Goal: Information Seeking & Learning: Learn about a topic

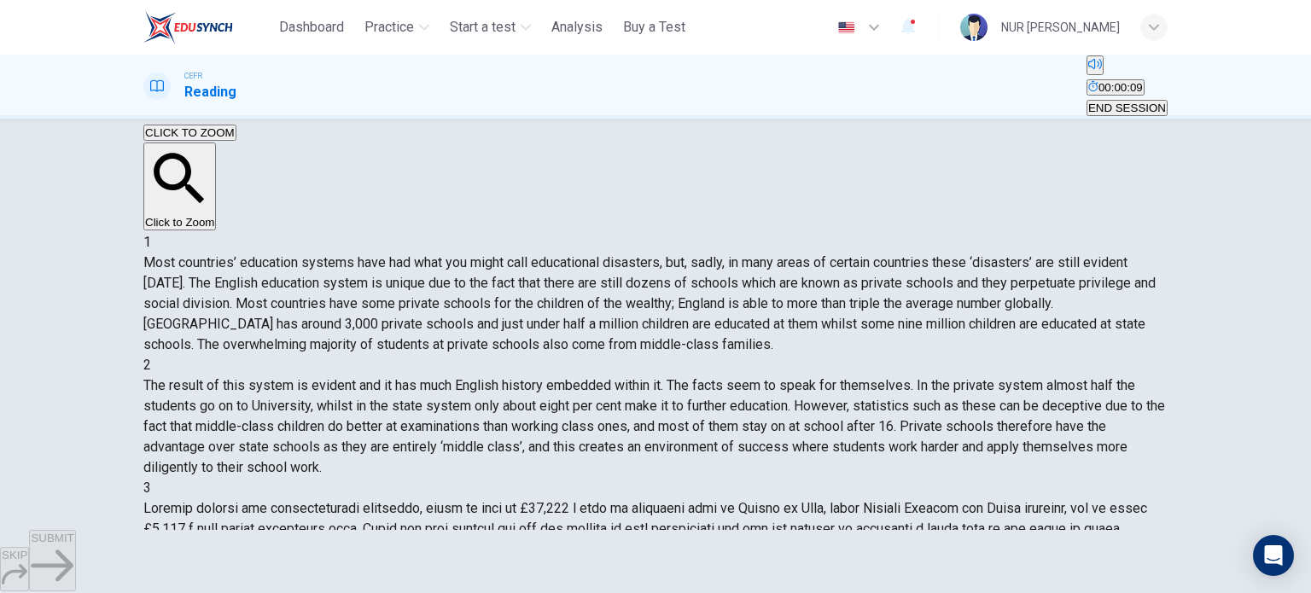
scroll to position [186, 0]
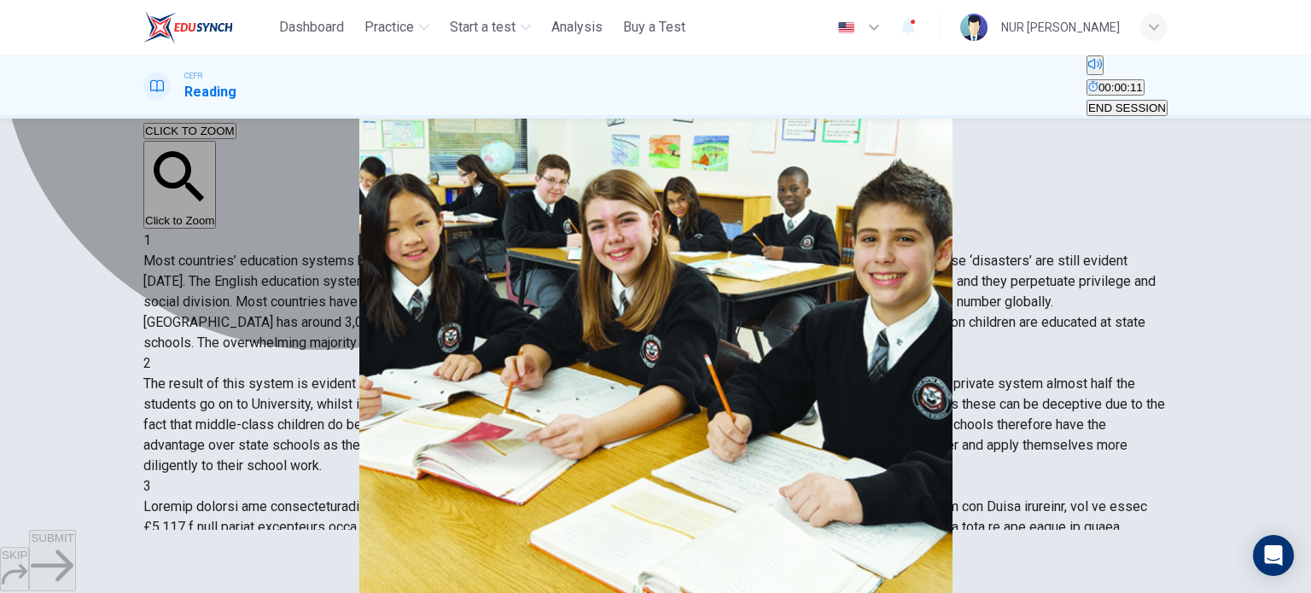
click at [679, 96] on span "it contributes to creating a class system within society." at bounding box center [814, 90] width 271 height 13
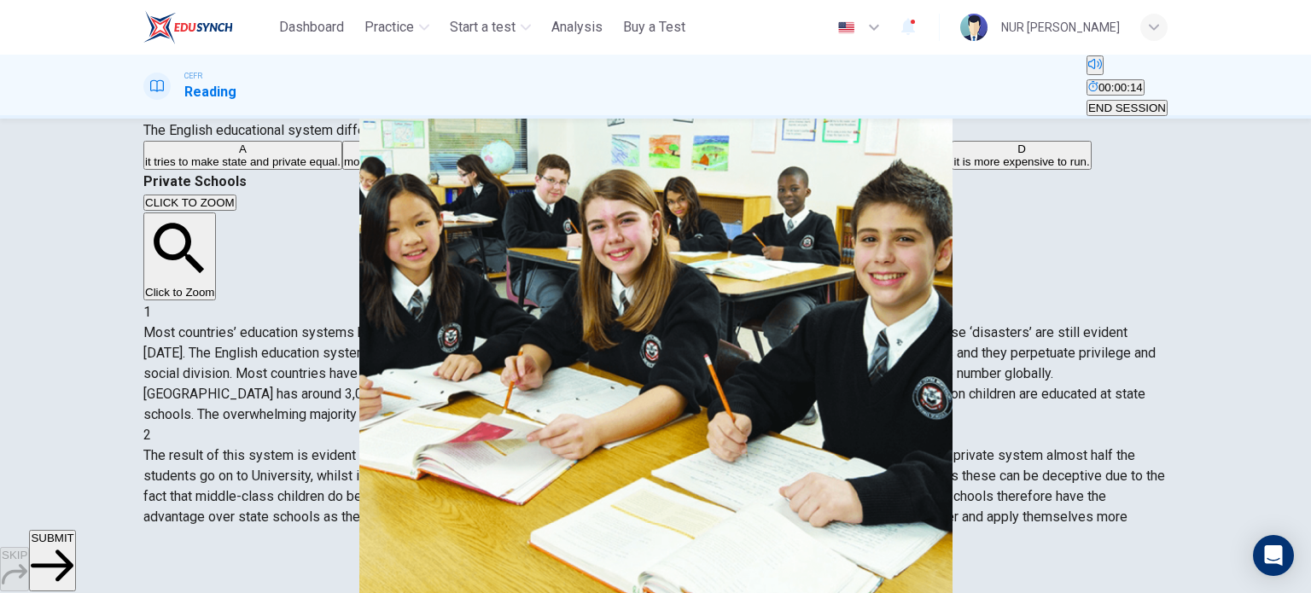
scroll to position [160, 0]
click at [75, 551] on button "SUBMIT" at bounding box center [52, 560] width 46 height 61
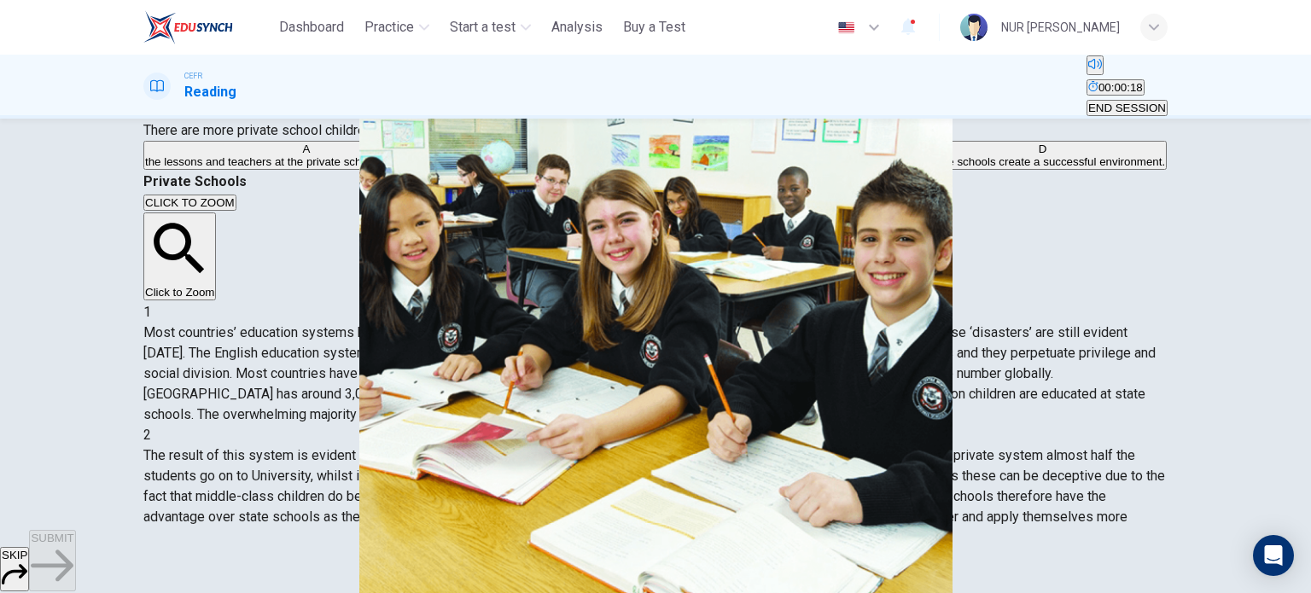
scroll to position [211, 0]
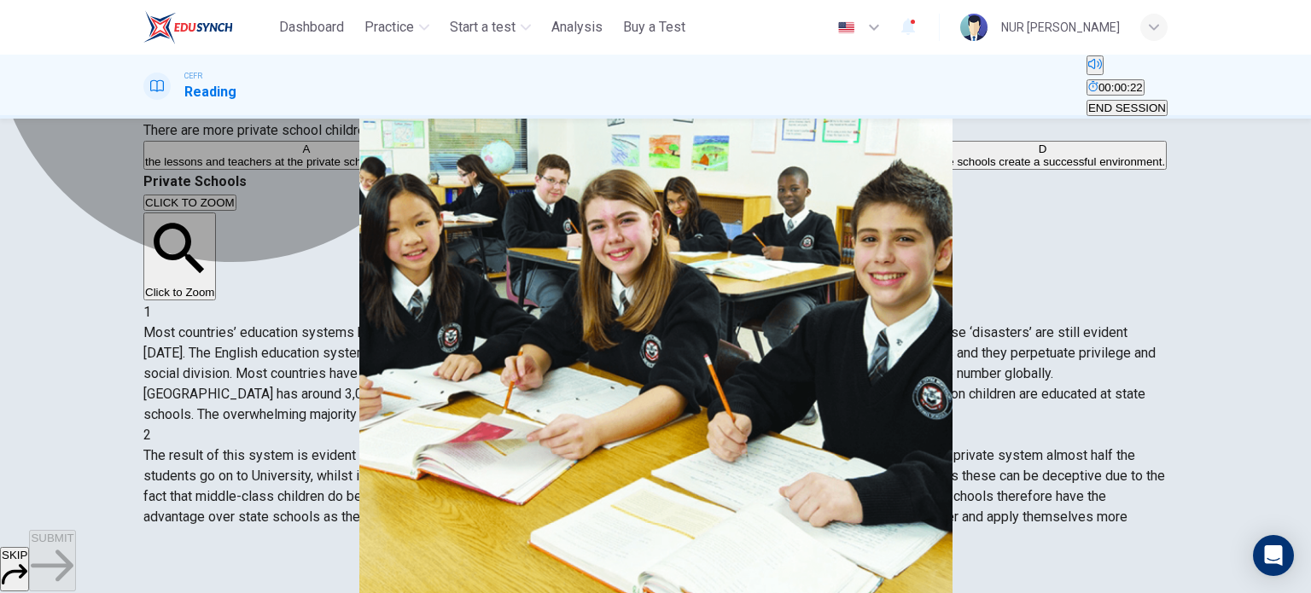
click at [920, 168] on span "private schools create a successful environment." at bounding box center [1042, 161] width 245 height 13
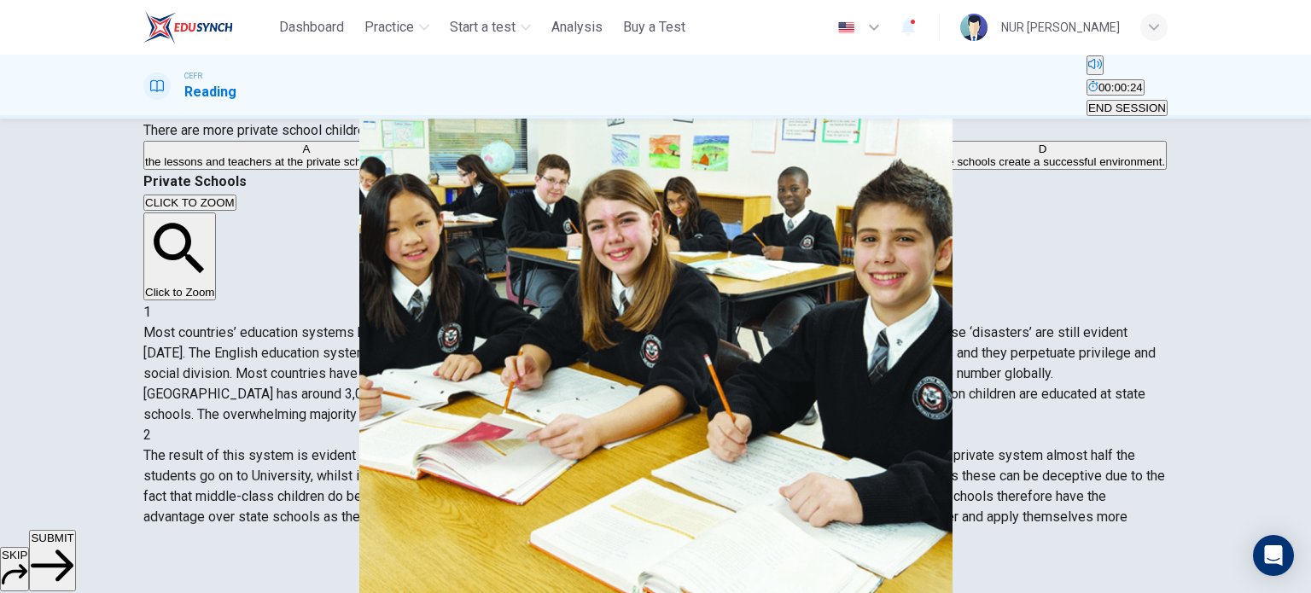
click at [73, 545] on span "SUBMIT" at bounding box center [52, 538] width 43 height 13
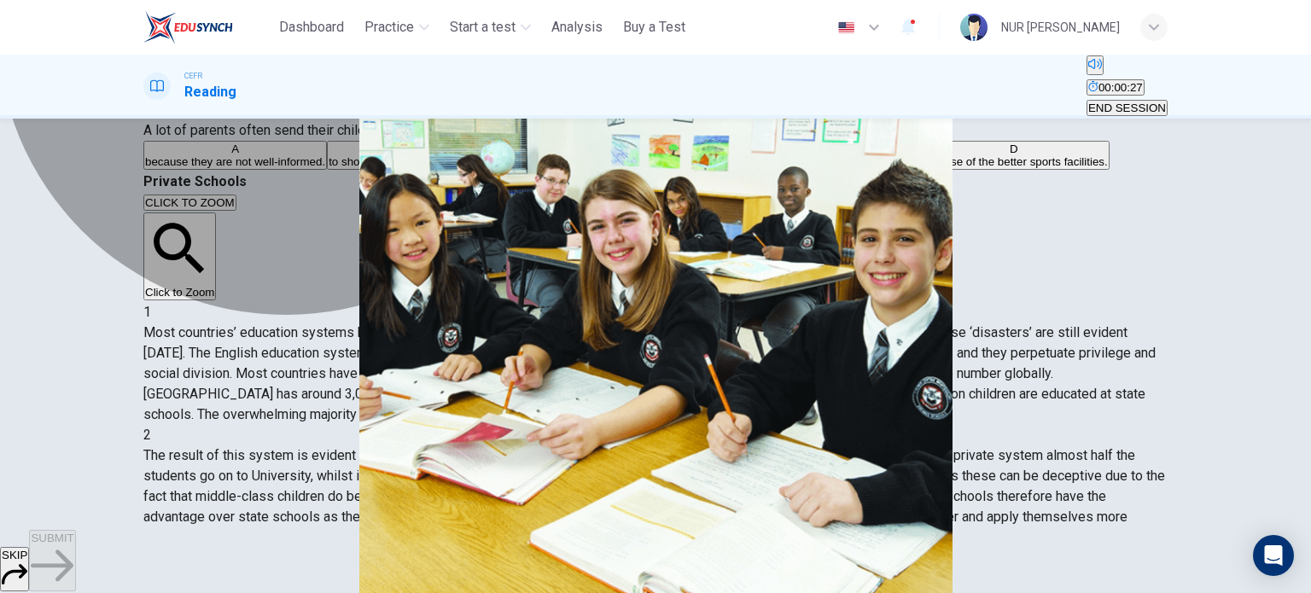
click at [595, 168] on span "to increase their chances of succeeding in the university exams." at bounding box center [756, 161] width 322 height 13
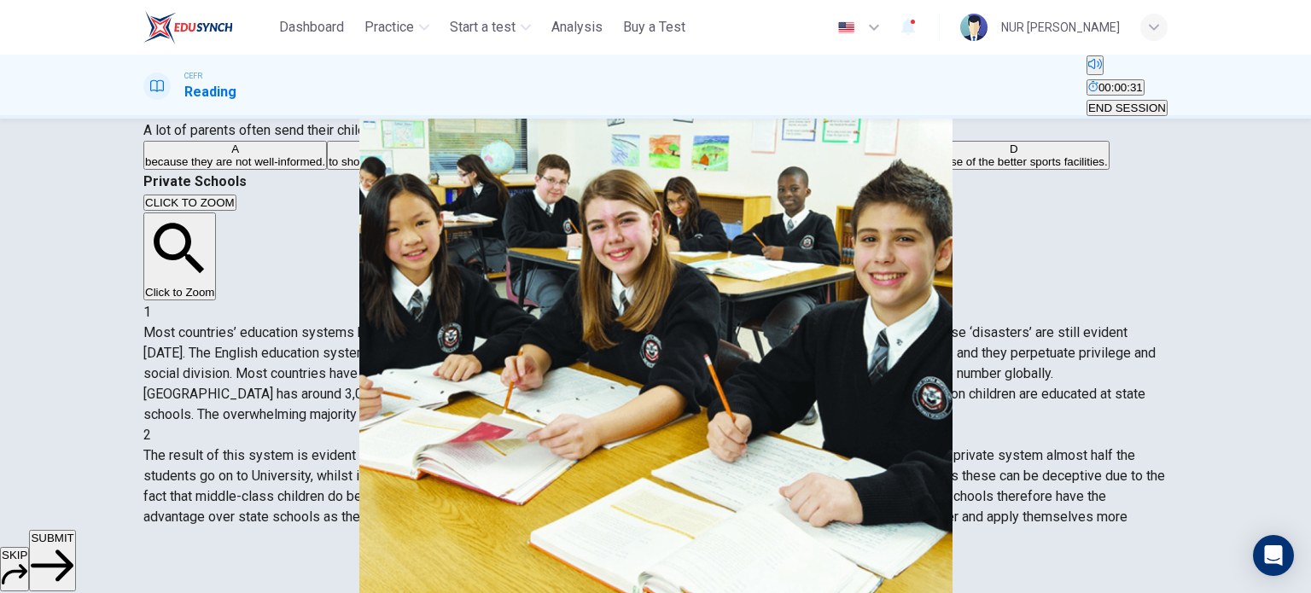
click at [73, 545] on span "SUBMIT" at bounding box center [52, 538] width 43 height 13
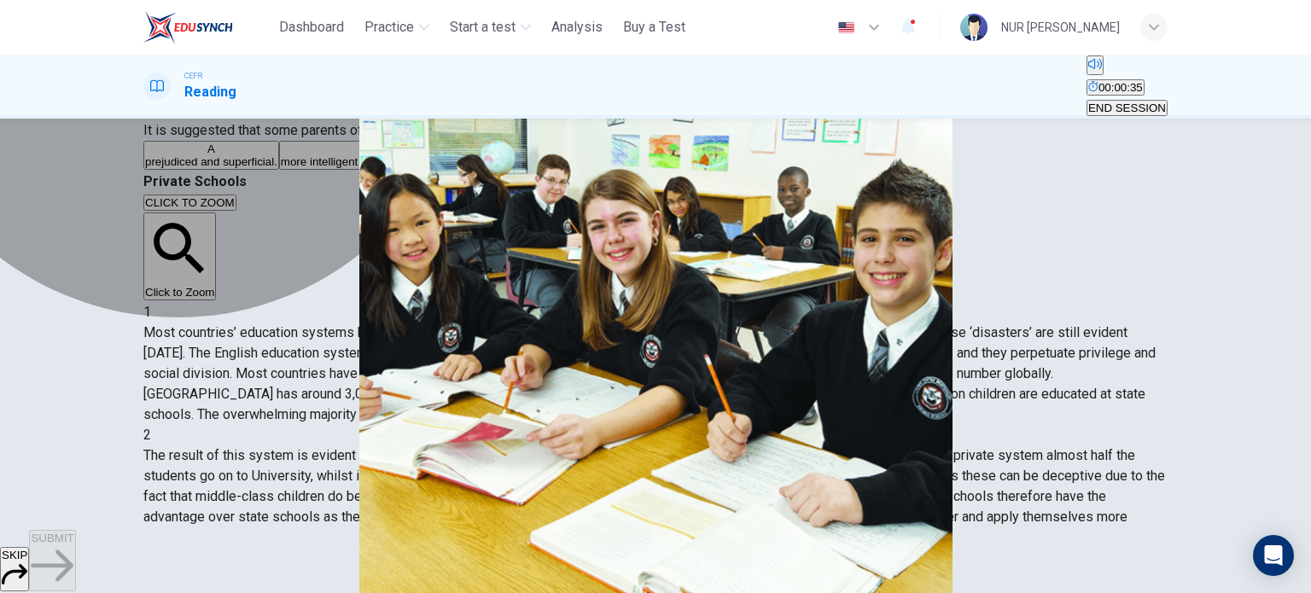
click at [277, 168] on span "prejudiced and superficial." at bounding box center [211, 161] width 132 height 13
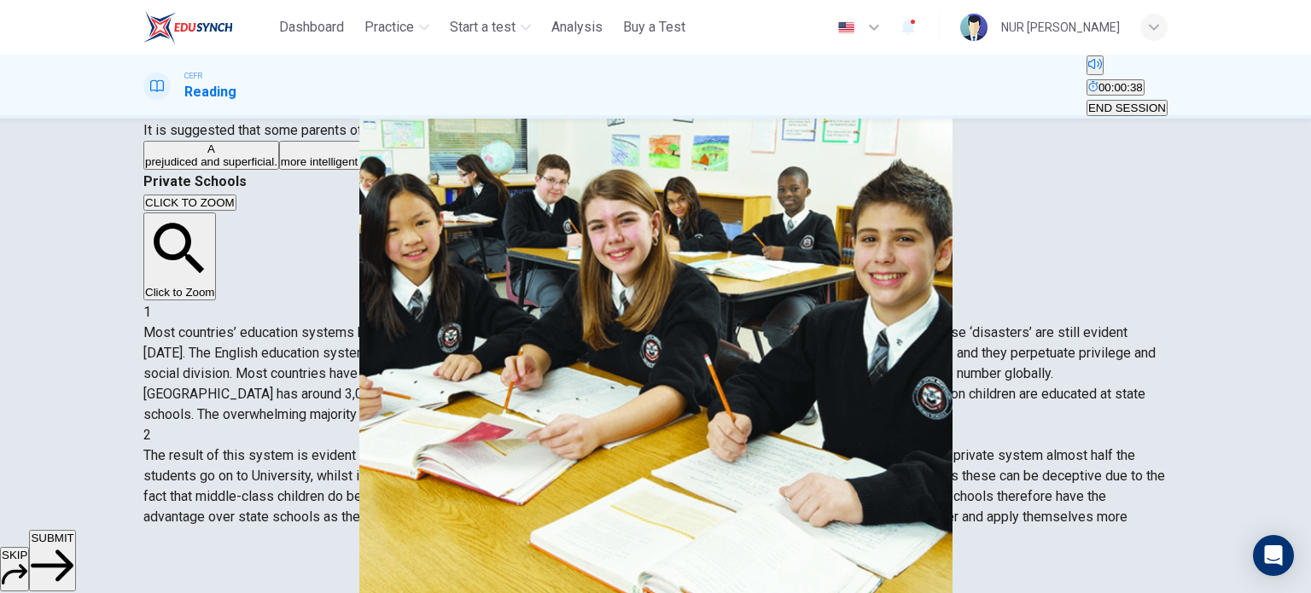
click at [75, 546] on button "SUBMIT" at bounding box center [52, 560] width 46 height 61
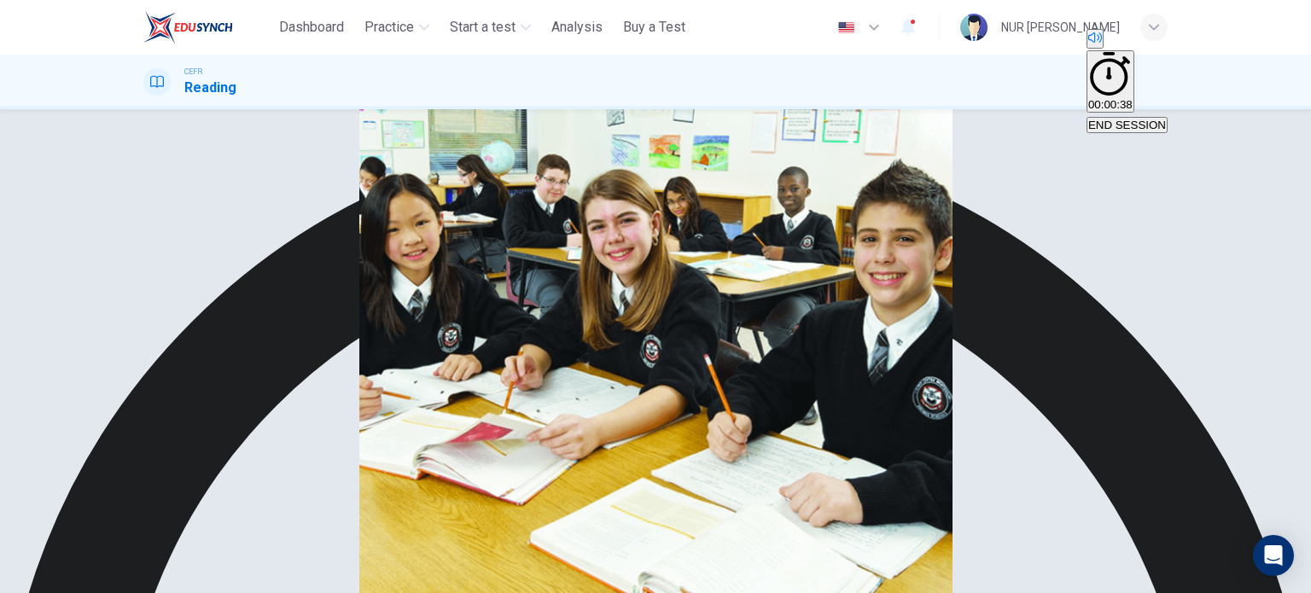
scroll to position [324, 0]
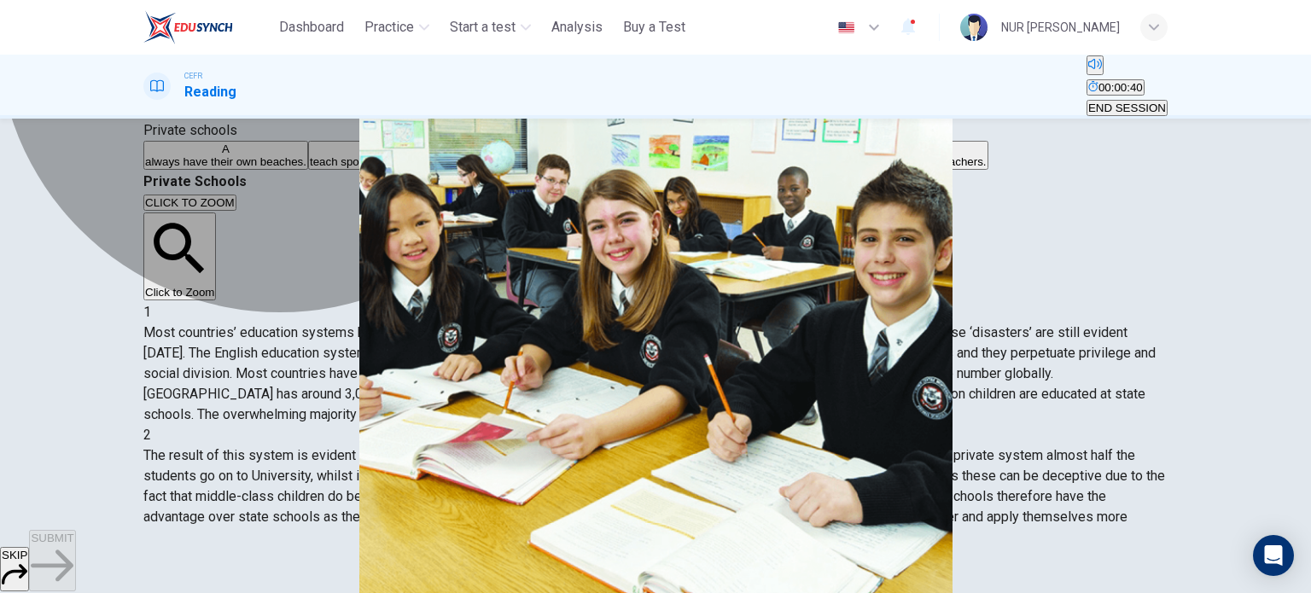
click at [505, 168] on span "spend more money per student than state schools." at bounding box center [632, 161] width 255 height 13
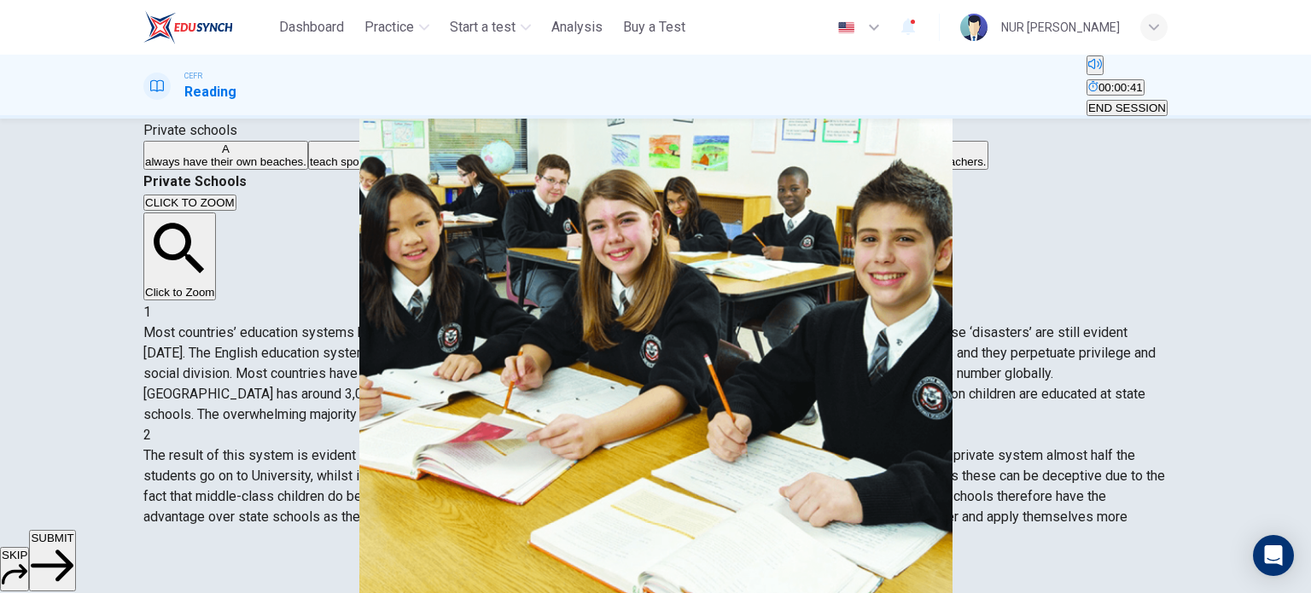
click at [73, 545] on span "SUBMIT" at bounding box center [52, 538] width 43 height 13
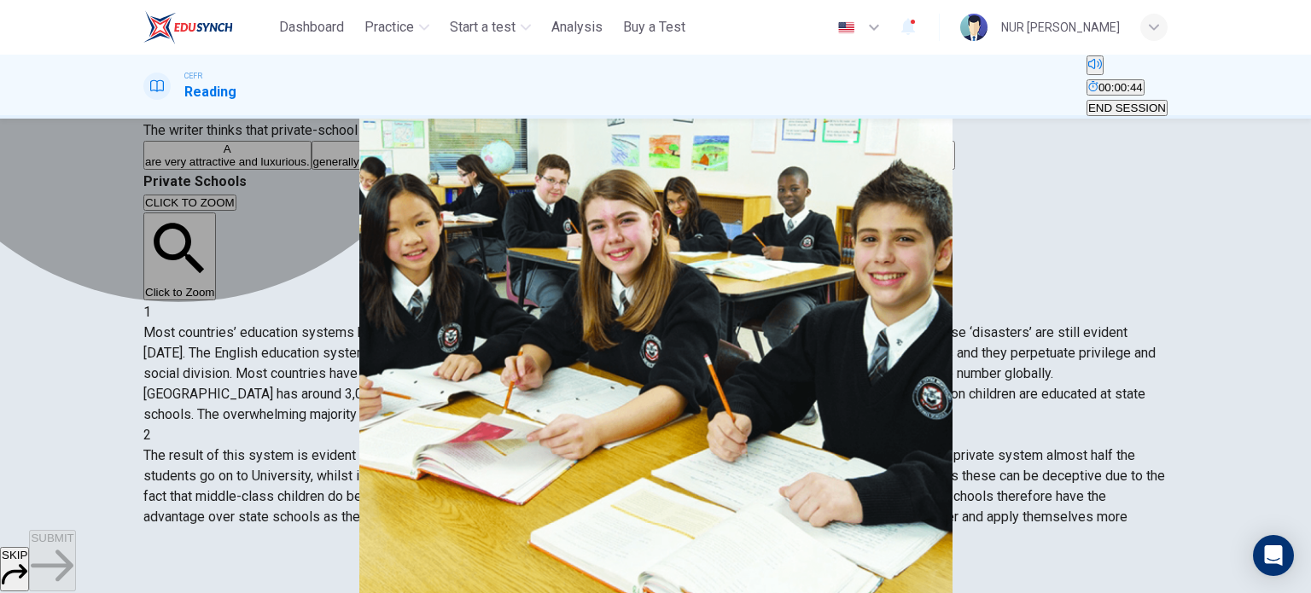
click at [312, 170] on button "A are very attractive and luxurious." at bounding box center [227, 155] width 168 height 29
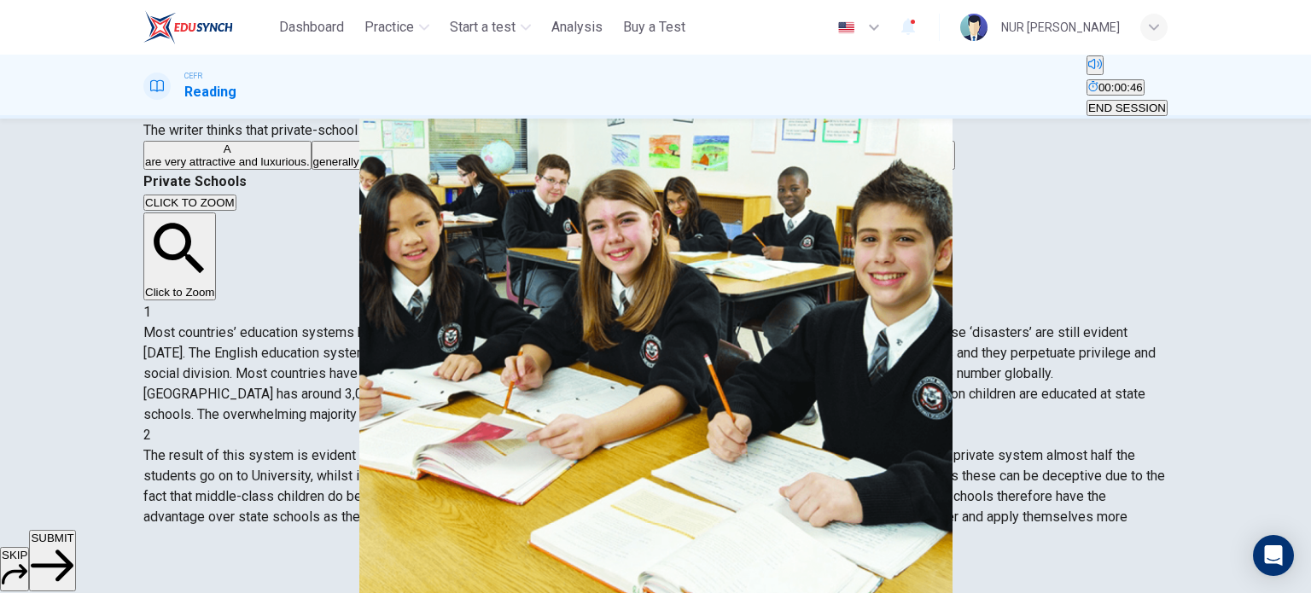
click at [73, 545] on span "SUBMIT" at bounding box center [52, 538] width 43 height 13
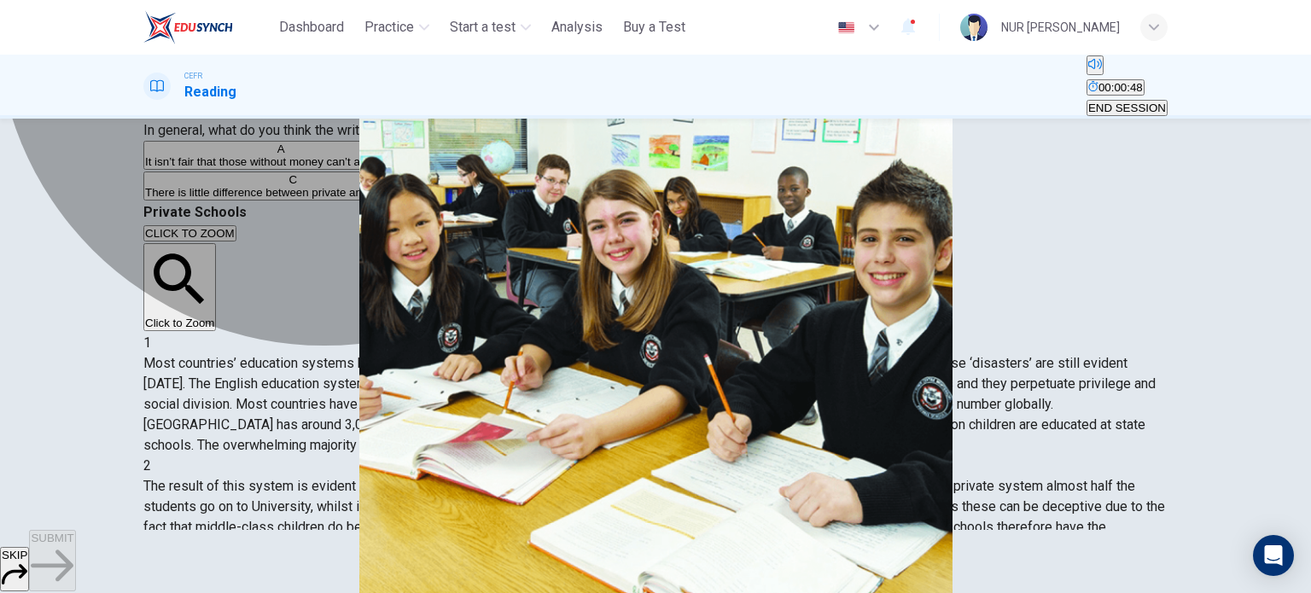
click at [492, 168] on span "They divide social classes but they offer better facilities and a more creative…" at bounding box center [645, 161] width 449 height 13
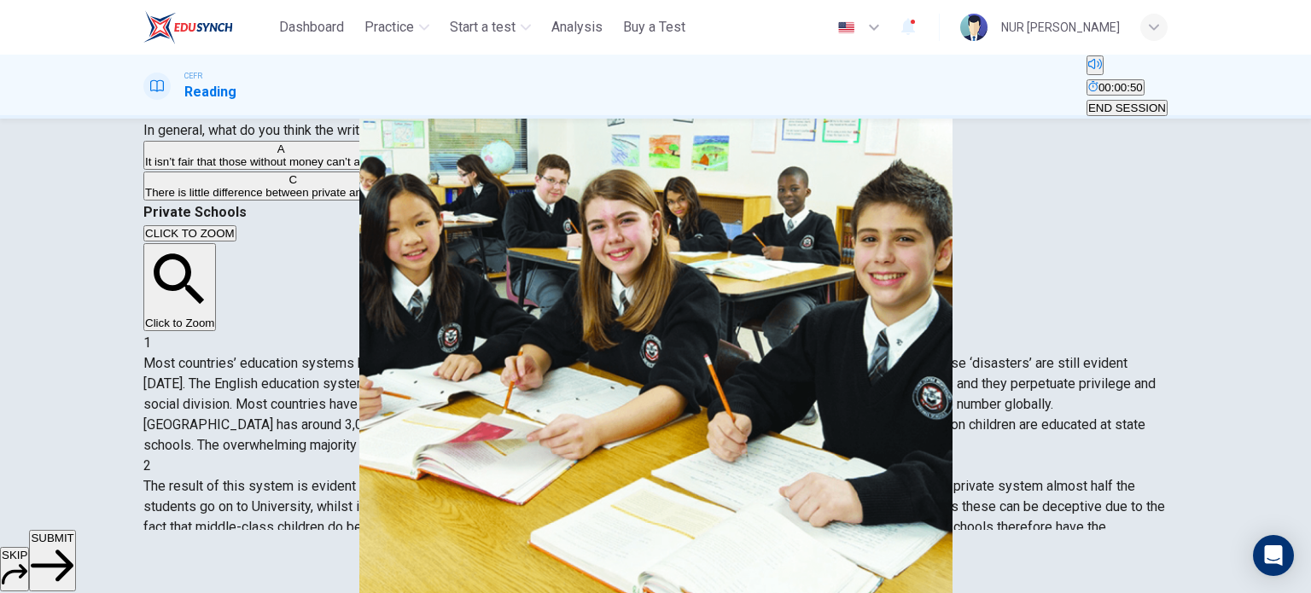
click at [73, 545] on span "SUBMIT" at bounding box center [52, 538] width 43 height 13
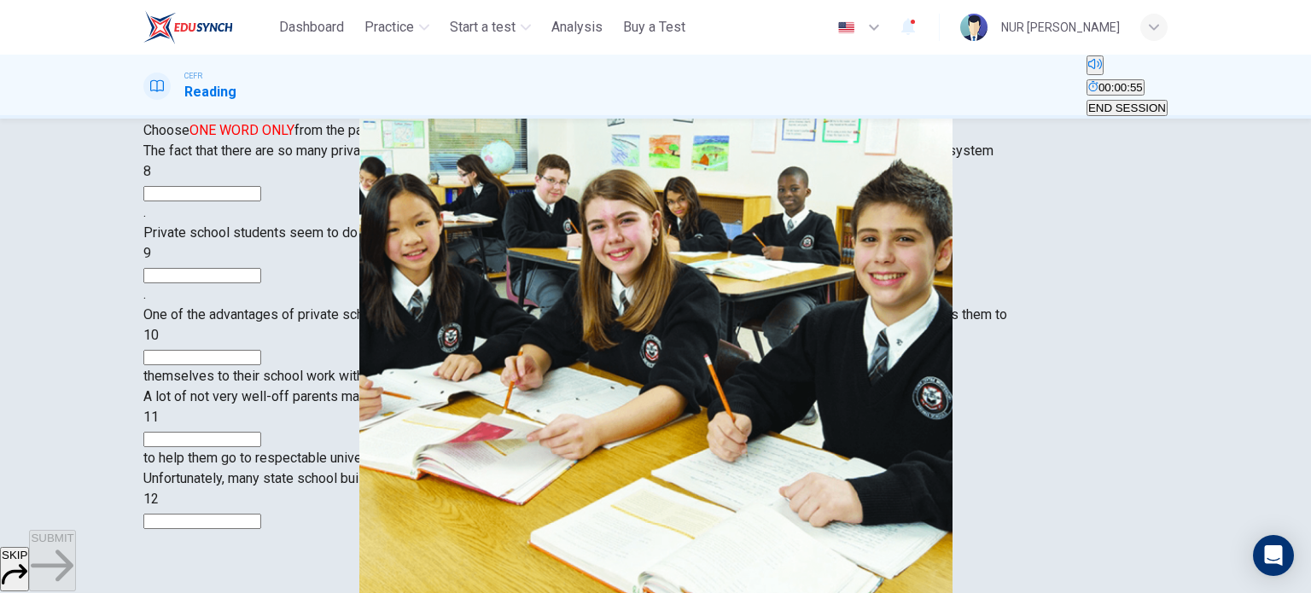
scroll to position [154, 0]
click at [261, 201] on input at bounding box center [202, 193] width 118 height 15
type input "******"
click at [261, 283] on input at bounding box center [202, 275] width 118 height 15
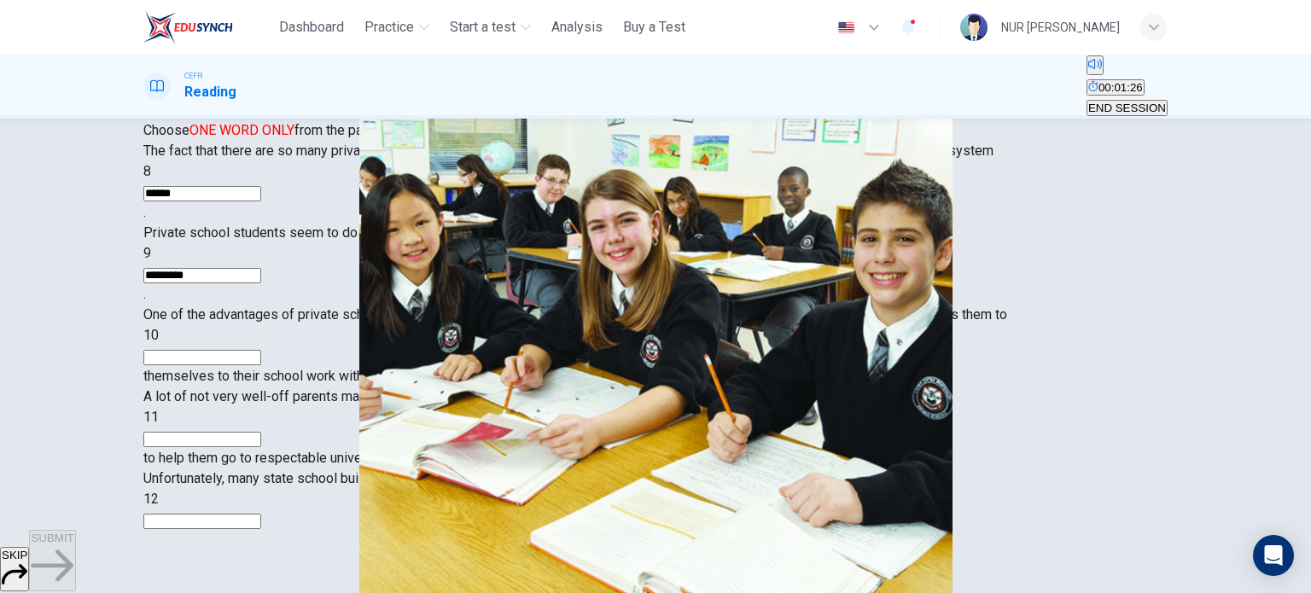
type input "*********"
click at [261, 365] on input at bounding box center [202, 357] width 118 height 15
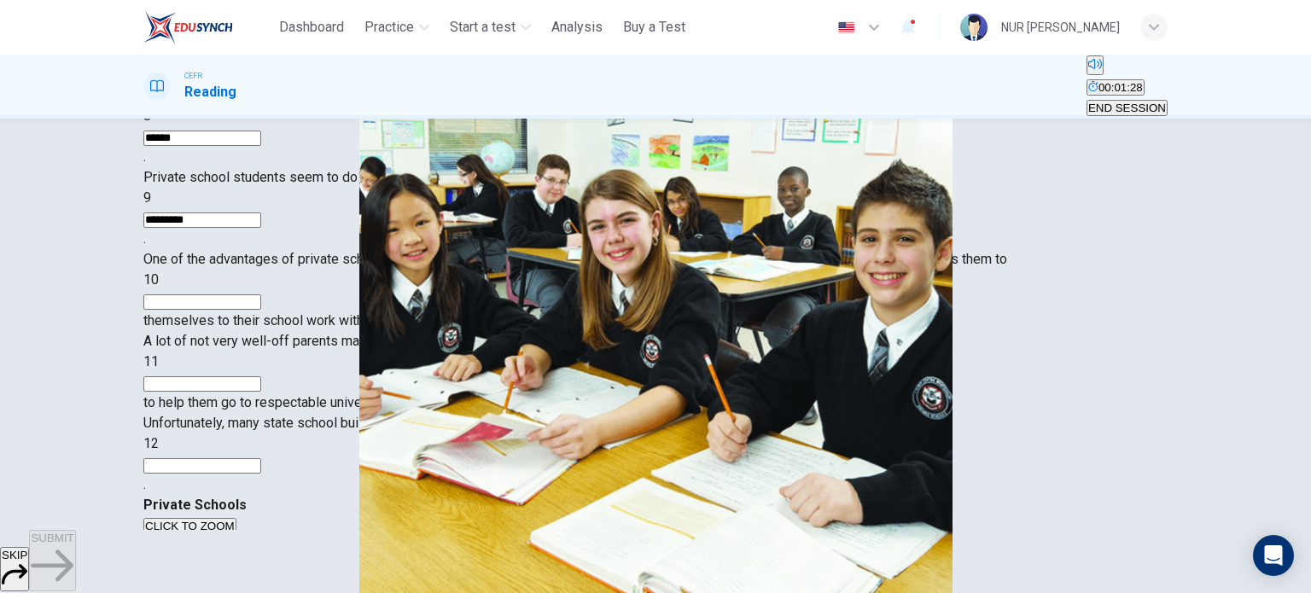
scroll to position [186, 0]
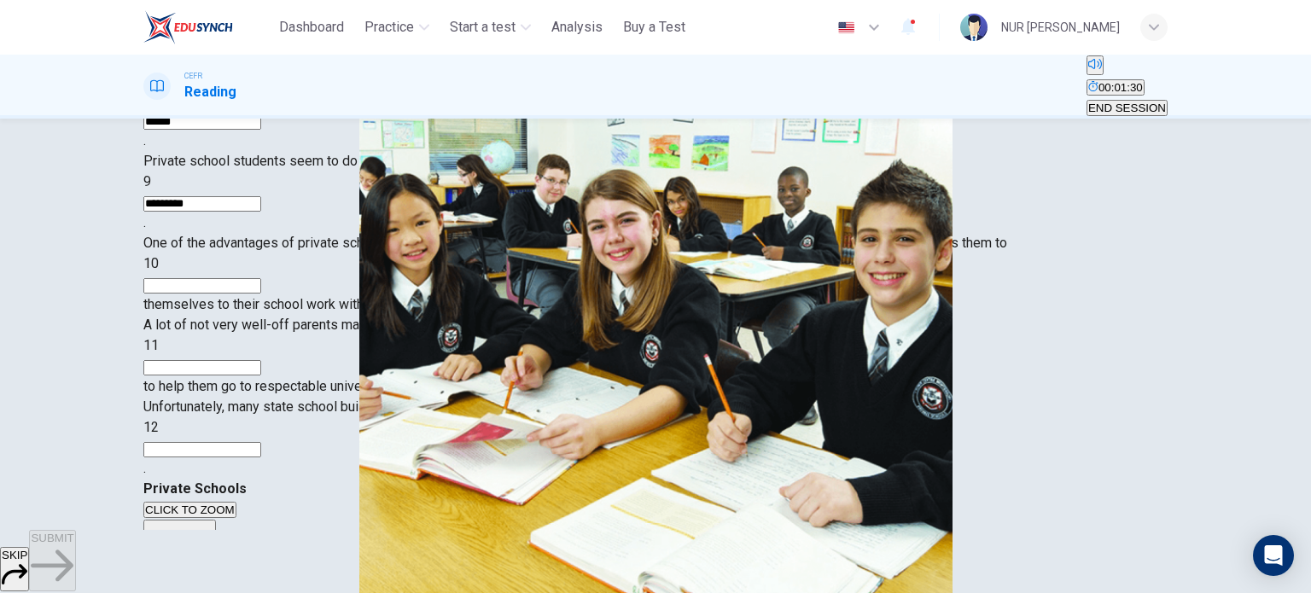
click at [261, 376] on input at bounding box center [202, 367] width 118 height 15
type input "*********"
click at [261, 294] on input at bounding box center [202, 285] width 118 height 15
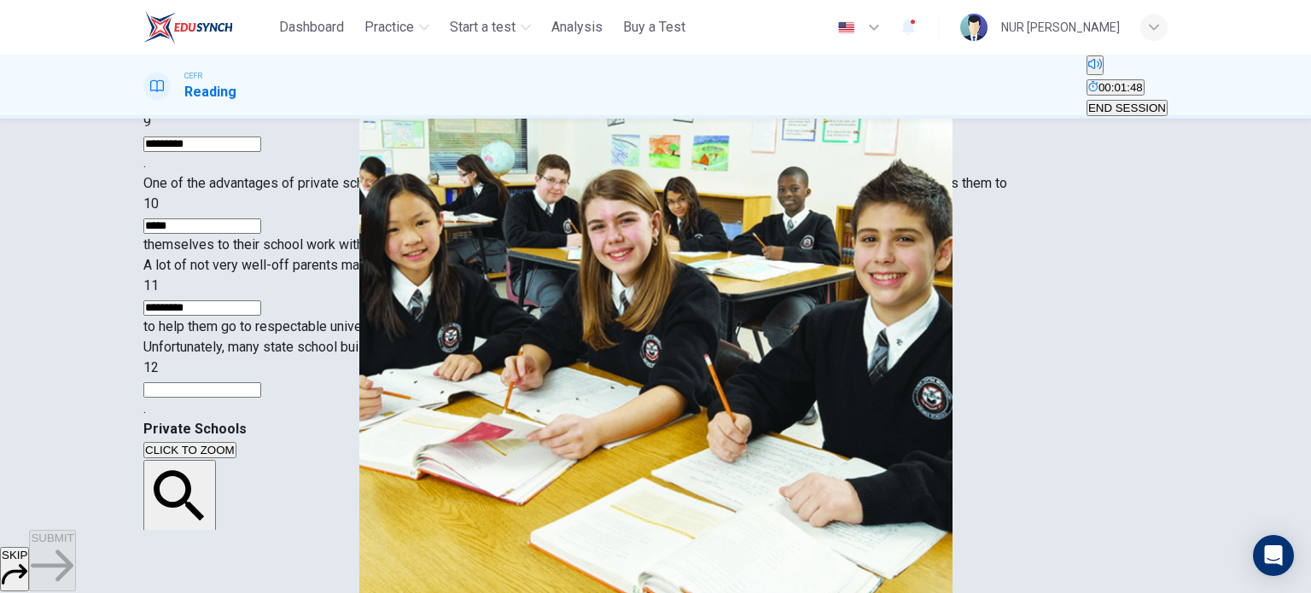
type input "*****"
click at [261, 398] on input at bounding box center [202, 389] width 118 height 15
type input "****"
click at [75, 555] on button "SUBMIT" at bounding box center [52, 560] width 46 height 61
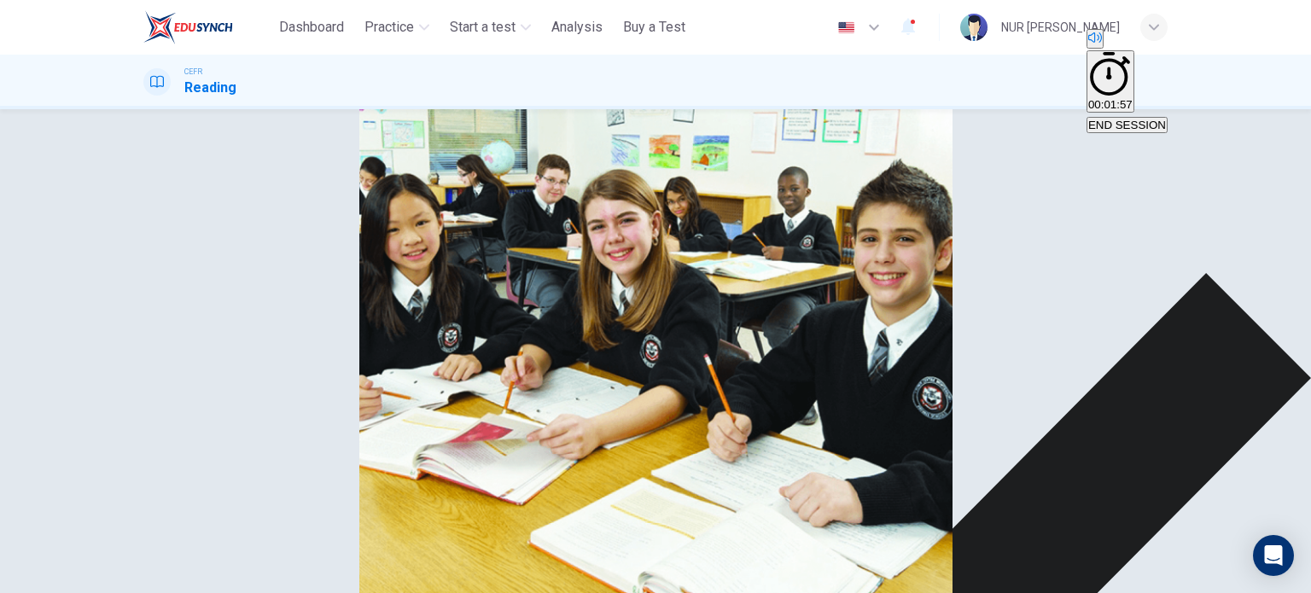
scroll to position [20, 0]
click at [1128, 119] on span "END SESSION" at bounding box center [1127, 125] width 78 height 13
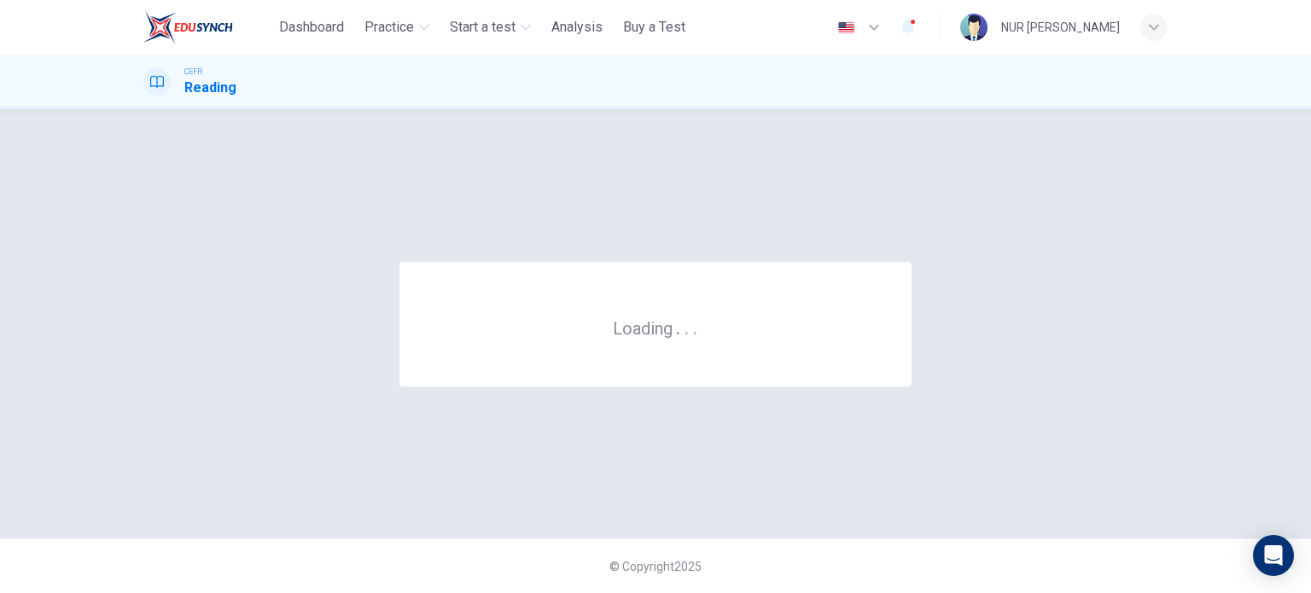
scroll to position [0, 0]
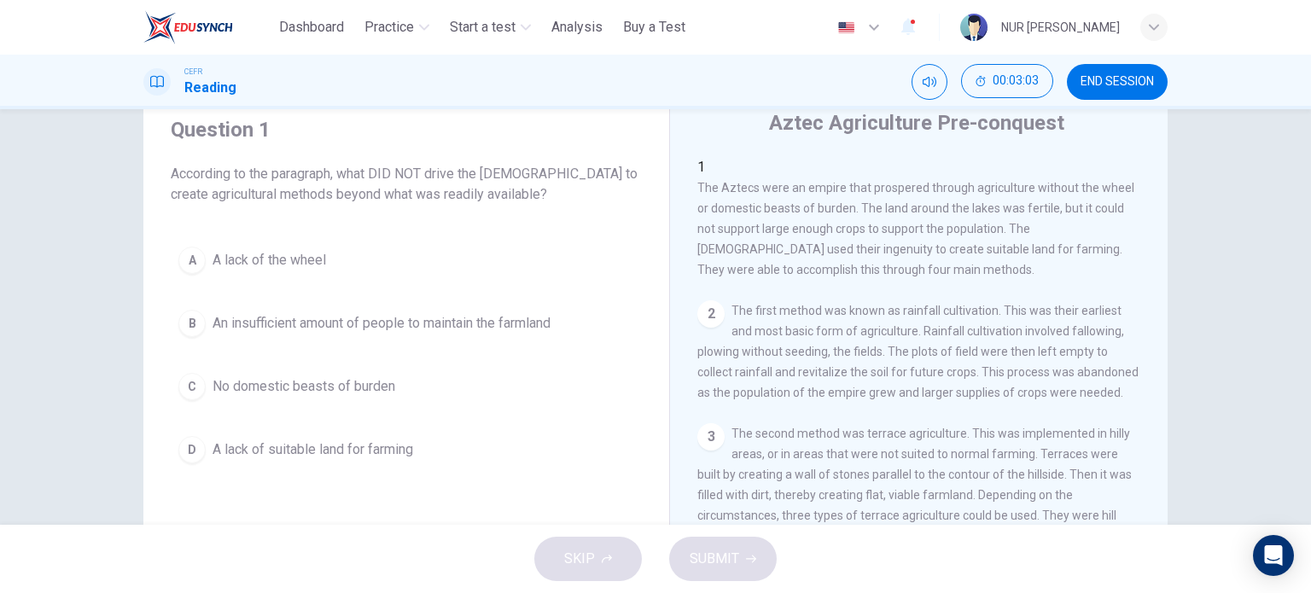
scroll to position [64, 0]
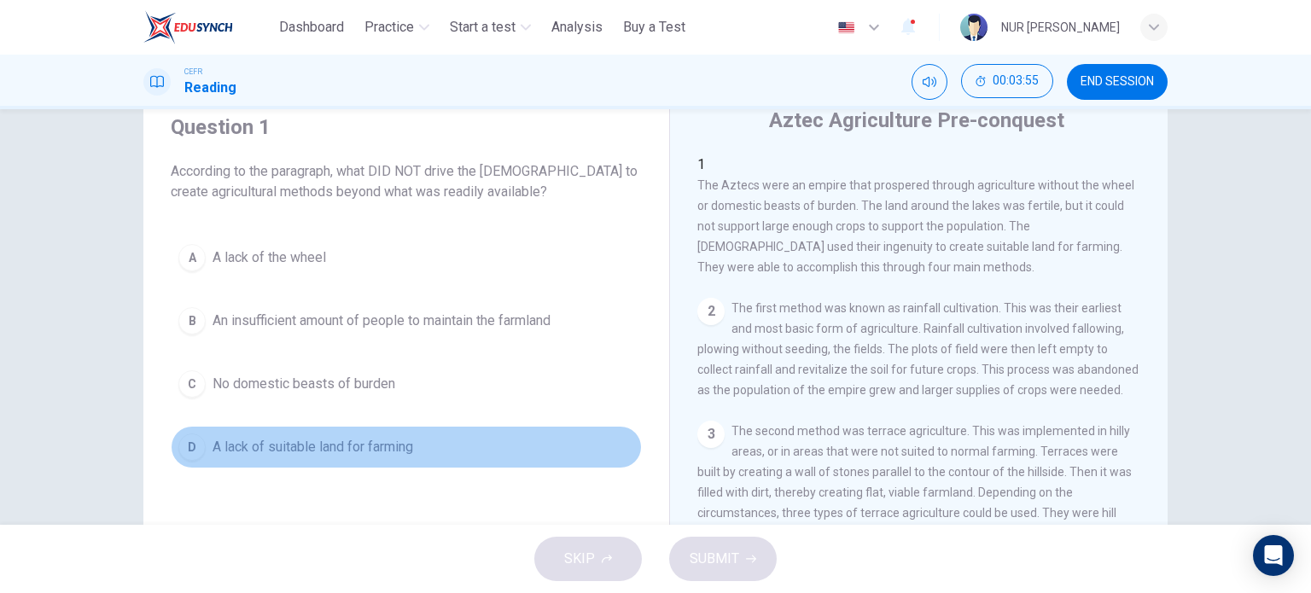
click at [359, 450] on span "A lack of suitable land for farming" at bounding box center [313, 447] width 201 height 20
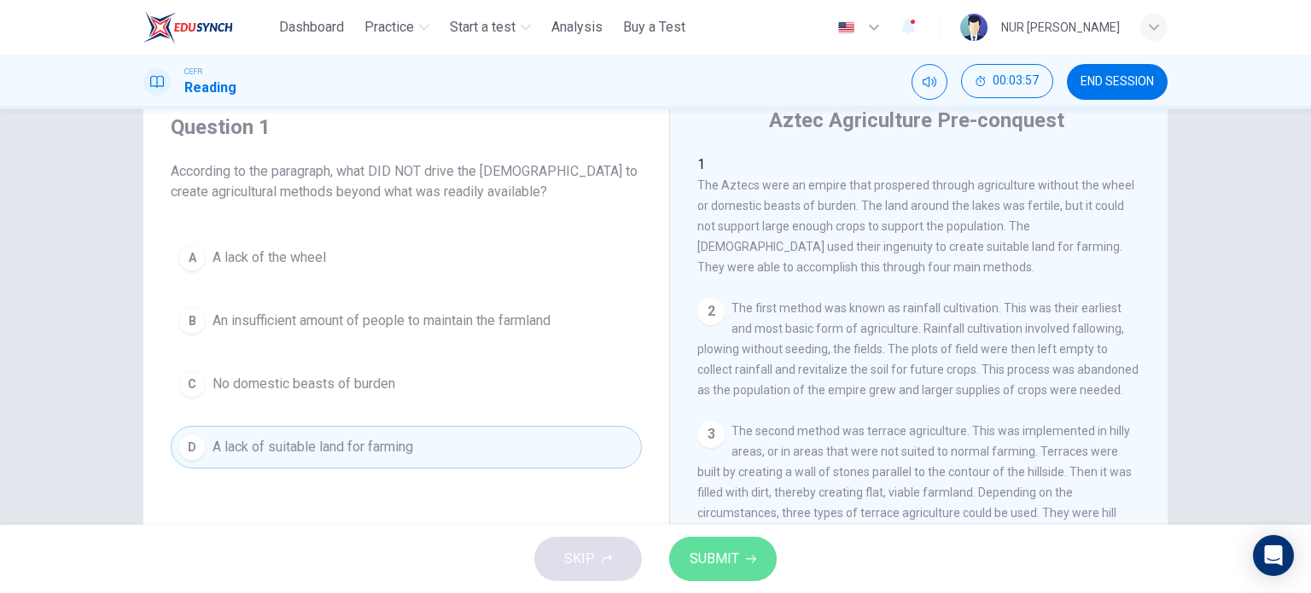
click at [723, 542] on button "SUBMIT" at bounding box center [723, 559] width 108 height 44
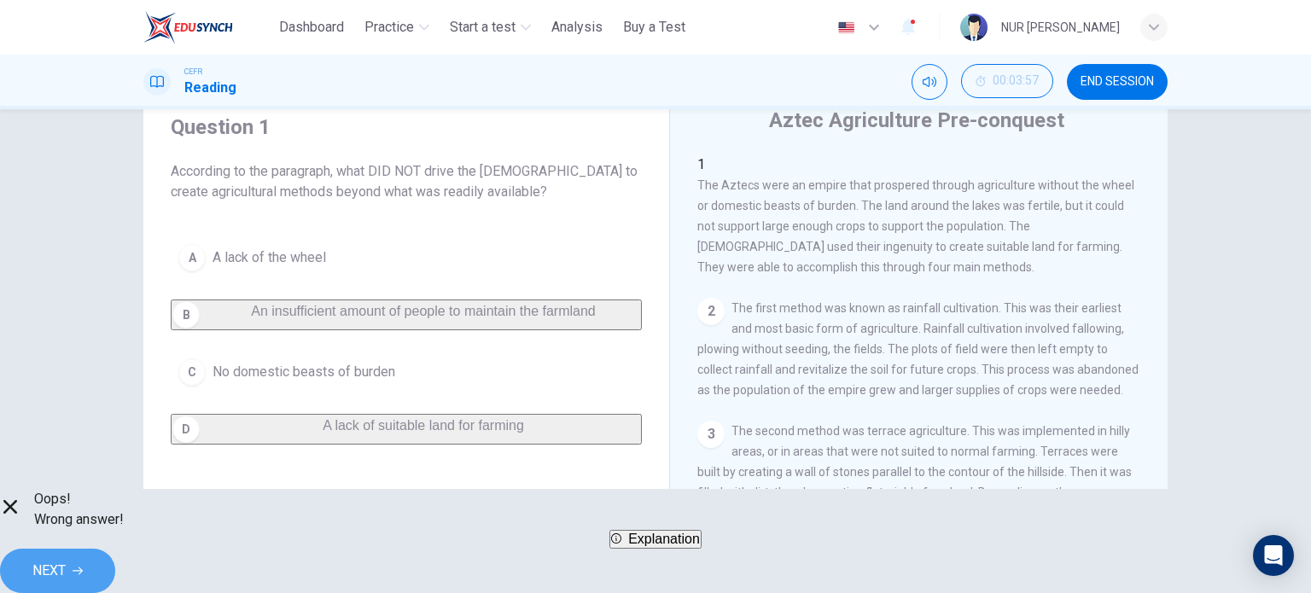
click at [66, 559] on span "NEXT" at bounding box center [48, 571] width 33 height 24
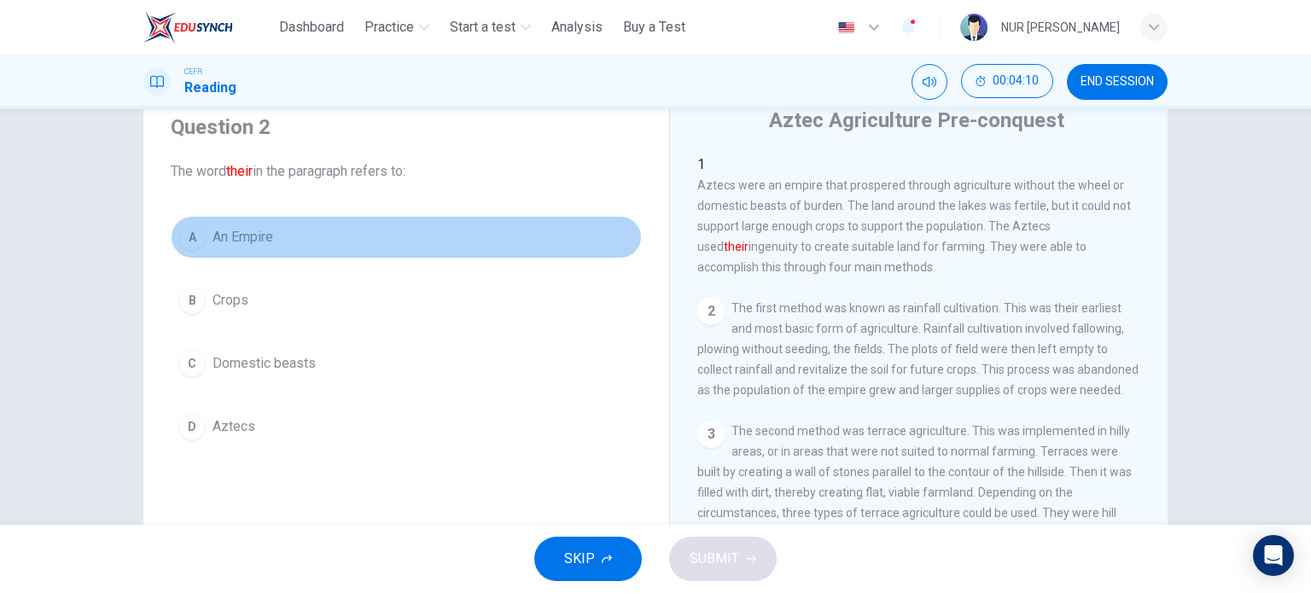
click at [256, 248] on button "A An Empire" at bounding box center [406, 237] width 471 height 43
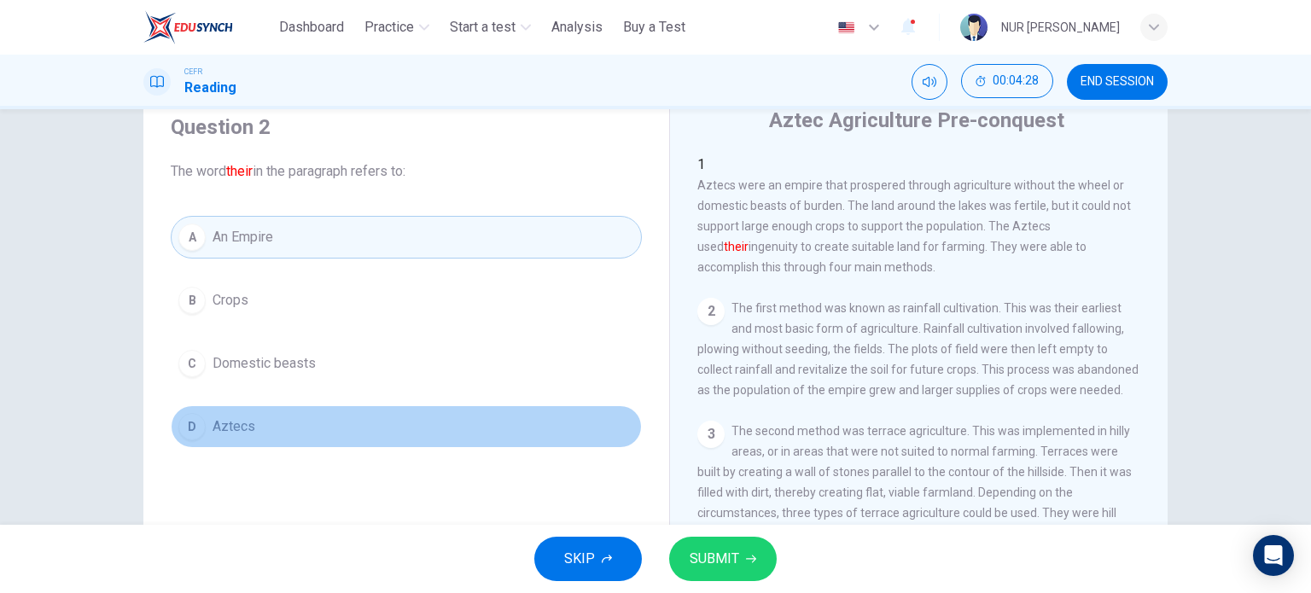
click at [211, 440] on button "D Aztecs" at bounding box center [406, 427] width 471 height 43
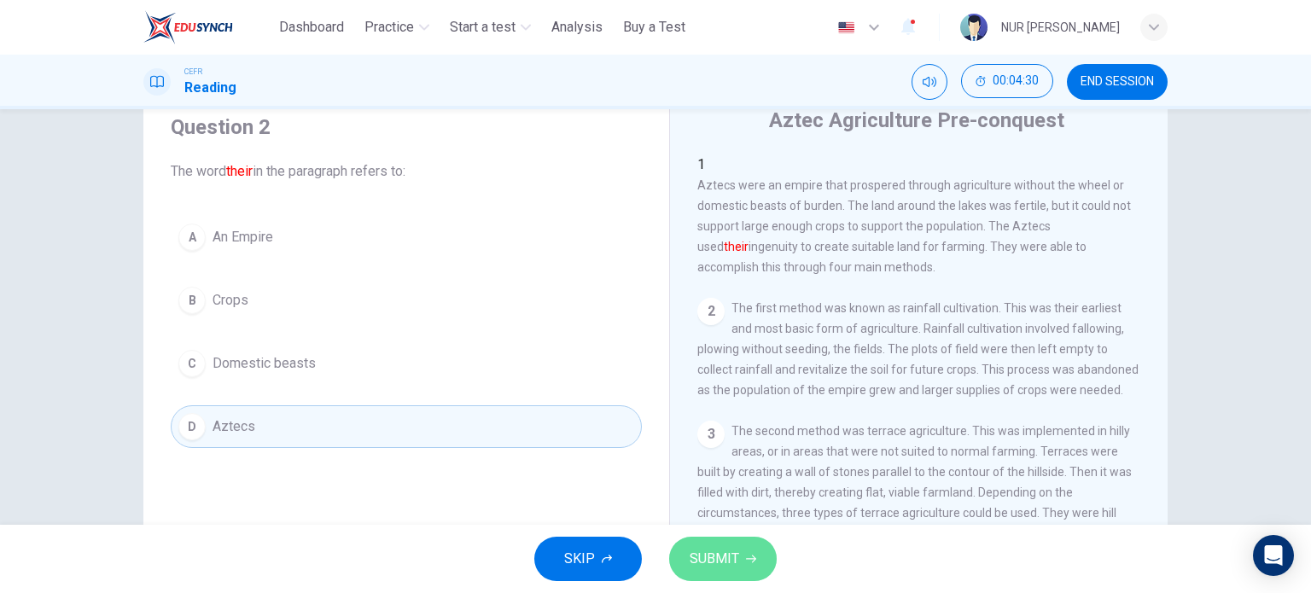
click at [726, 556] on span "SUBMIT" at bounding box center [715, 559] width 50 height 24
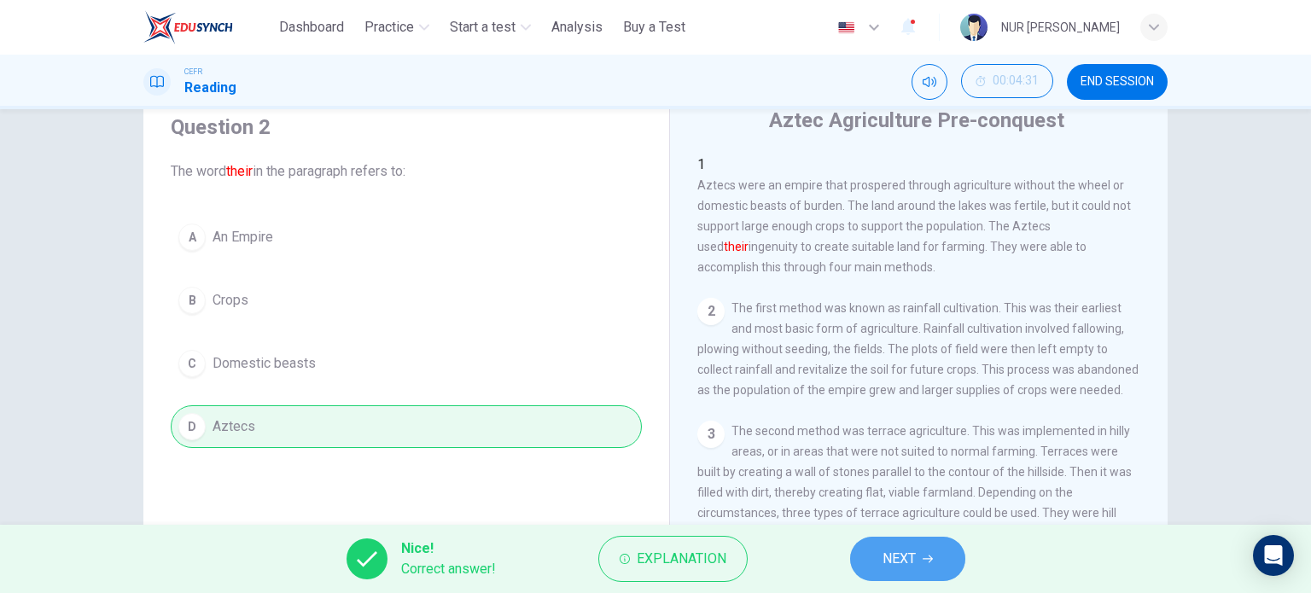
click at [898, 556] on span "NEXT" at bounding box center [899, 559] width 33 height 24
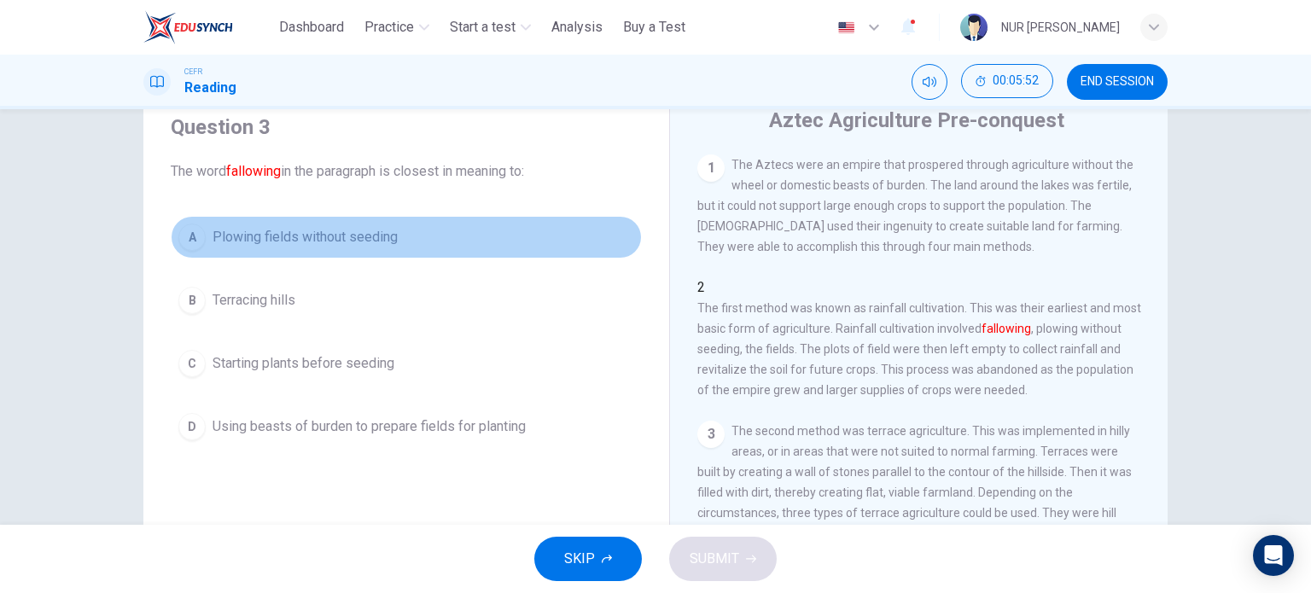
click at [293, 236] on span "Plowing fields without seeding" at bounding box center [305, 237] width 185 height 20
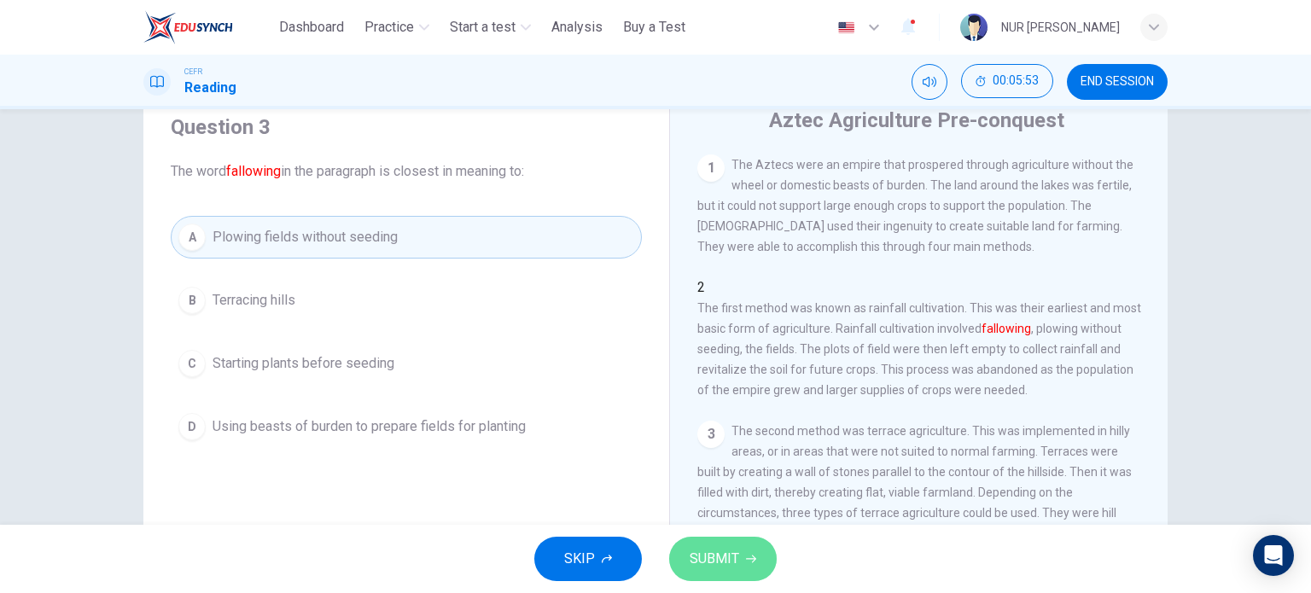
click at [750, 567] on button "SUBMIT" at bounding box center [723, 559] width 108 height 44
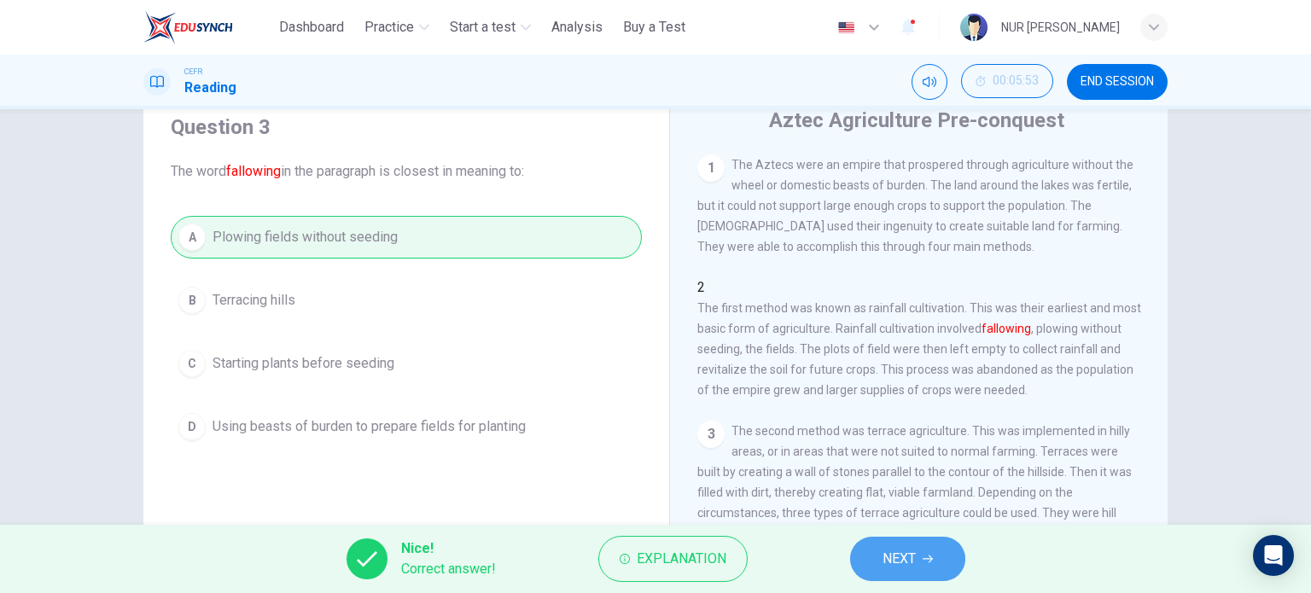
click at [923, 572] on button "NEXT" at bounding box center [907, 559] width 115 height 44
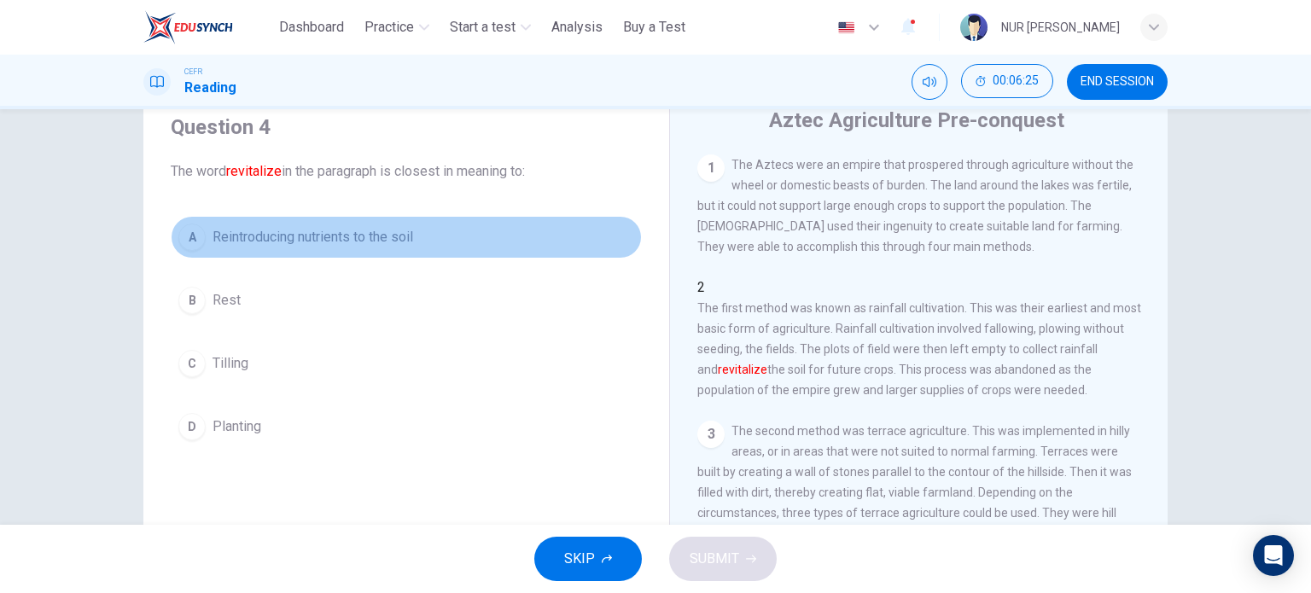
click at [392, 236] on span "Reintroducing nutrients to the soil" at bounding box center [313, 237] width 201 height 20
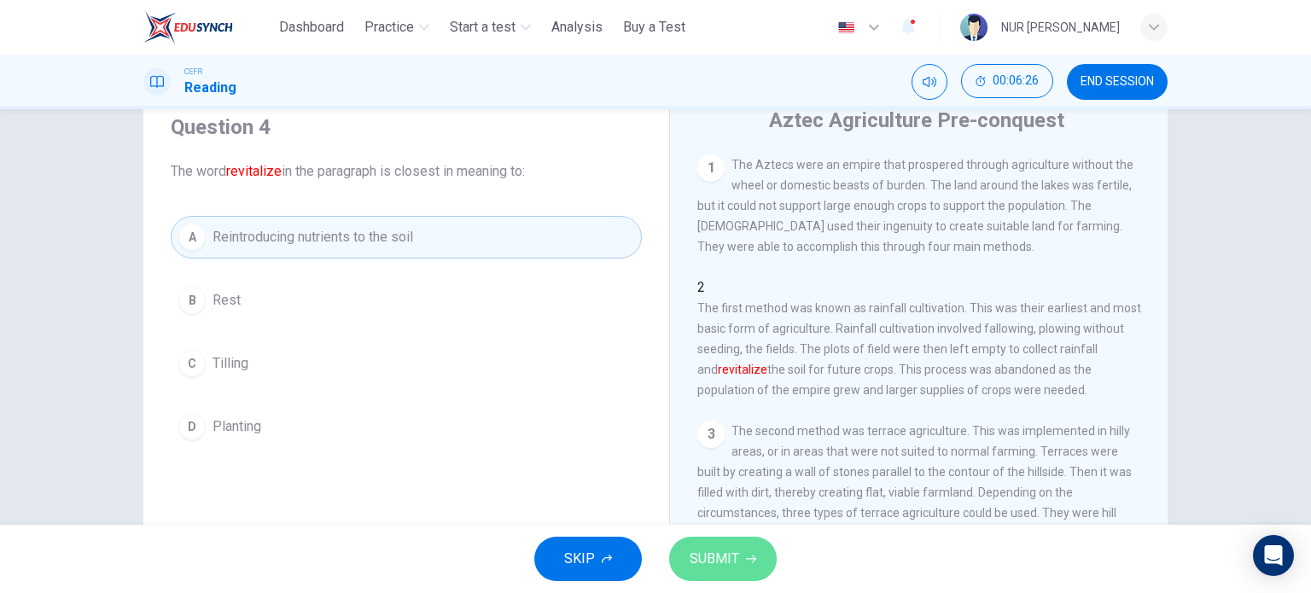
click at [730, 560] on span "SUBMIT" at bounding box center [715, 559] width 50 height 24
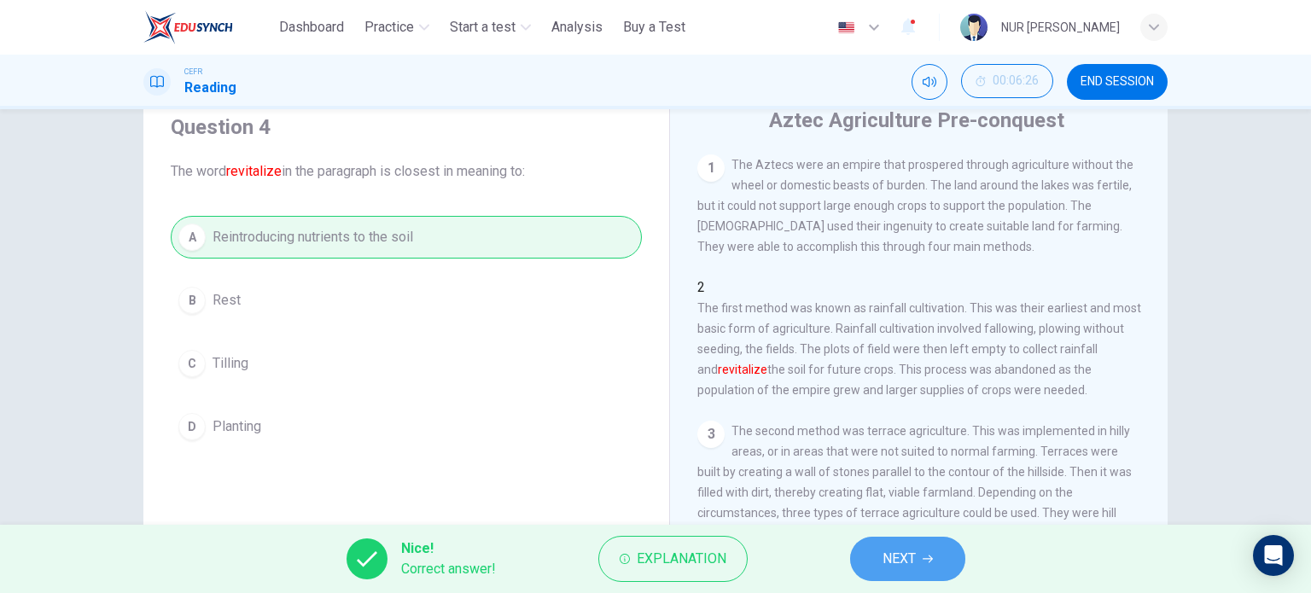
click at [886, 556] on span "NEXT" at bounding box center [899, 559] width 33 height 24
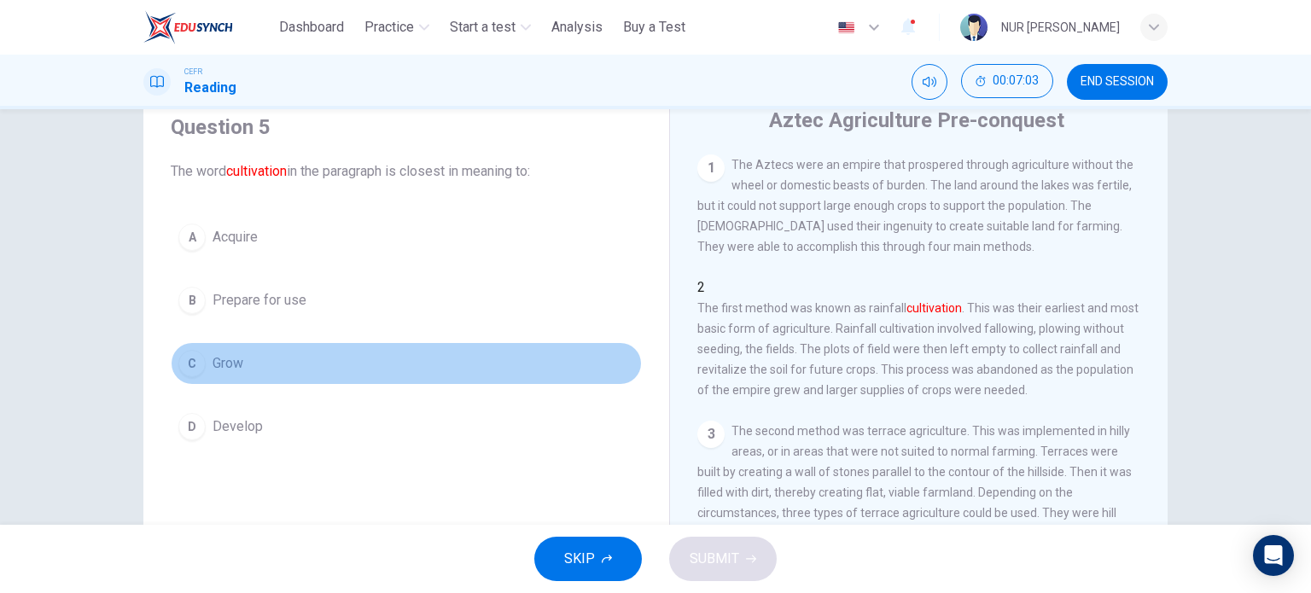
click at [222, 349] on button "C Grow" at bounding box center [406, 363] width 471 height 43
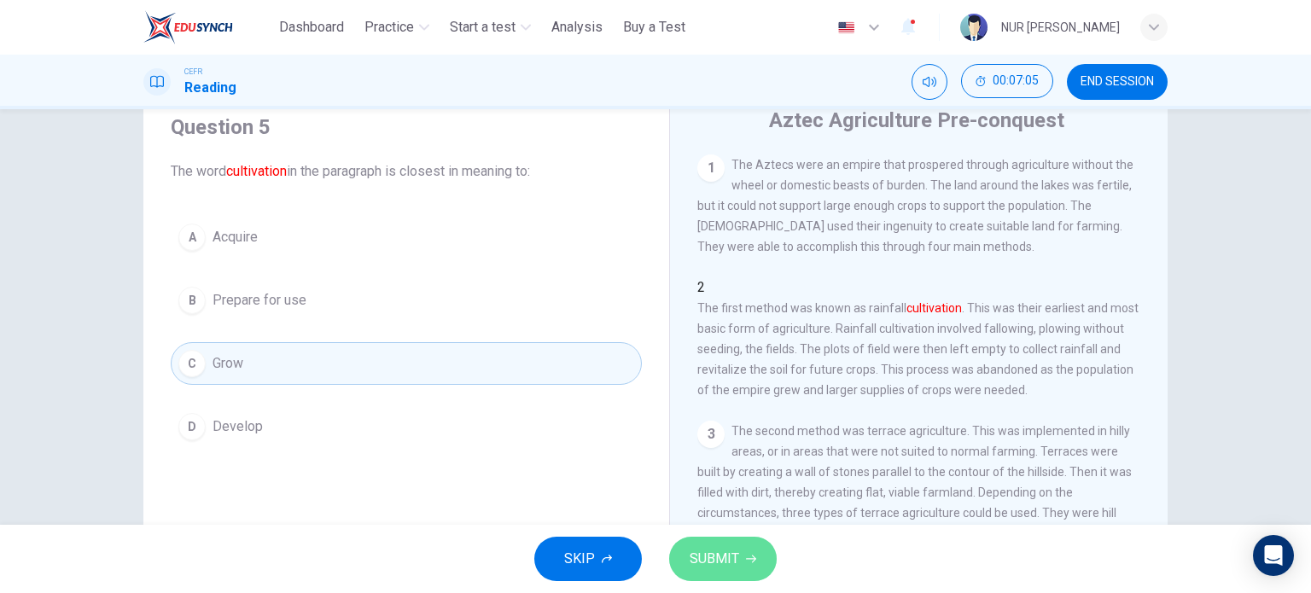
click at [697, 559] on span "SUBMIT" at bounding box center [715, 559] width 50 height 24
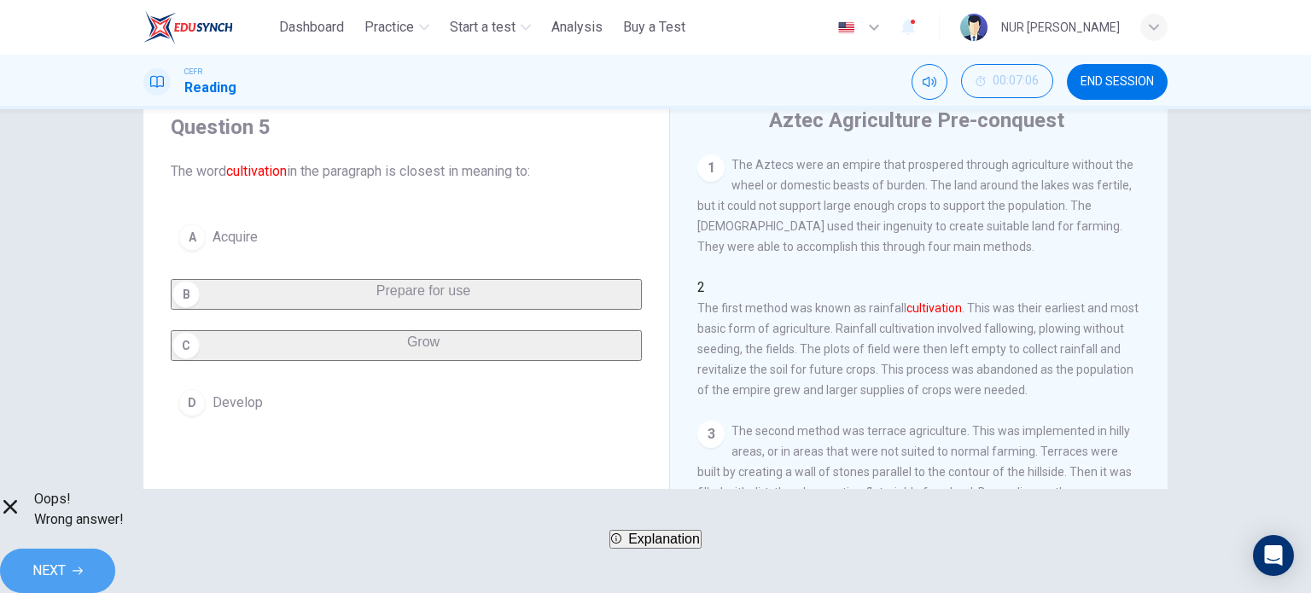
click at [115, 555] on button "NEXT" at bounding box center [57, 571] width 115 height 44
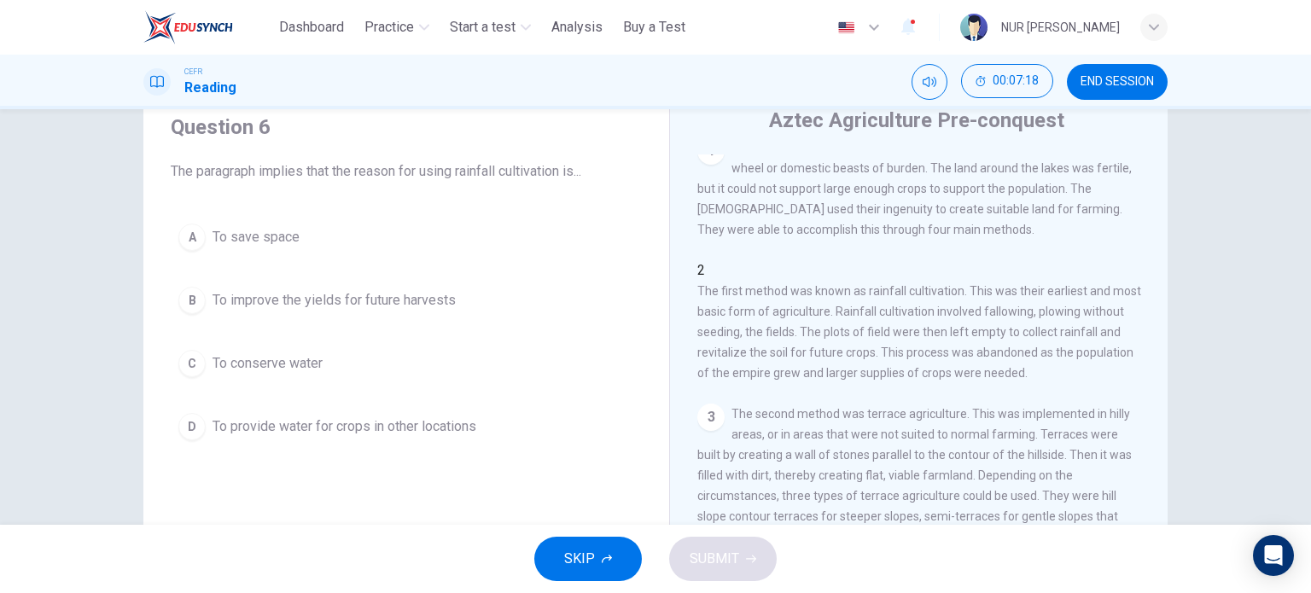
scroll to position [19, 0]
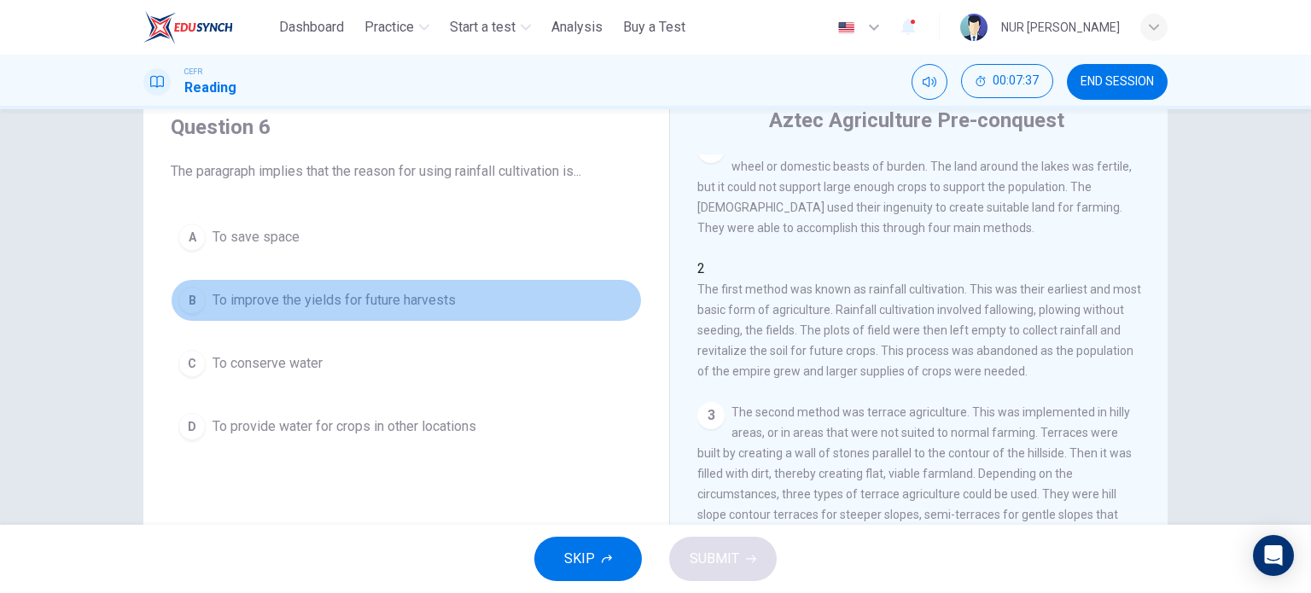
click at [440, 291] on span "To improve the yields for future harvests" at bounding box center [334, 300] width 243 height 20
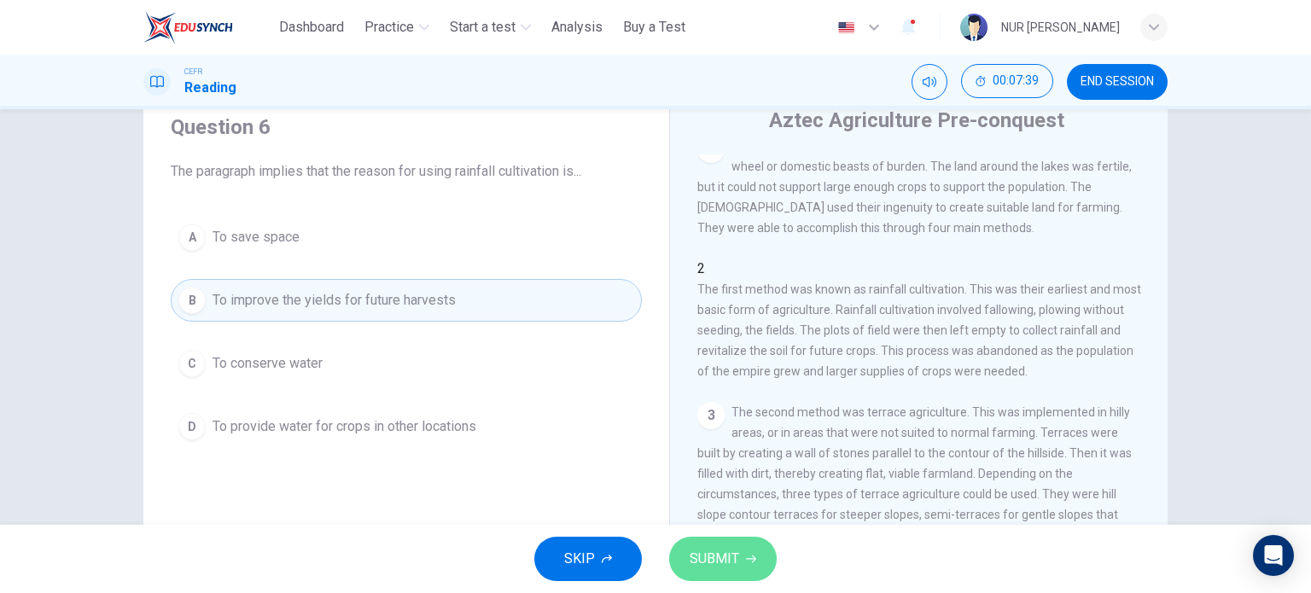
click at [754, 567] on button "SUBMIT" at bounding box center [723, 559] width 108 height 44
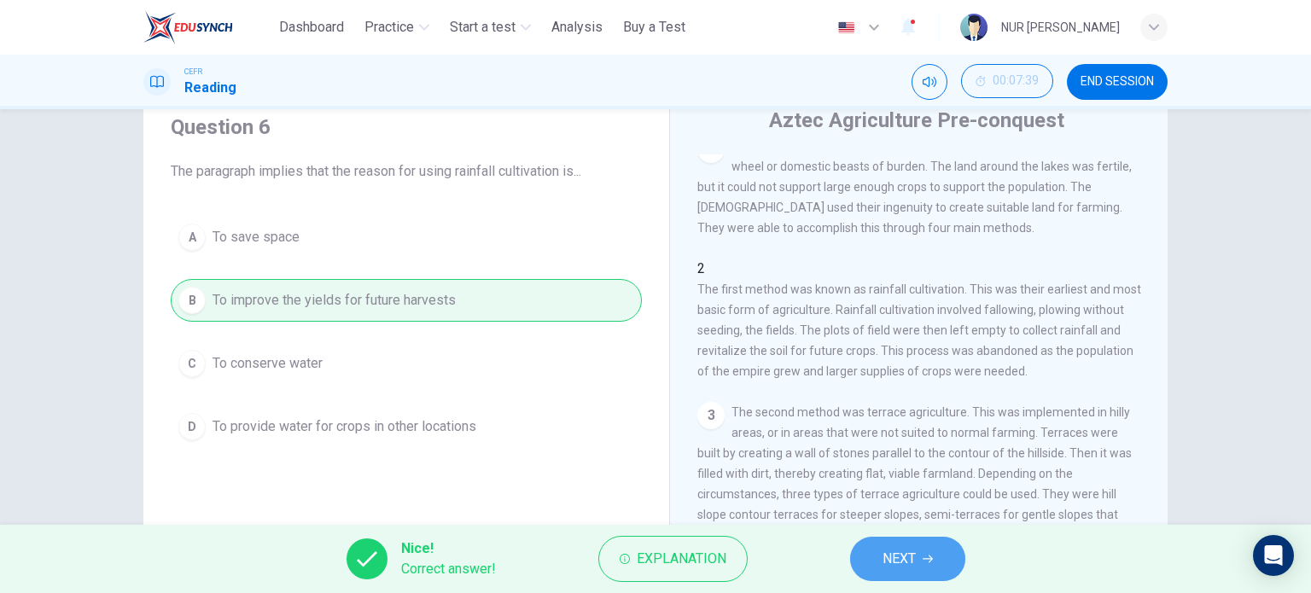
click at [884, 561] on span "NEXT" at bounding box center [899, 559] width 33 height 24
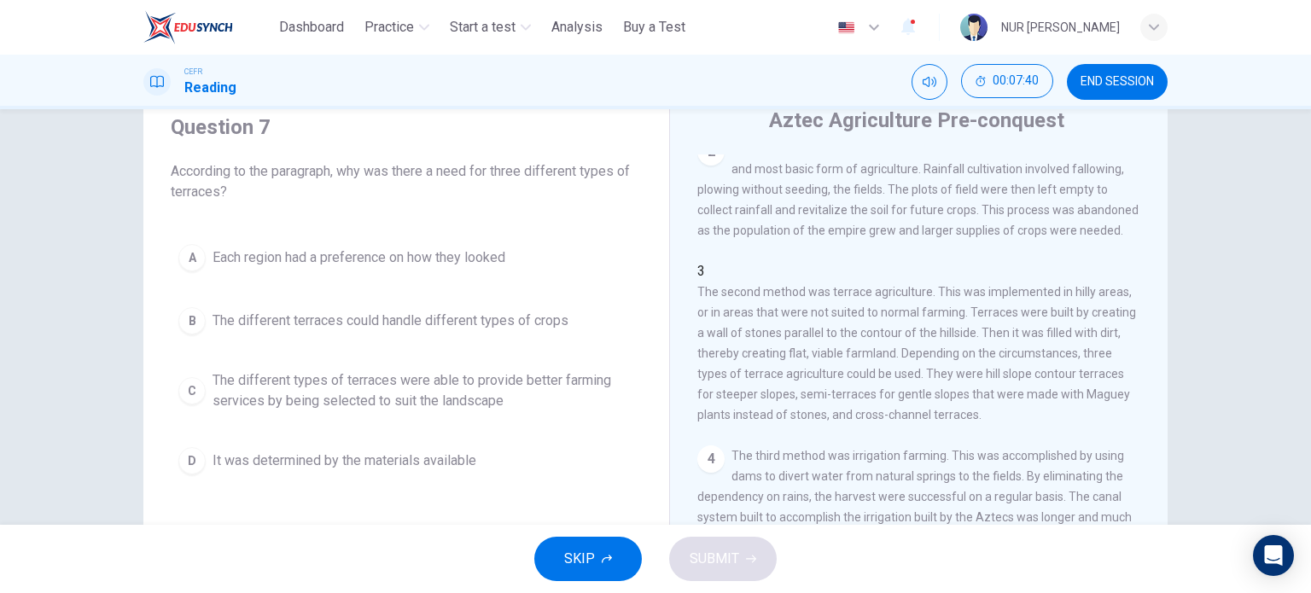
scroll to position [152, 0]
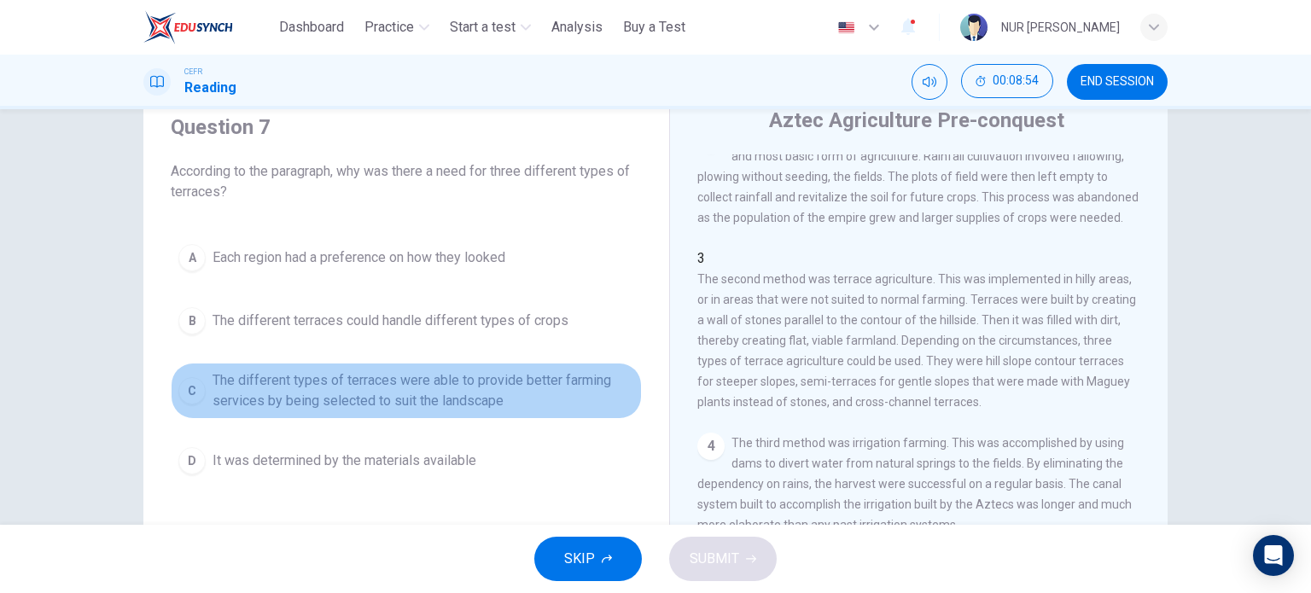
click at [595, 383] on span "The different types of terraces were able to provide better farming services by…" at bounding box center [424, 391] width 422 height 41
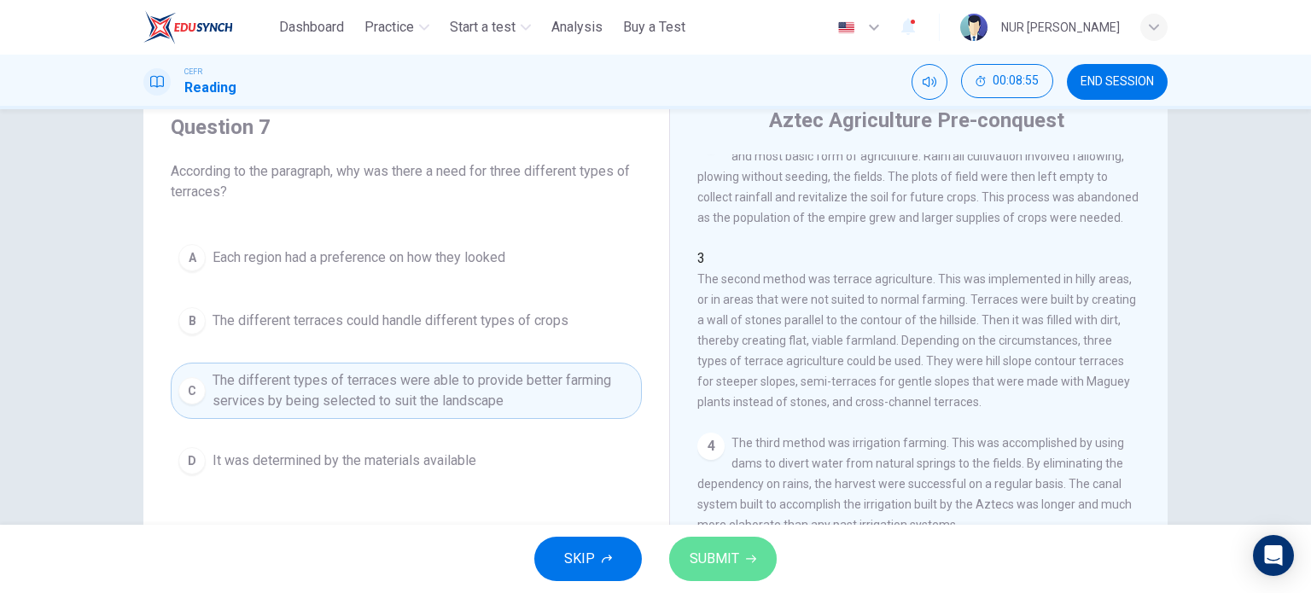
click at [748, 572] on button "SUBMIT" at bounding box center [723, 559] width 108 height 44
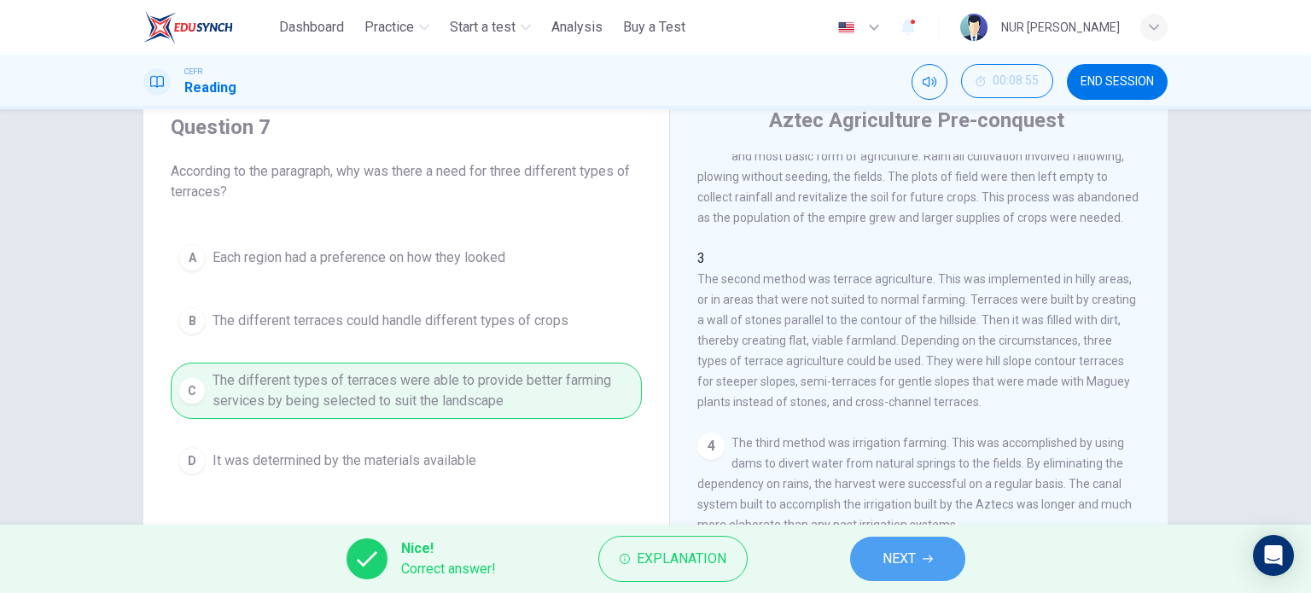
click at [874, 563] on button "NEXT" at bounding box center [907, 559] width 115 height 44
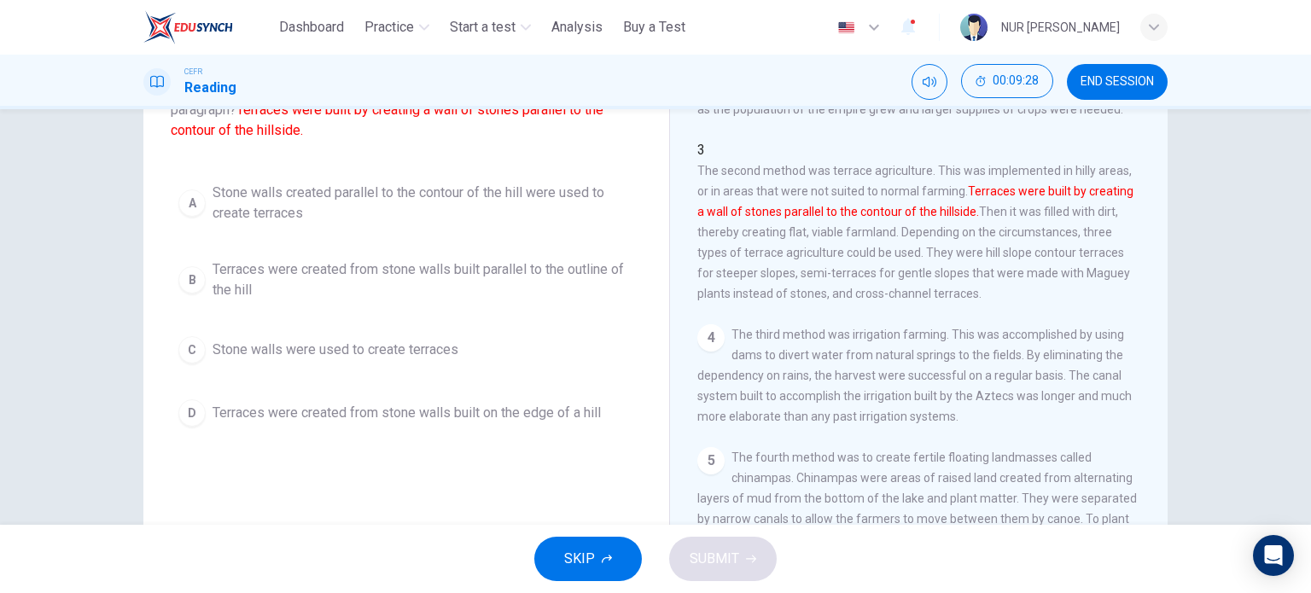
scroll to position [102, 0]
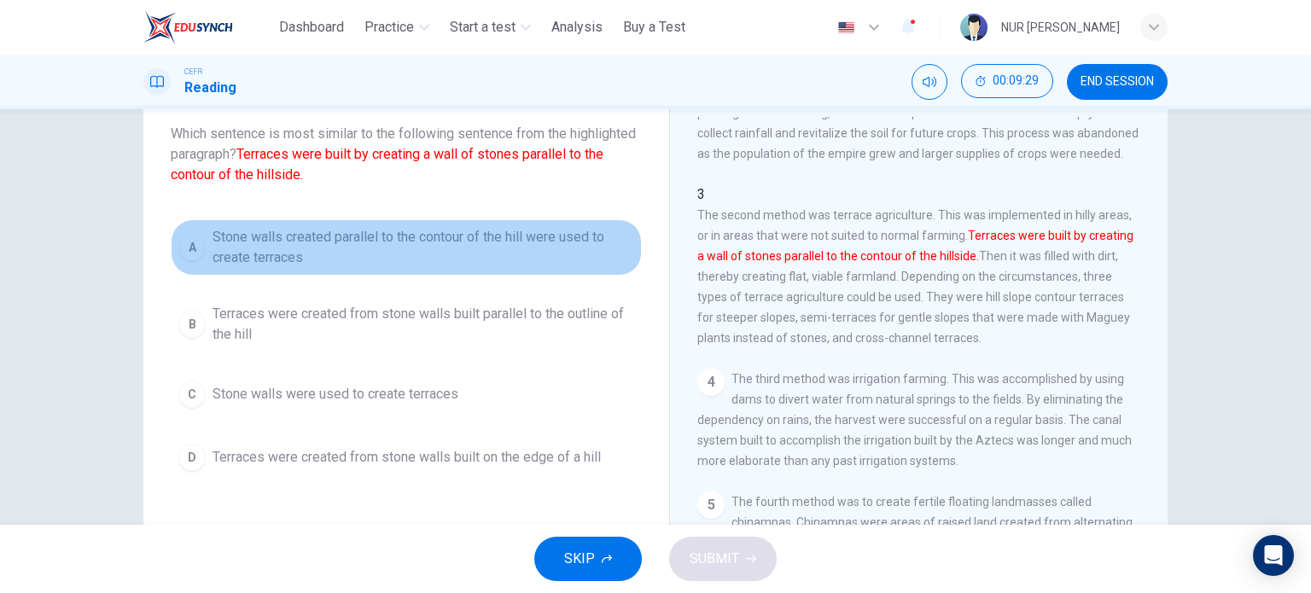
click at [571, 245] on span "Stone walls created parallel to the contour of the hill were used to create ter…" at bounding box center [424, 247] width 422 height 41
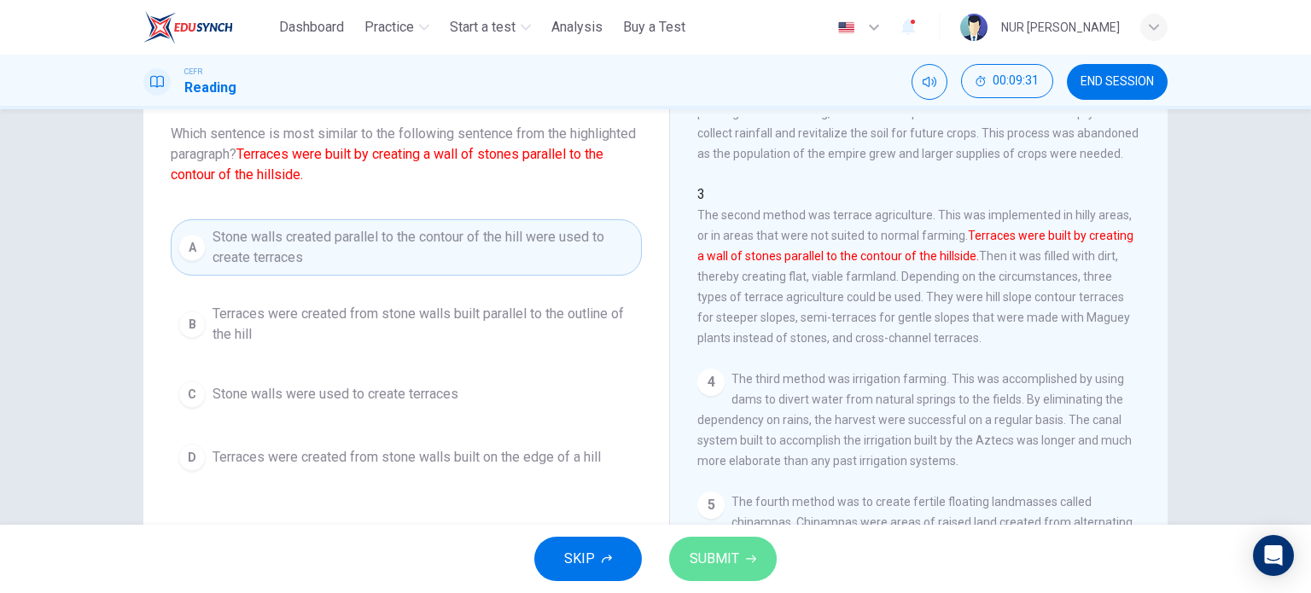
click at [737, 547] on span "SUBMIT" at bounding box center [715, 559] width 50 height 24
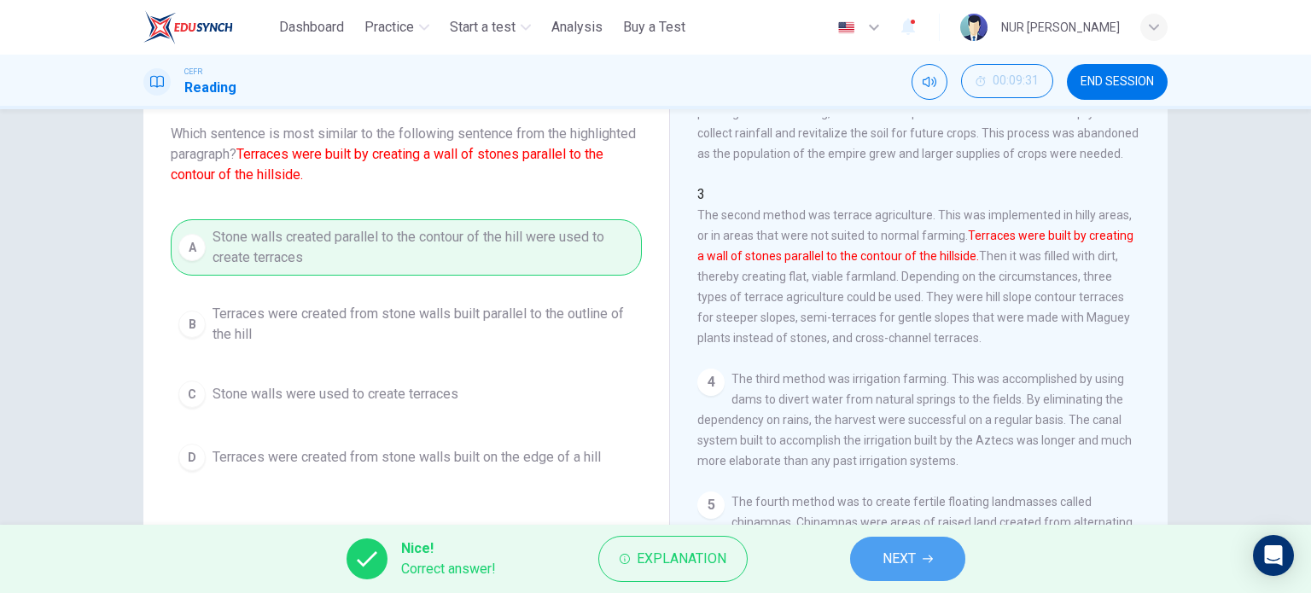
click at [912, 566] on span "NEXT" at bounding box center [899, 559] width 33 height 24
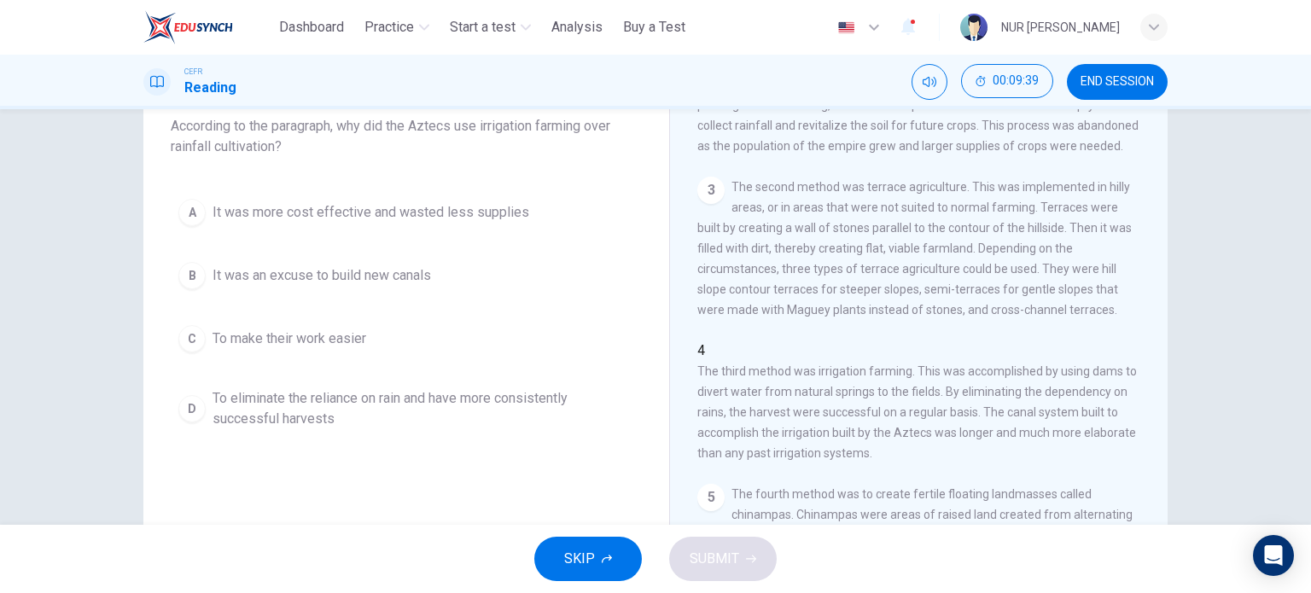
scroll to position [109, 0]
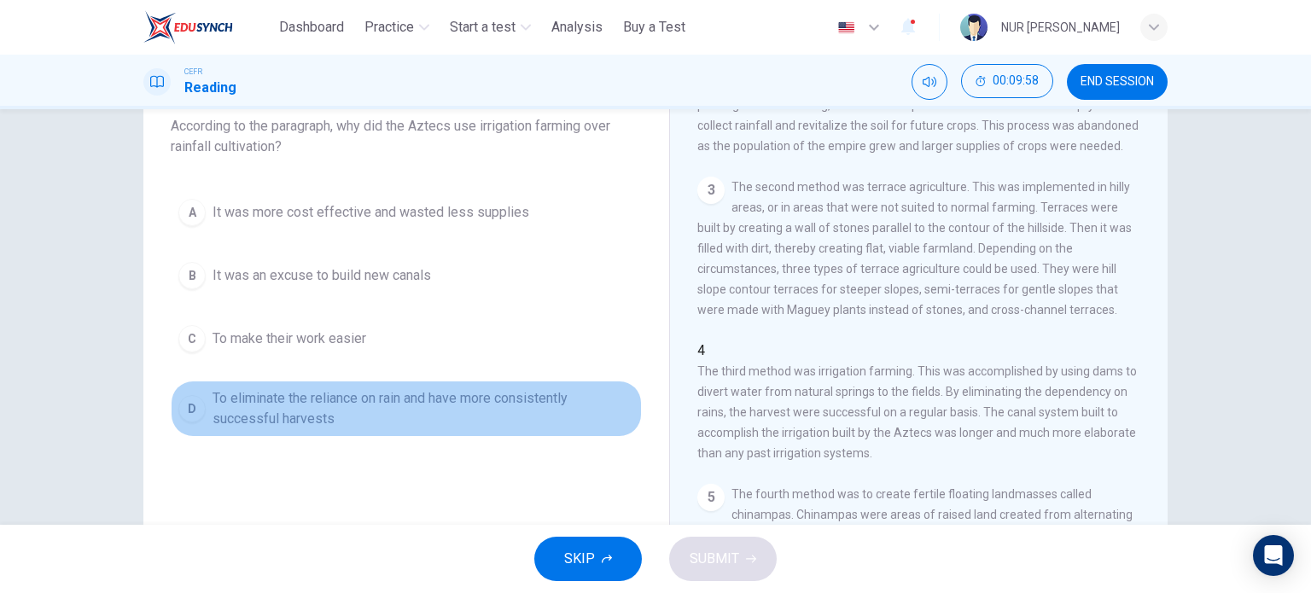
click at [507, 395] on span "To eliminate the reliance on rain and have more consistently successful harvests" at bounding box center [424, 408] width 422 height 41
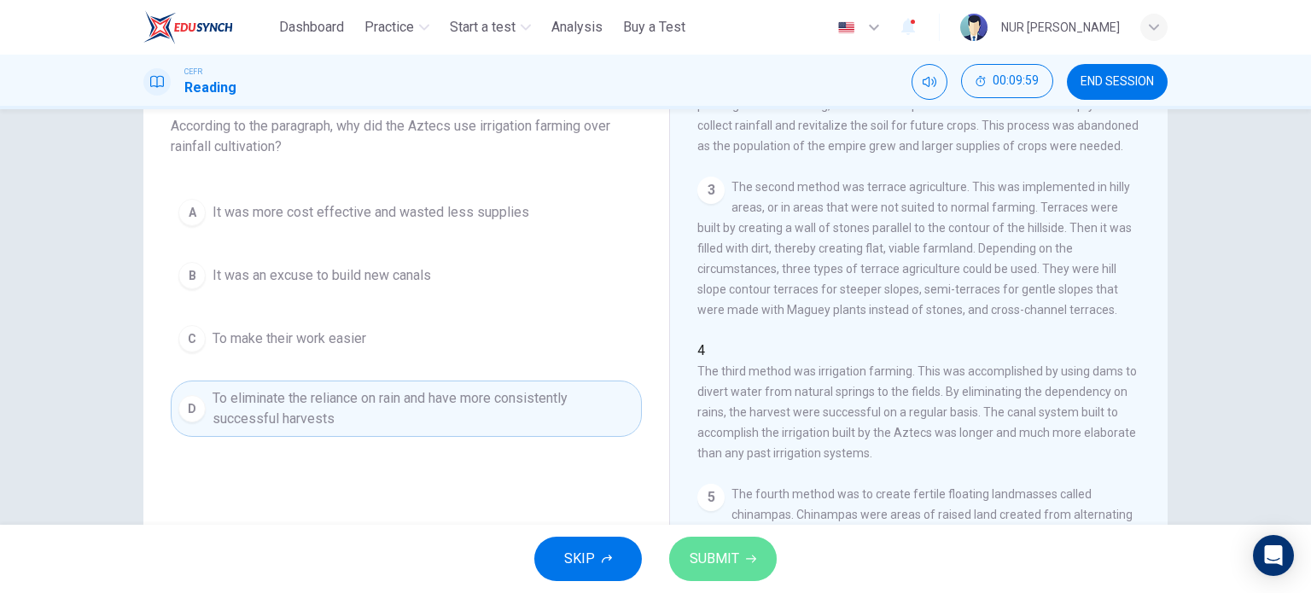
click at [737, 549] on span "SUBMIT" at bounding box center [715, 559] width 50 height 24
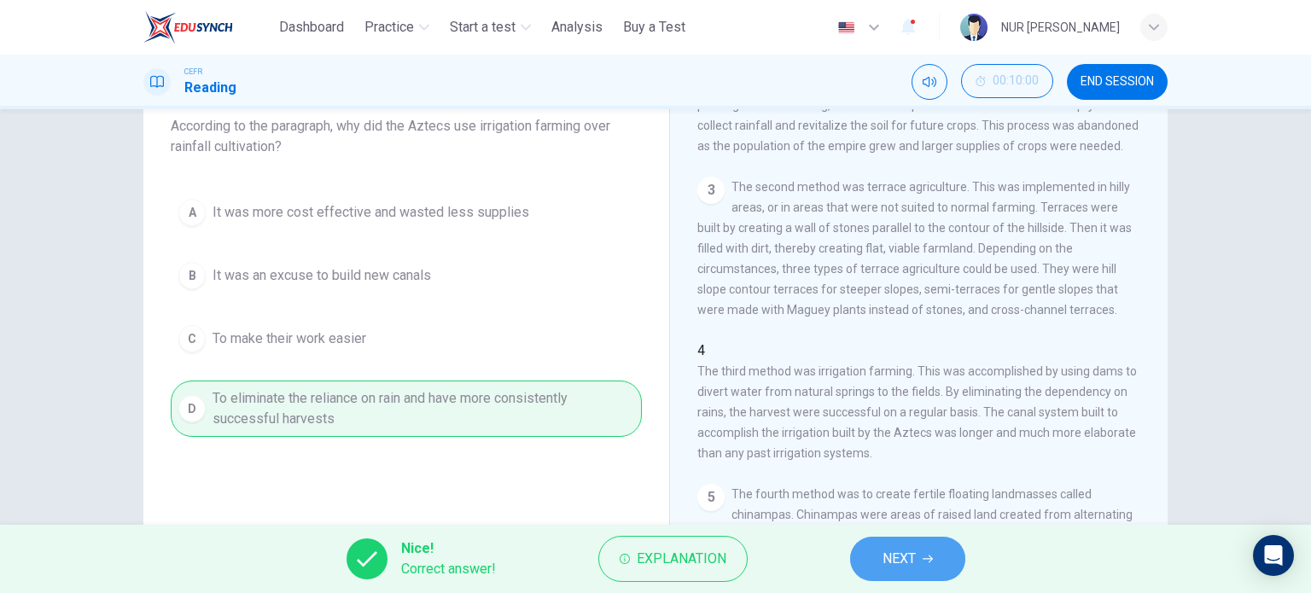
click at [892, 548] on span "NEXT" at bounding box center [899, 559] width 33 height 24
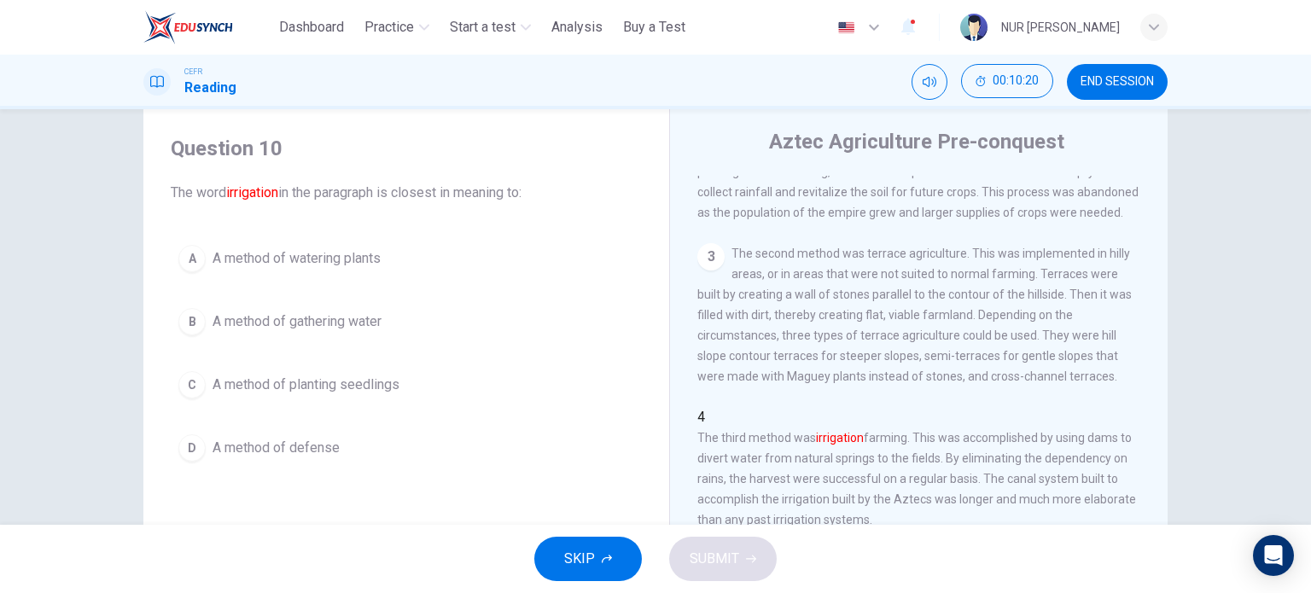
scroll to position [79, 0]
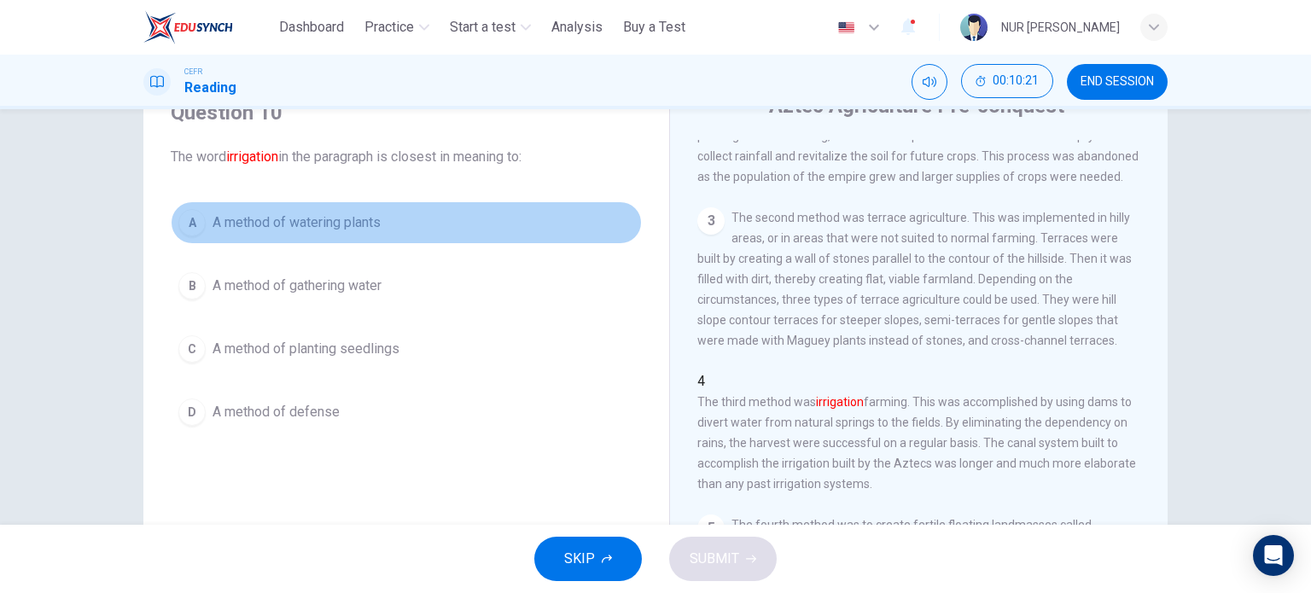
click at [371, 223] on span "A method of watering plants" at bounding box center [297, 223] width 168 height 20
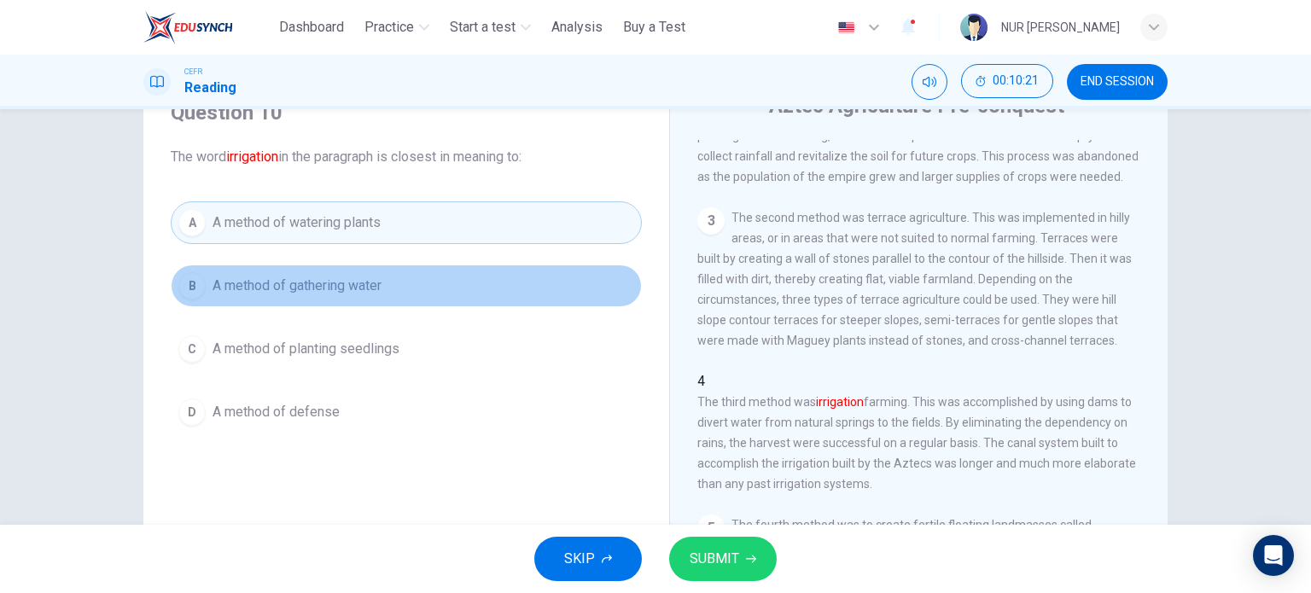
click at [362, 276] on span "A method of gathering water" at bounding box center [297, 286] width 169 height 20
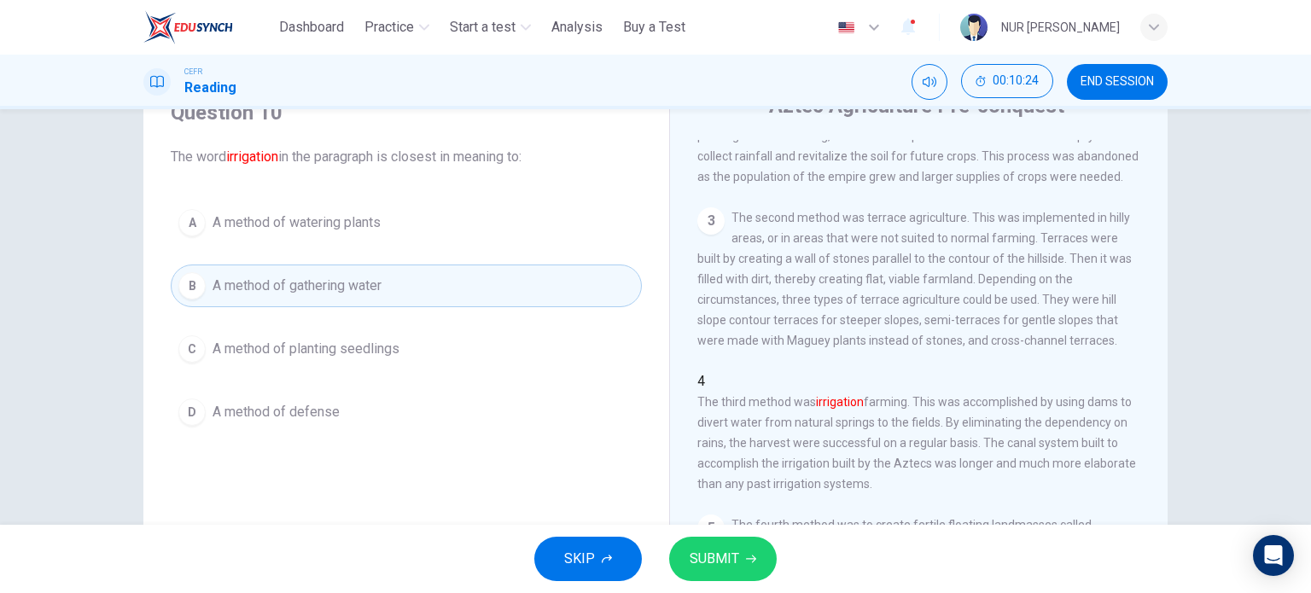
click at [733, 554] on span "SUBMIT" at bounding box center [715, 559] width 50 height 24
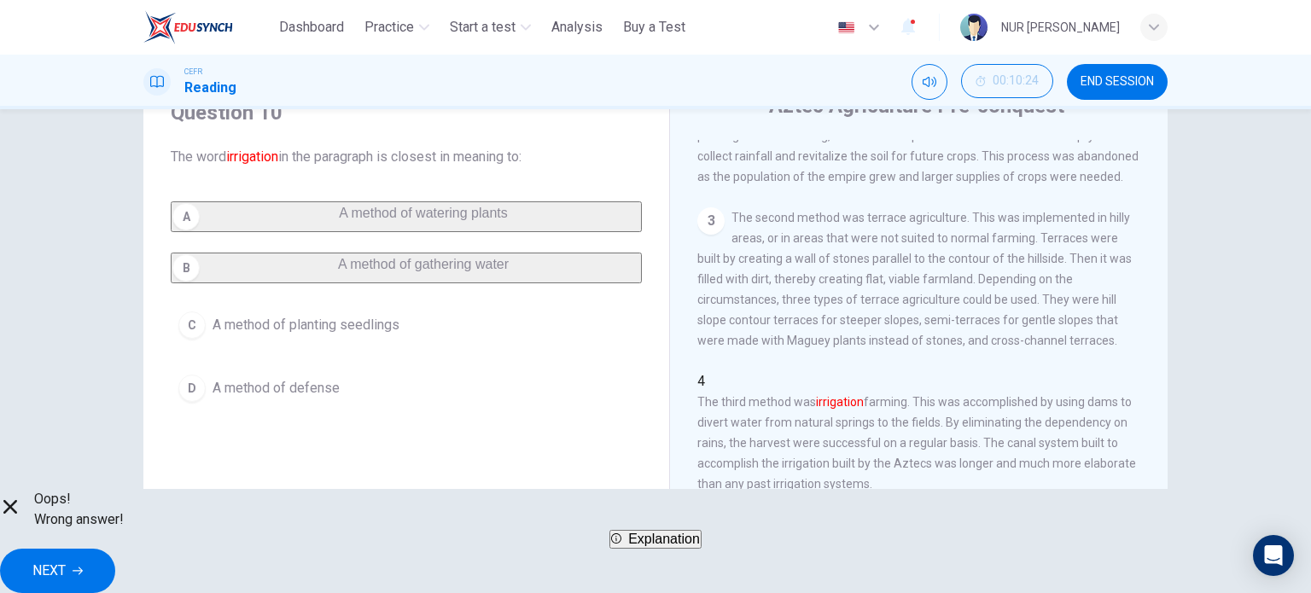
click at [829, 34] on div "English ** ​" at bounding box center [860, 27] width 62 height 34
click at [83, 566] on icon "button" at bounding box center [78, 571] width 10 height 10
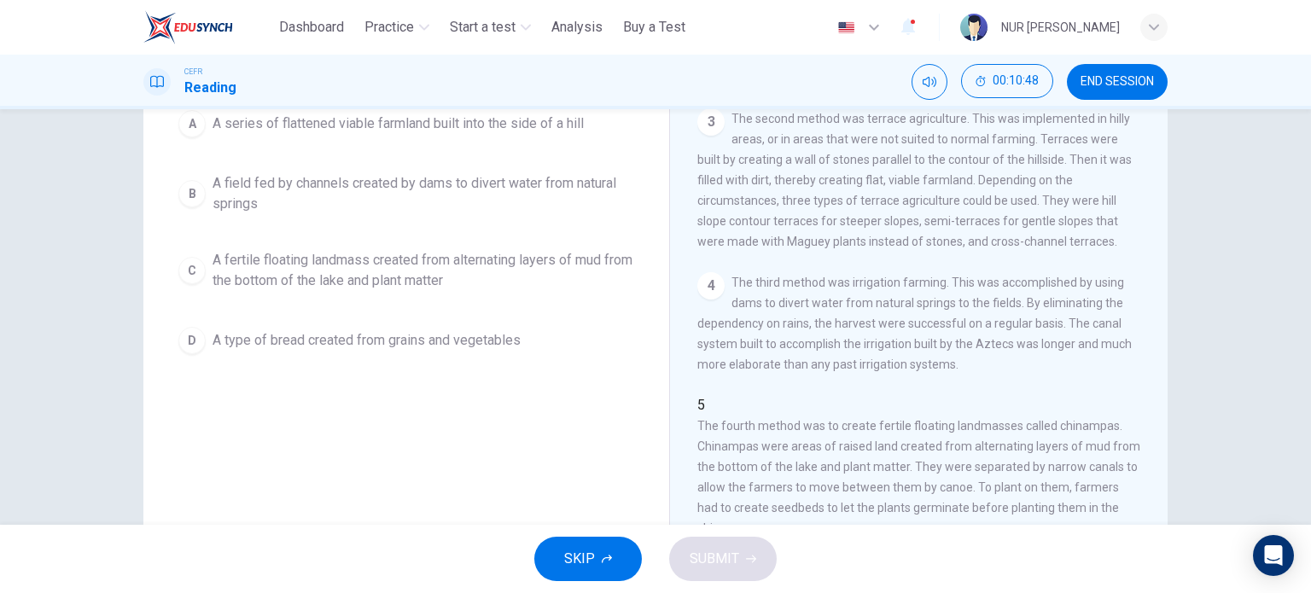
scroll to position [177, 0]
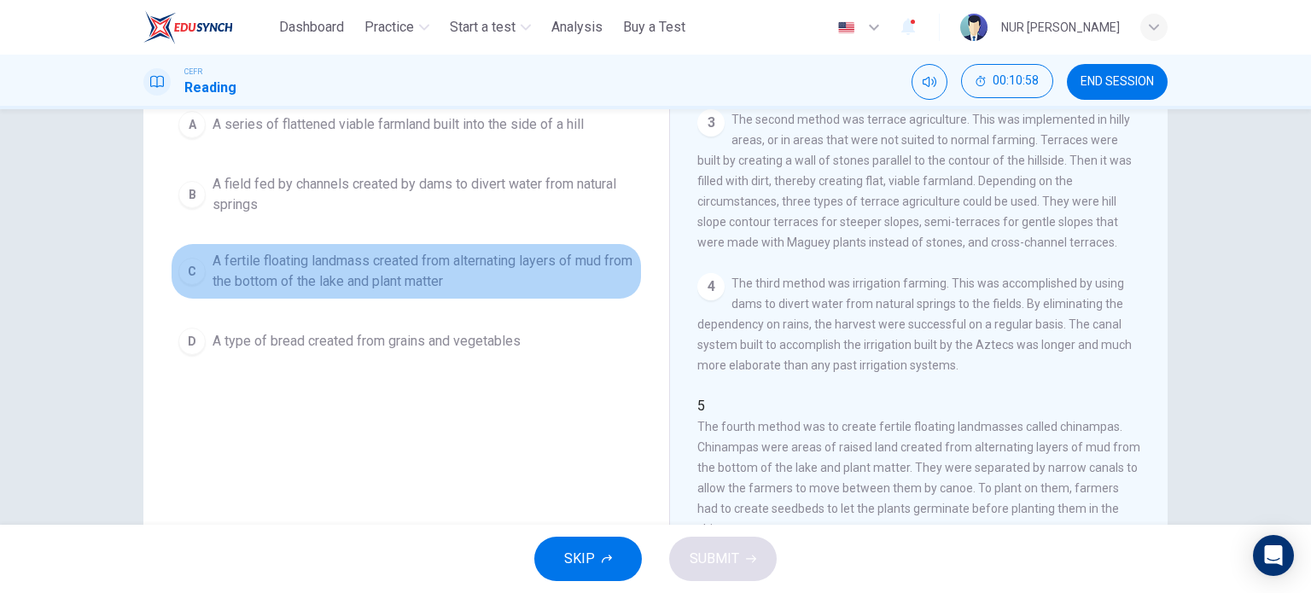
click at [528, 282] on span "A fertile floating landmass created from alternating layers of mud from the bot…" at bounding box center [424, 271] width 422 height 41
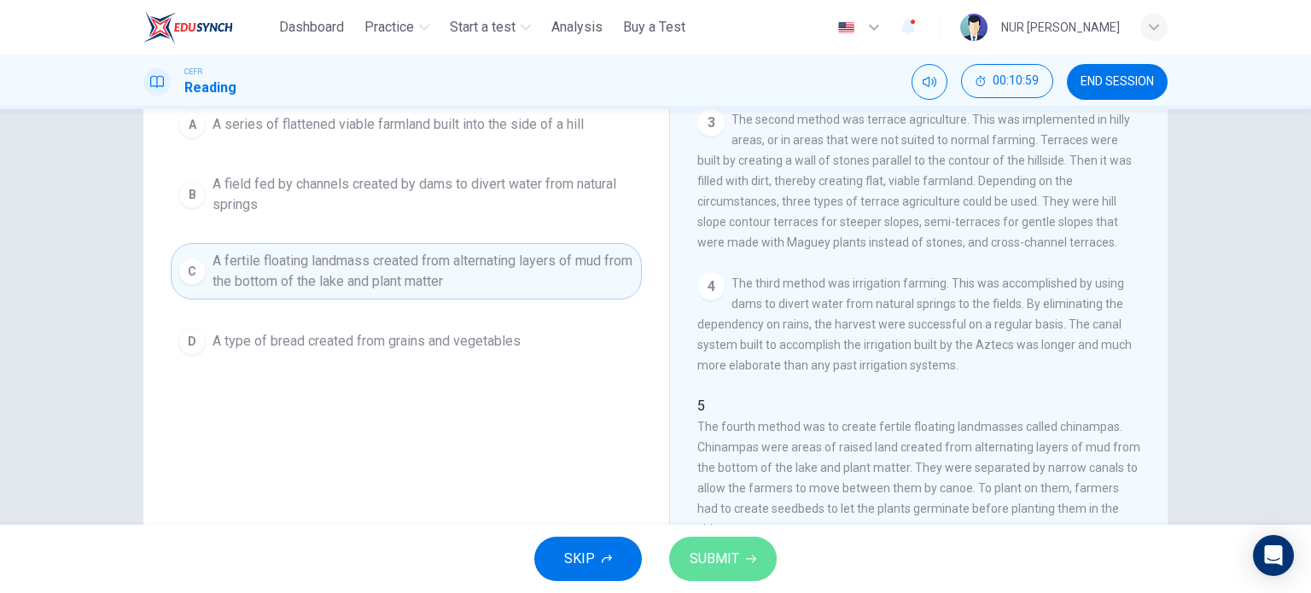
click at [718, 575] on button "SUBMIT" at bounding box center [723, 559] width 108 height 44
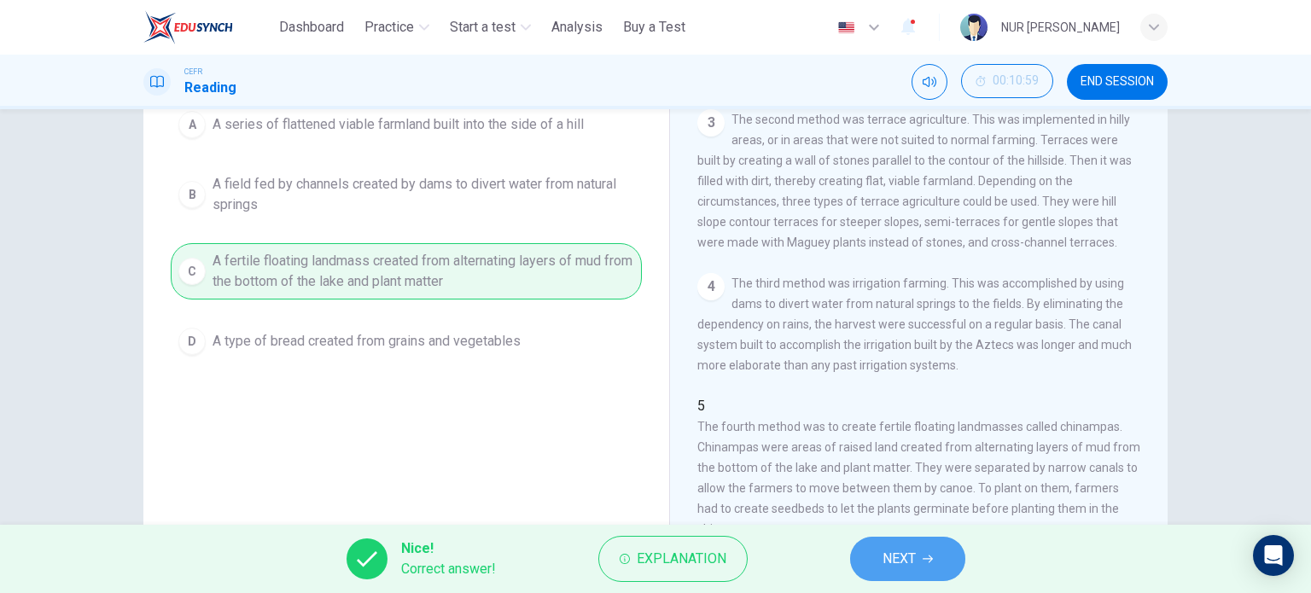
click at [895, 546] on button "NEXT" at bounding box center [907, 559] width 115 height 44
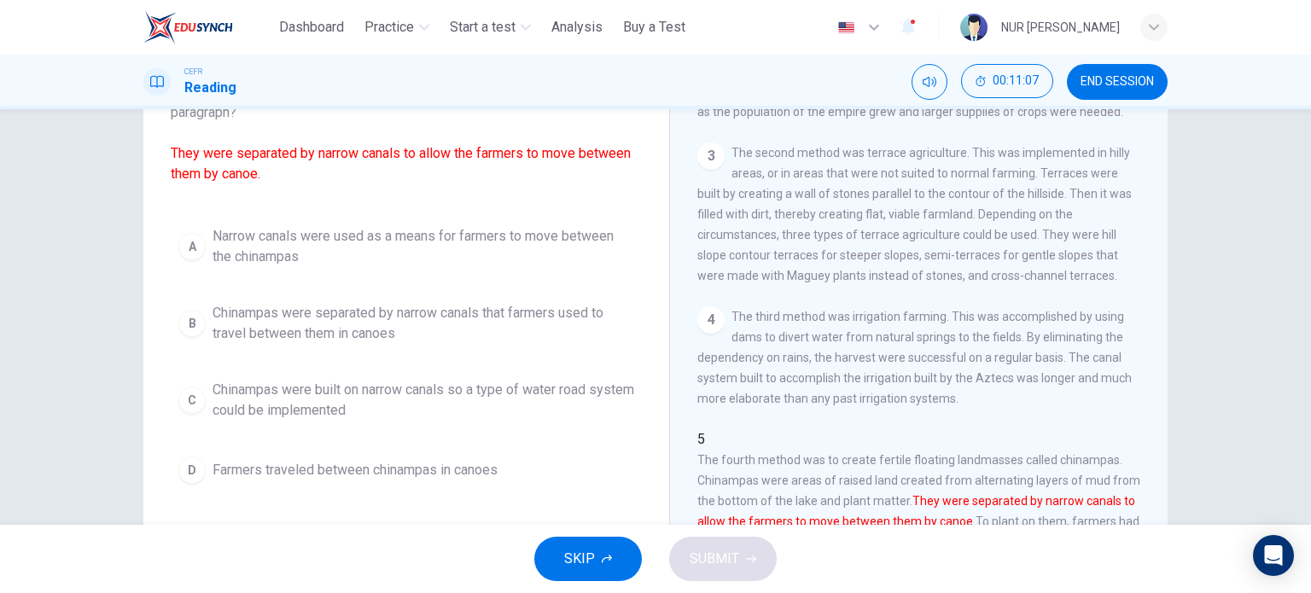
scroll to position [143, 0]
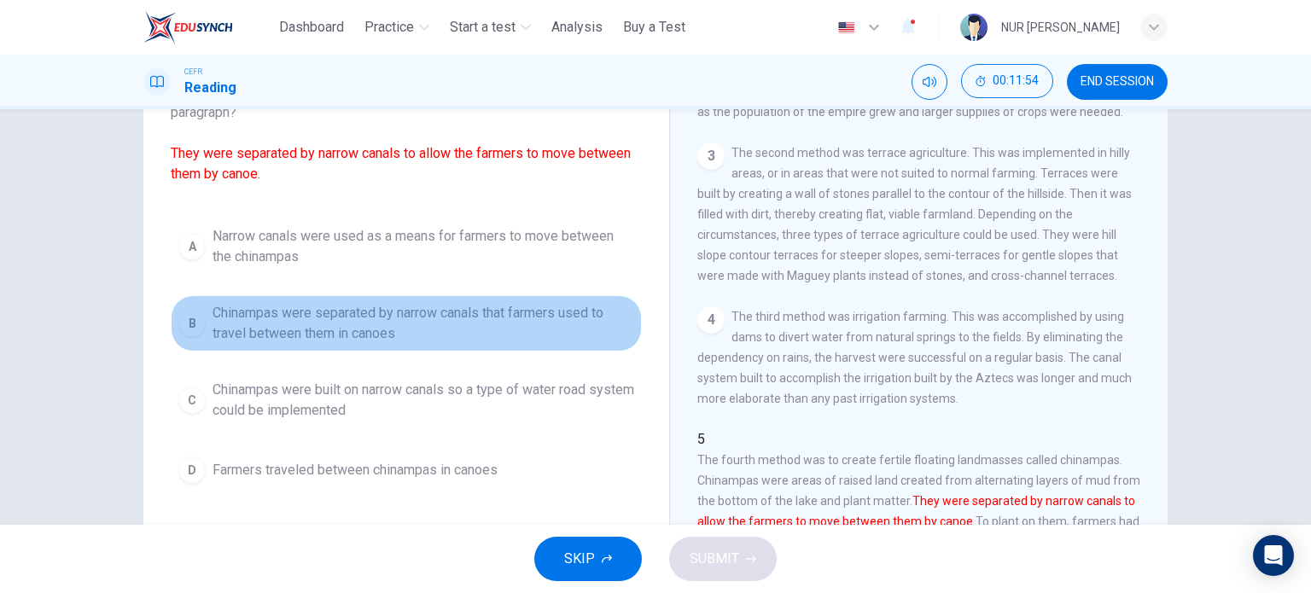
click at [452, 313] on span "Chinampas were separated by narrow canals that farmers used to travel between t…" at bounding box center [424, 323] width 422 height 41
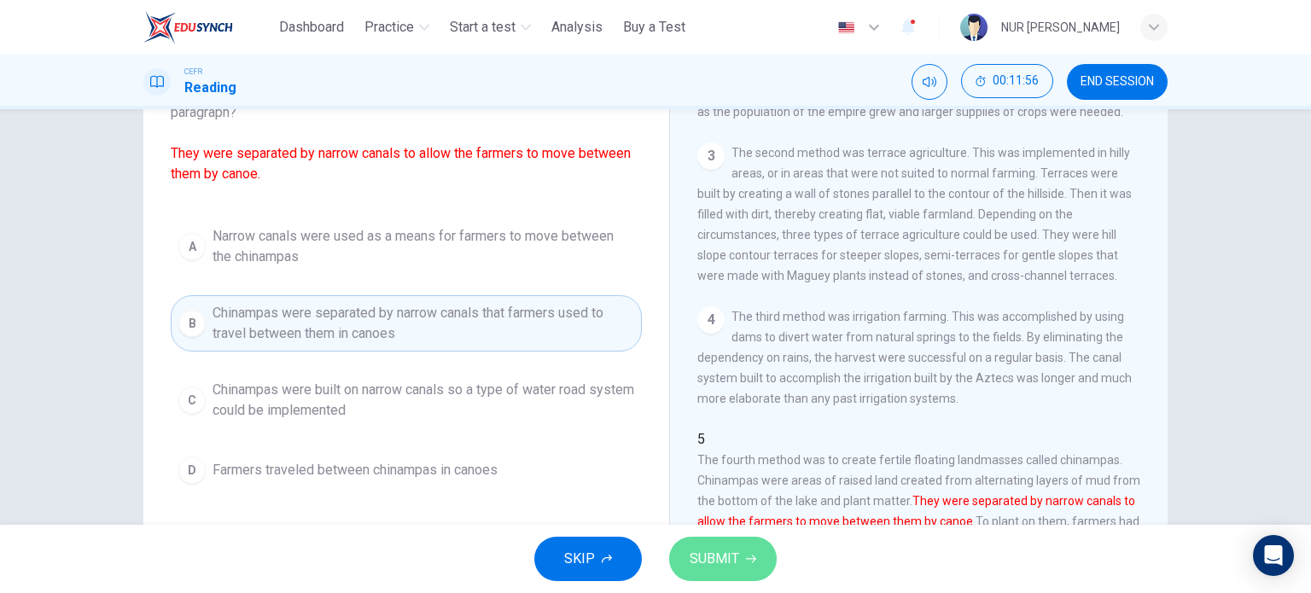
click at [746, 556] on icon "button" at bounding box center [751, 559] width 10 height 10
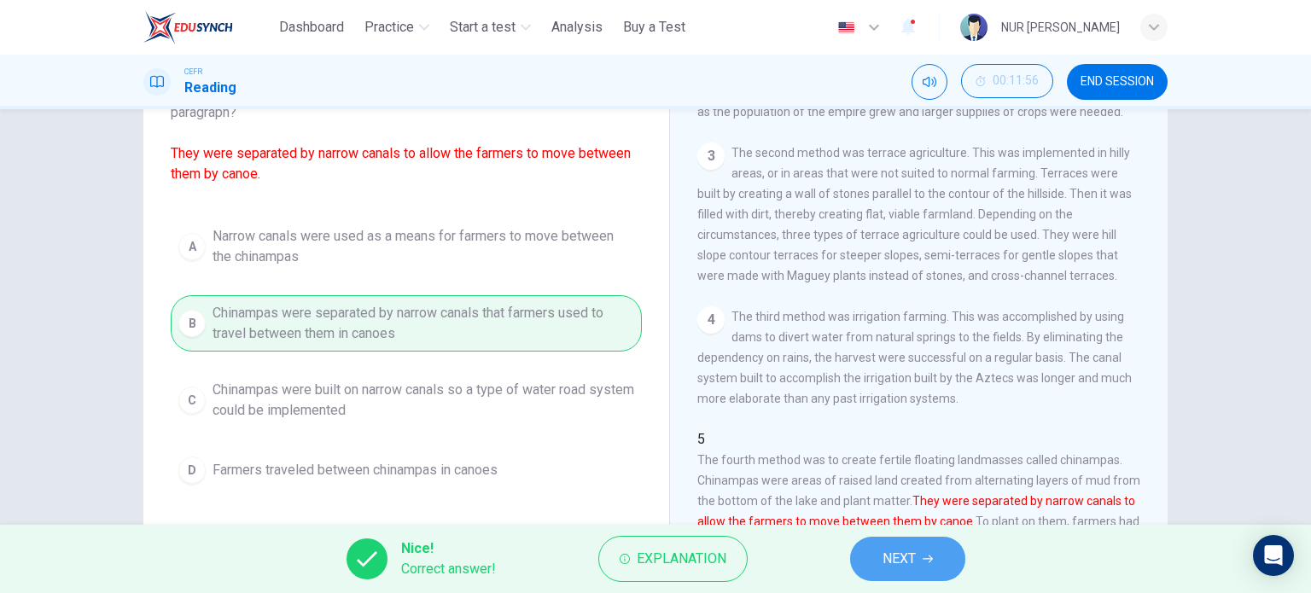
click at [864, 556] on button "NEXT" at bounding box center [907, 559] width 115 height 44
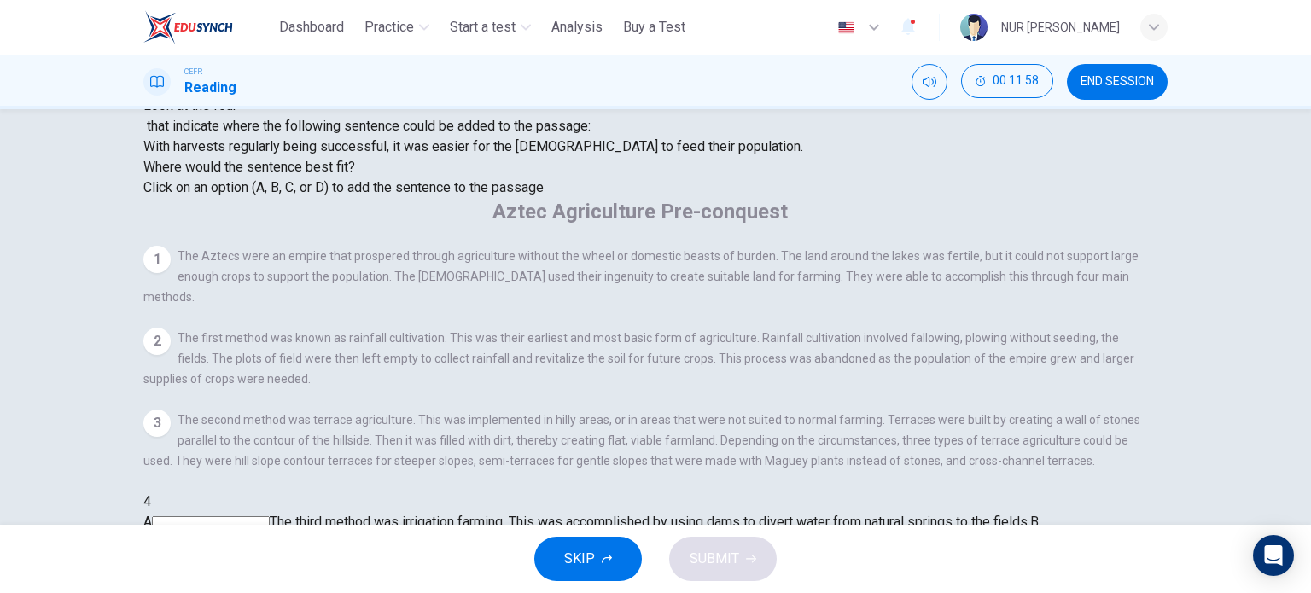
scroll to position [106, 0]
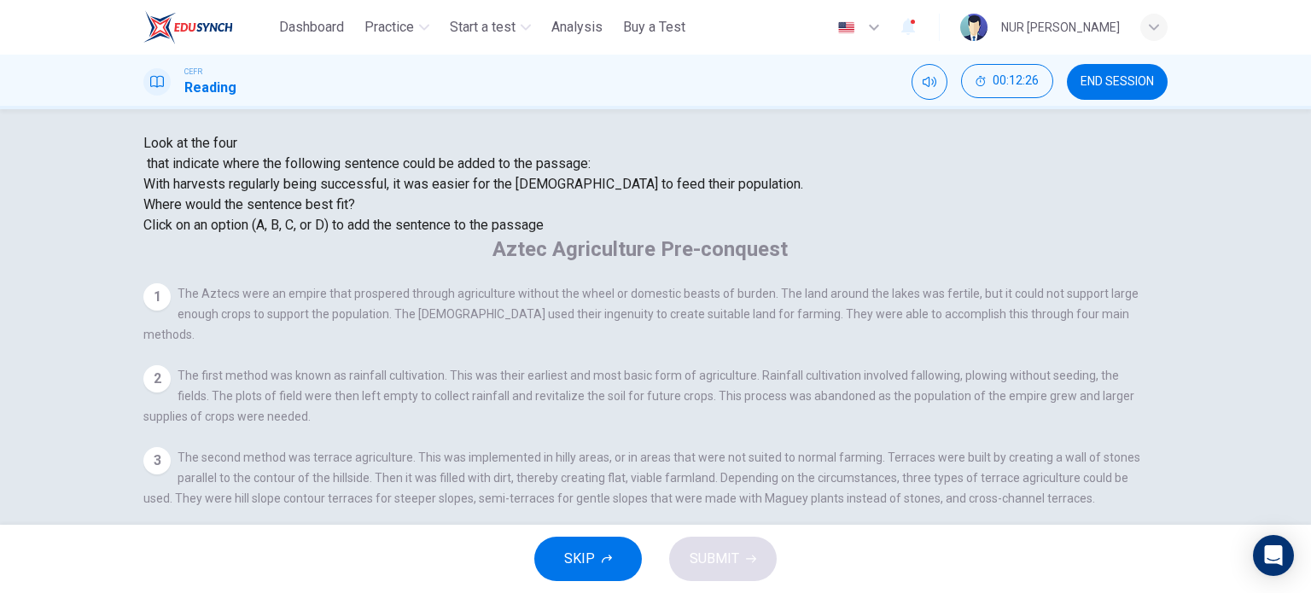
click at [908, 575] on input at bounding box center [850, 582] width 118 height 15
click at [728, 553] on span "SUBMIT" at bounding box center [715, 559] width 50 height 24
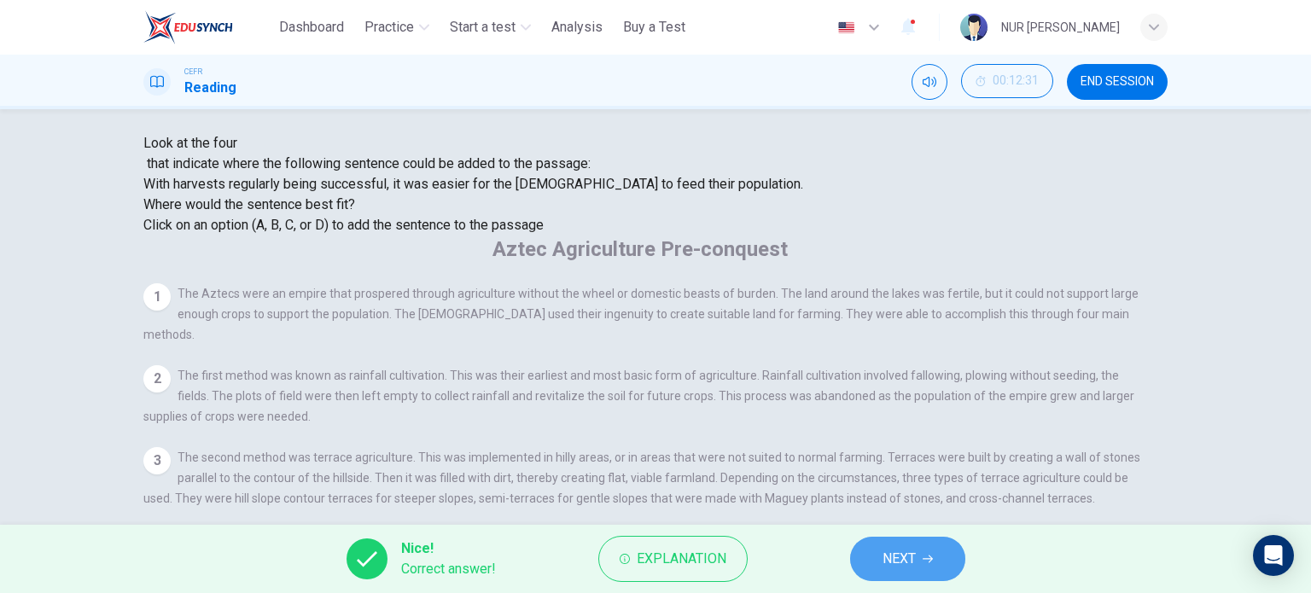
click at [930, 540] on button "NEXT" at bounding box center [907, 559] width 115 height 44
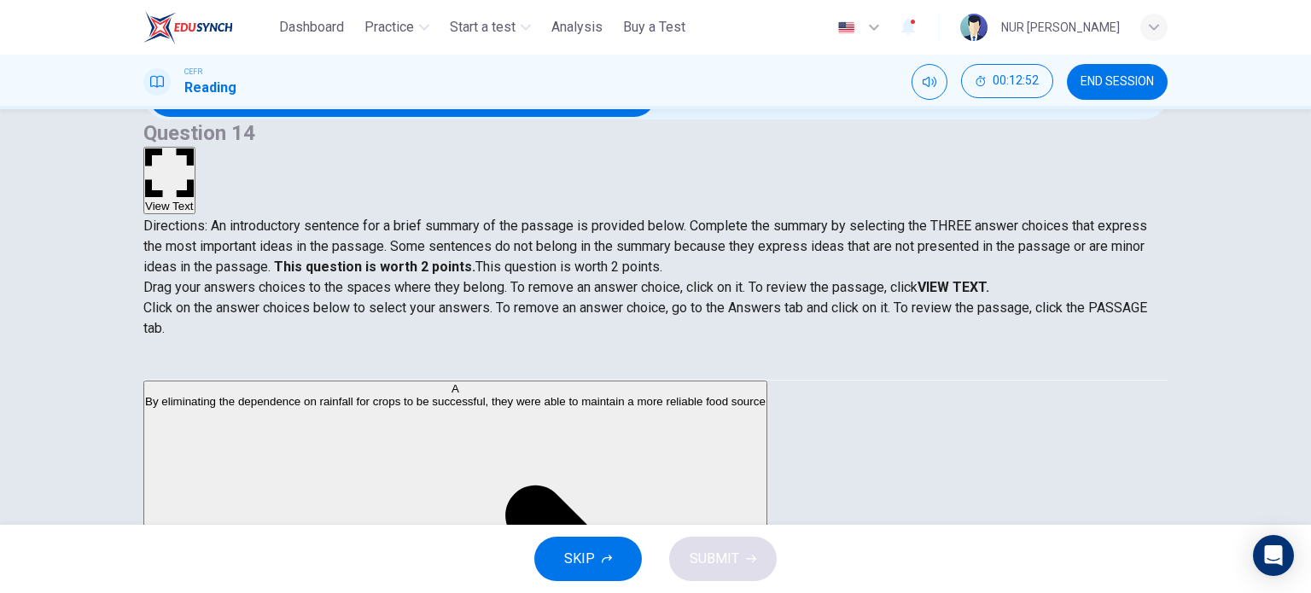
scroll to position [24, 0]
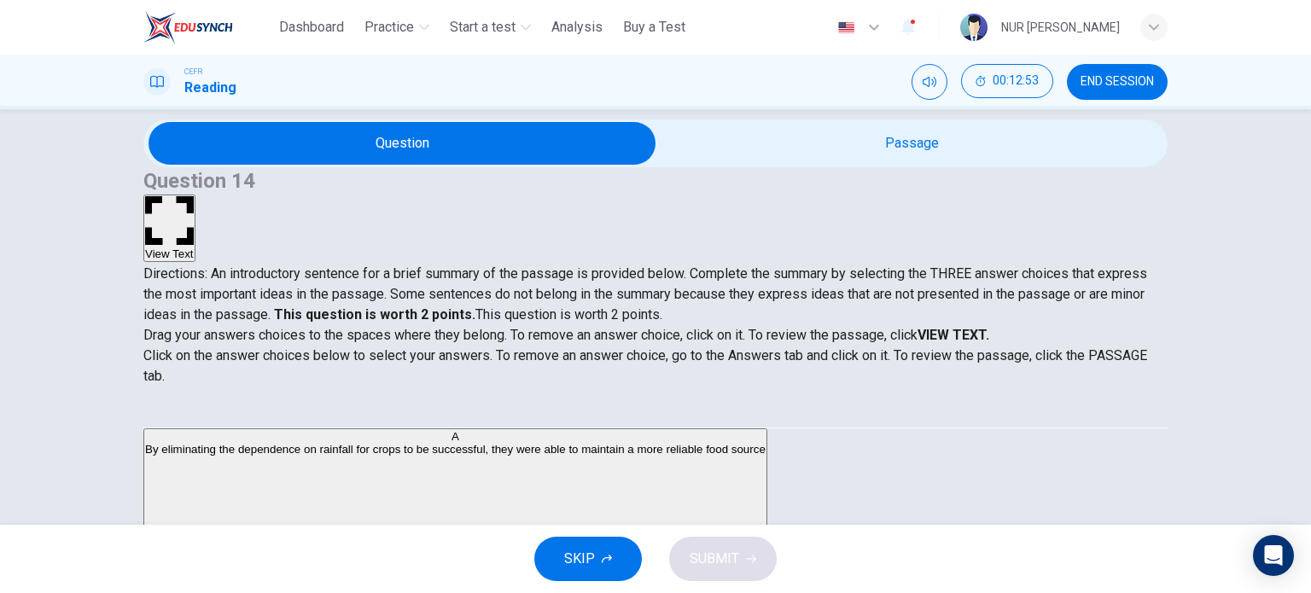
click at [194, 196] on icon "button" at bounding box center [169, 220] width 49 height 49
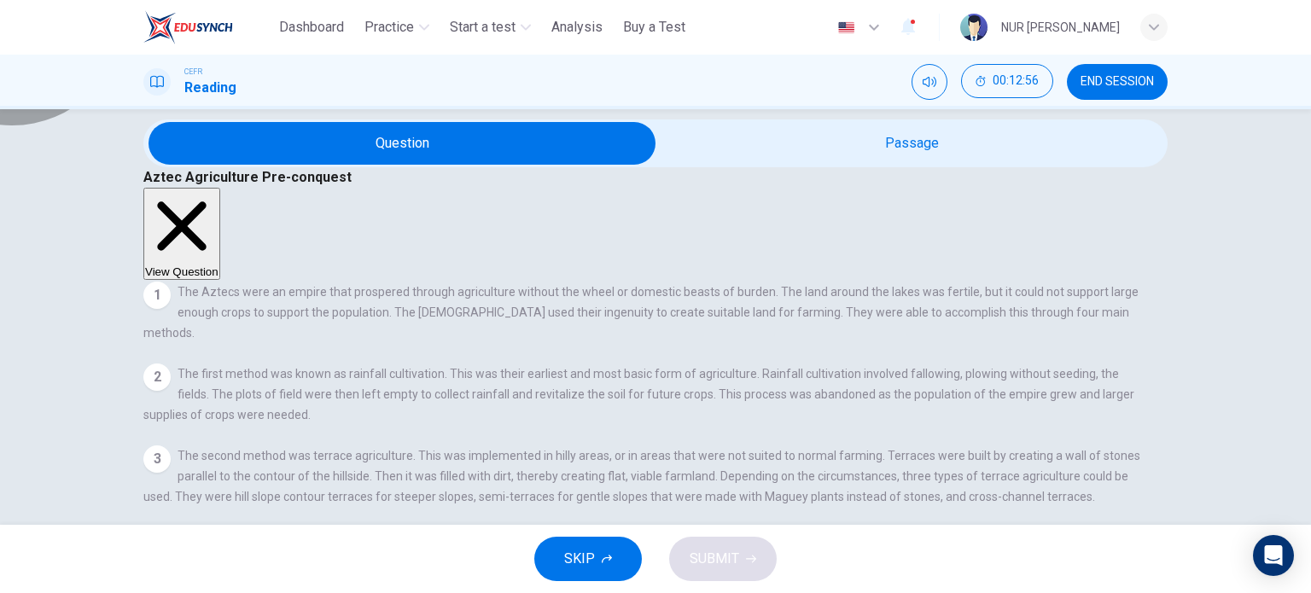
click at [220, 188] on button "View Question" at bounding box center [181, 234] width 77 height 92
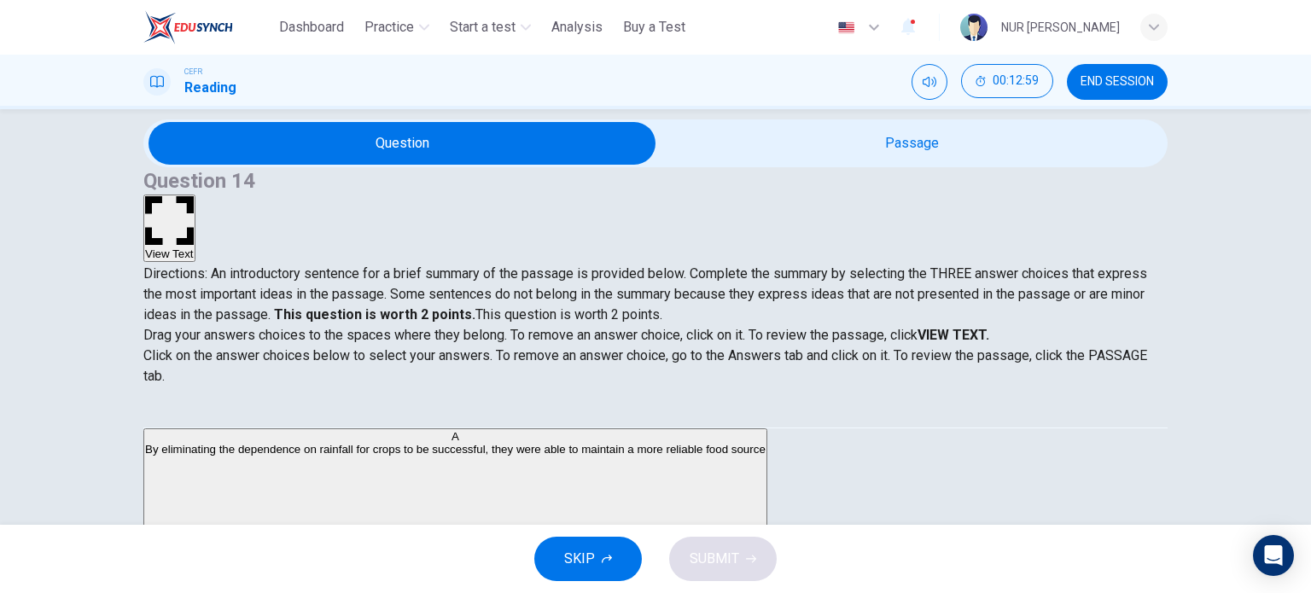
scroll to position [105, 0]
drag, startPoint x: 290, startPoint y: 489, endPoint x: 533, endPoint y: 475, distance: 242.9
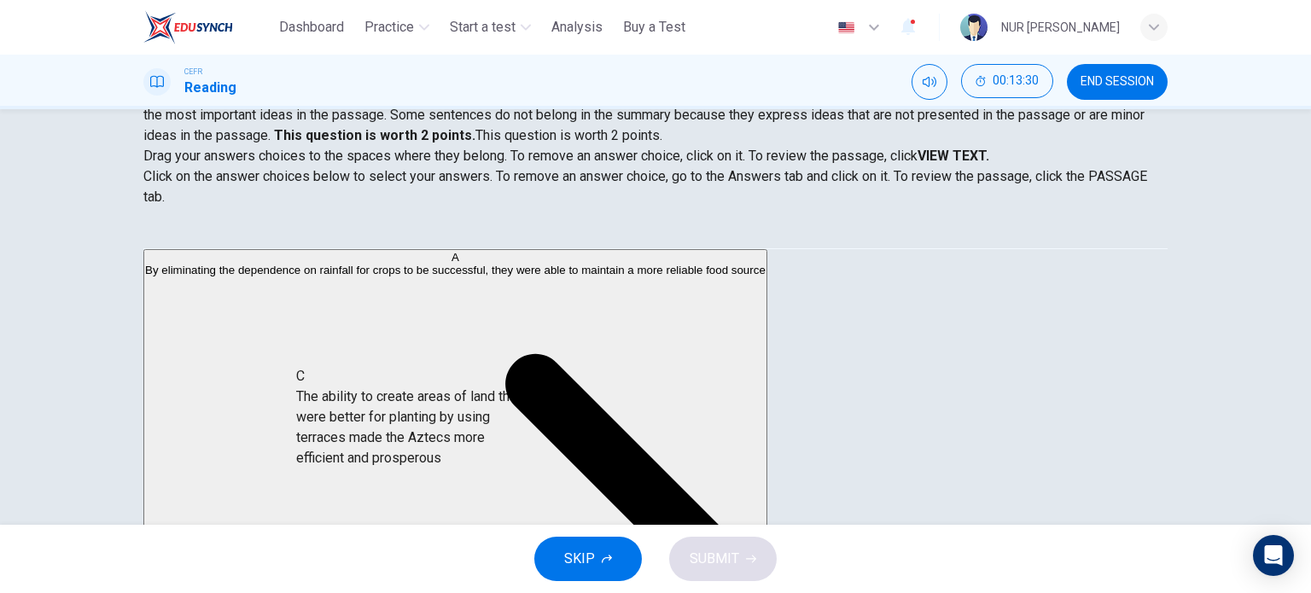
scroll to position [9, 0]
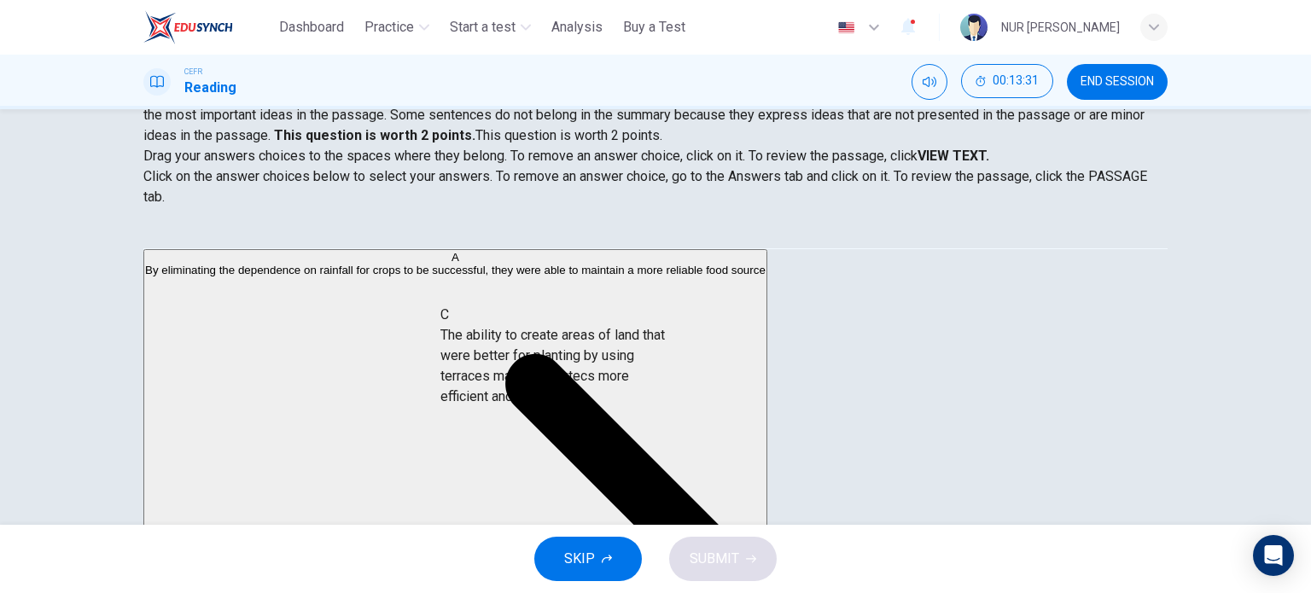
drag, startPoint x: 301, startPoint y: 443, endPoint x: 593, endPoint y: 364, distance: 303.4
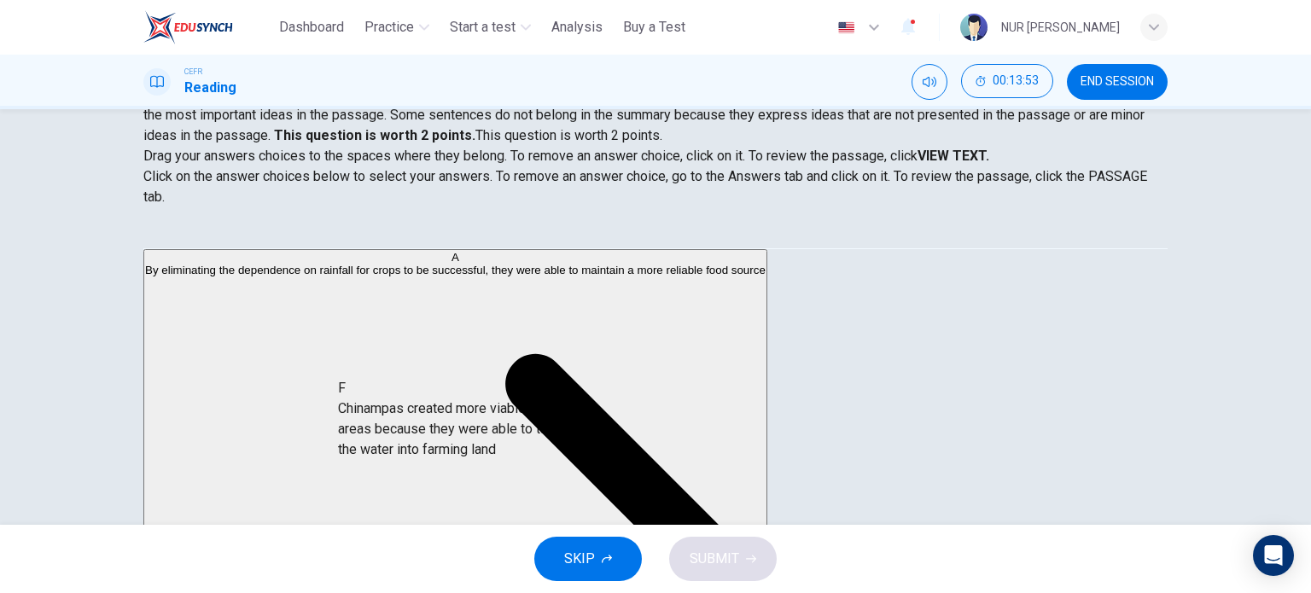
scroll to position [9, 0]
drag, startPoint x: 295, startPoint y: 468, endPoint x: 586, endPoint y: 479, distance: 291.3
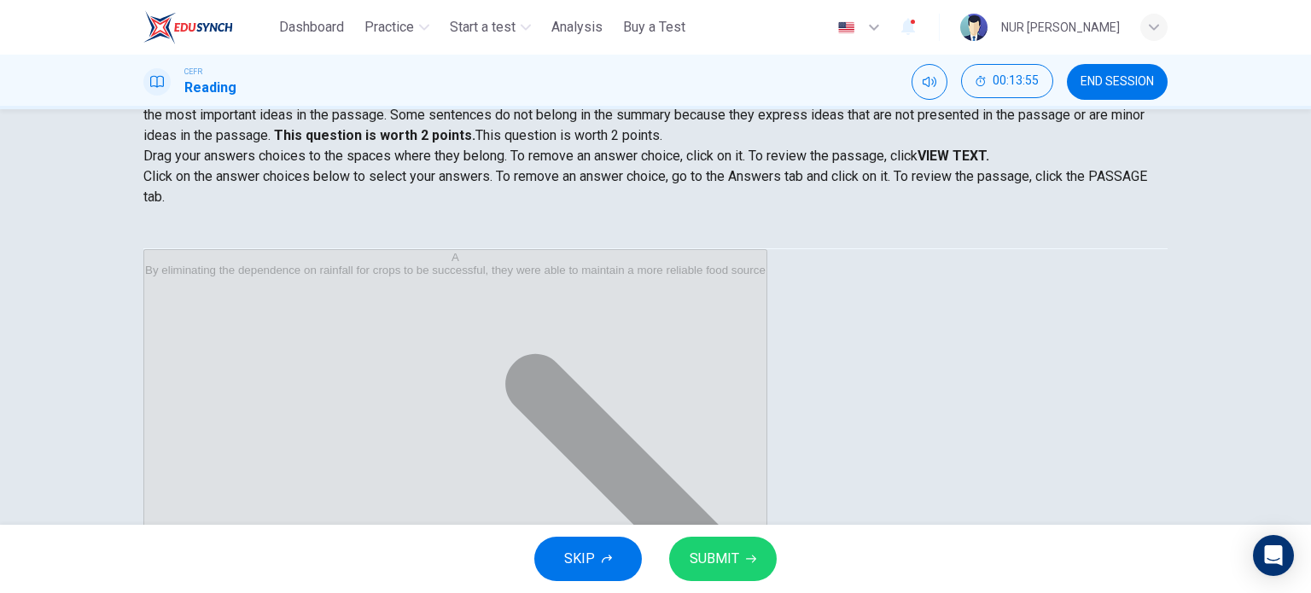
scroll to position [0, 0]
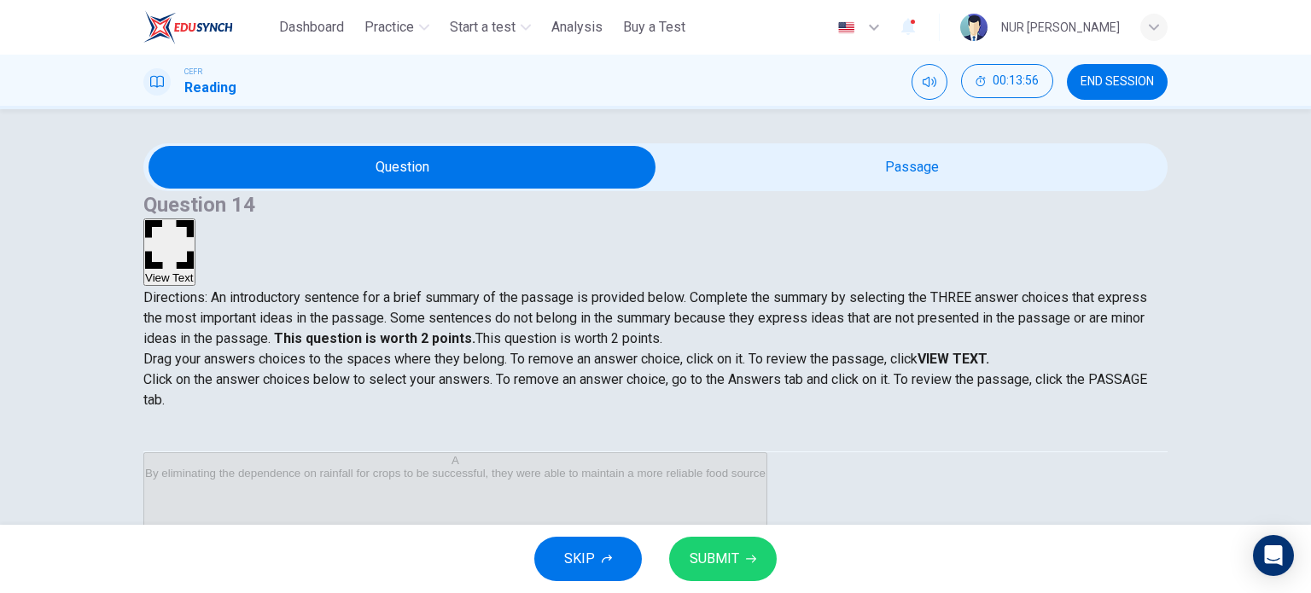
click at [195, 219] on button "View Text" at bounding box center [169, 252] width 52 height 67
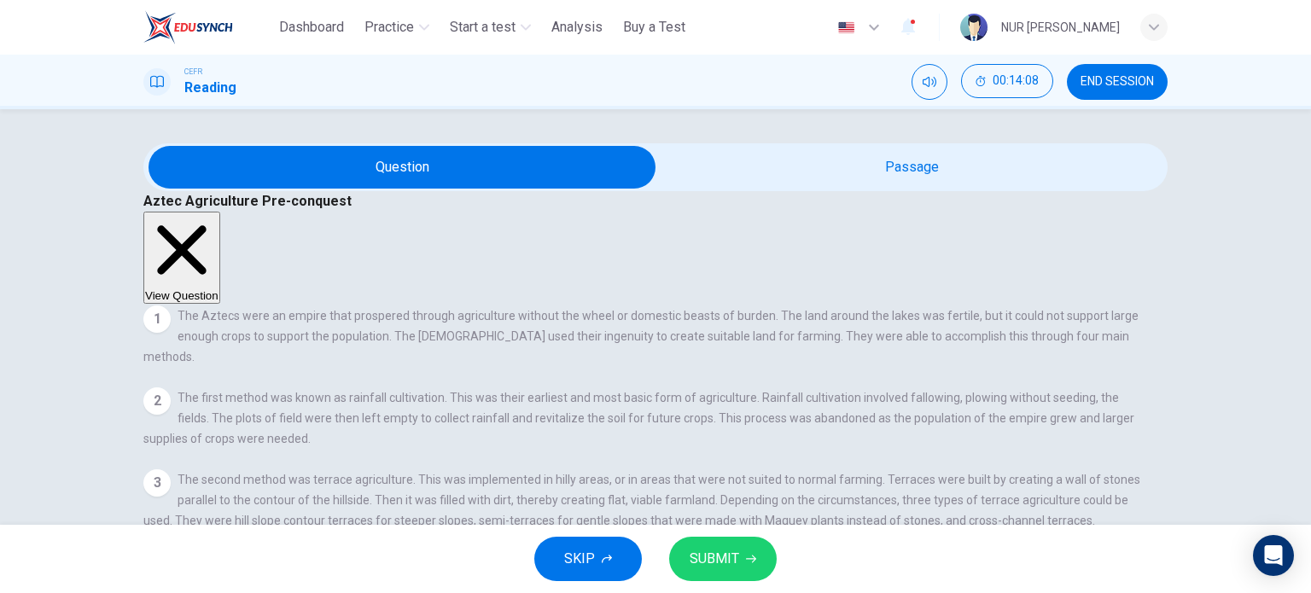
click at [220, 212] on button "View Question" at bounding box center [181, 258] width 77 height 92
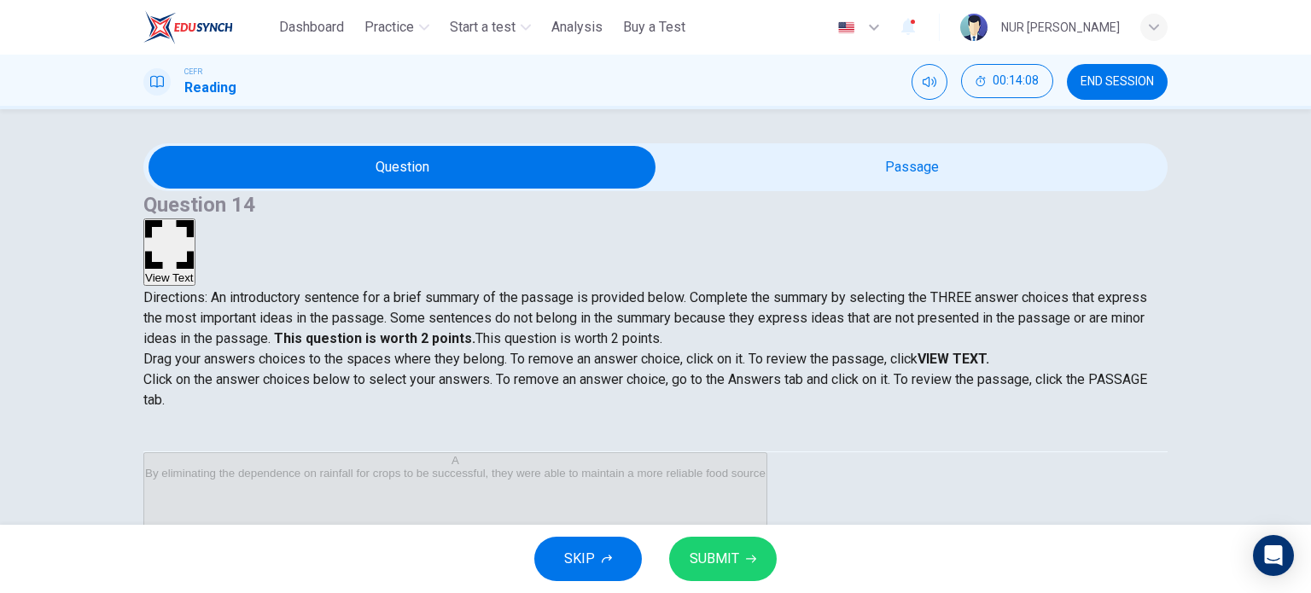
click at [195, 219] on button "View Text" at bounding box center [169, 252] width 52 height 67
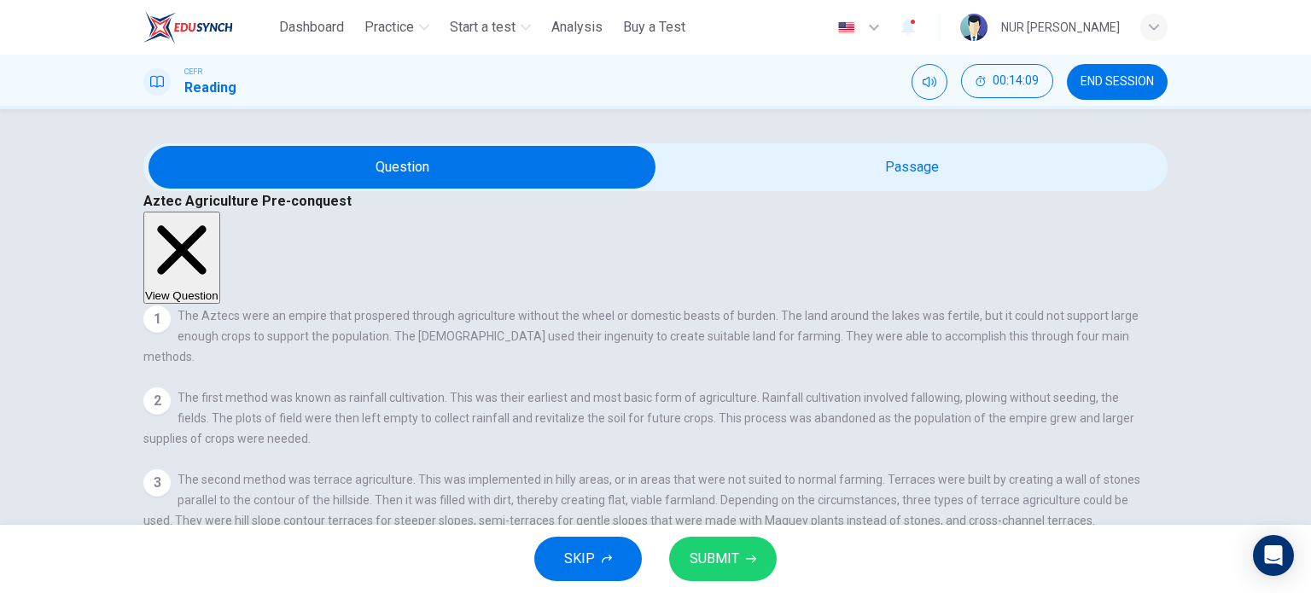
click at [220, 212] on button "View Question" at bounding box center [181, 258] width 77 height 92
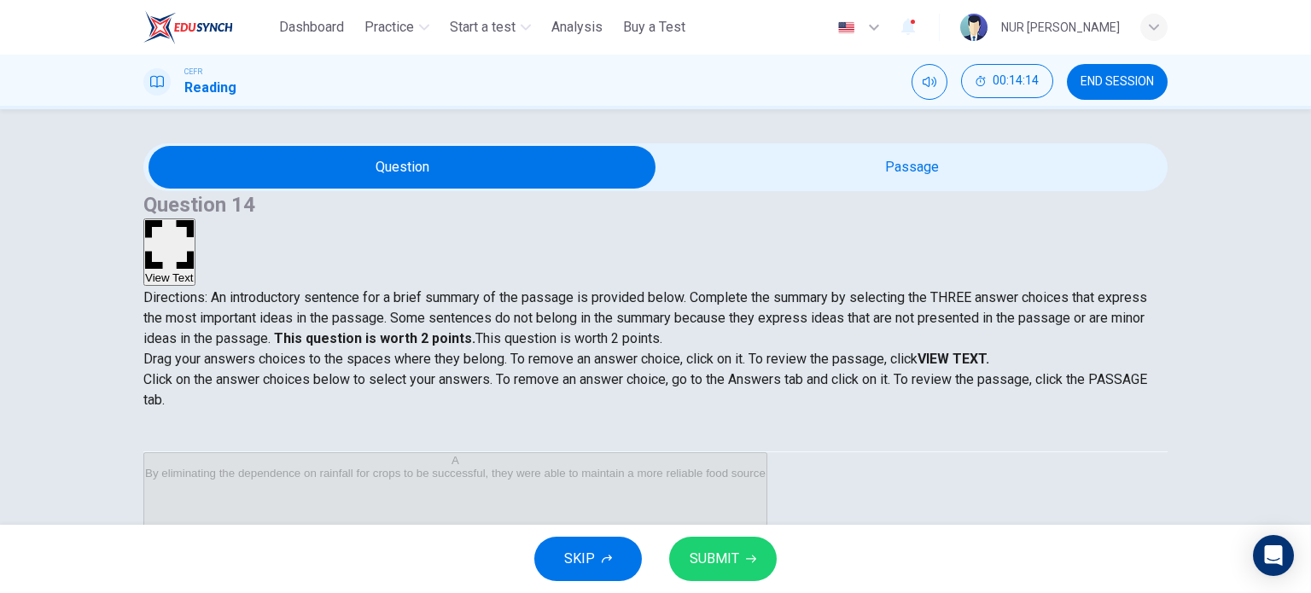
scroll to position [246, 0]
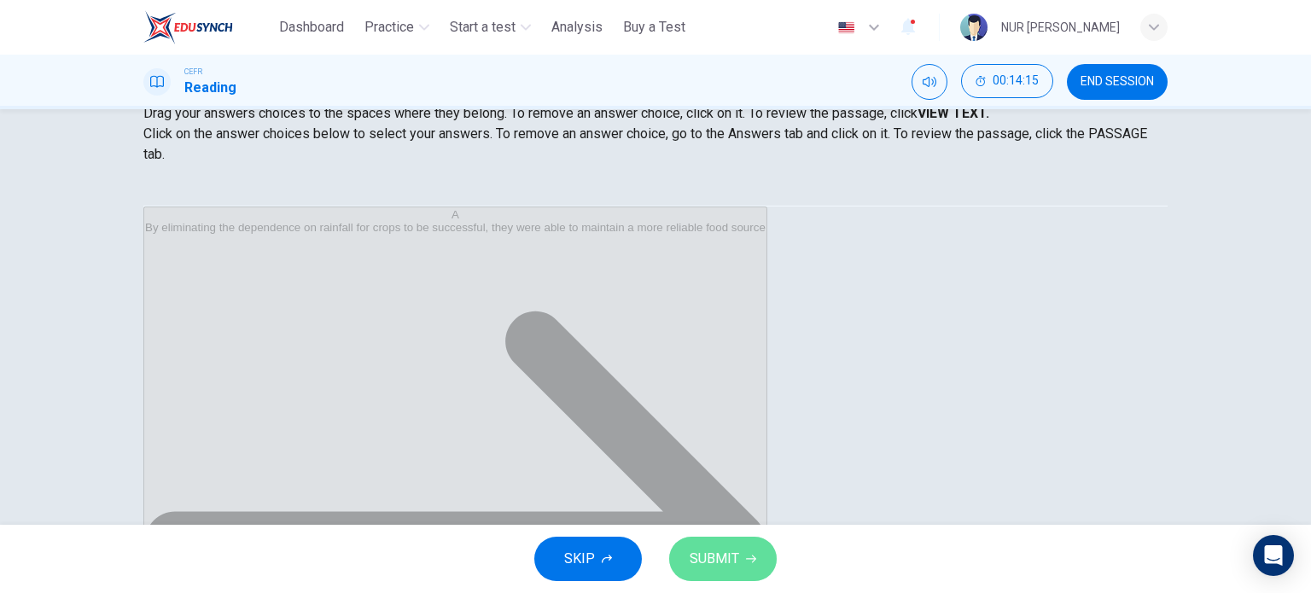
click at [717, 573] on button "SUBMIT" at bounding box center [723, 559] width 108 height 44
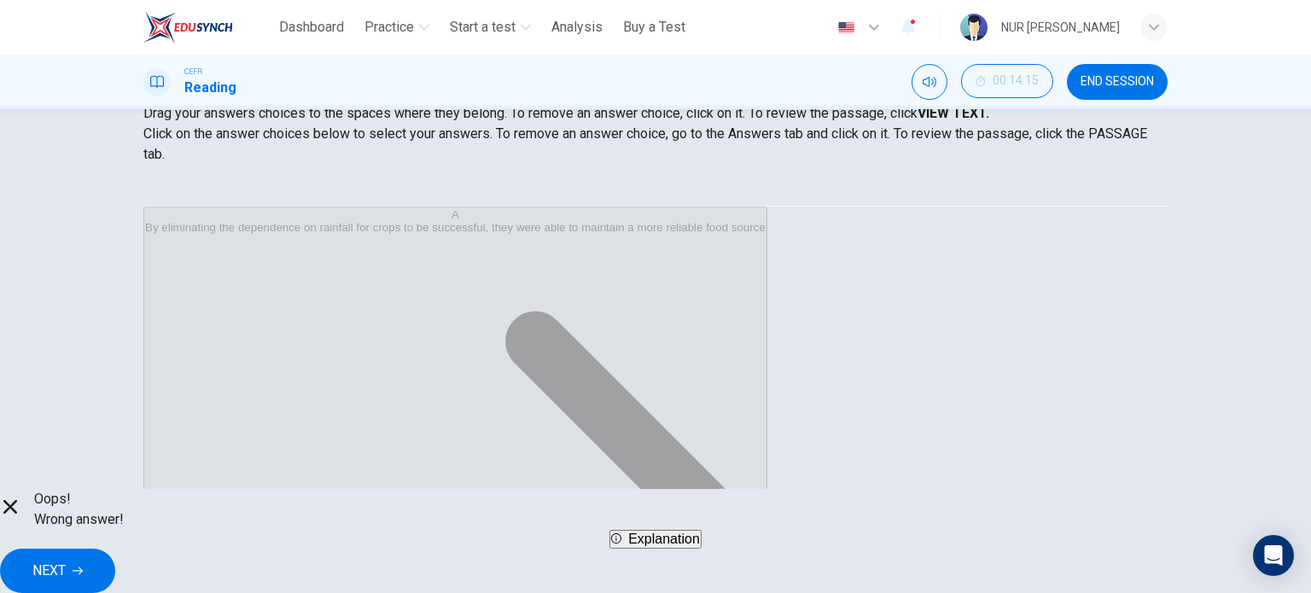
scroll to position [0, 0]
click at [1128, 92] on button "END SESSION" at bounding box center [1117, 82] width 101 height 36
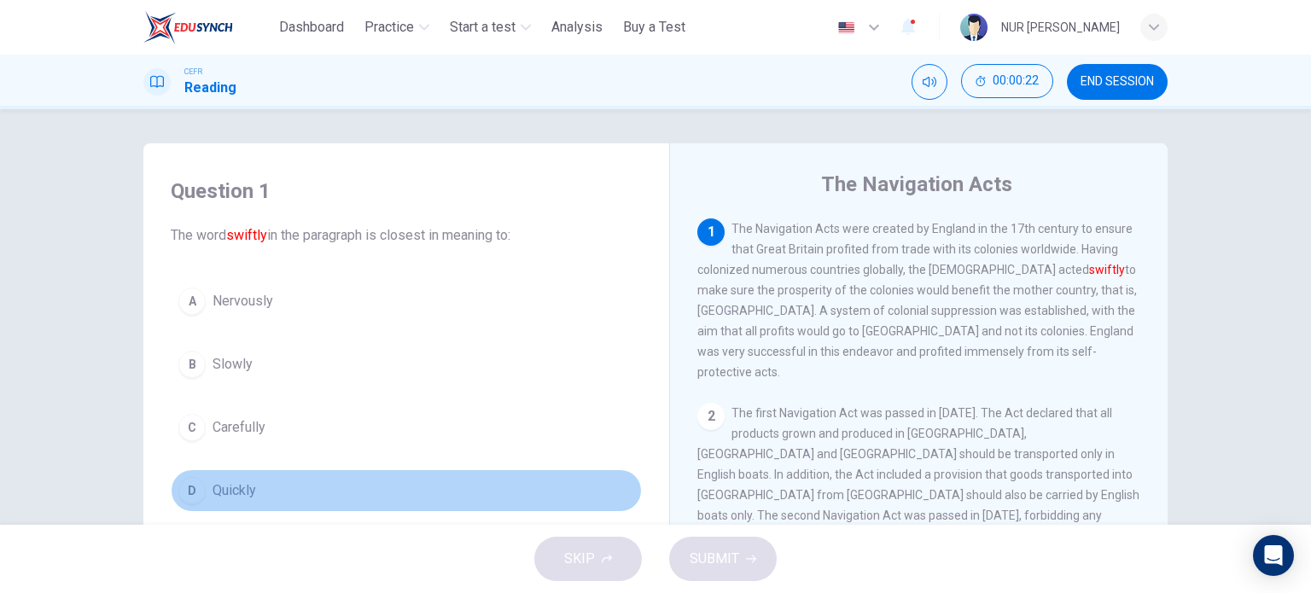
click at [242, 478] on button "D Quickly" at bounding box center [406, 491] width 471 height 43
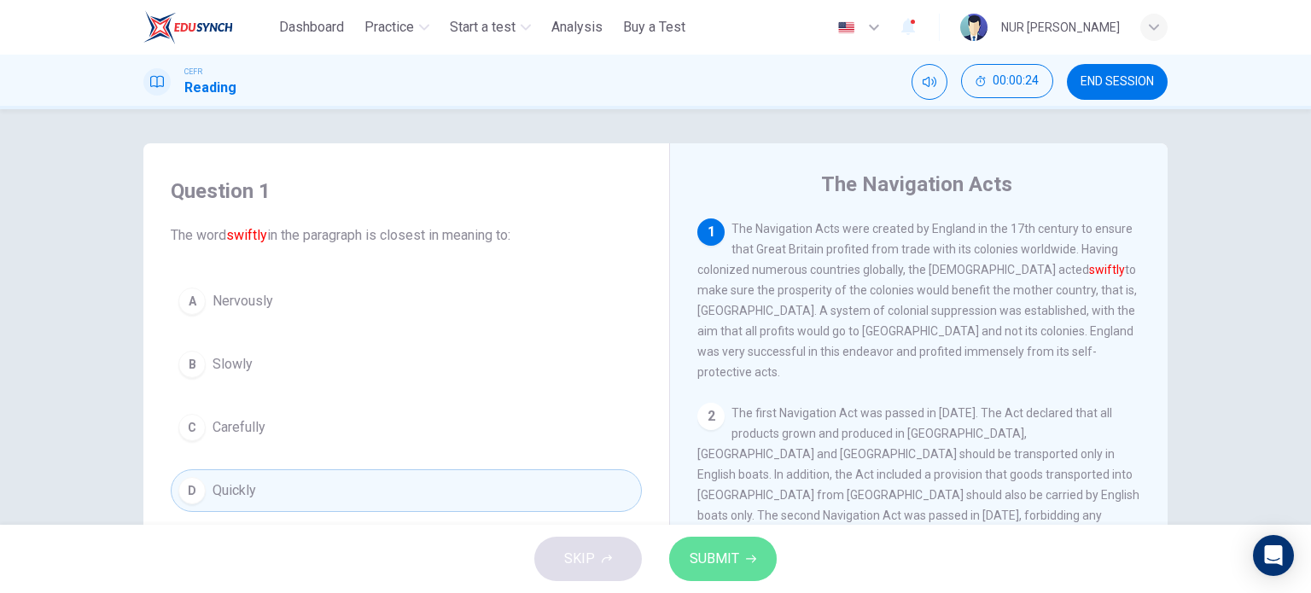
click at [746, 551] on button "SUBMIT" at bounding box center [723, 559] width 108 height 44
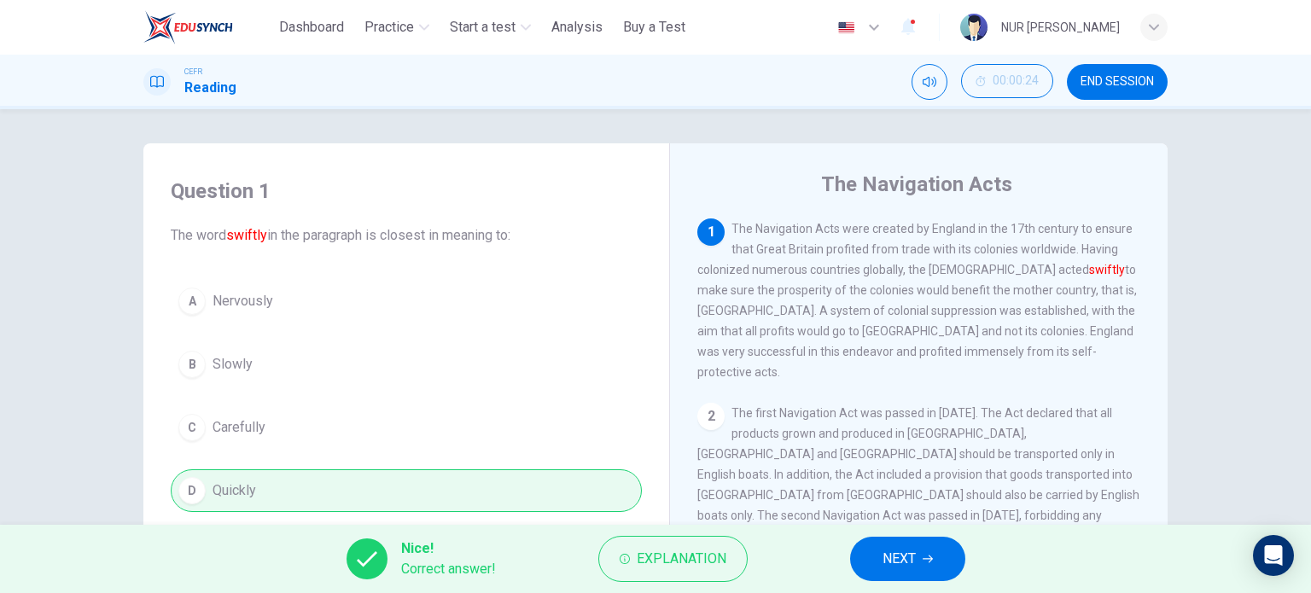
click at [911, 546] on button "NEXT" at bounding box center [907, 559] width 115 height 44
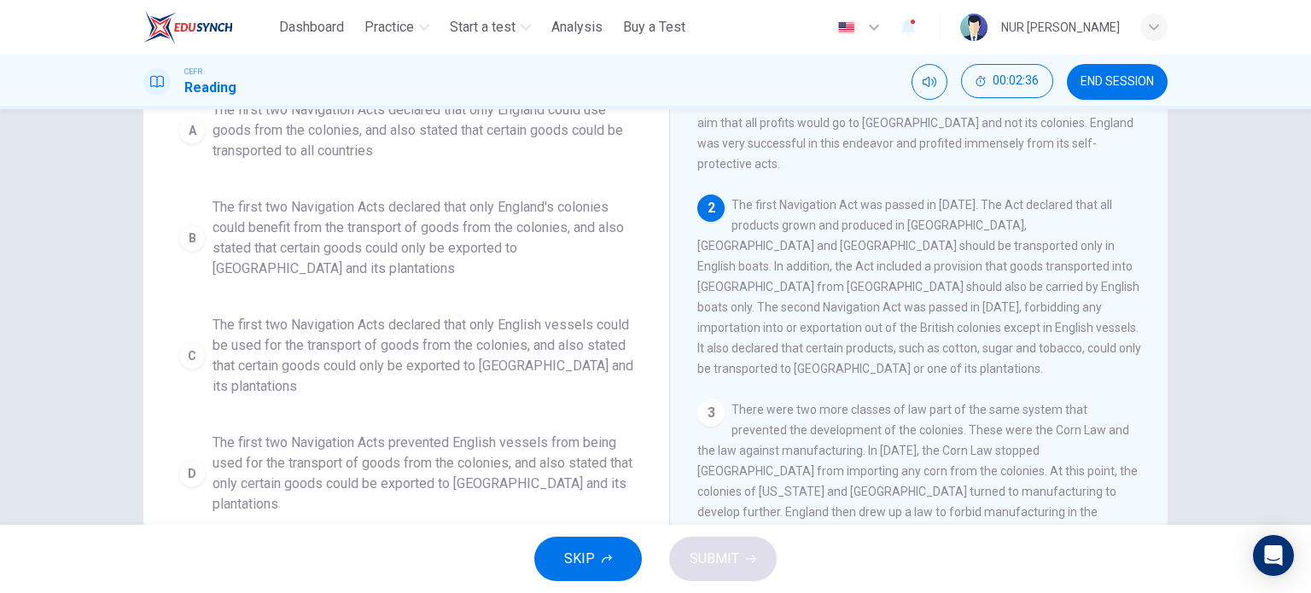
scroll to position [167, 0]
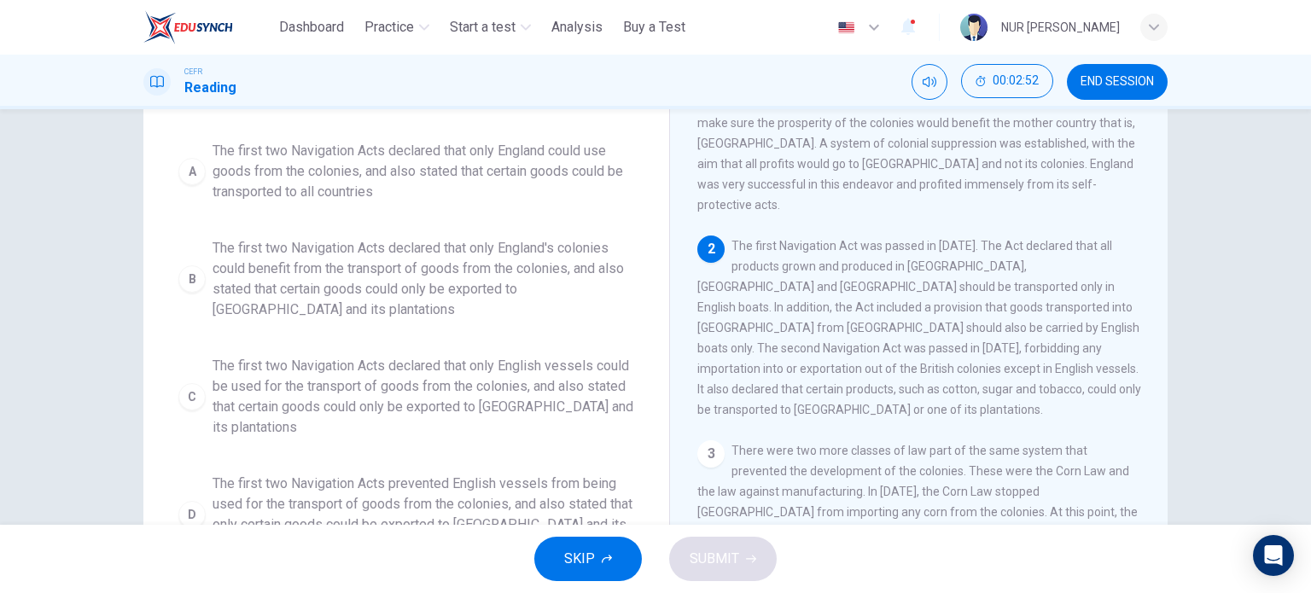
click at [540, 307] on span "The first two Navigation Acts declared that only England's colonies could benef…" at bounding box center [424, 279] width 422 height 82
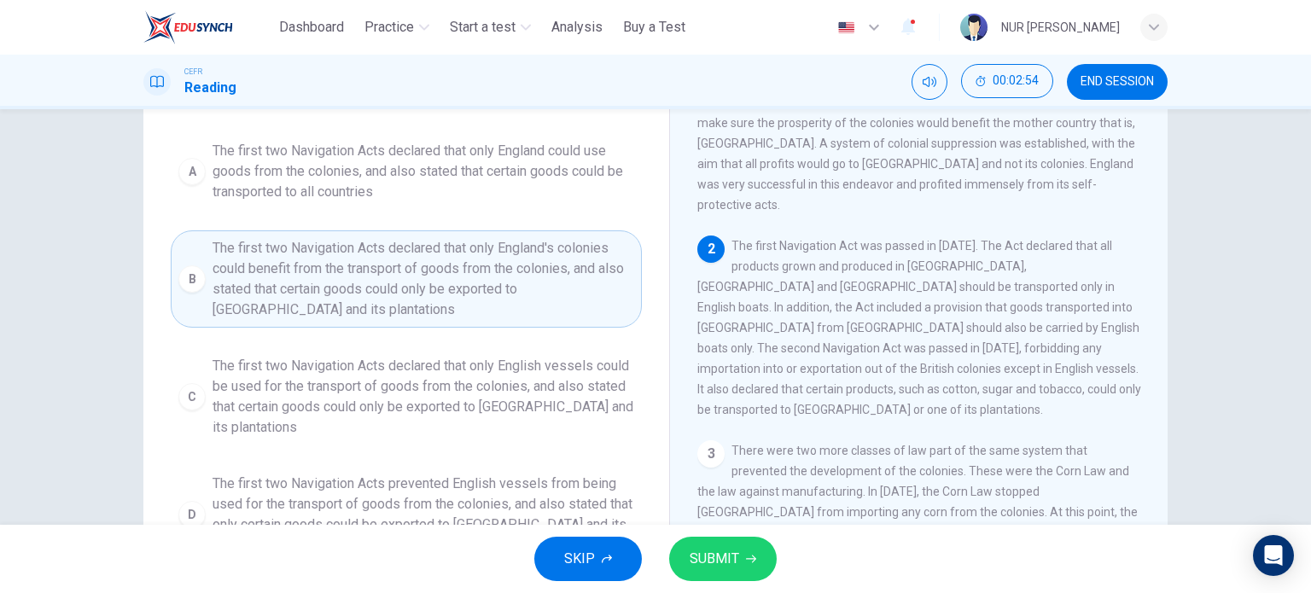
click at [727, 555] on span "SUBMIT" at bounding box center [715, 559] width 50 height 24
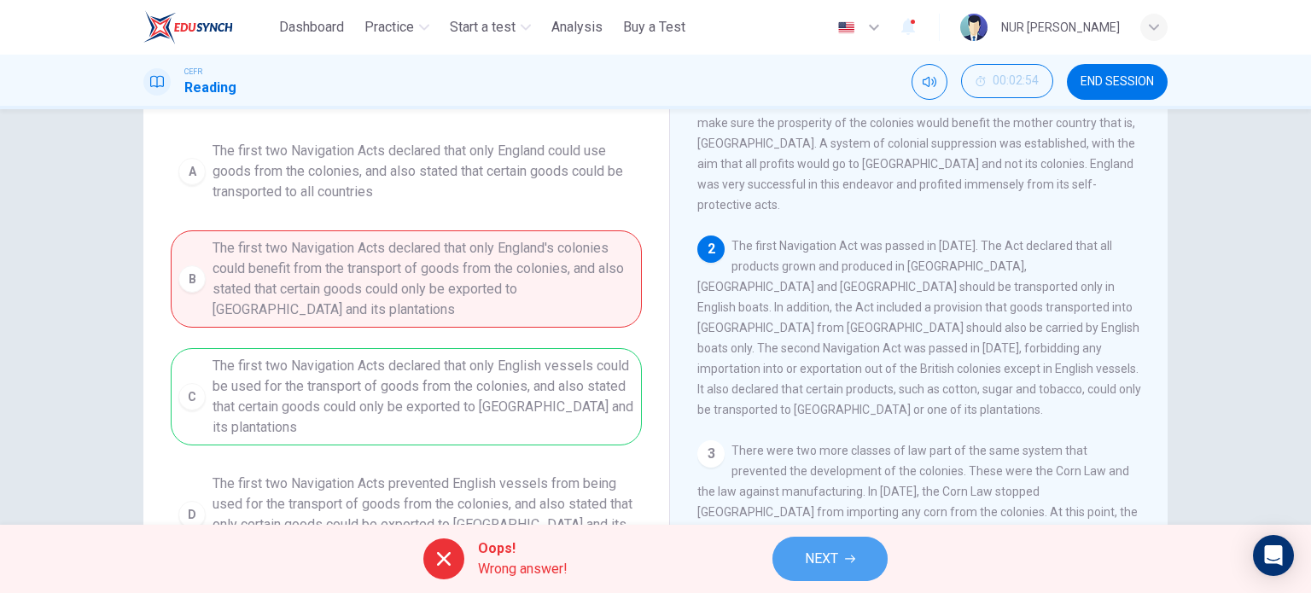
click at [844, 559] on button "NEXT" at bounding box center [830, 559] width 115 height 44
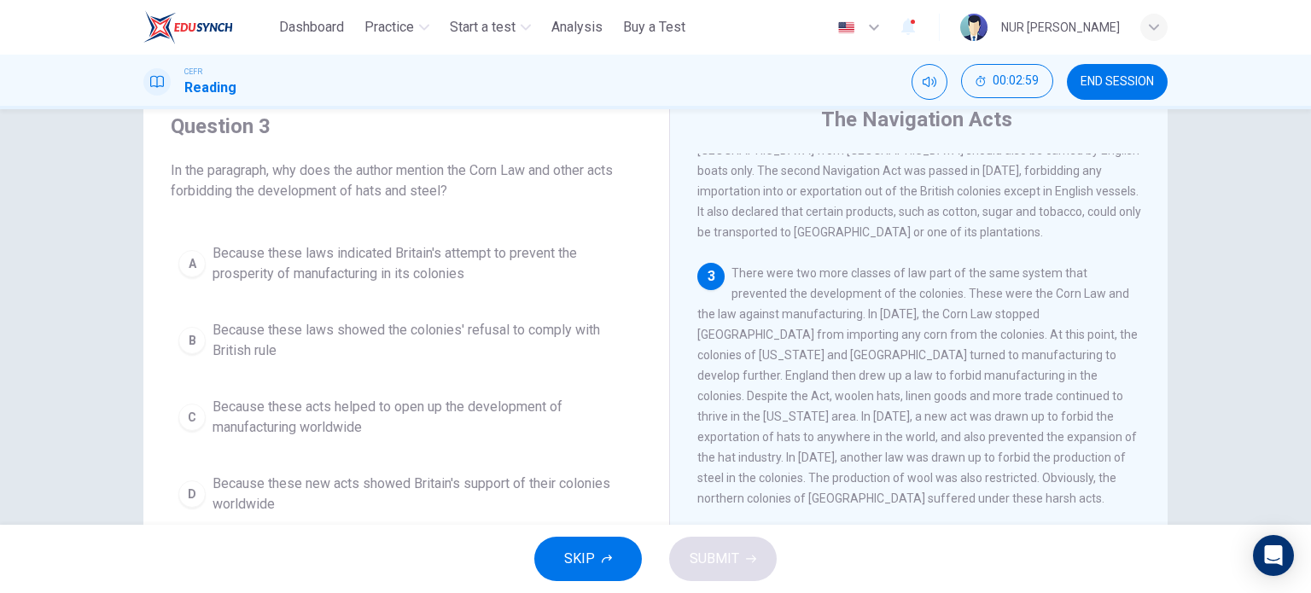
scroll to position [287, 0]
click at [552, 263] on span "Because these laws indicated Britain's attempt to prevent the prosperity of man…" at bounding box center [424, 263] width 422 height 41
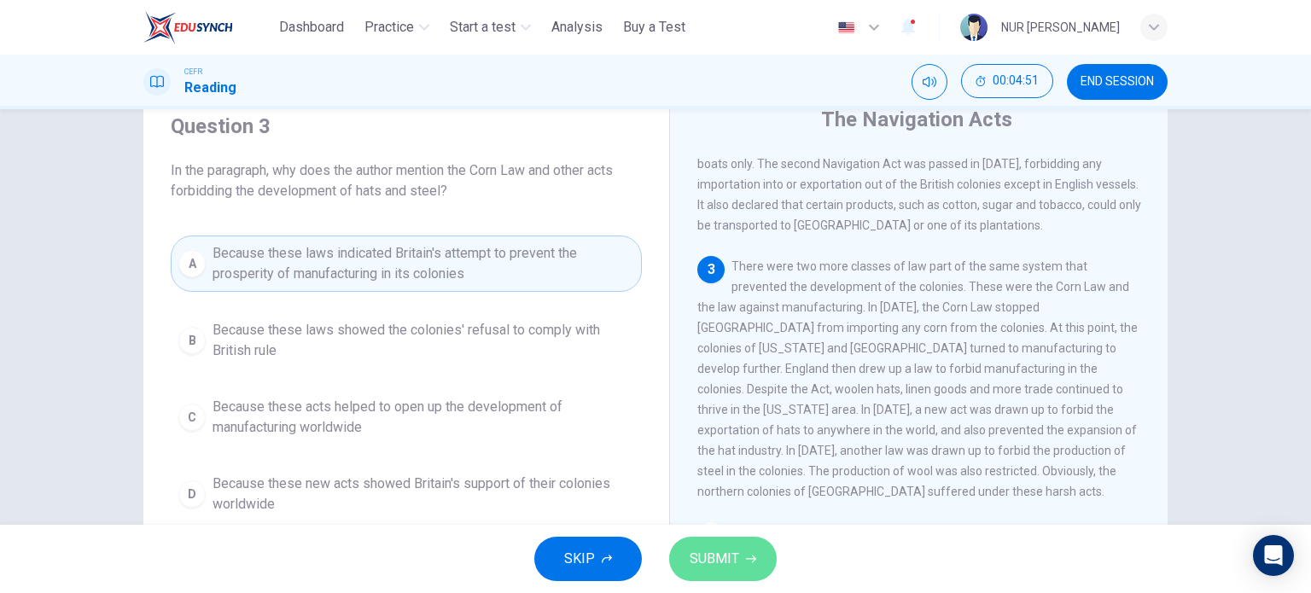
click at [741, 560] on button "SUBMIT" at bounding box center [723, 559] width 108 height 44
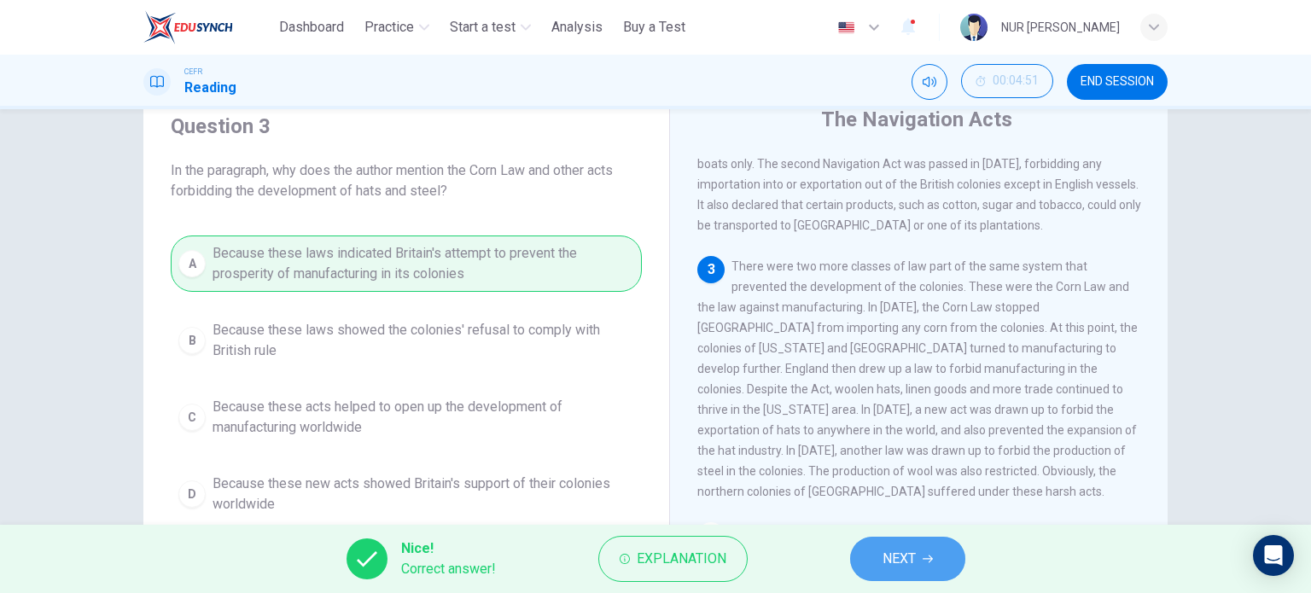
click at [861, 549] on button "NEXT" at bounding box center [907, 559] width 115 height 44
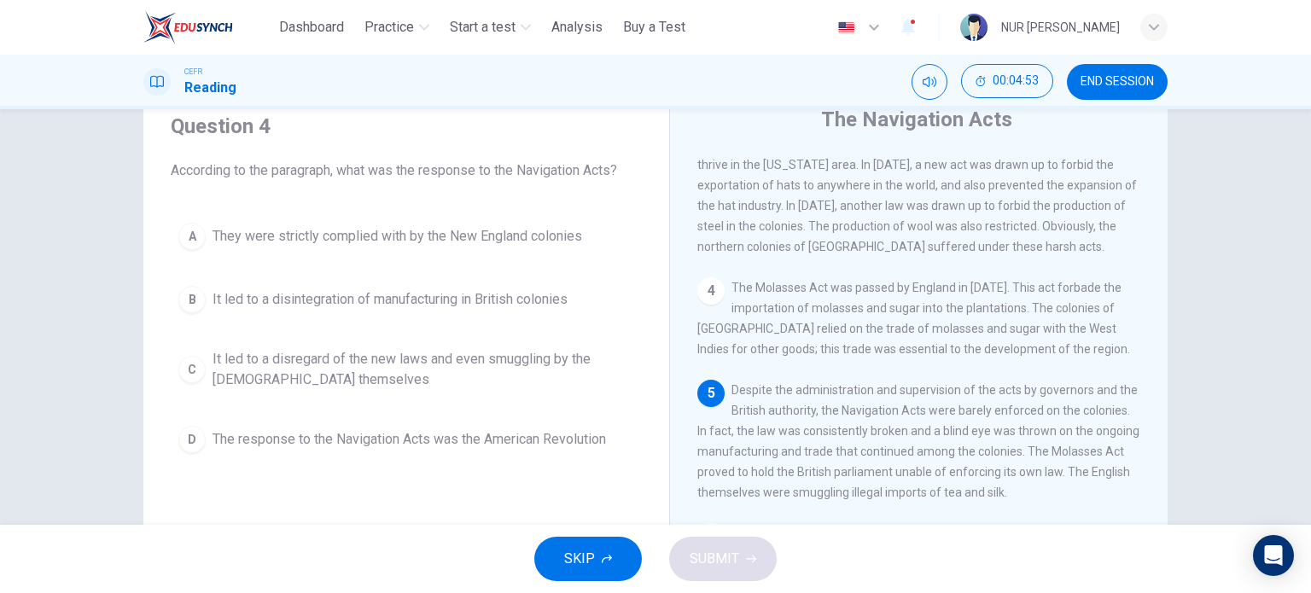
scroll to position [578, 0]
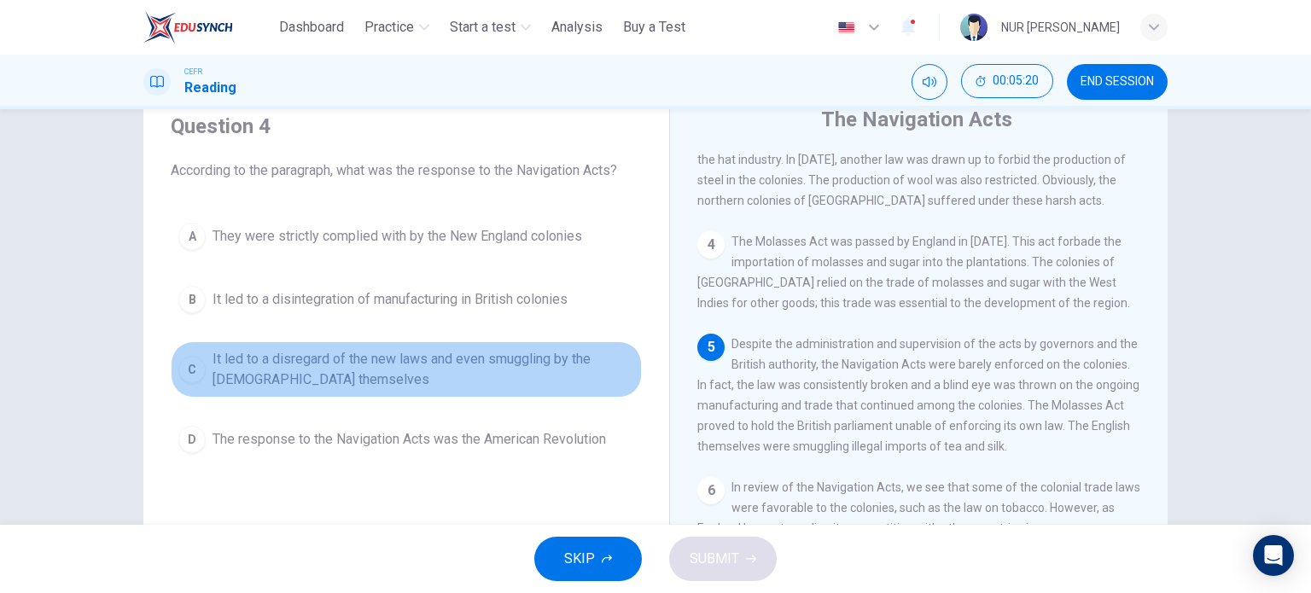
click at [509, 371] on span "It led to a disregard of the new laws and even smuggling by the British themsel…" at bounding box center [424, 369] width 422 height 41
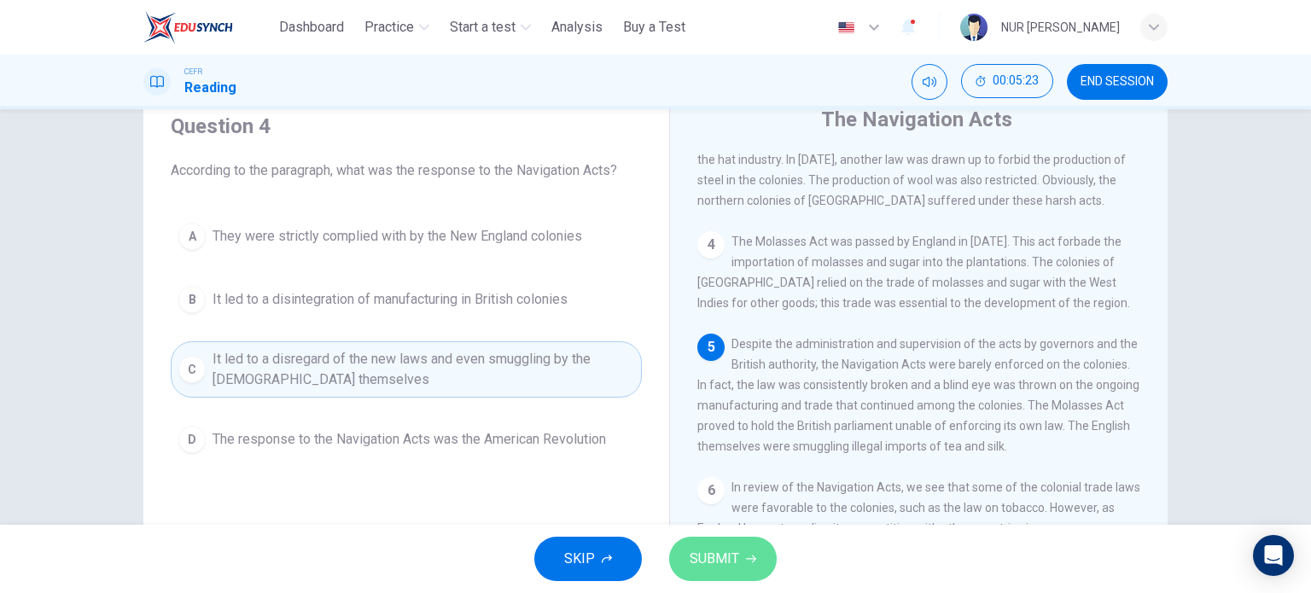
click at [727, 556] on span "SUBMIT" at bounding box center [715, 559] width 50 height 24
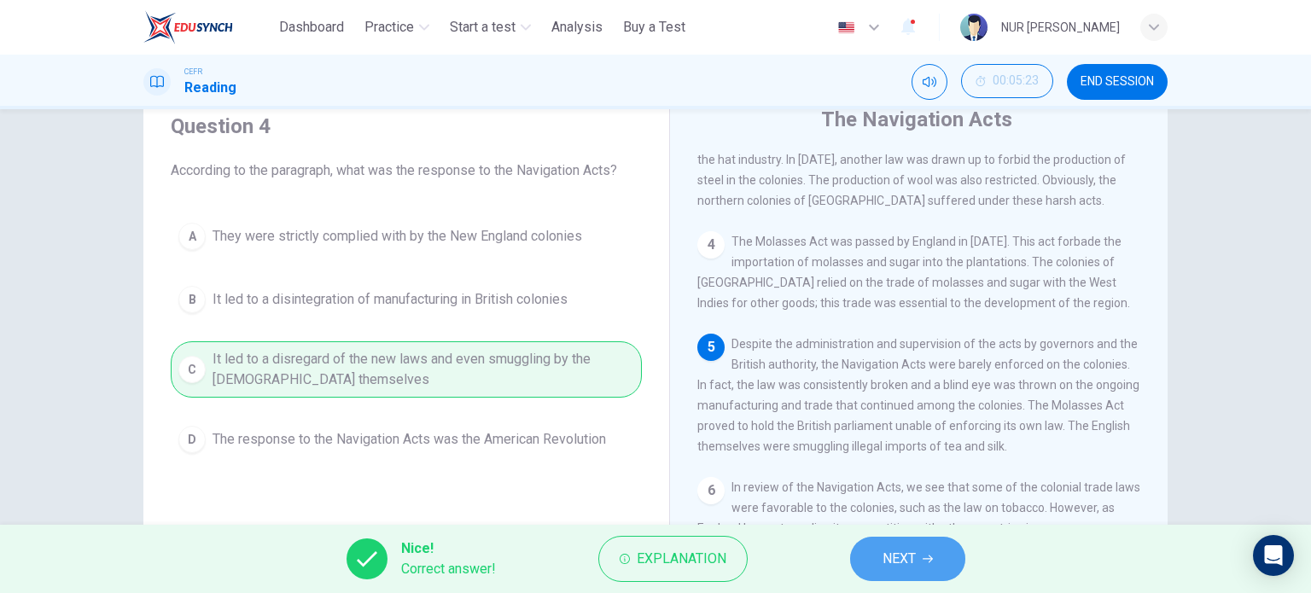
click at [877, 552] on button "NEXT" at bounding box center [907, 559] width 115 height 44
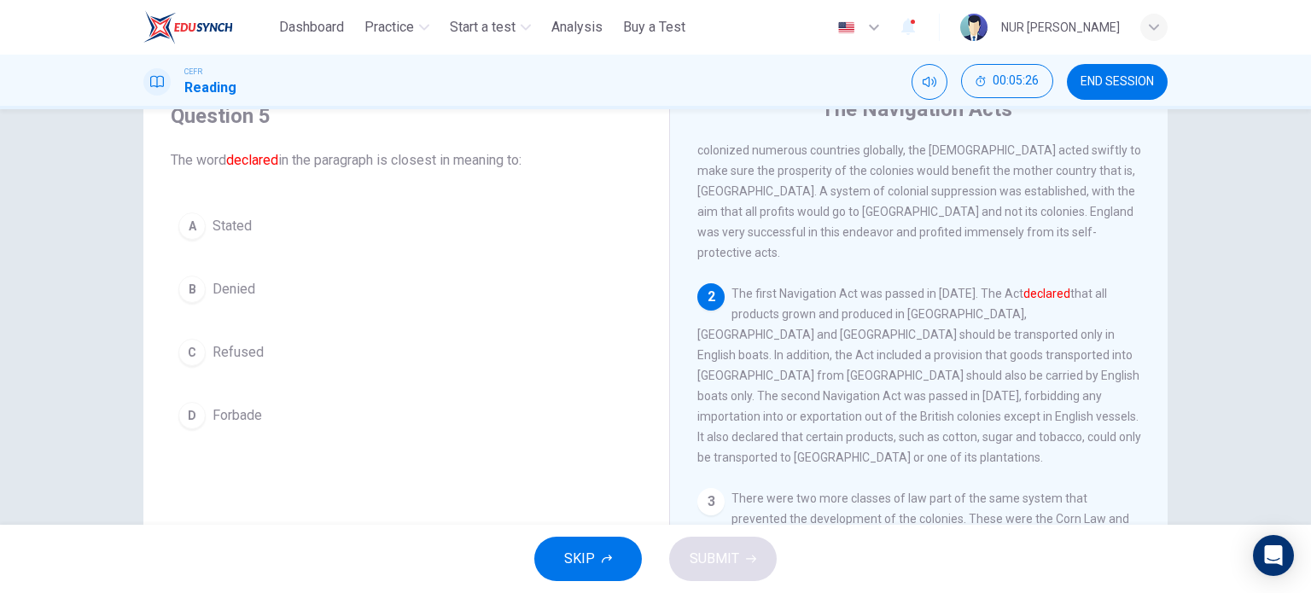
scroll to position [0, 0]
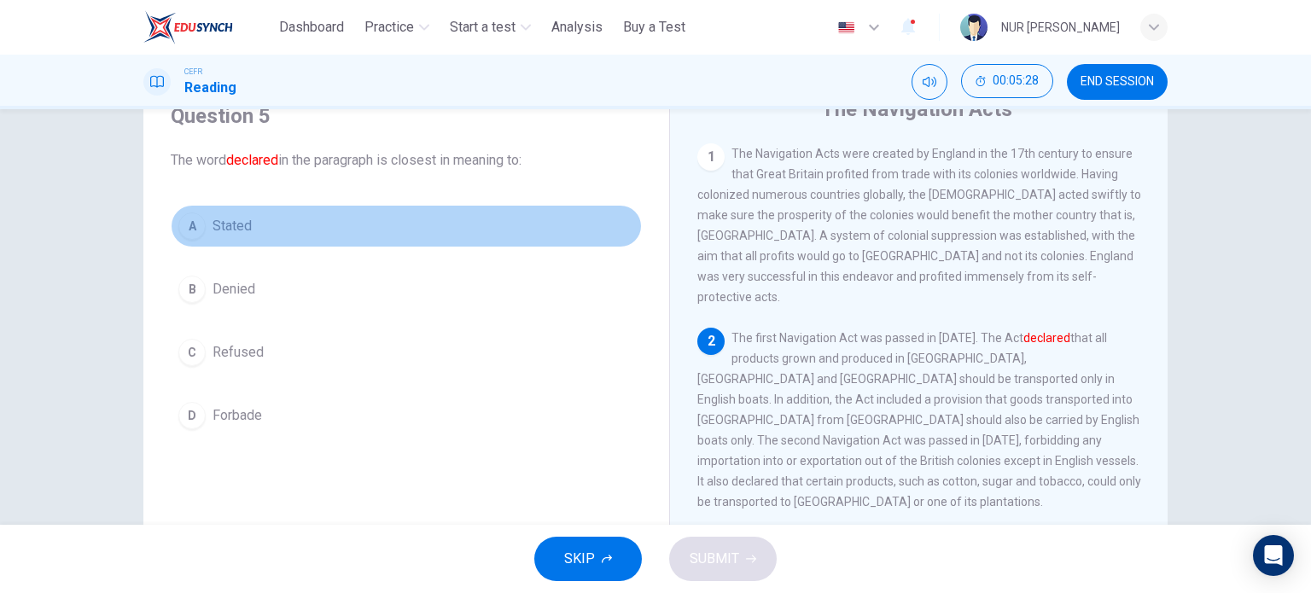
click at [256, 226] on button "A Stated" at bounding box center [406, 226] width 471 height 43
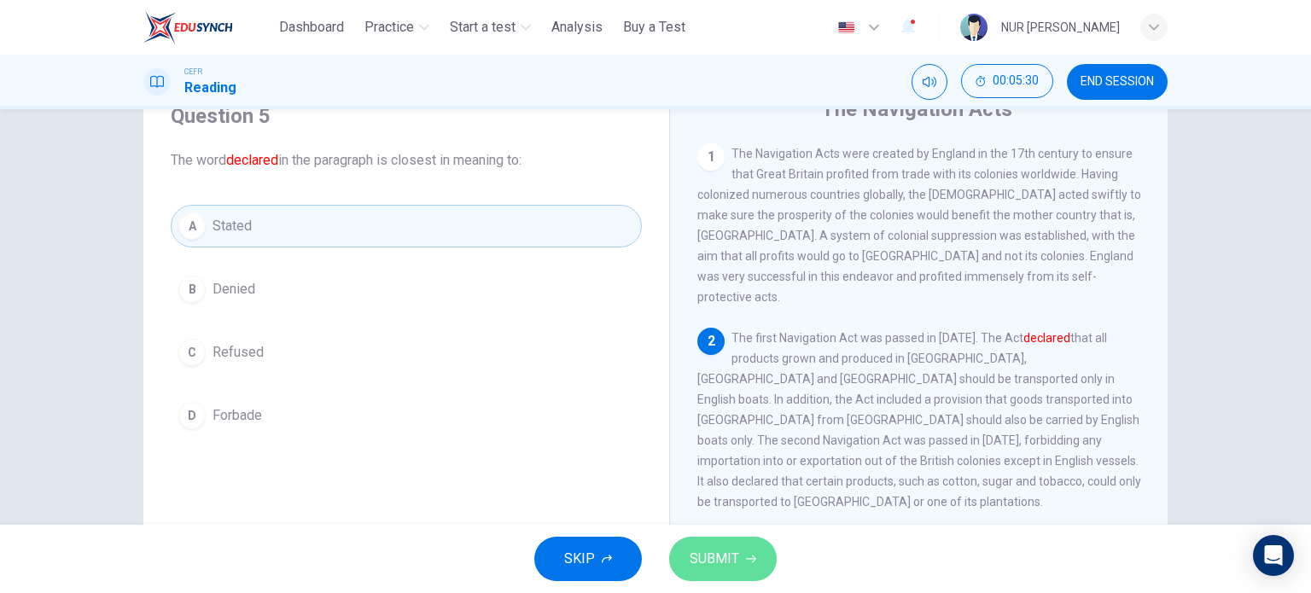
click at [723, 552] on span "SUBMIT" at bounding box center [715, 559] width 50 height 24
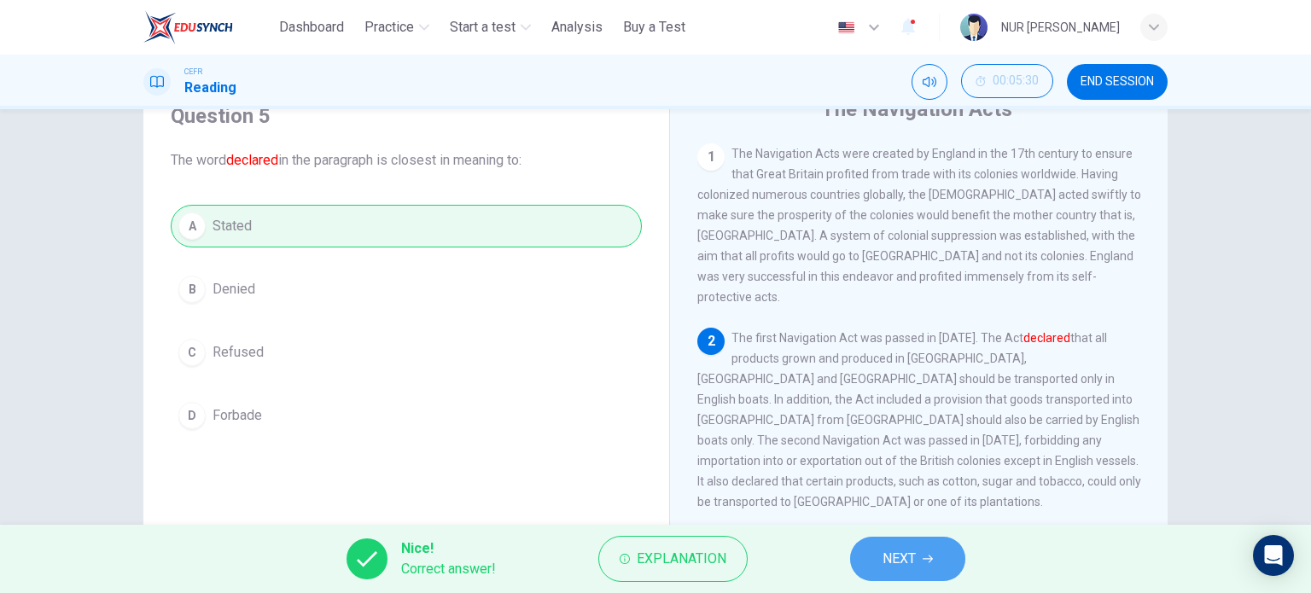
click at [884, 548] on span "NEXT" at bounding box center [899, 559] width 33 height 24
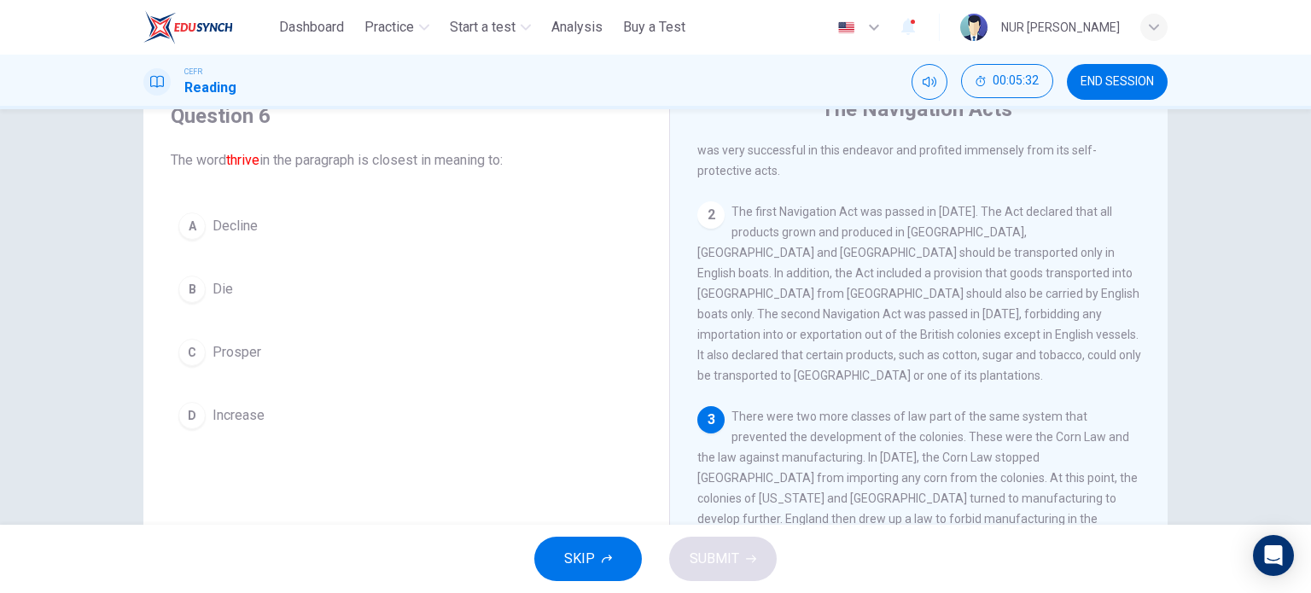
scroll to position [176, 0]
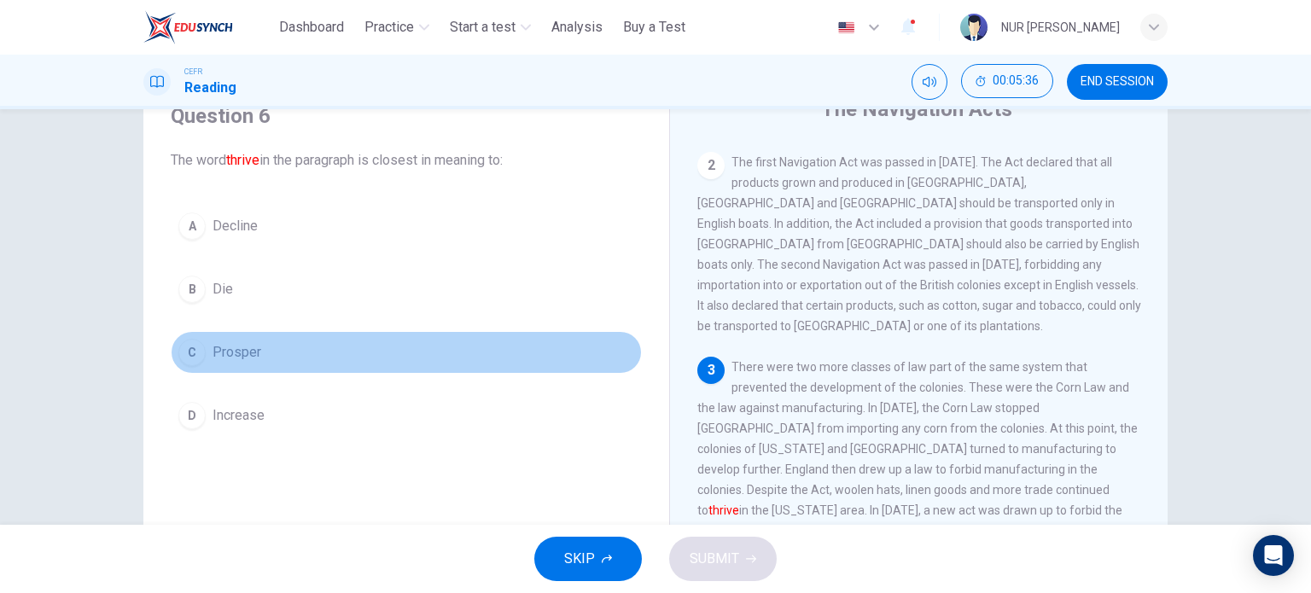
click at [237, 342] on span "Prosper" at bounding box center [237, 352] width 49 height 20
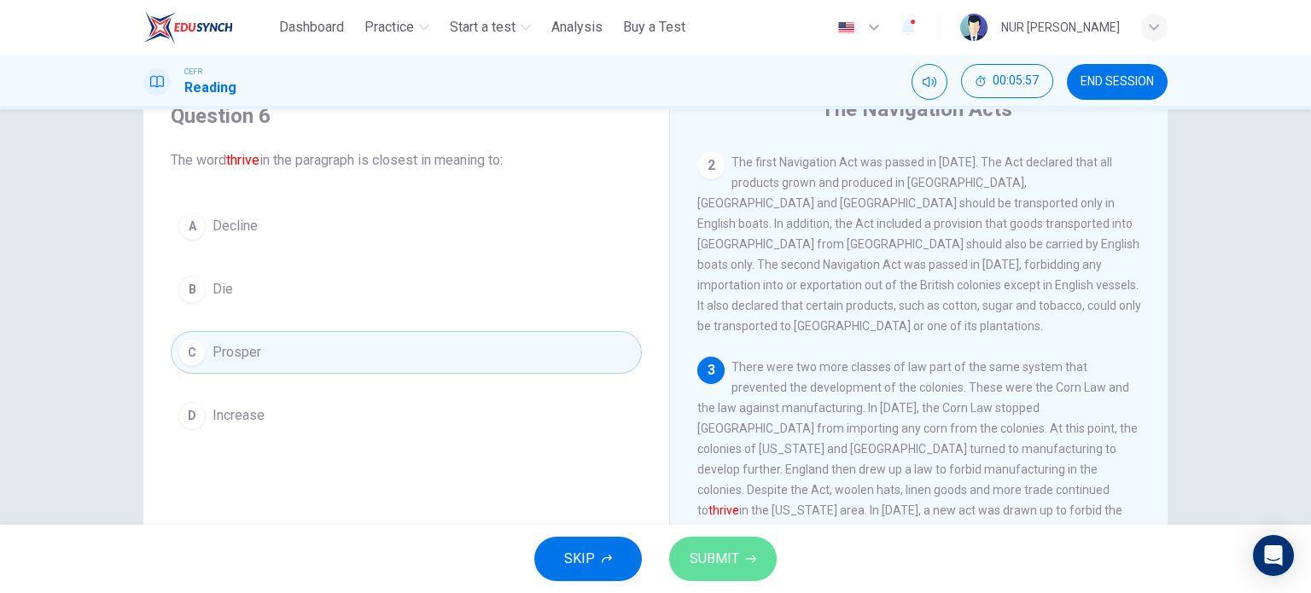
click at [716, 558] on span "SUBMIT" at bounding box center [715, 559] width 50 height 24
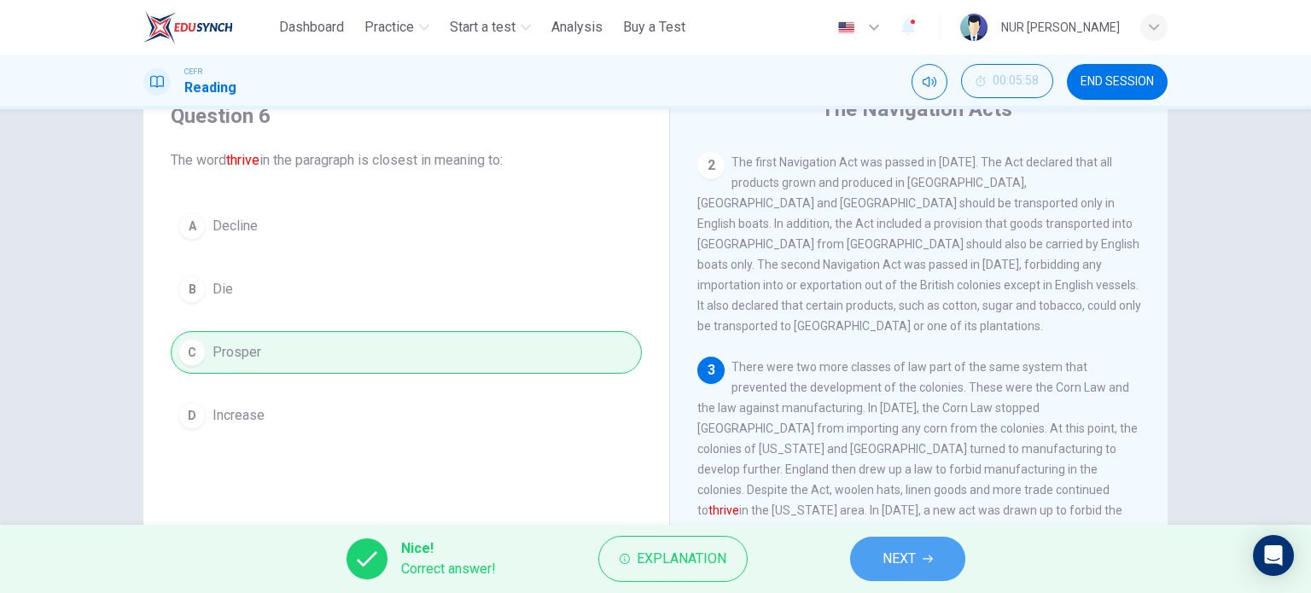
click at [903, 566] on span "NEXT" at bounding box center [899, 559] width 33 height 24
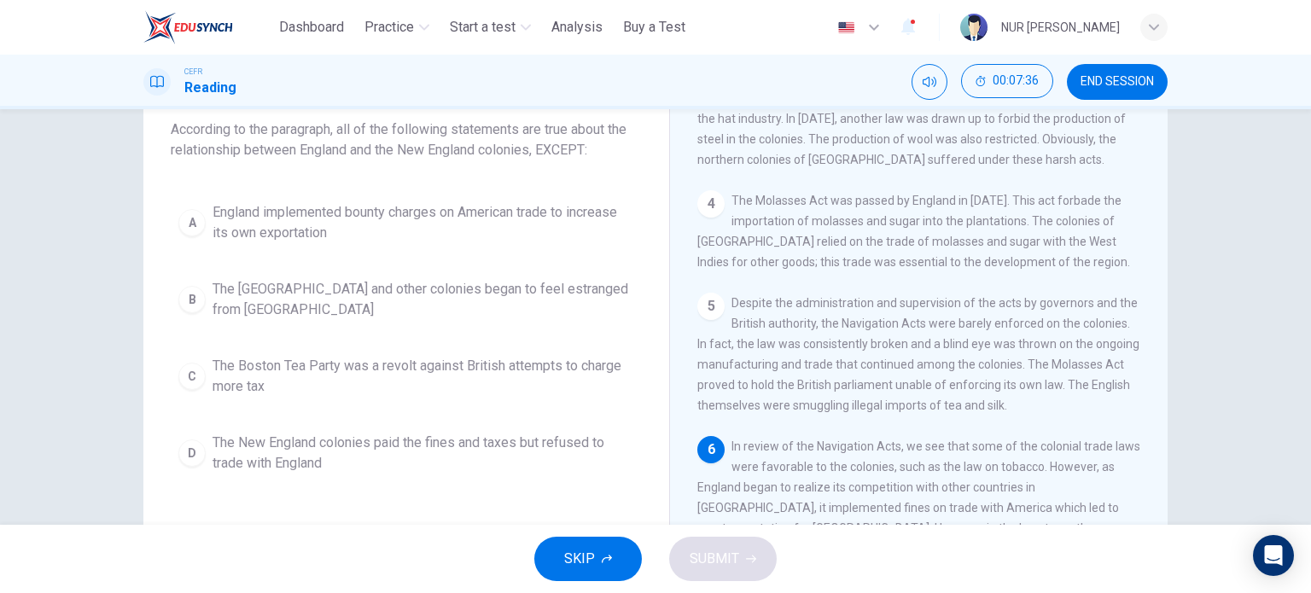
scroll to position [246, 0]
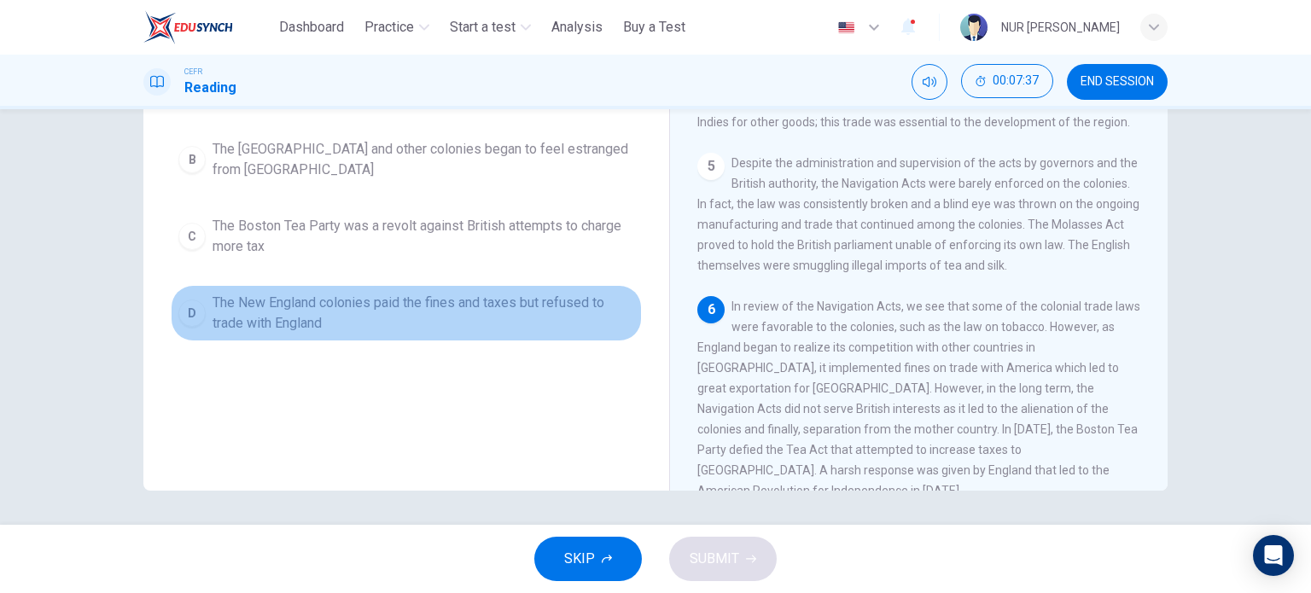
click at [472, 308] on span "The New England colonies paid the fines and taxes but refused to trade with Eng…" at bounding box center [424, 313] width 422 height 41
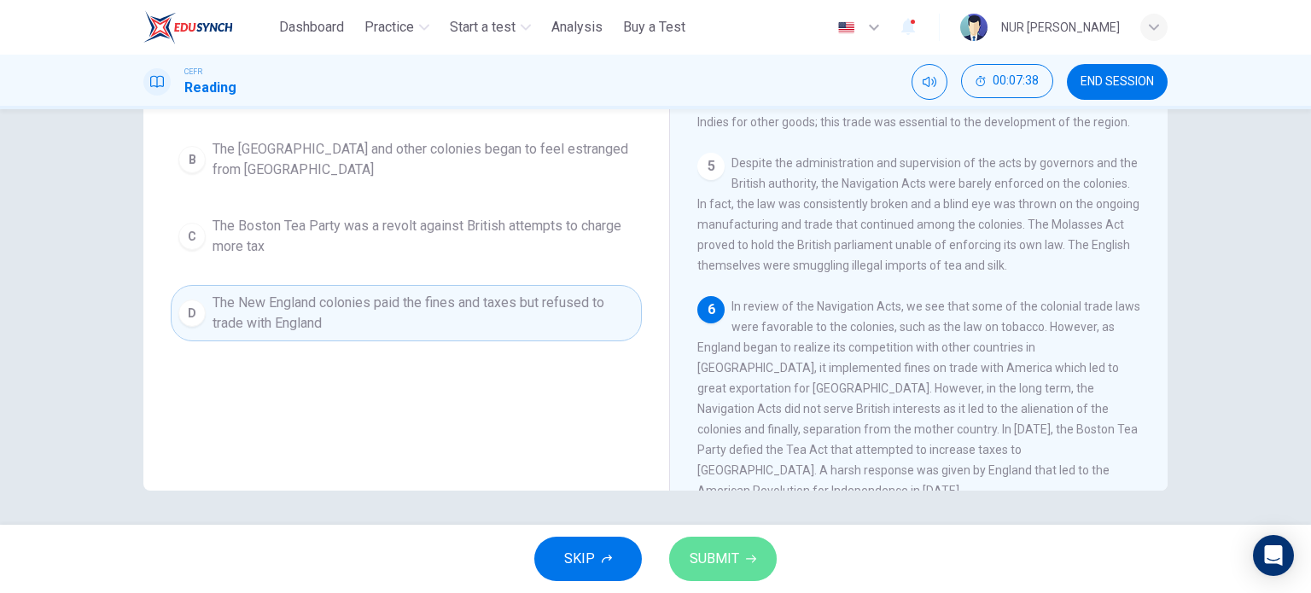
click at [737, 560] on span "SUBMIT" at bounding box center [715, 559] width 50 height 24
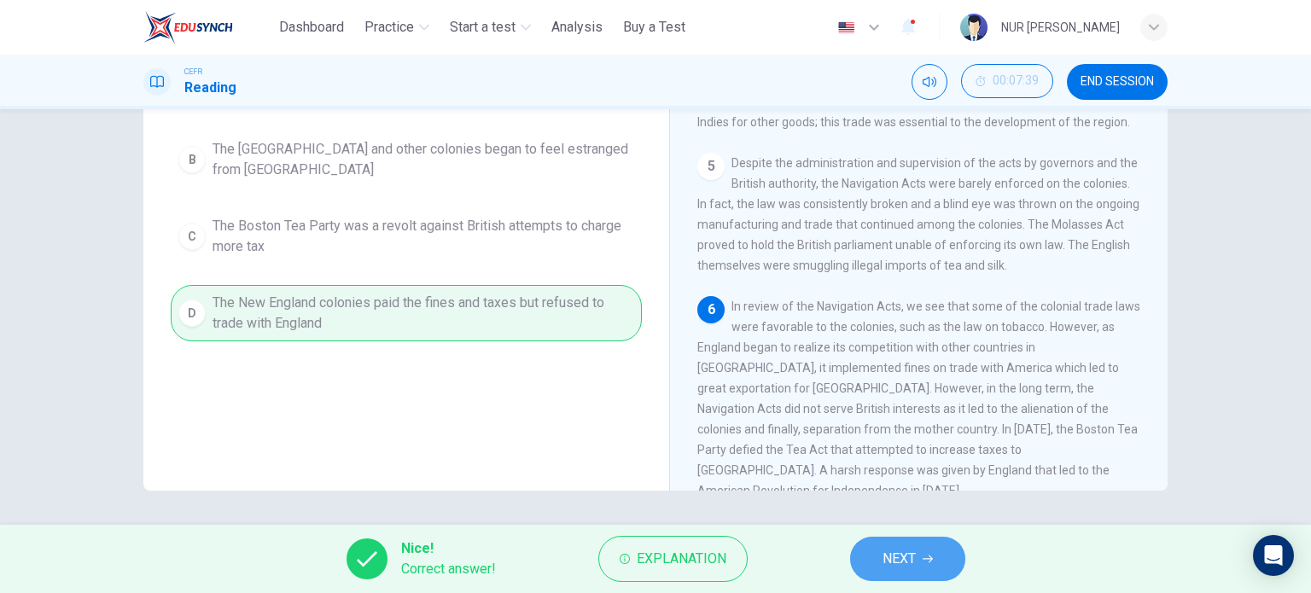
click at [907, 552] on span "NEXT" at bounding box center [899, 559] width 33 height 24
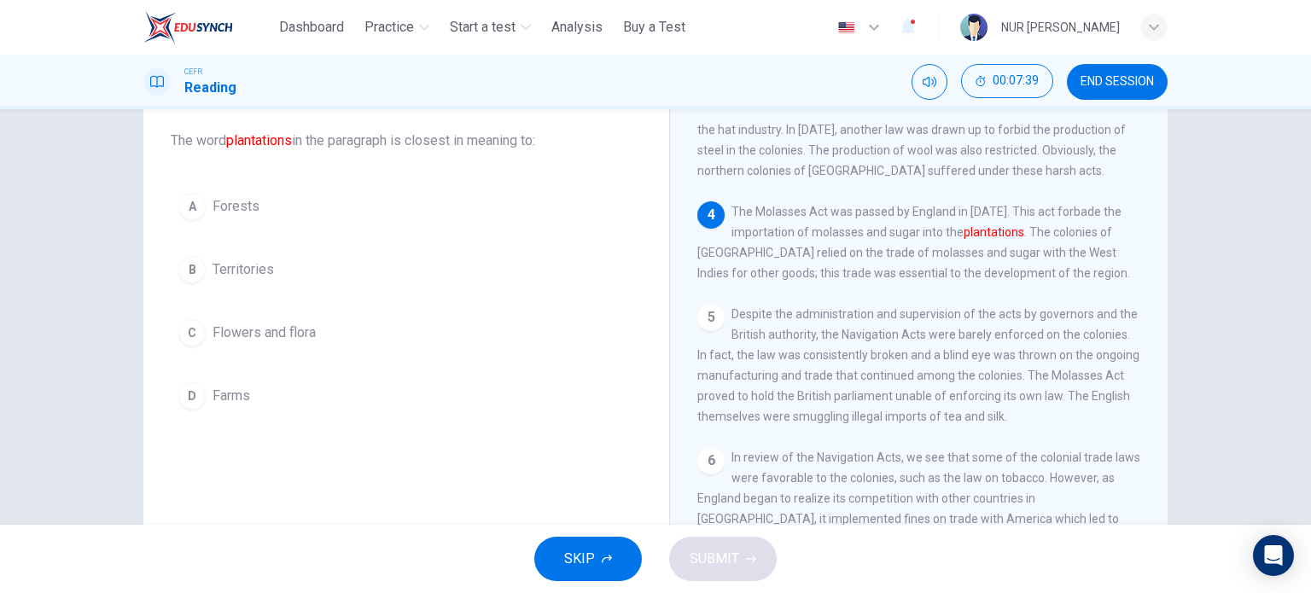
scroll to position [48, 0]
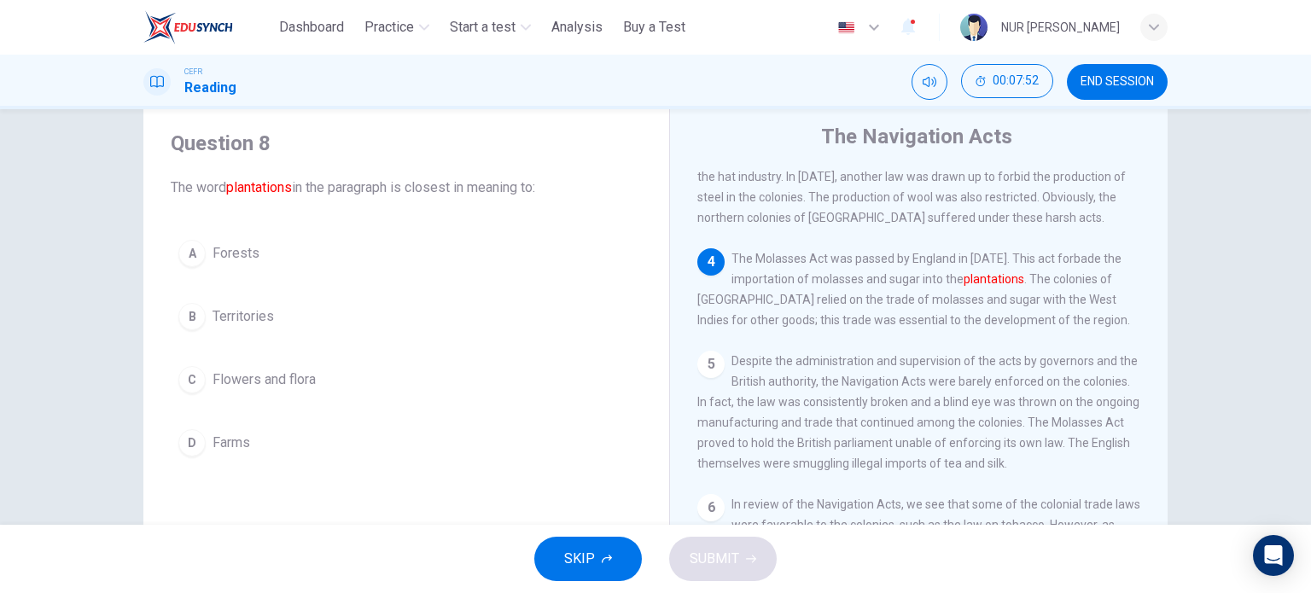
click at [248, 412] on div "A Forests B Territories C Flowers and flora D Farms" at bounding box center [406, 348] width 471 height 232
click at [215, 450] on span "Farms" at bounding box center [232, 443] width 38 height 20
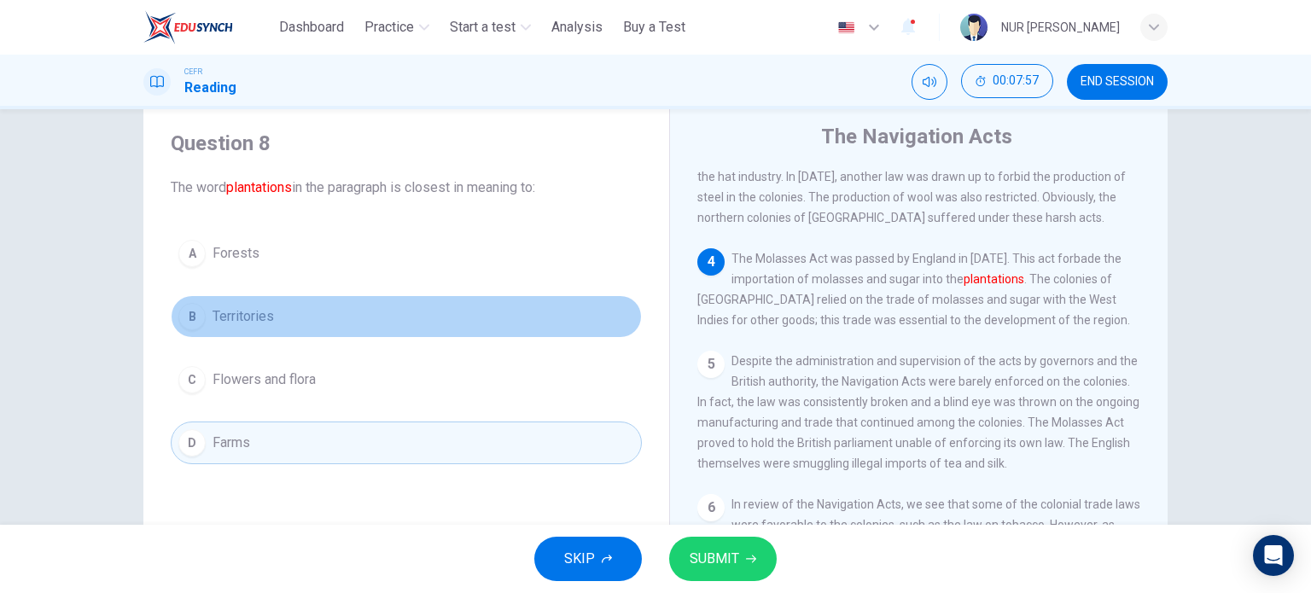
click at [241, 302] on button "B Territories" at bounding box center [406, 316] width 471 height 43
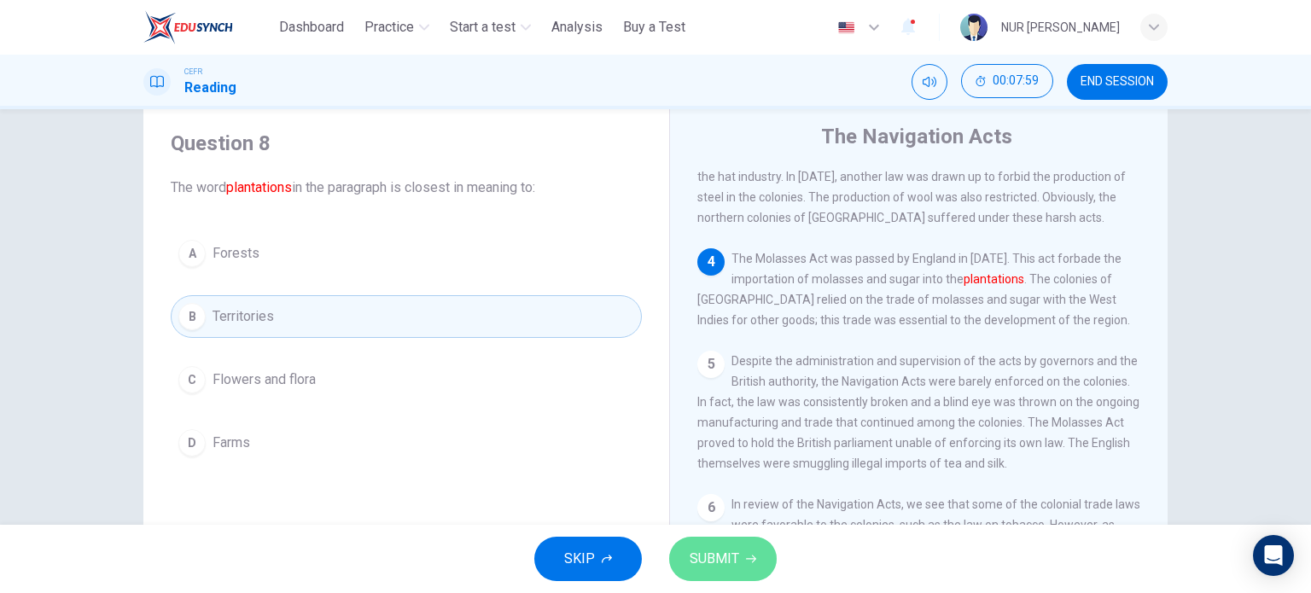
click at [742, 542] on button "SUBMIT" at bounding box center [723, 559] width 108 height 44
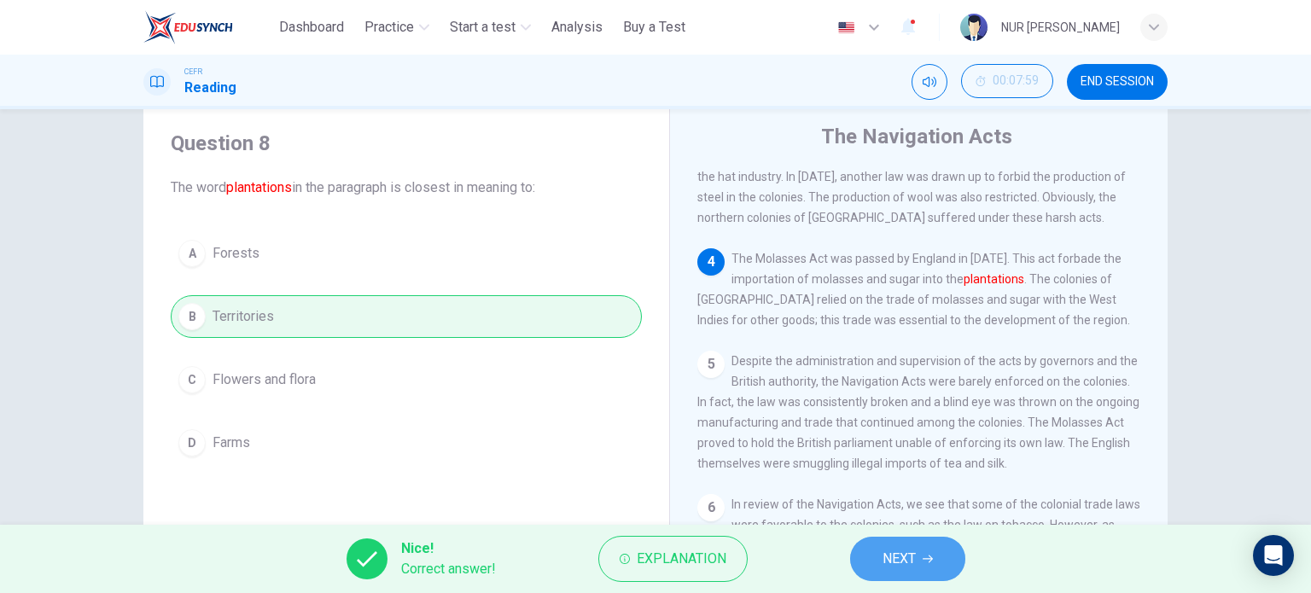
click at [888, 575] on button "NEXT" at bounding box center [907, 559] width 115 height 44
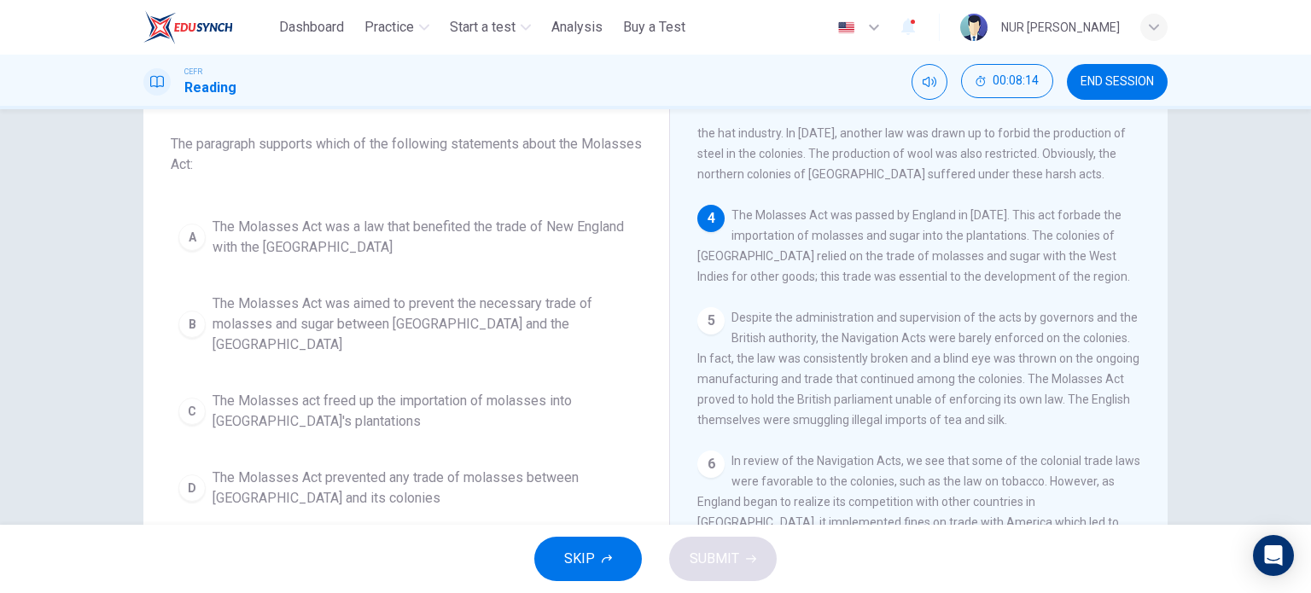
scroll to position [90, 0]
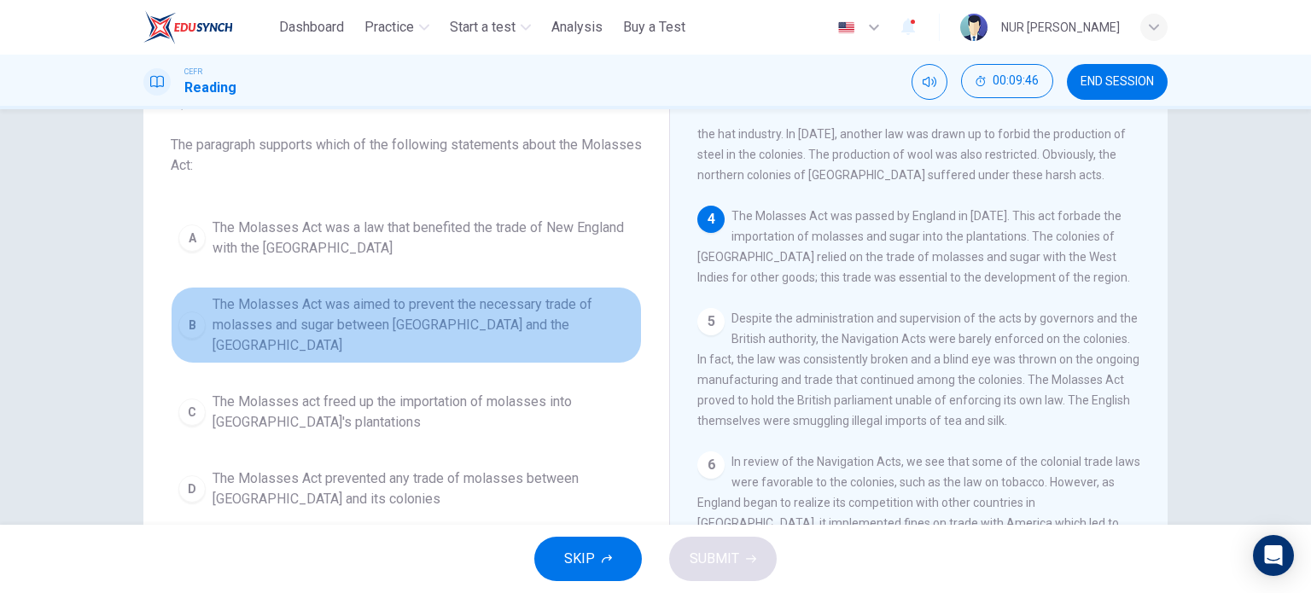
click at [584, 334] on span "The Molasses Act was aimed to prevent the necessary trade of molasses and sugar…" at bounding box center [424, 325] width 422 height 61
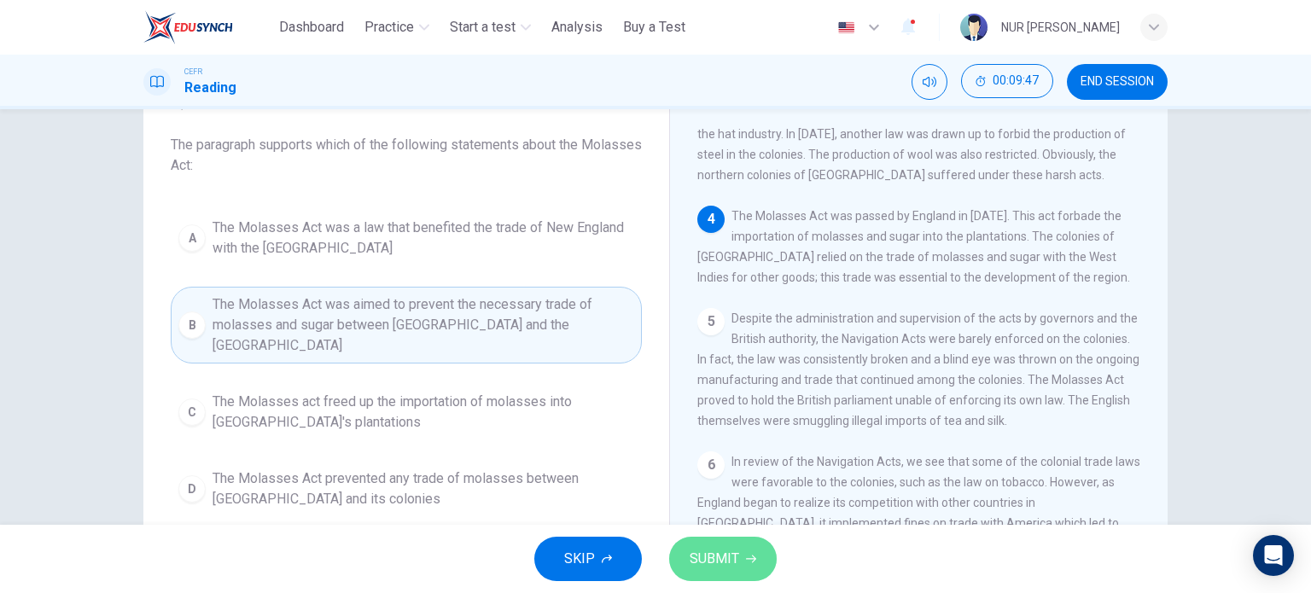
click at [726, 542] on button "SUBMIT" at bounding box center [723, 559] width 108 height 44
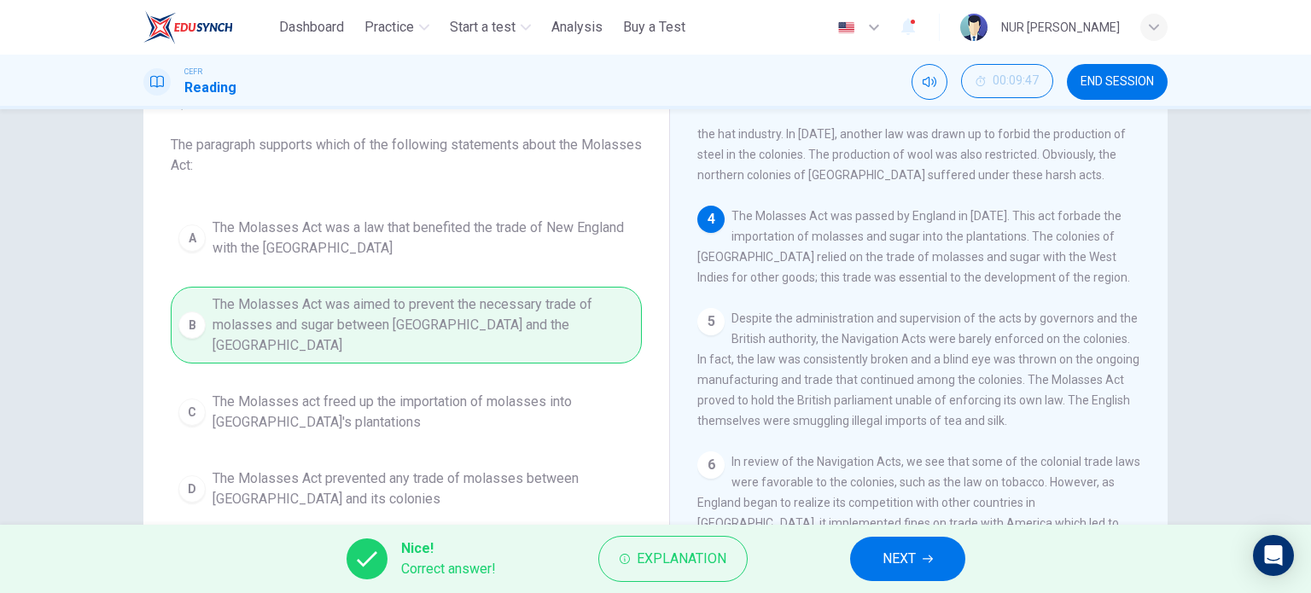
click at [898, 566] on span "NEXT" at bounding box center [899, 559] width 33 height 24
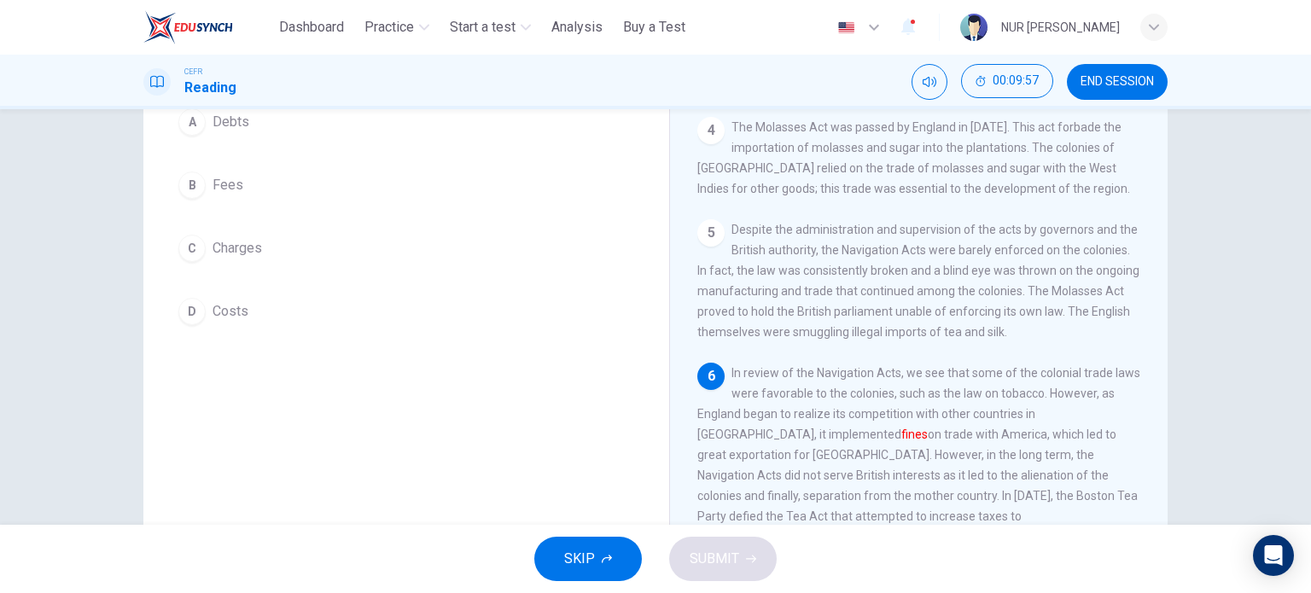
scroll to position [178, 0]
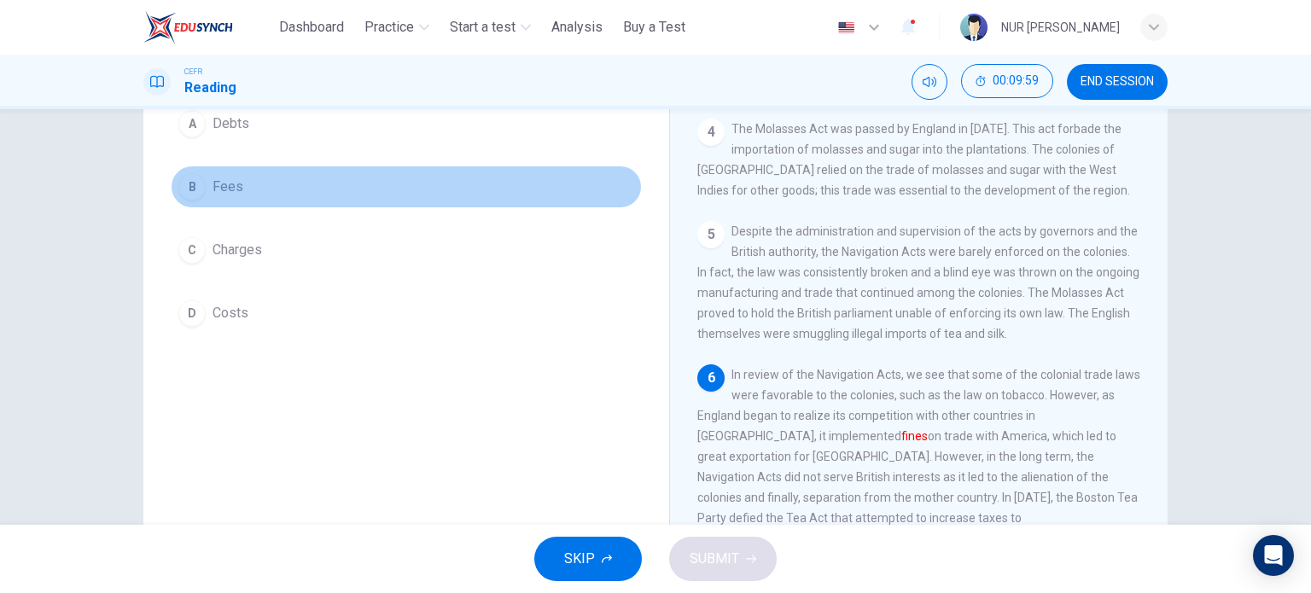
click at [236, 187] on button "B Fees" at bounding box center [406, 187] width 471 height 43
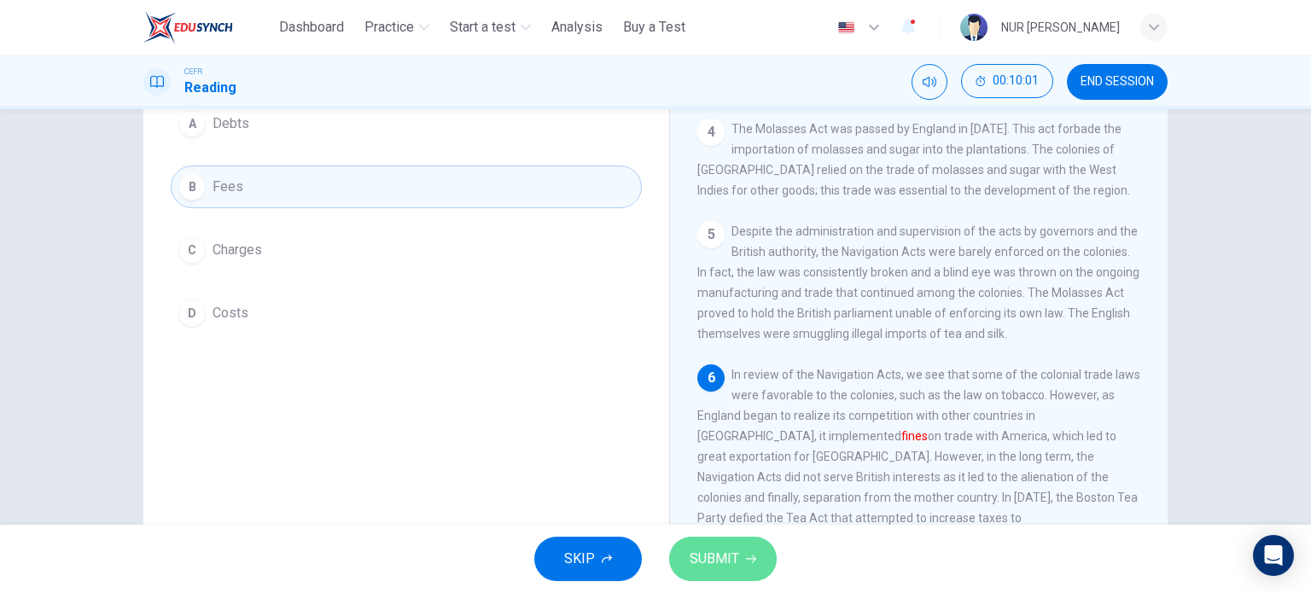
click at [725, 552] on span "SUBMIT" at bounding box center [715, 559] width 50 height 24
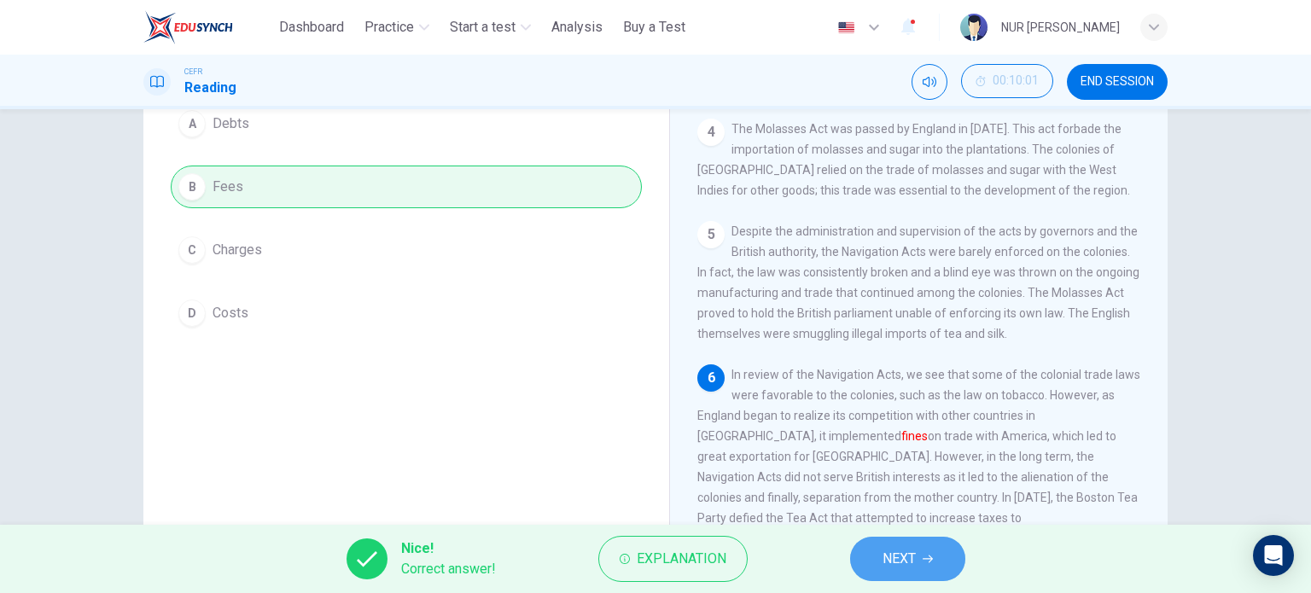
click at [915, 542] on button "NEXT" at bounding box center [907, 559] width 115 height 44
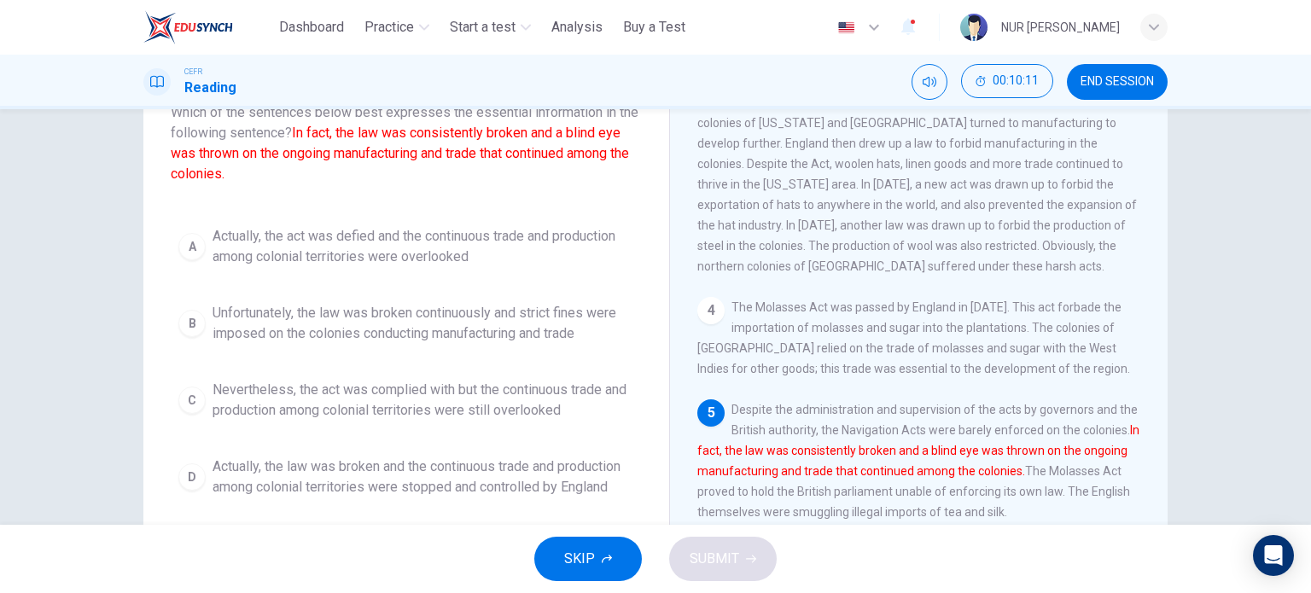
scroll to position [123, 0]
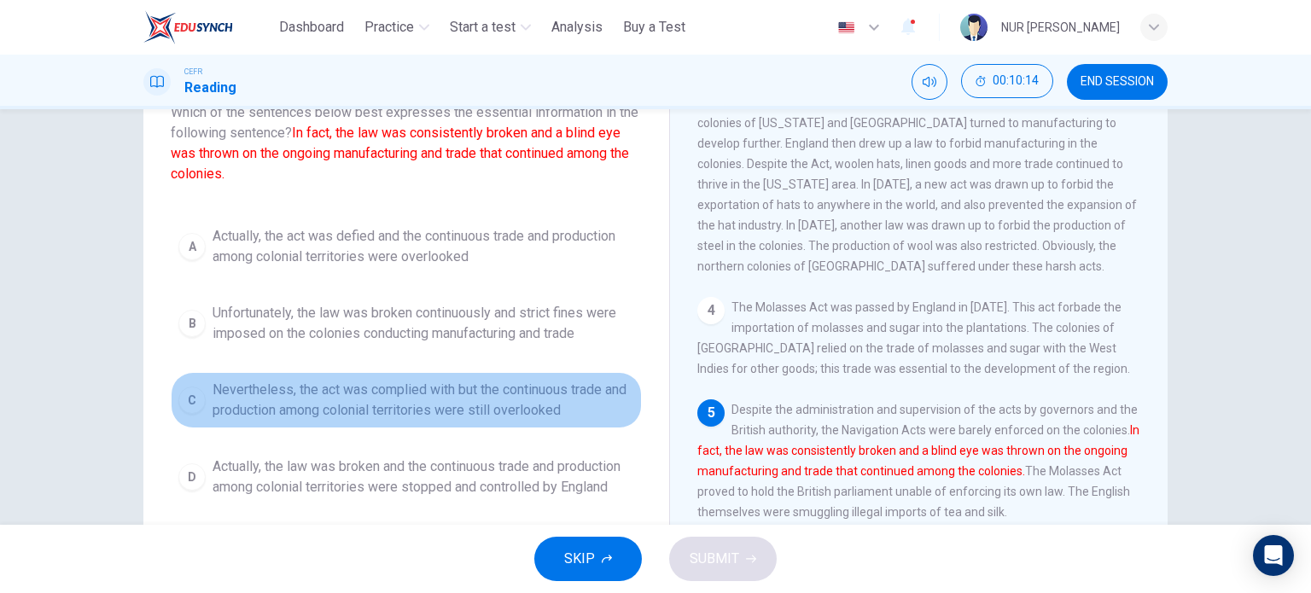
click at [592, 404] on span "Nevertheless, the act was complied with but the continuous trade and production…" at bounding box center [424, 400] width 422 height 41
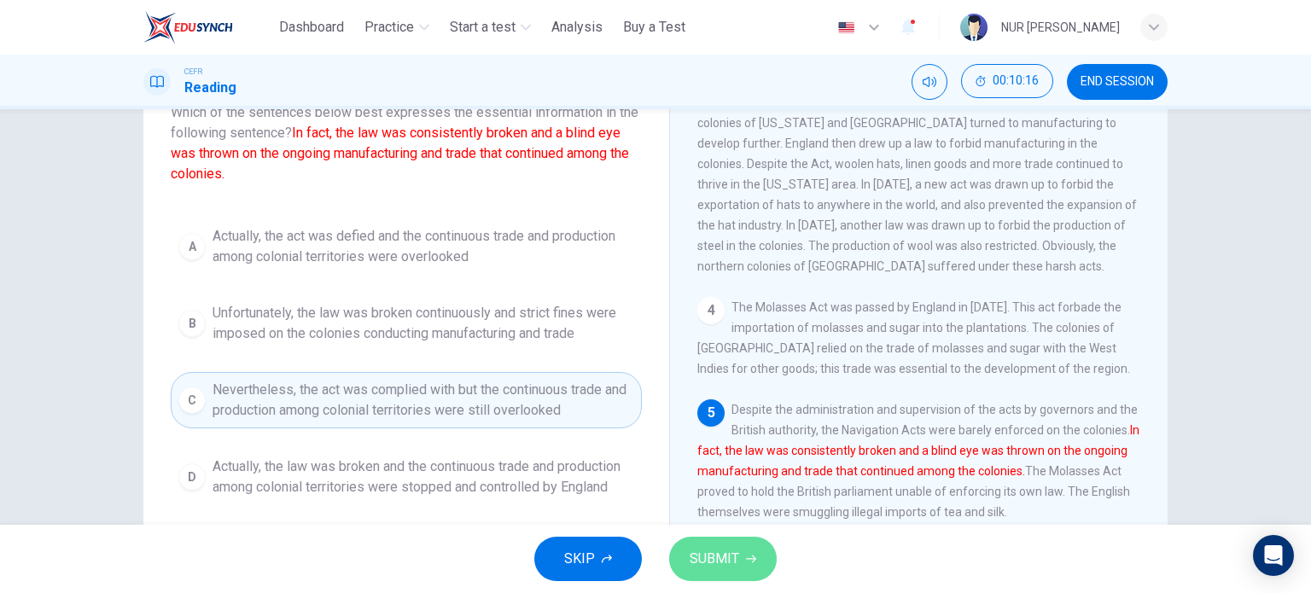
click at [720, 566] on span "SUBMIT" at bounding box center [715, 559] width 50 height 24
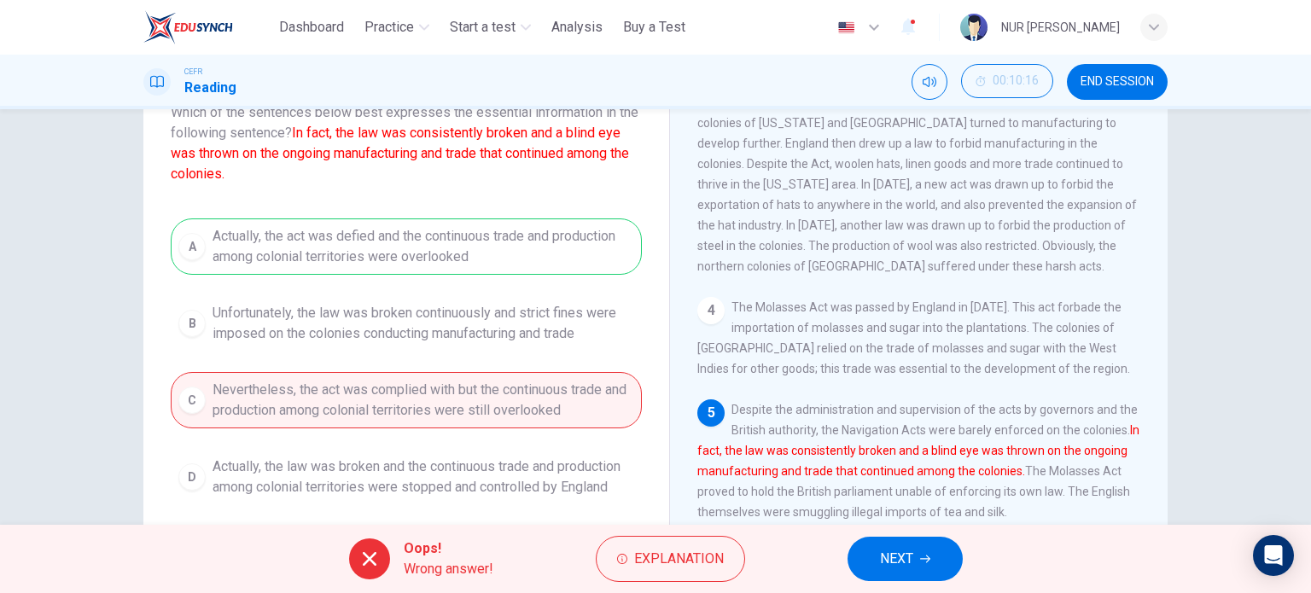
click at [509, 274] on div "A Actually, the act was defied and the continuous trade and production among co…" at bounding box center [406, 362] width 471 height 287
click at [884, 553] on span "NEXT" at bounding box center [896, 559] width 33 height 24
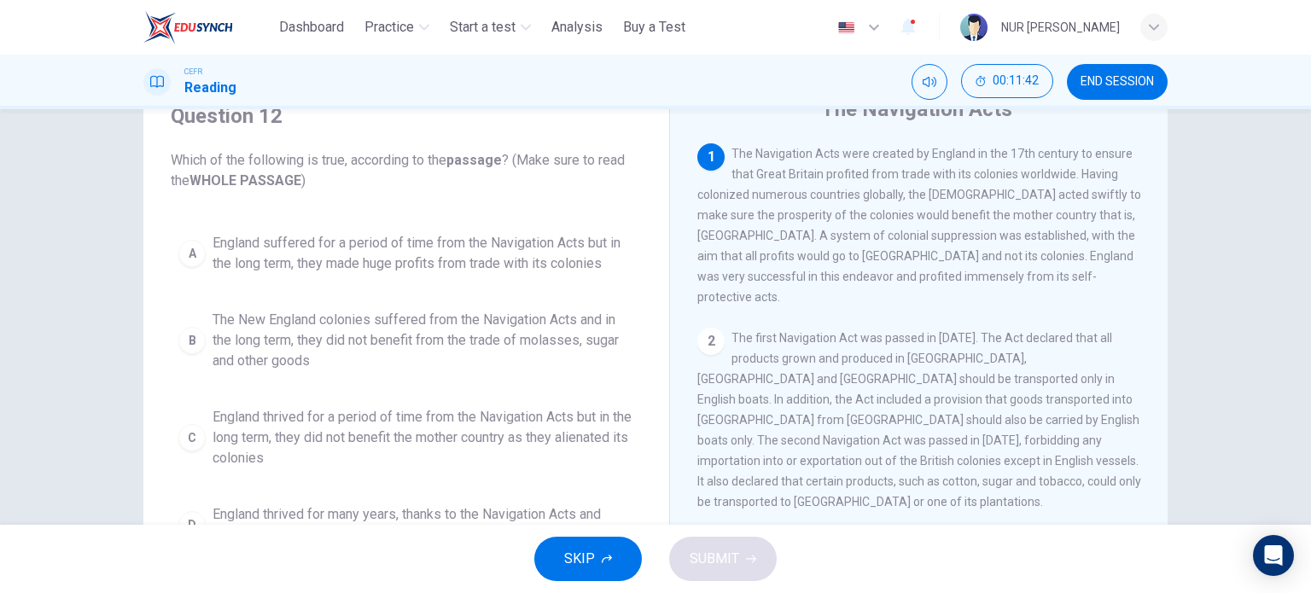
scroll to position [96, 0]
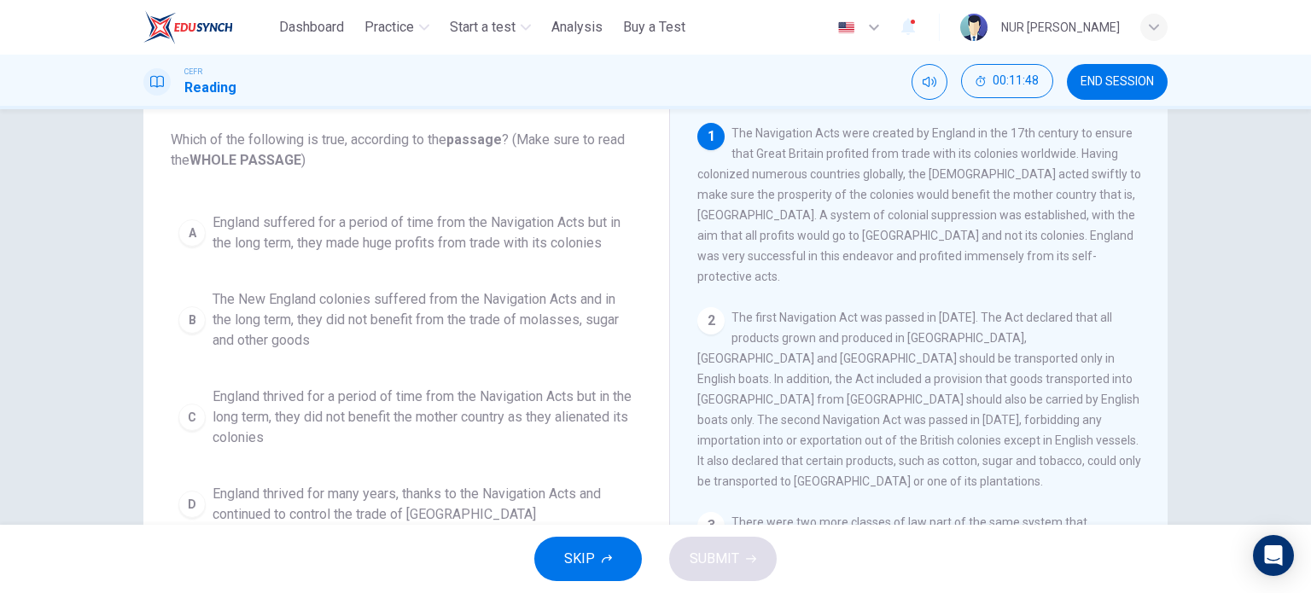
click at [526, 476] on button "D England thrived for many years, thanks to the Navigation Acts and continued t…" at bounding box center [406, 504] width 471 height 56
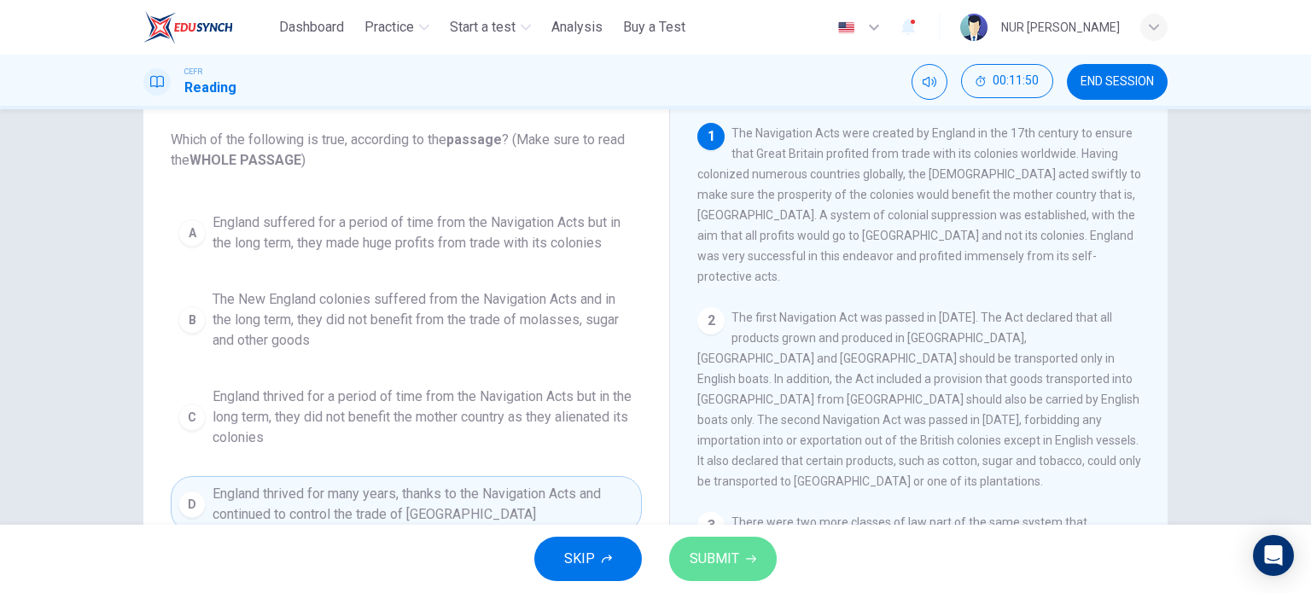
click at [700, 563] on span "SUBMIT" at bounding box center [715, 559] width 50 height 24
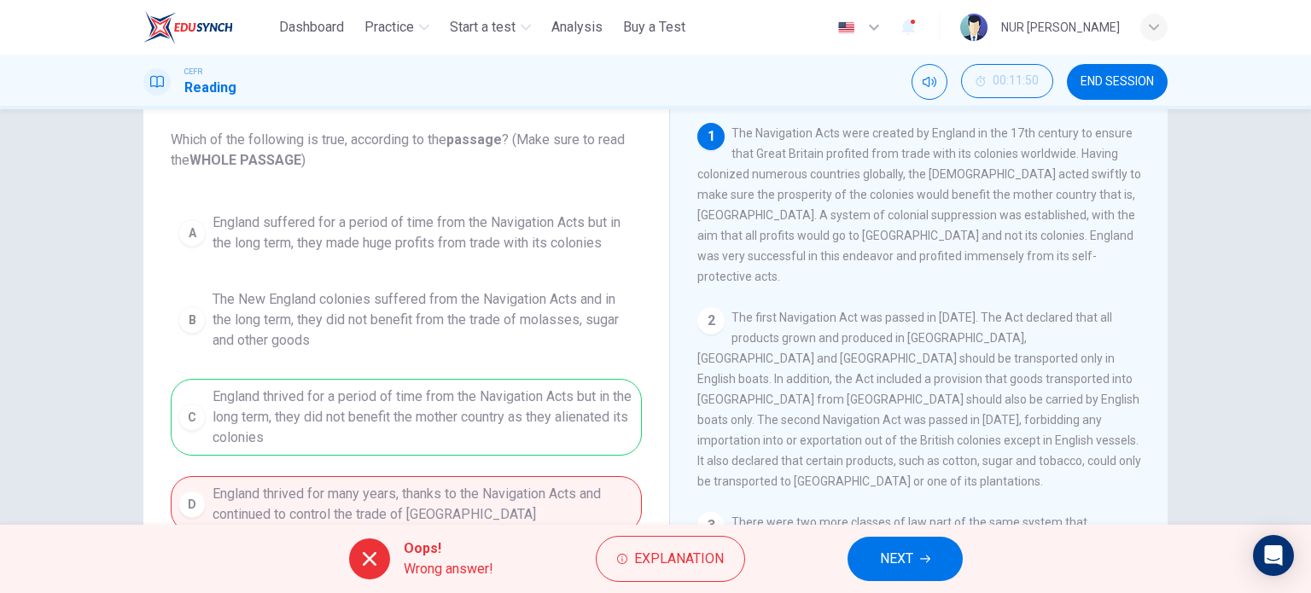
click at [882, 535] on div "Oops! Wrong answer! Explanation NEXT" at bounding box center [655, 559] width 1311 height 68
click at [893, 565] on span "NEXT" at bounding box center [896, 559] width 33 height 24
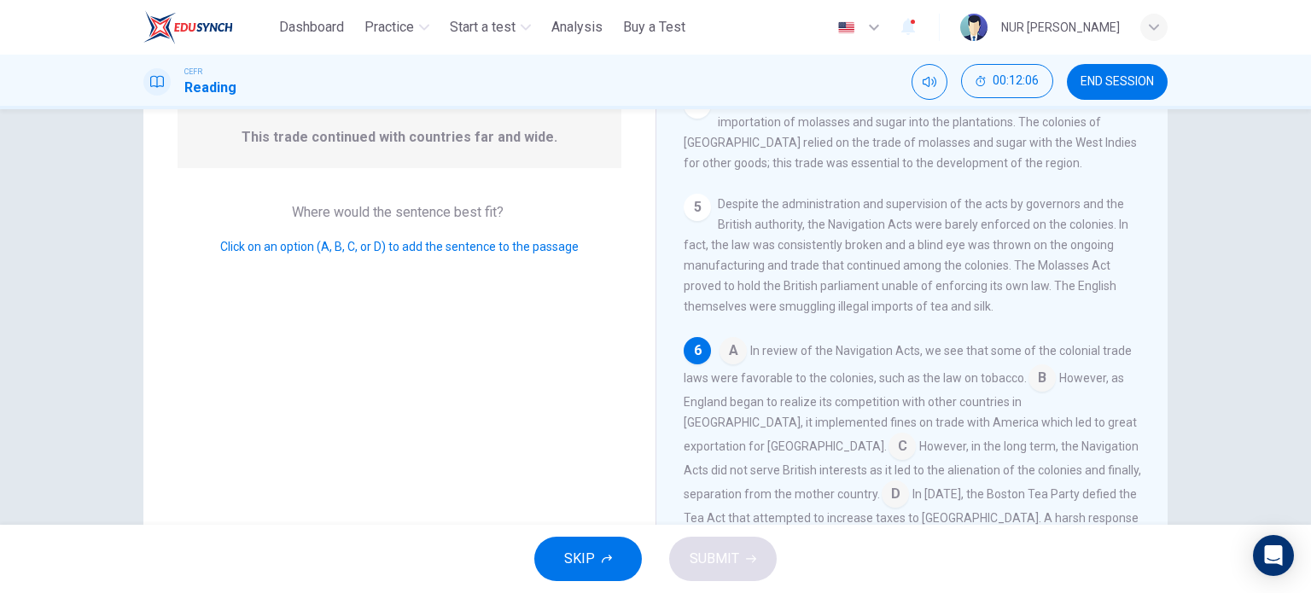
scroll to position [605, 0]
click at [1040, 366] on input at bounding box center [1042, 379] width 27 height 27
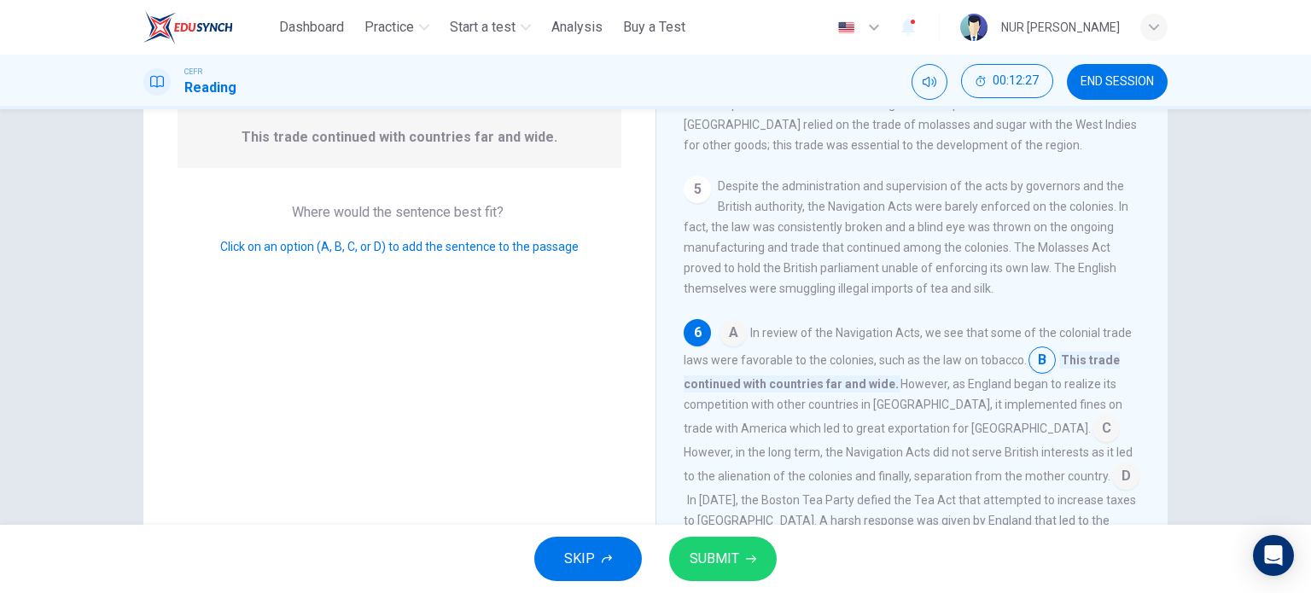
scroll to position [626, 0]
click at [748, 557] on icon "button" at bounding box center [751, 559] width 10 height 10
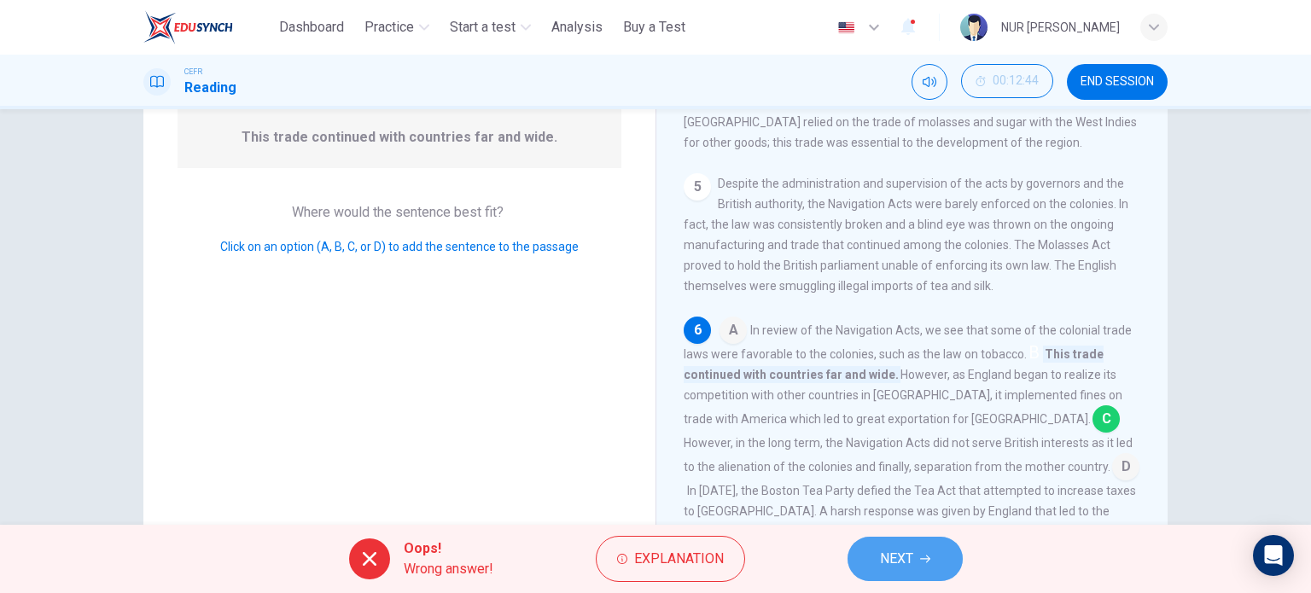
click at [925, 544] on button "NEXT" at bounding box center [905, 559] width 115 height 44
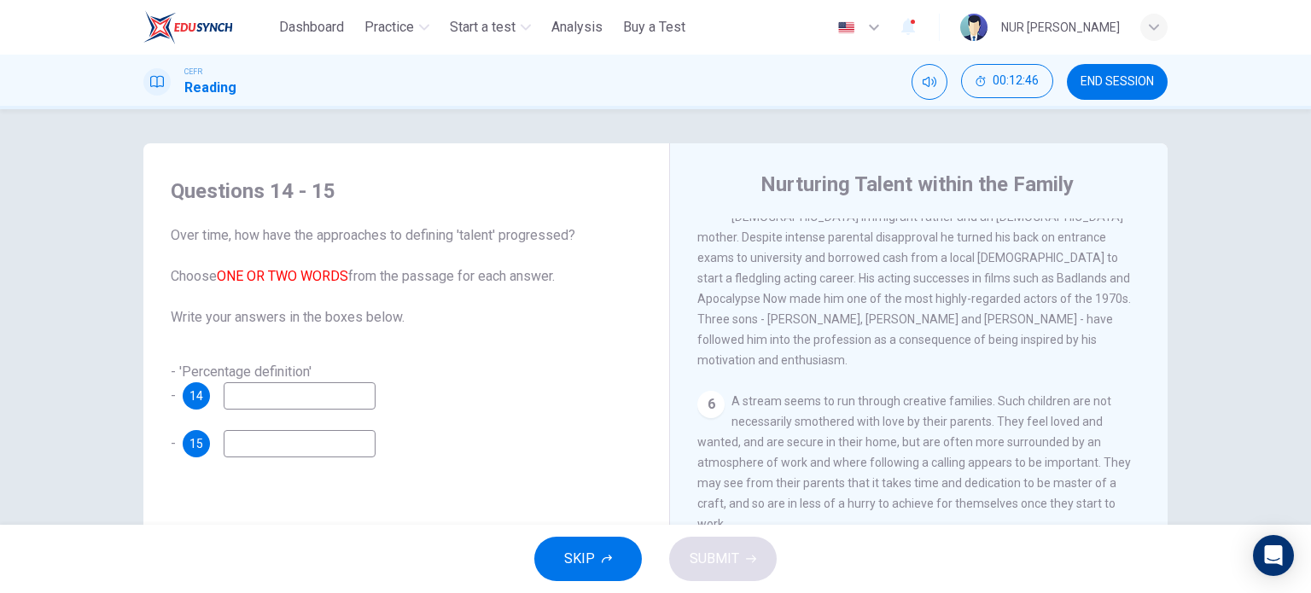
scroll to position [1440, 0]
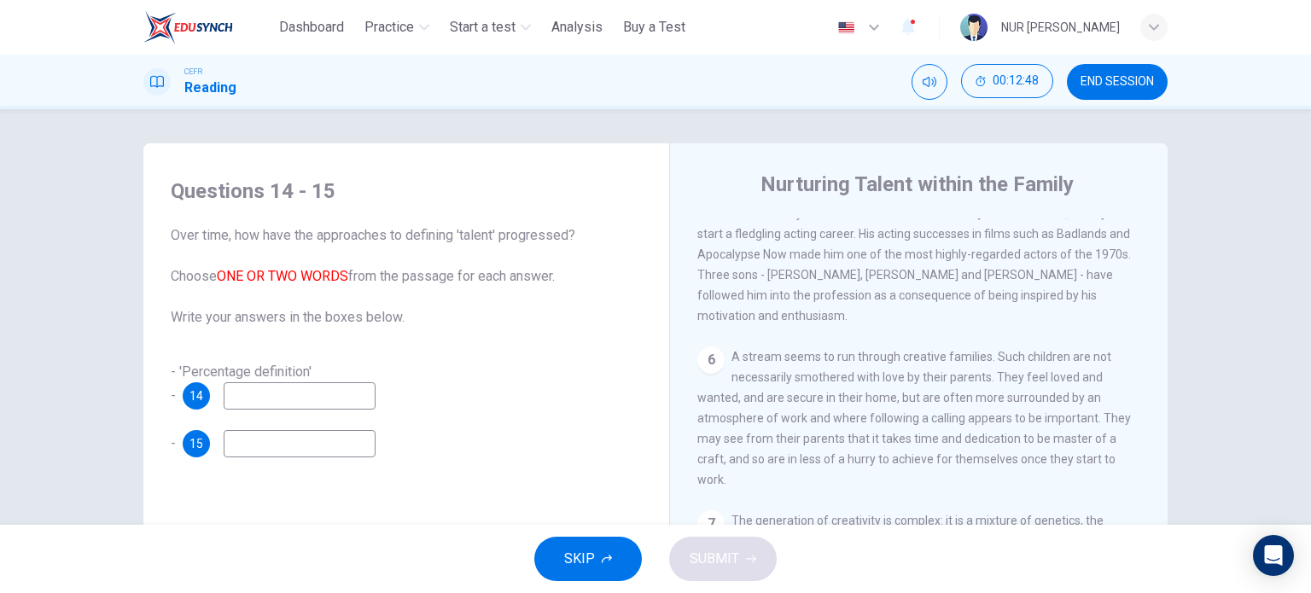
click at [1129, 85] on span "END SESSION" at bounding box center [1117, 82] width 73 height 14
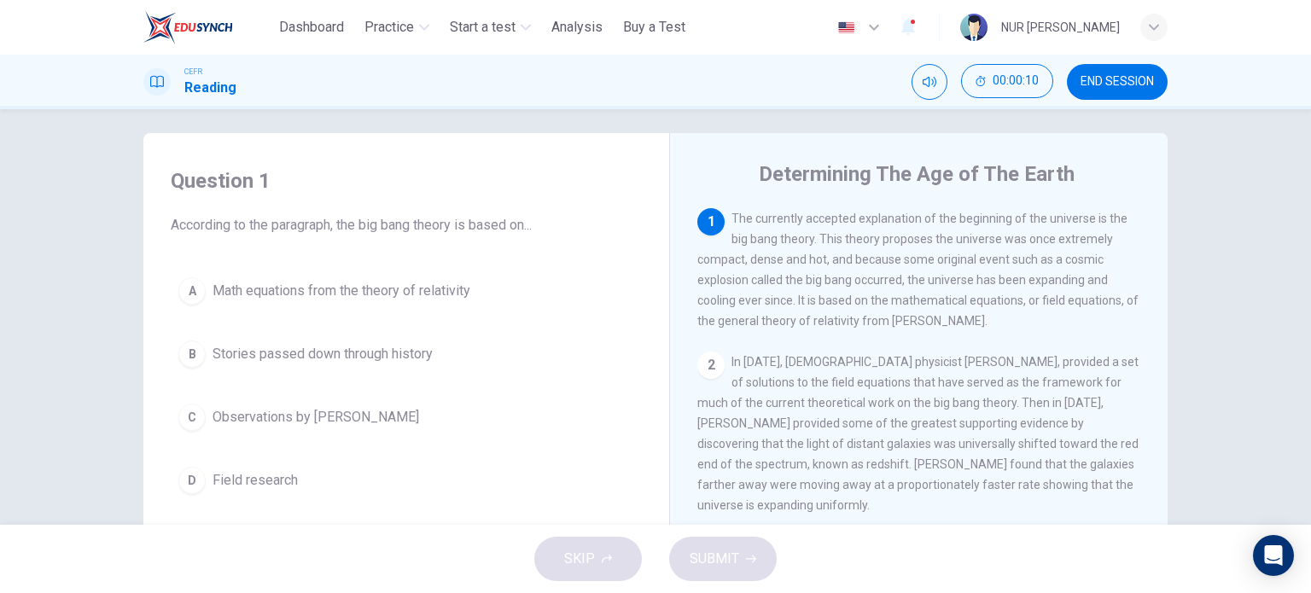
scroll to position [12, 0]
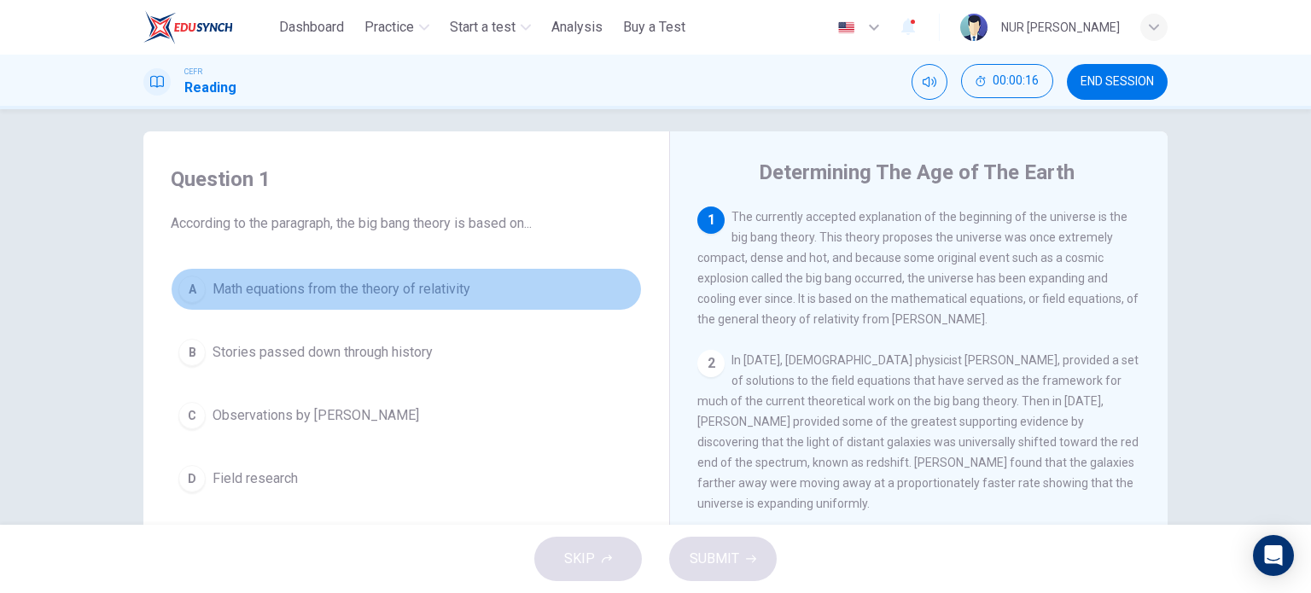
click at [425, 292] on span "Math equations from the theory of relativity" at bounding box center [342, 289] width 258 height 20
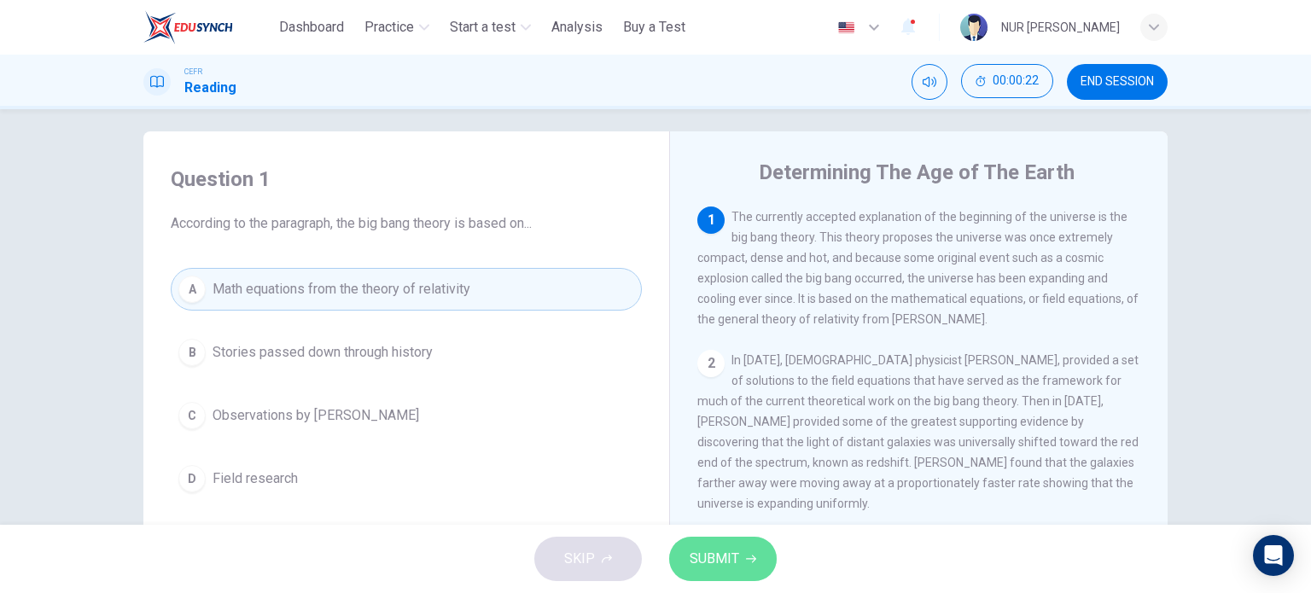
click at [761, 552] on button "SUBMIT" at bounding box center [723, 559] width 108 height 44
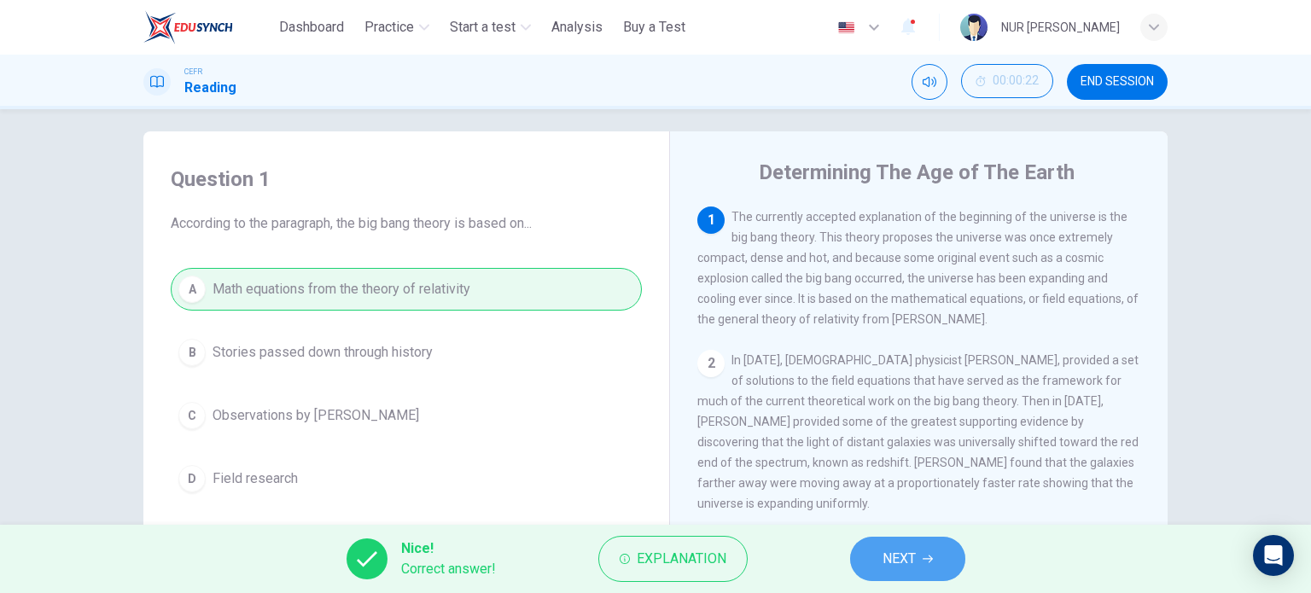
click at [857, 565] on button "NEXT" at bounding box center [907, 559] width 115 height 44
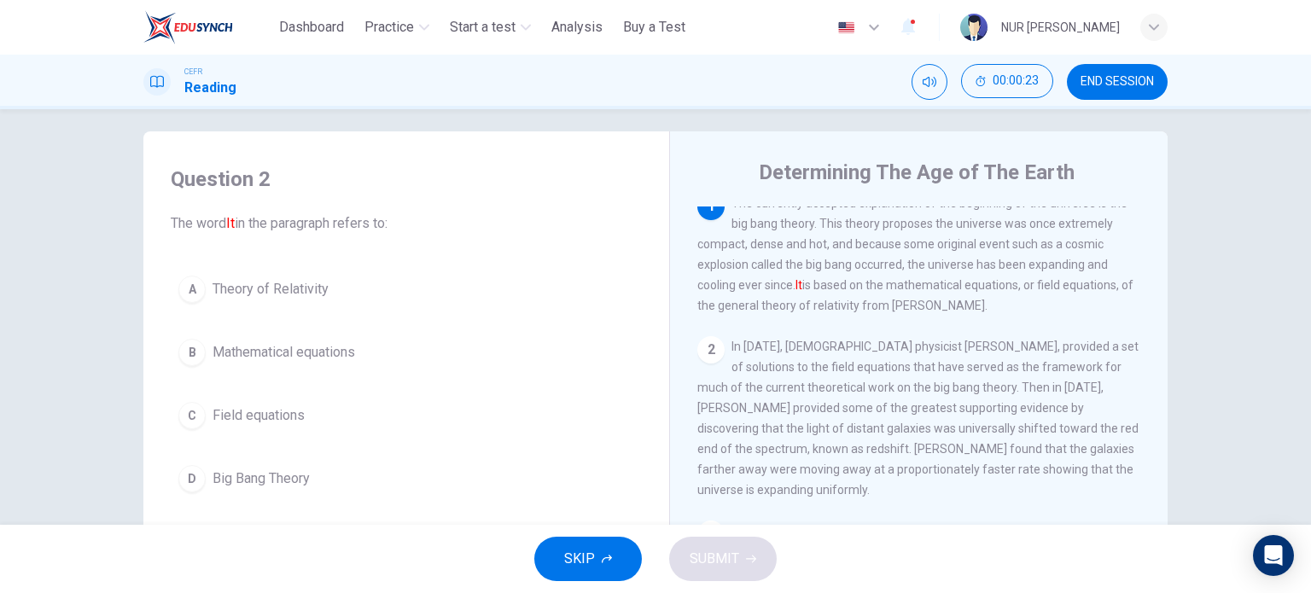
scroll to position [30, 0]
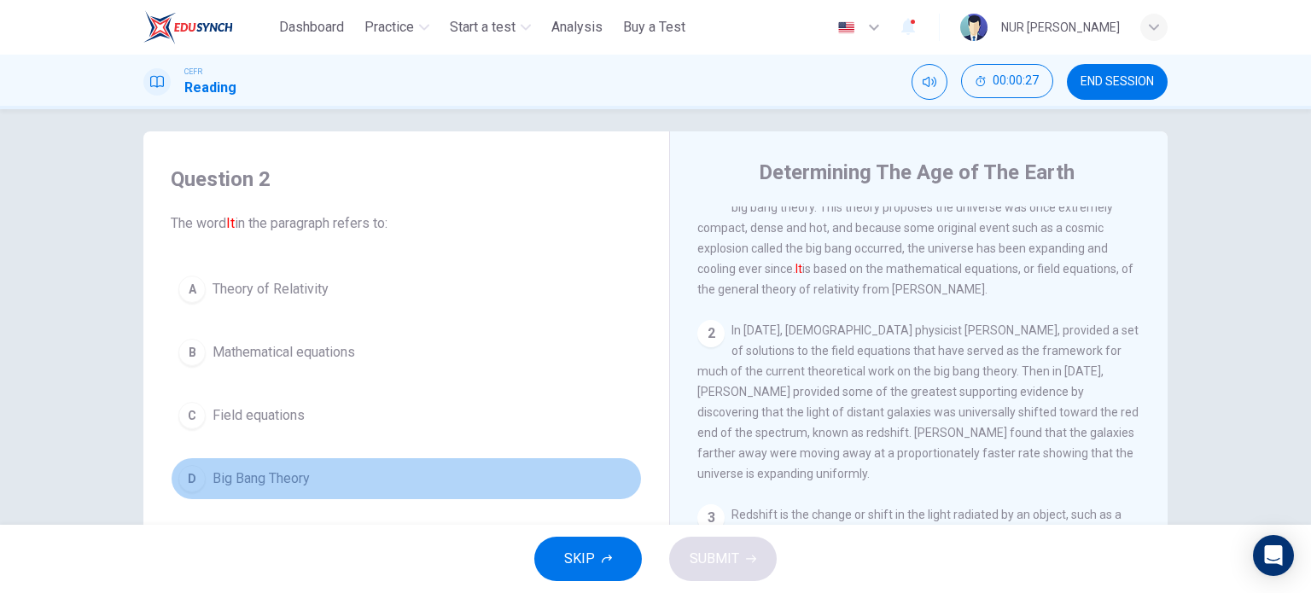
click at [283, 491] on button "D Big Bang Theory" at bounding box center [406, 479] width 471 height 43
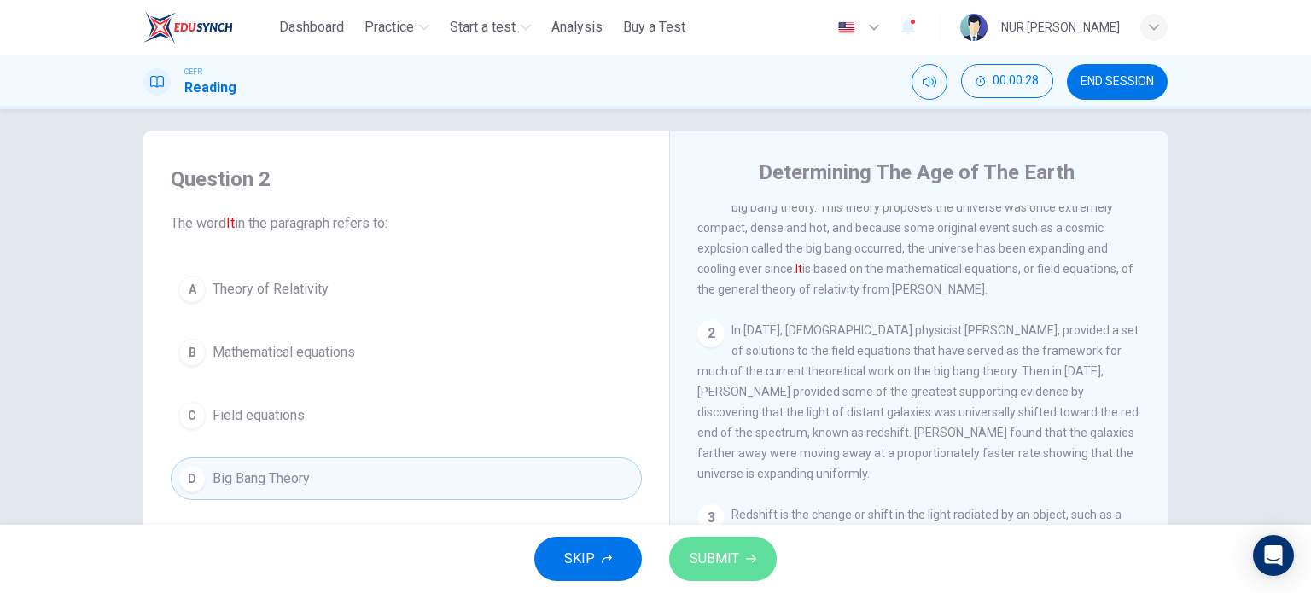
click at [693, 564] on span "SUBMIT" at bounding box center [715, 559] width 50 height 24
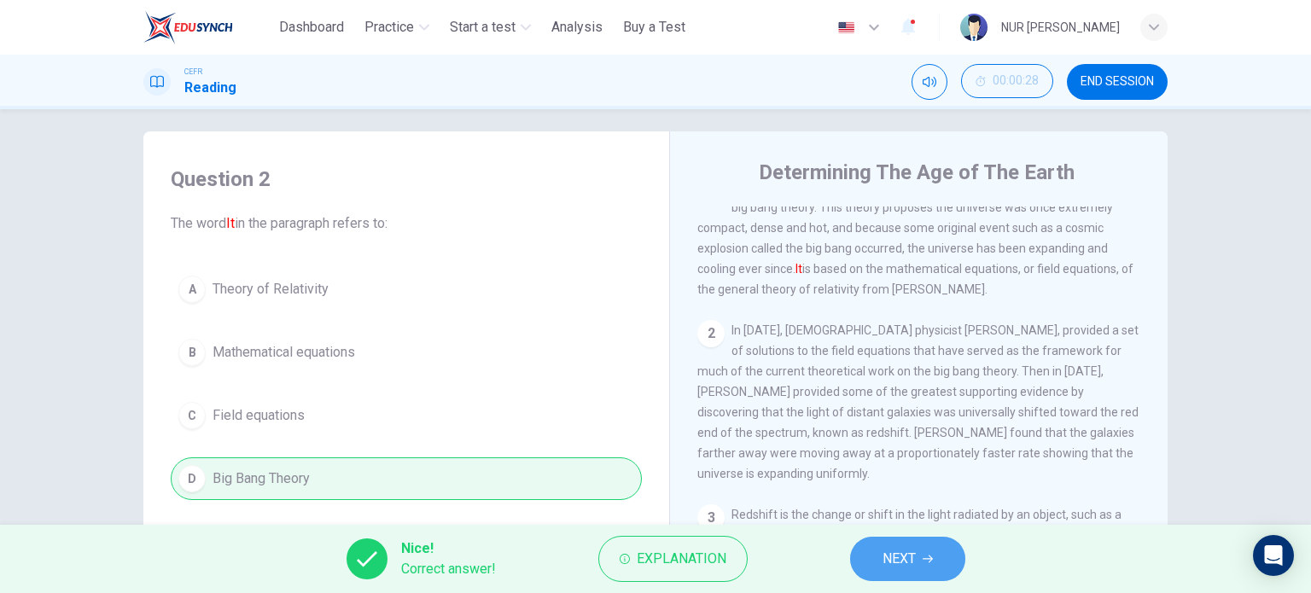
click at [880, 578] on button "NEXT" at bounding box center [907, 559] width 115 height 44
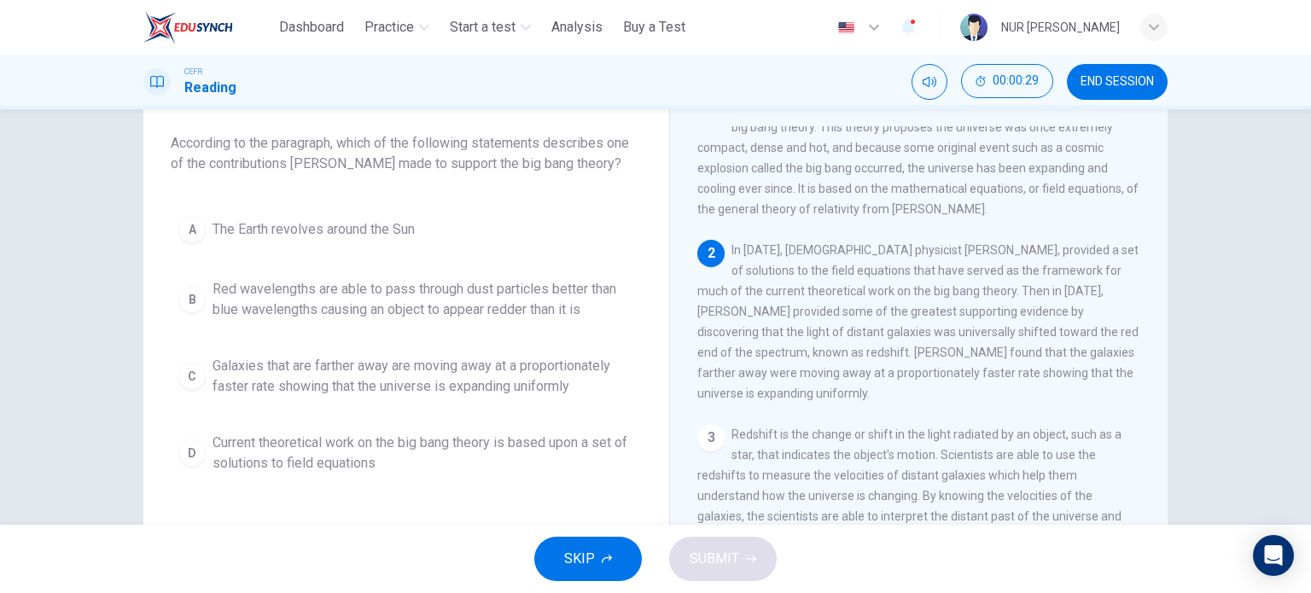
scroll to position [97, 0]
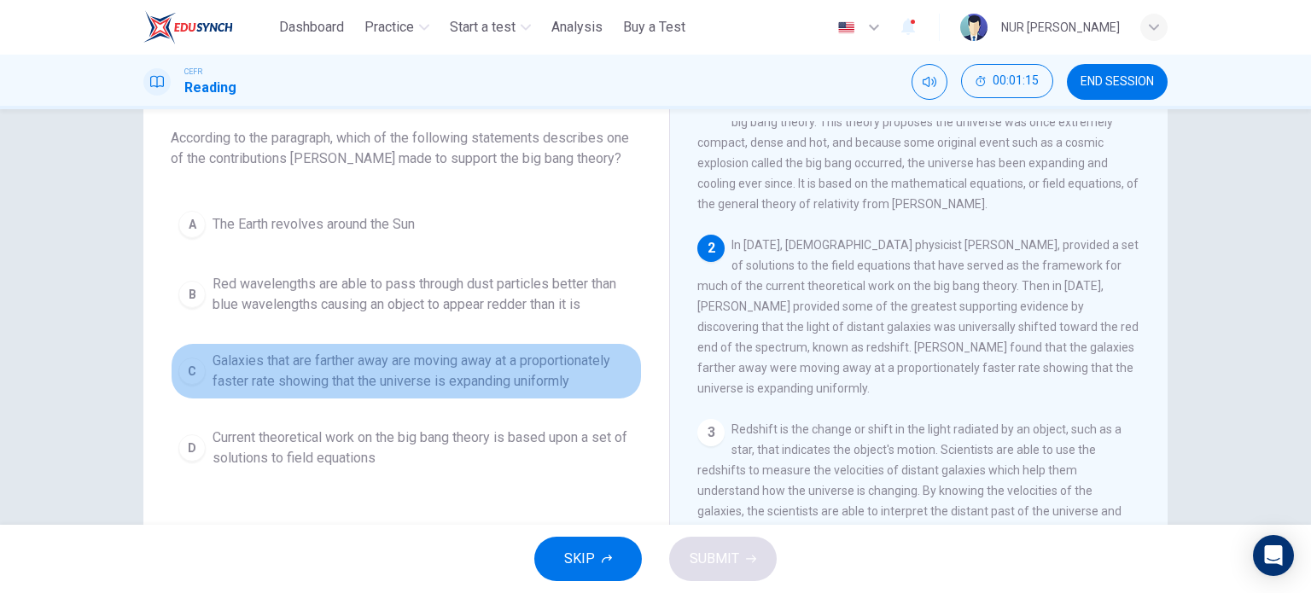
click at [602, 377] on span "Galaxies that are farther away are moving away at a proportionately faster rate…" at bounding box center [424, 371] width 422 height 41
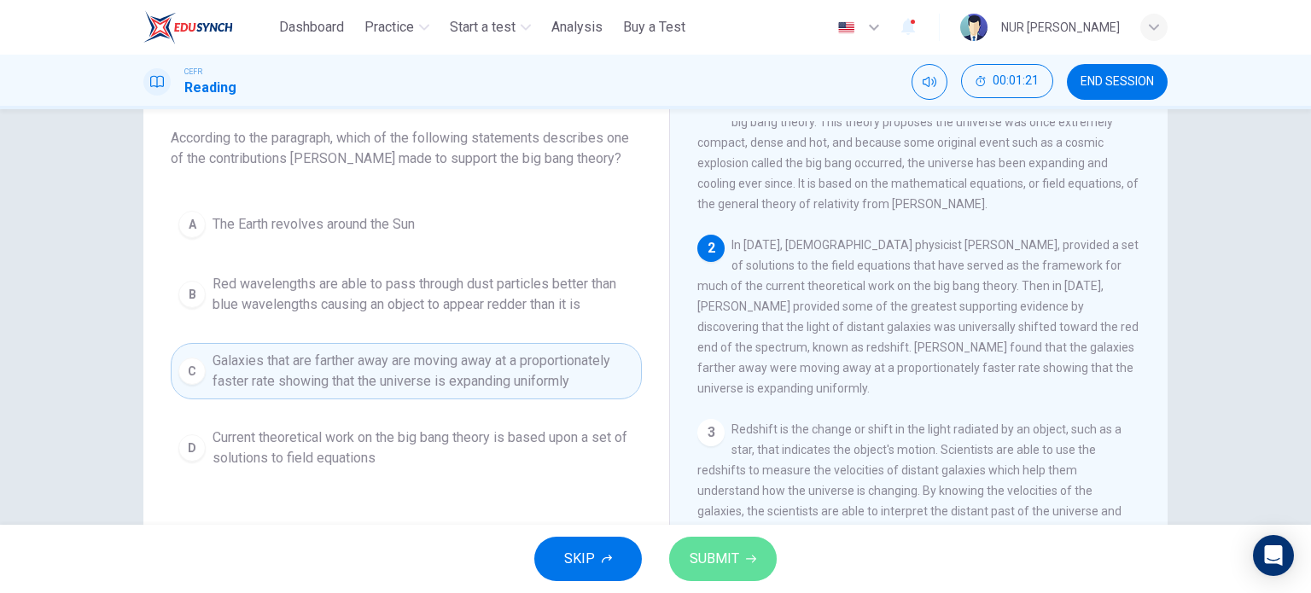
click at [747, 573] on button "SUBMIT" at bounding box center [723, 559] width 108 height 44
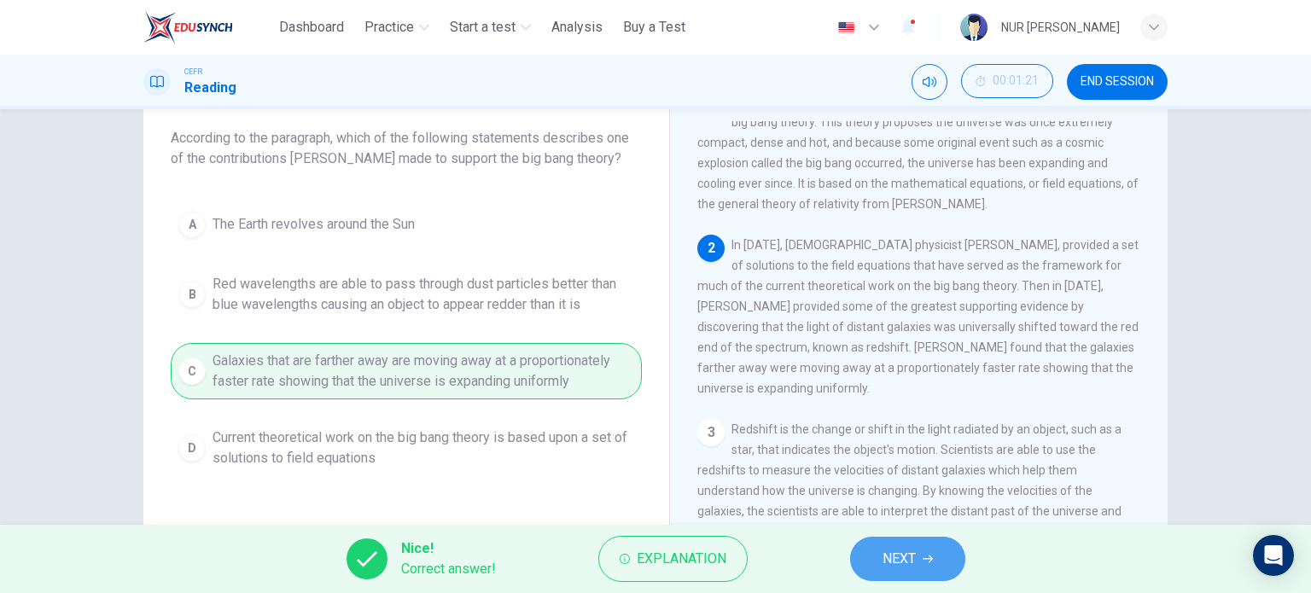
click at [879, 566] on button "NEXT" at bounding box center [907, 559] width 115 height 44
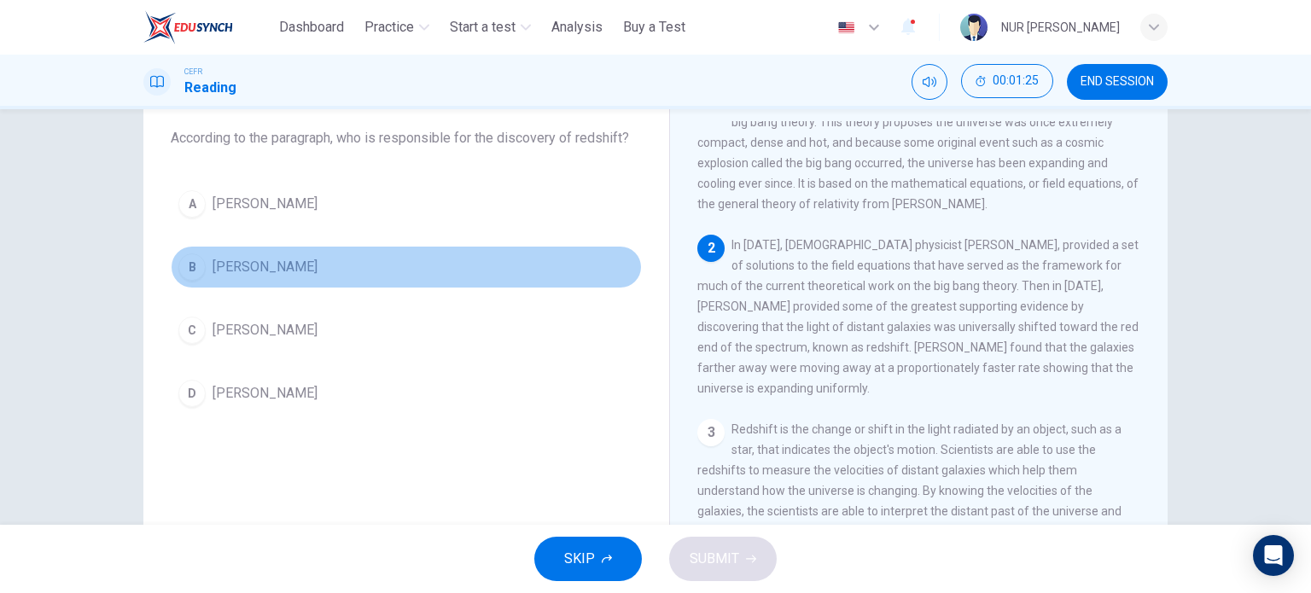
click at [282, 266] on span "Edwinn Hubble" at bounding box center [265, 267] width 105 height 20
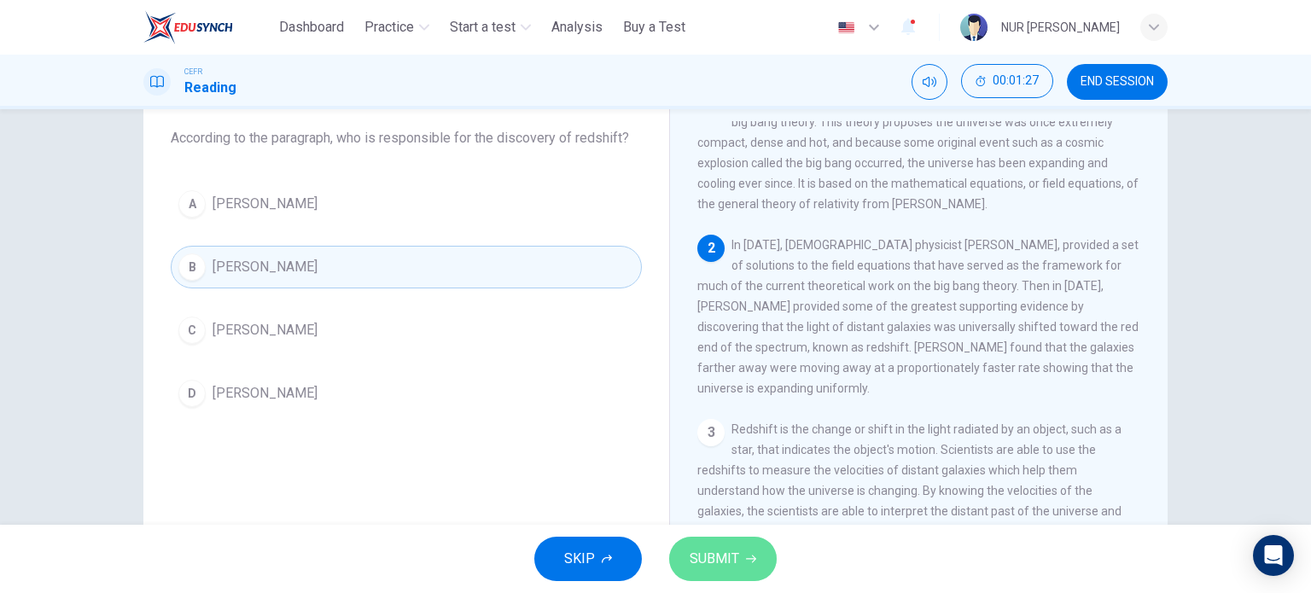
click at [749, 552] on button "SUBMIT" at bounding box center [723, 559] width 108 height 44
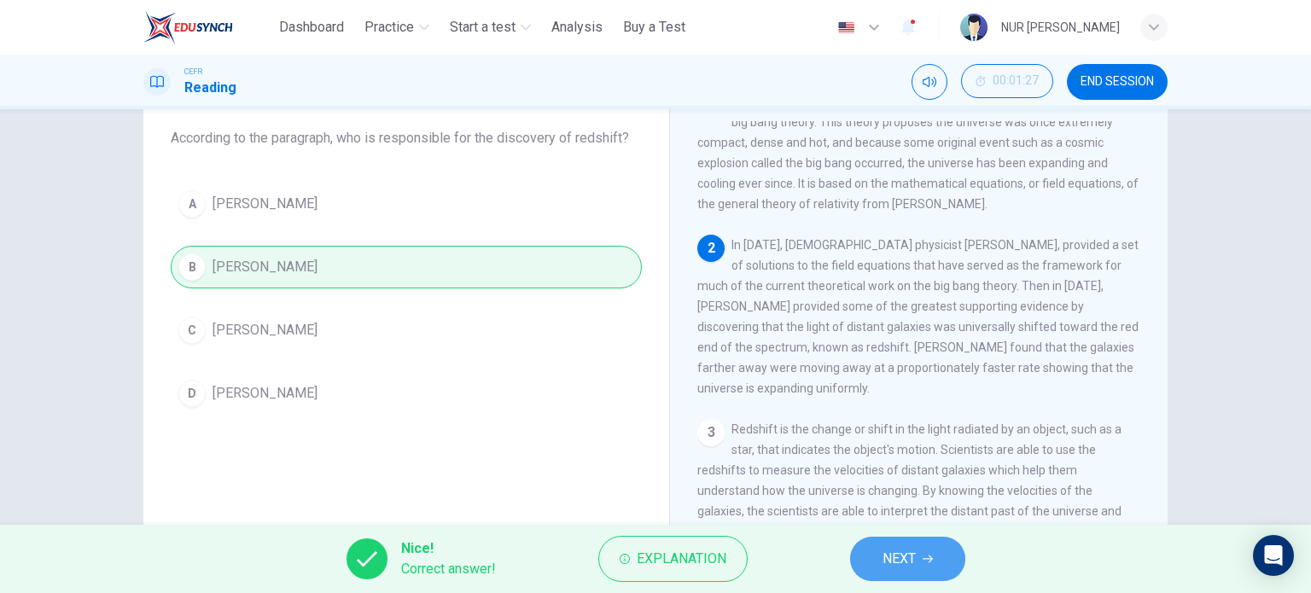
click at [896, 548] on span "NEXT" at bounding box center [899, 559] width 33 height 24
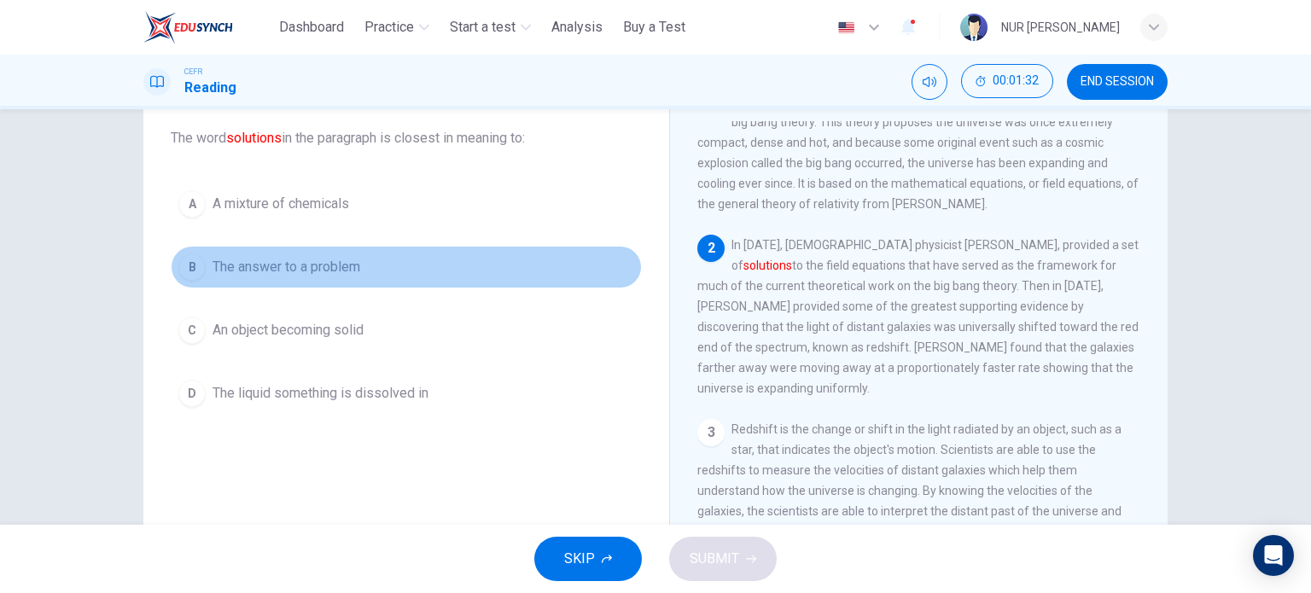
click at [354, 282] on button "B The answer to a problem" at bounding box center [406, 267] width 471 height 43
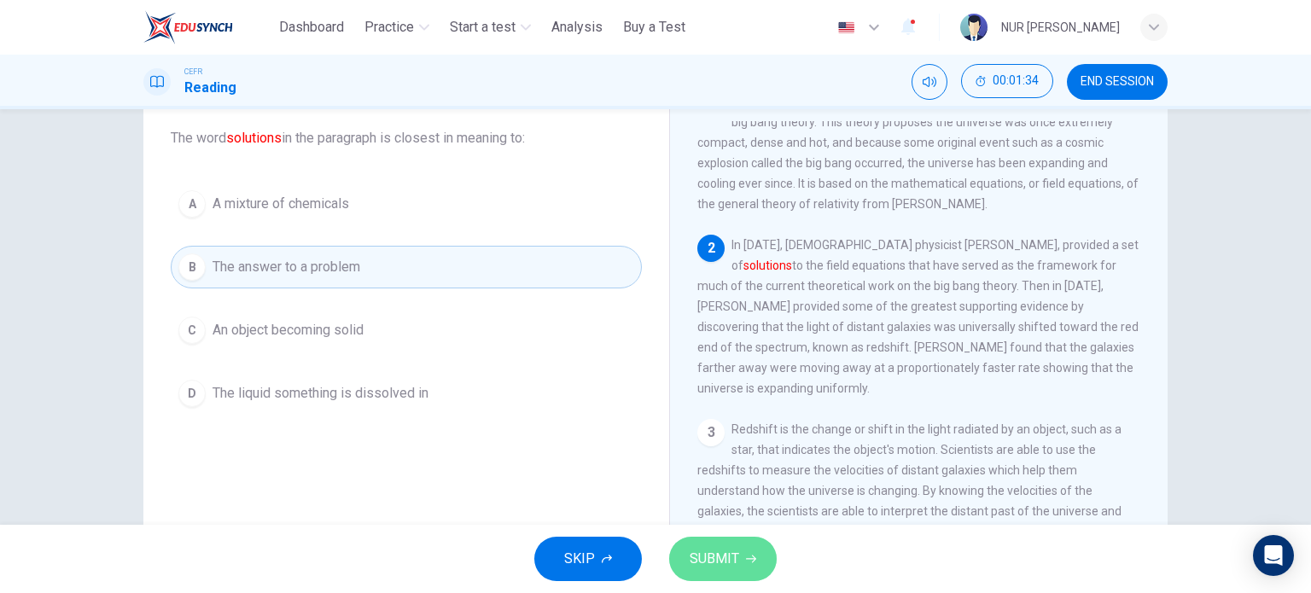
click at [724, 550] on span "SUBMIT" at bounding box center [715, 559] width 50 height 24
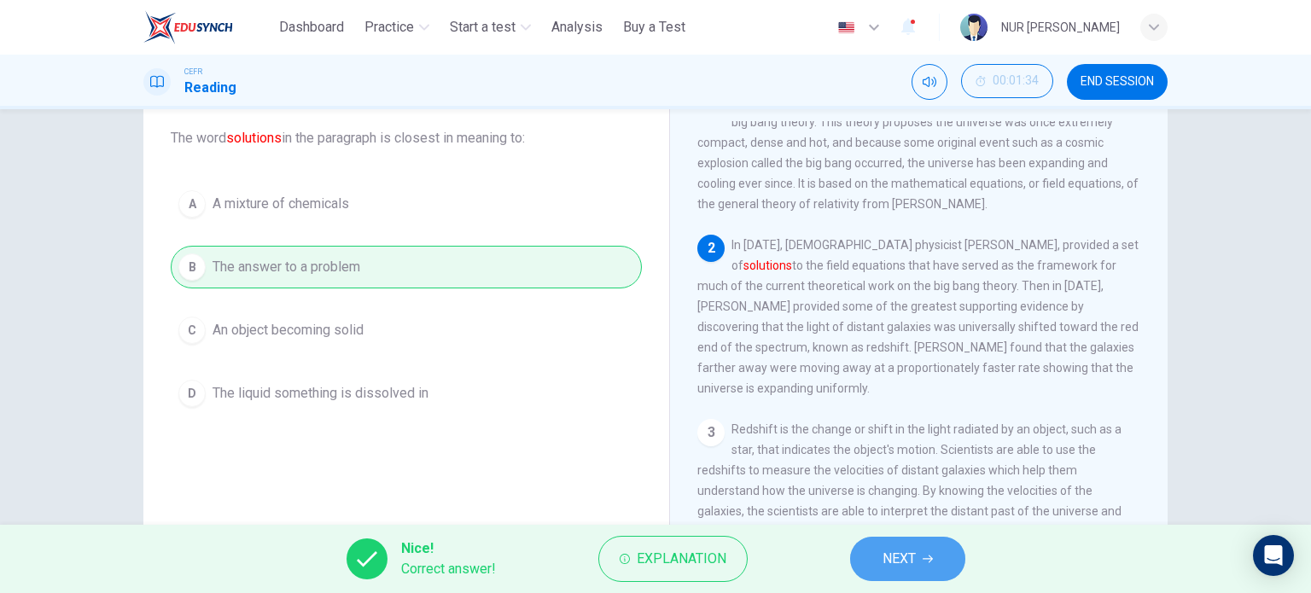
click at [889, 573] on button "NEXT" at bounding box center [907, 559] width 115 height 44
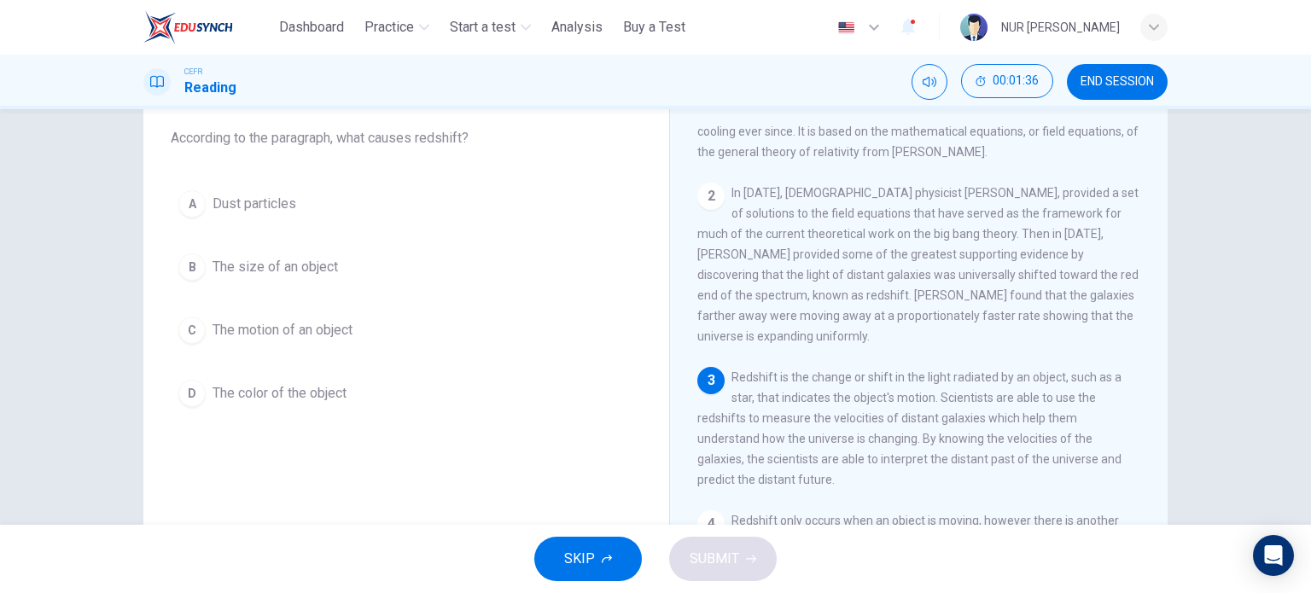
scroll to position [92, 0]
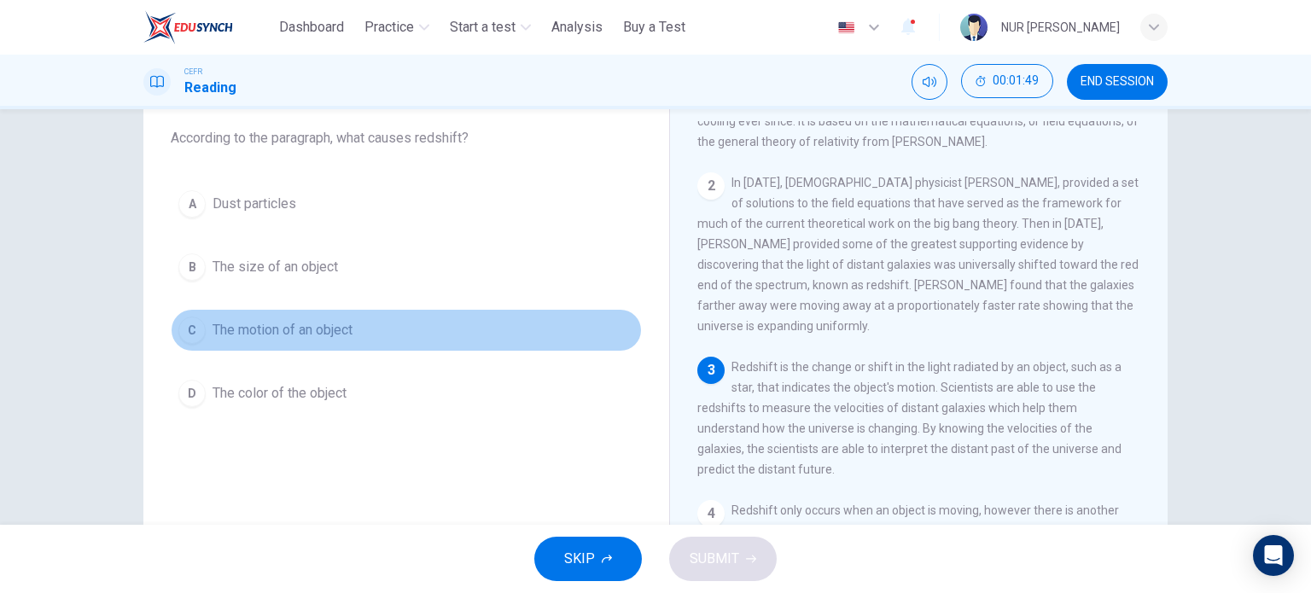
click at [324, 312] on button "C The motion of an object" at bounding box center [406, 330] width 471 height 43
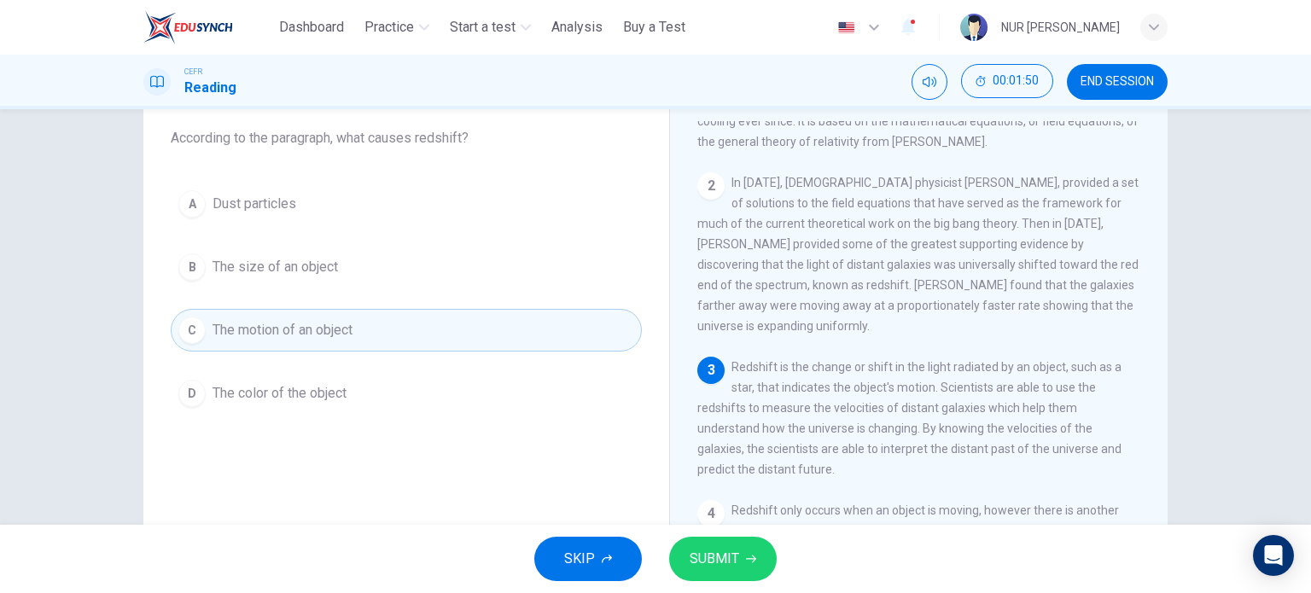
click at [721, 535] on div "SKIP SUBMIT" at bounding box center [655, 559] width 1311 height 68
click at [721, 547] on span "SUBMIT" at bounding box center [715, 559] width 50 height 24
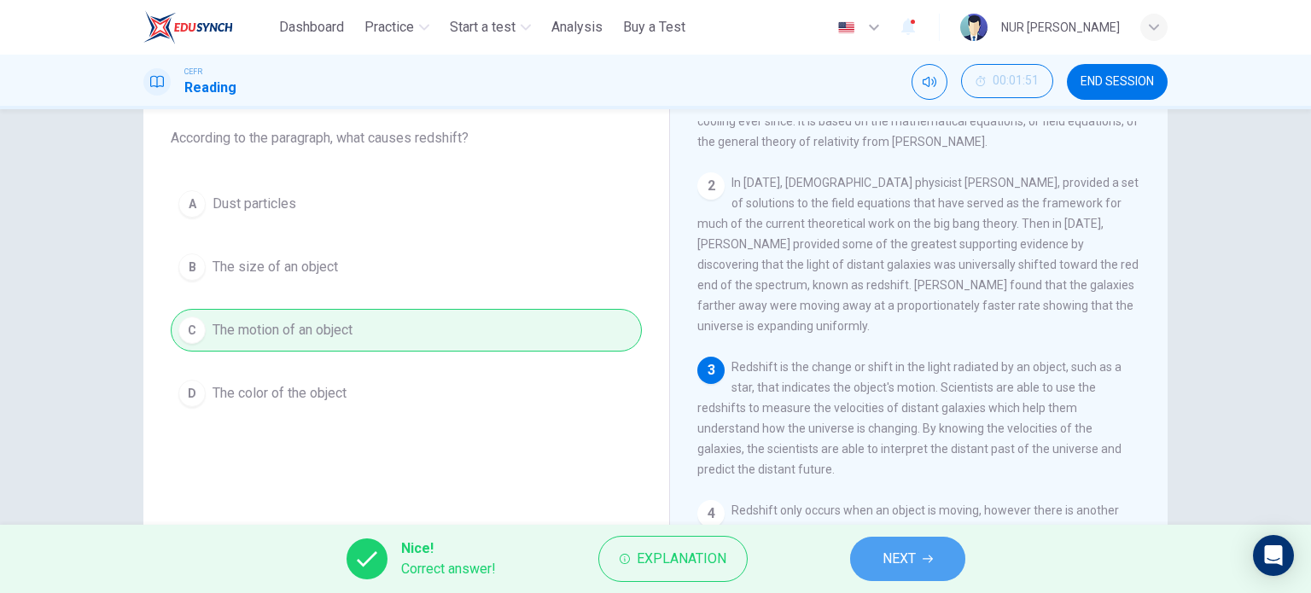
click at [867, 557] on button "NEXT" at bounding box center [907, 559] width 115 height 44
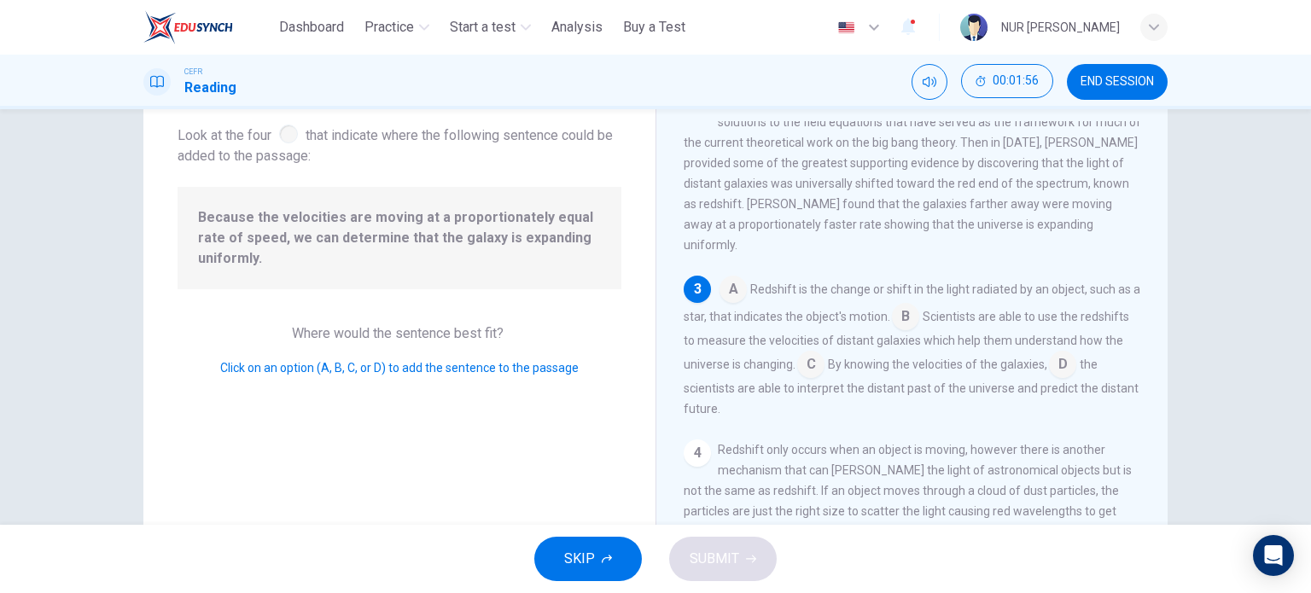
scroll to position [174, 0]
click at [825, 361] on input at bounding box center [810, 365] width 27 height 27
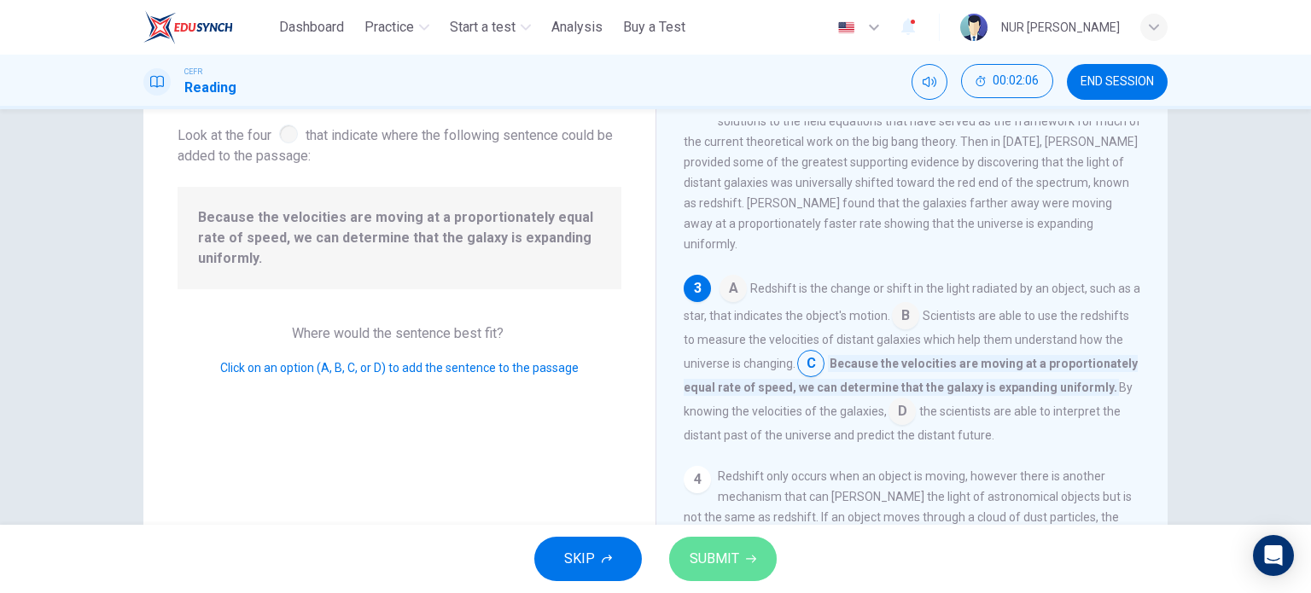
click at [752, 569] on button "SUBMIT" at bounding box center [723, 559] width 108 height 44
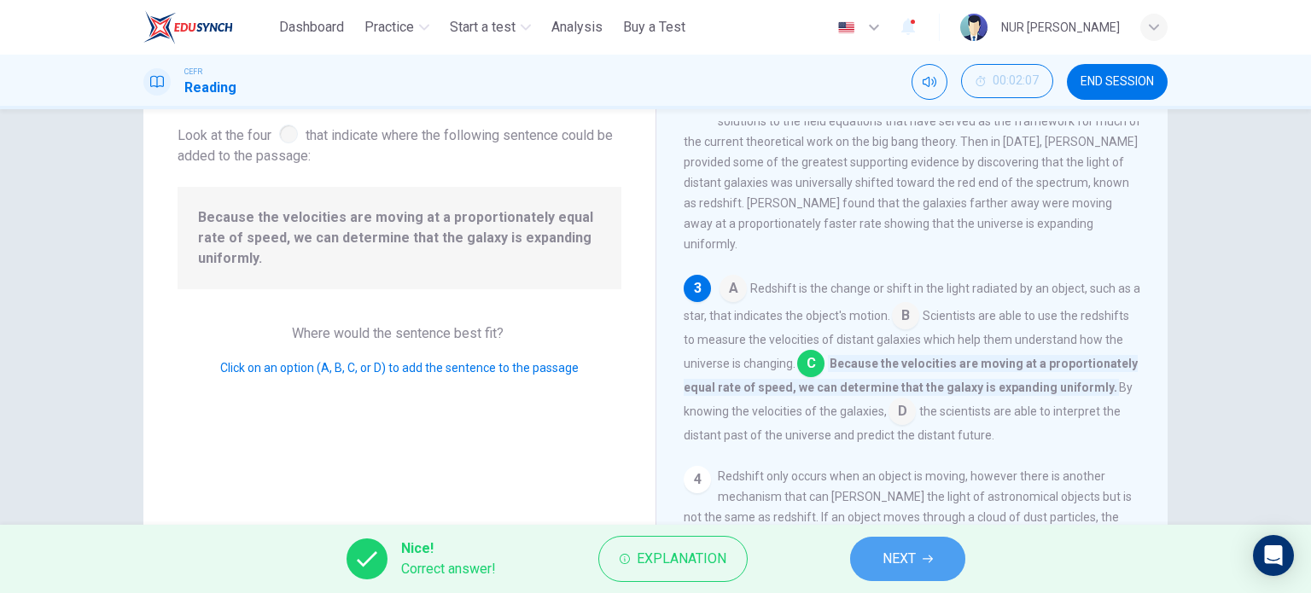
click at [874, 557] on button "NEXT" at bounding box center [907, 559] width 115 height 44
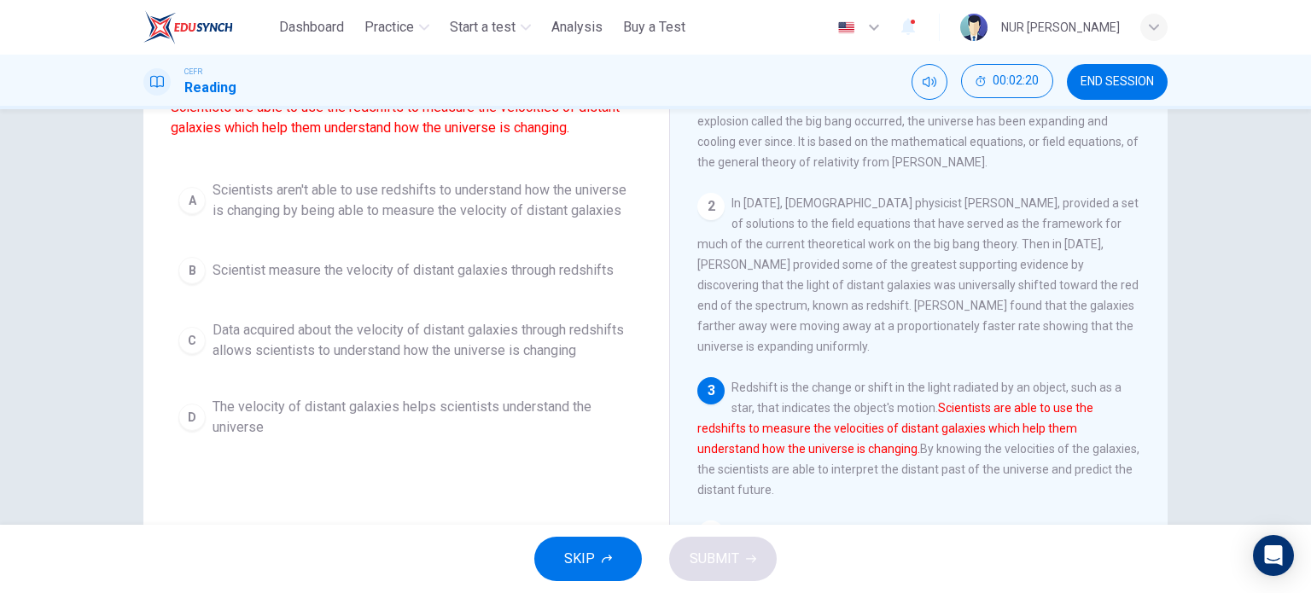
scroll to position [167, 0]
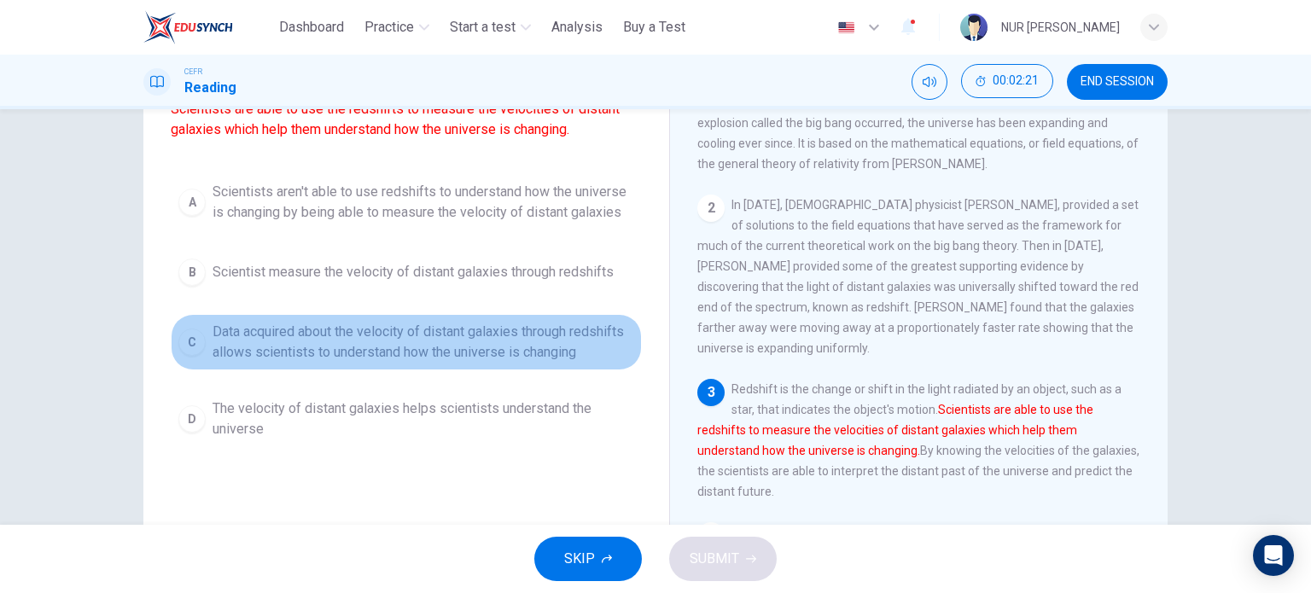
click at [536, 349] on span "Data acquired about the velocity of distant galaxies through redshifts allows s…" at bounding box center [424, 342] width 422 height 41
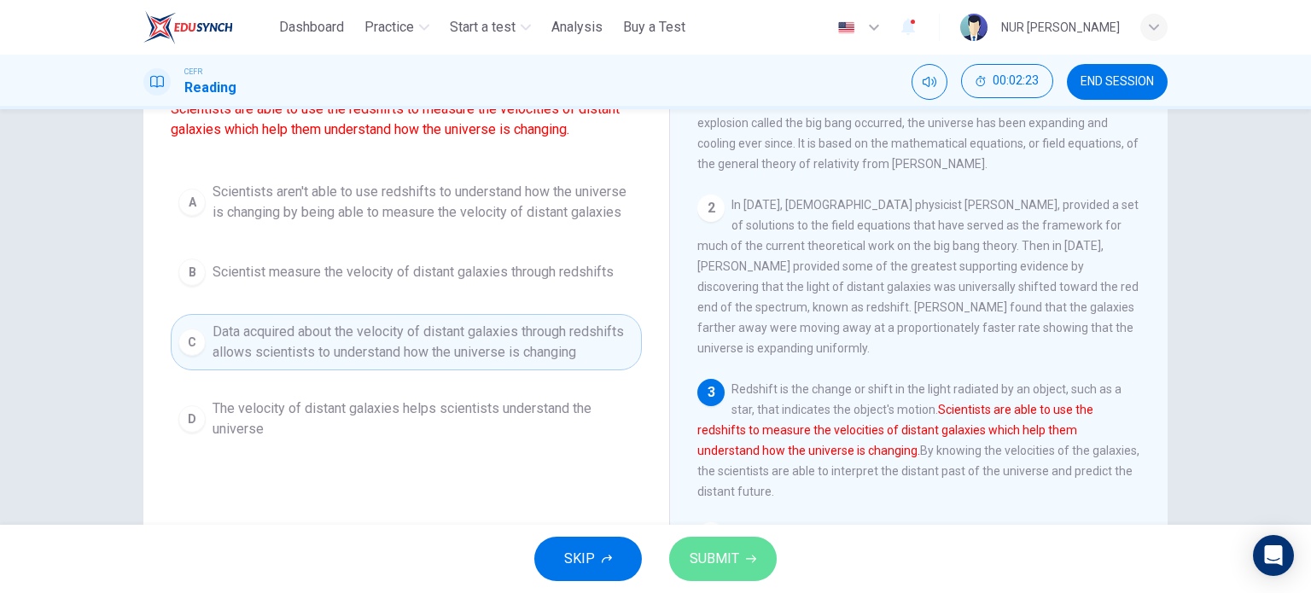
click at [734, 563] on span "SUBMIT" at bounding box center [715, 559] width 50 height 24
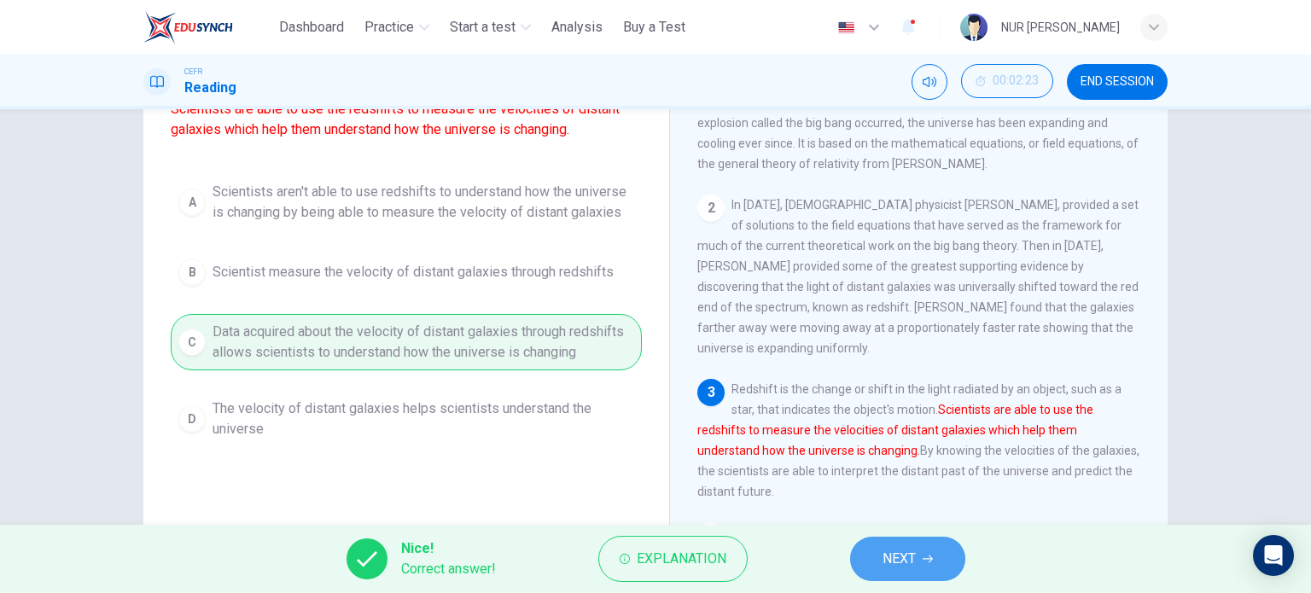
click at [864, 561] on button "NEXT" at bounding box center [907, 559] width 115 height 44
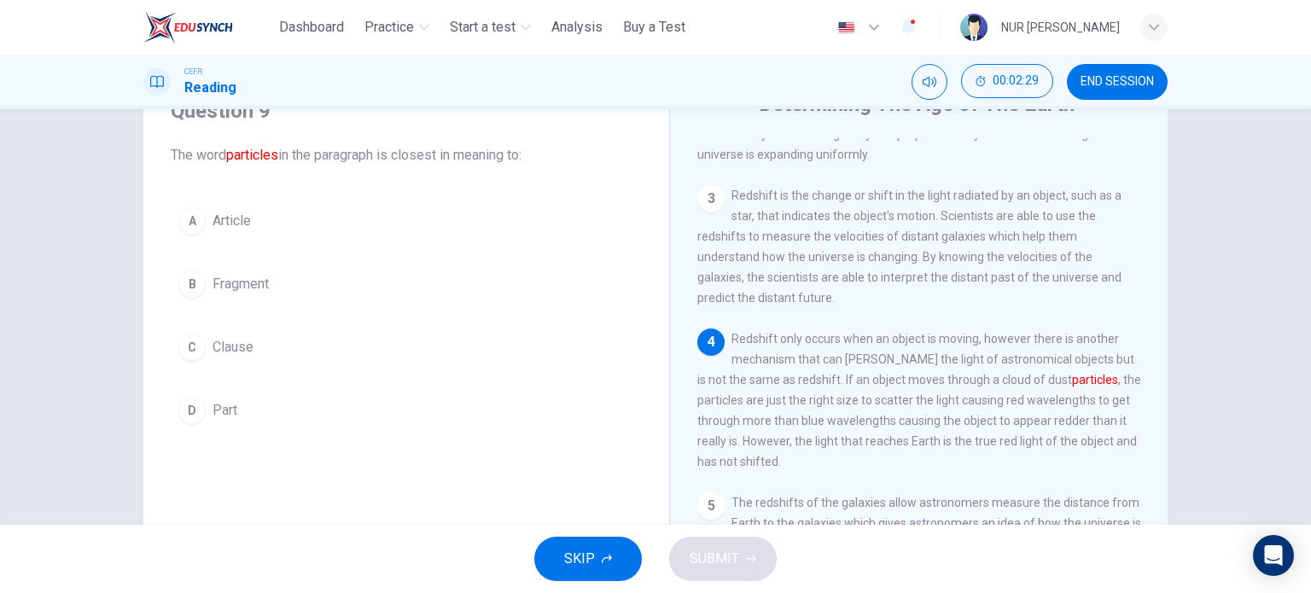
scroll to position [79, 0]
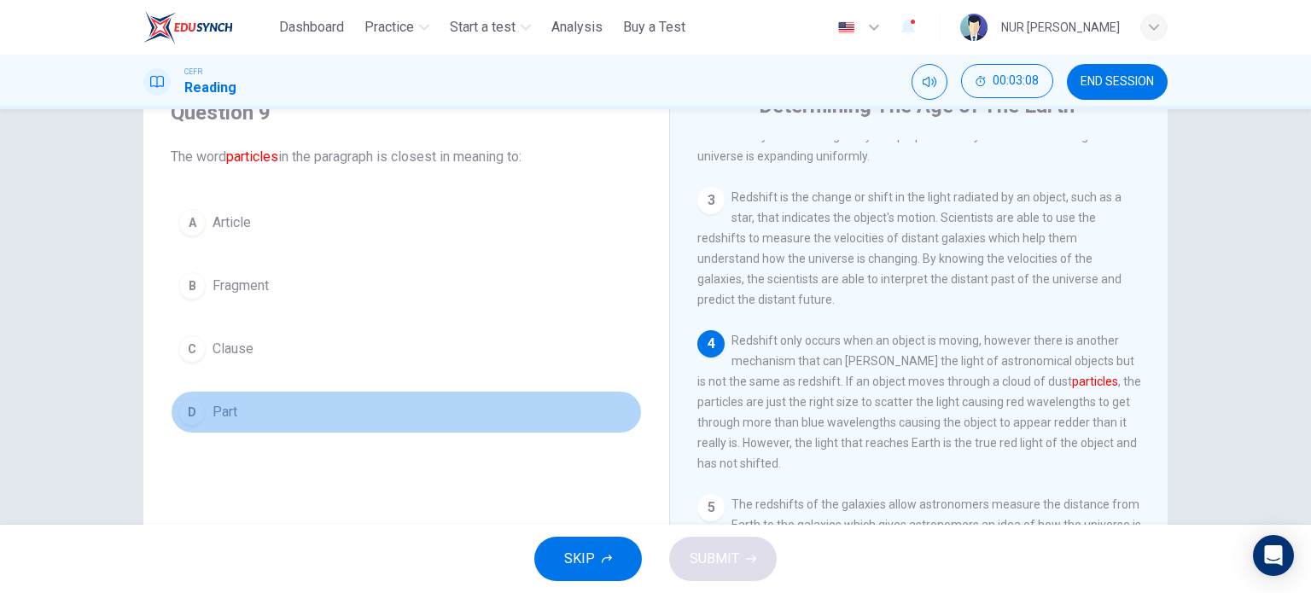
click at [254, 406] on button "D Part" at bounding box center [406, 412] width 471 height 43
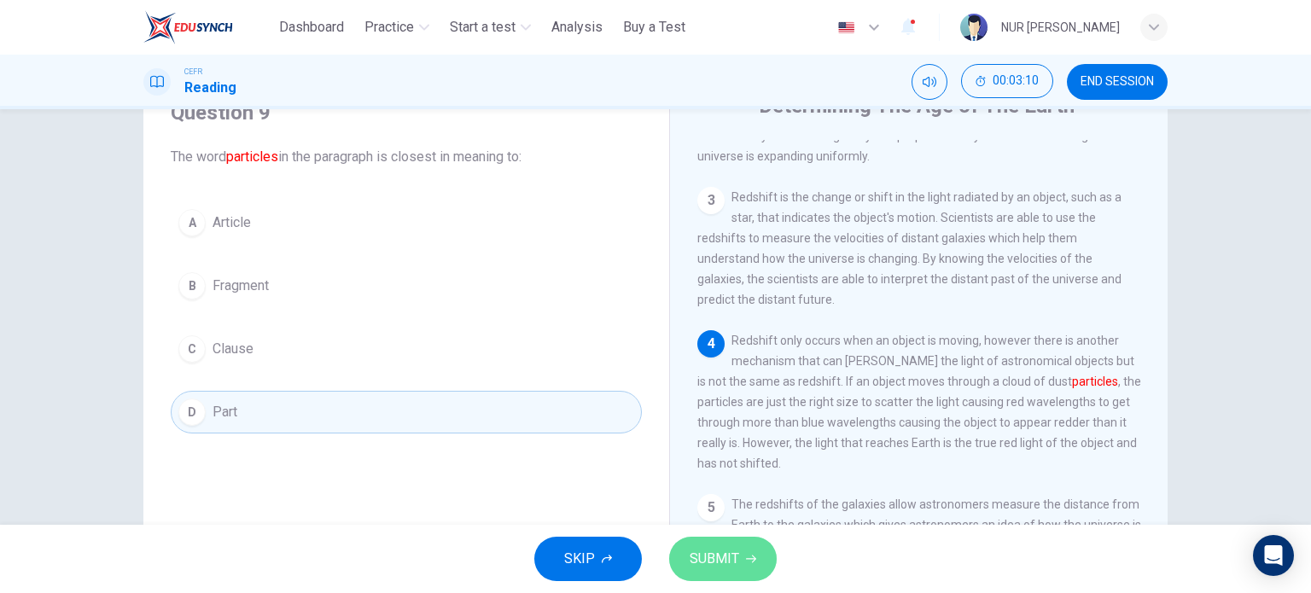
click at [717, 556] on span "SUBMIT" at bounding box center [715, 559] width 50 height 24
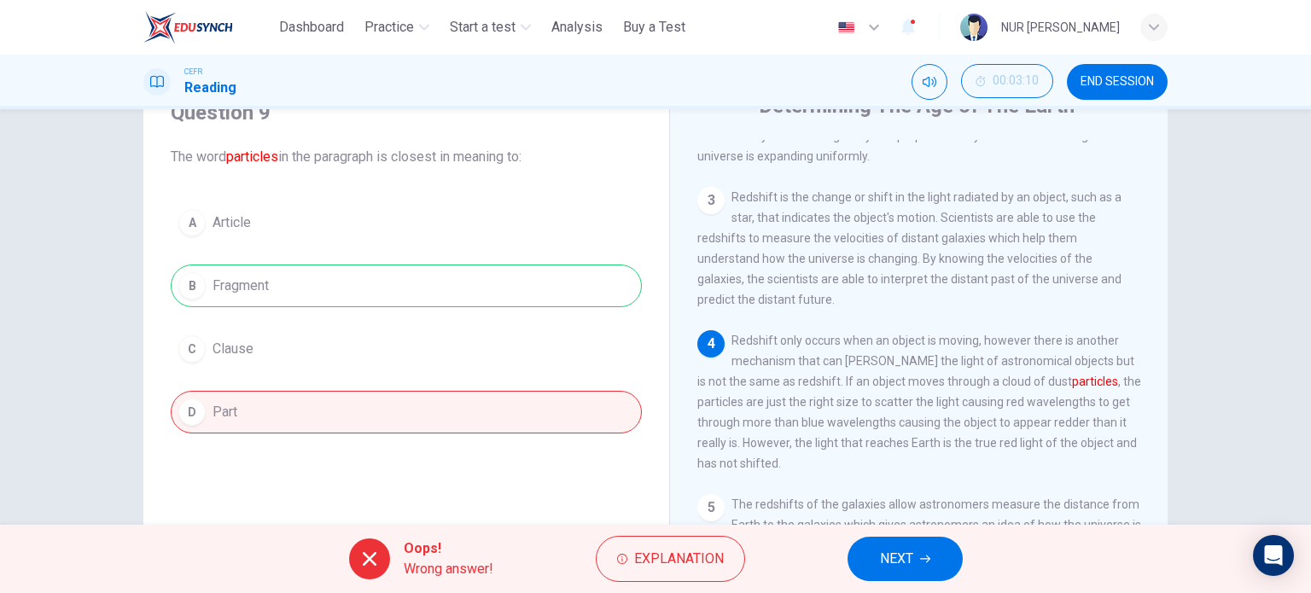
click at [881, 546] on button "NEXT" at bounding box center [905, 559] width 115 height 44
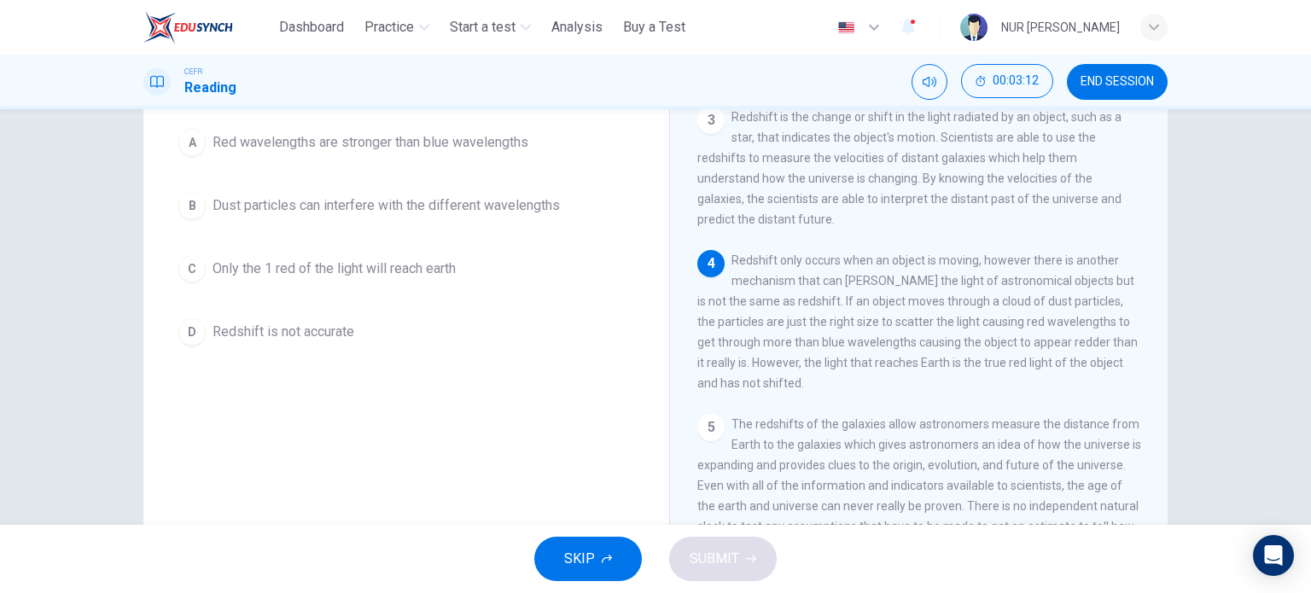
scroll to position [160, 0]
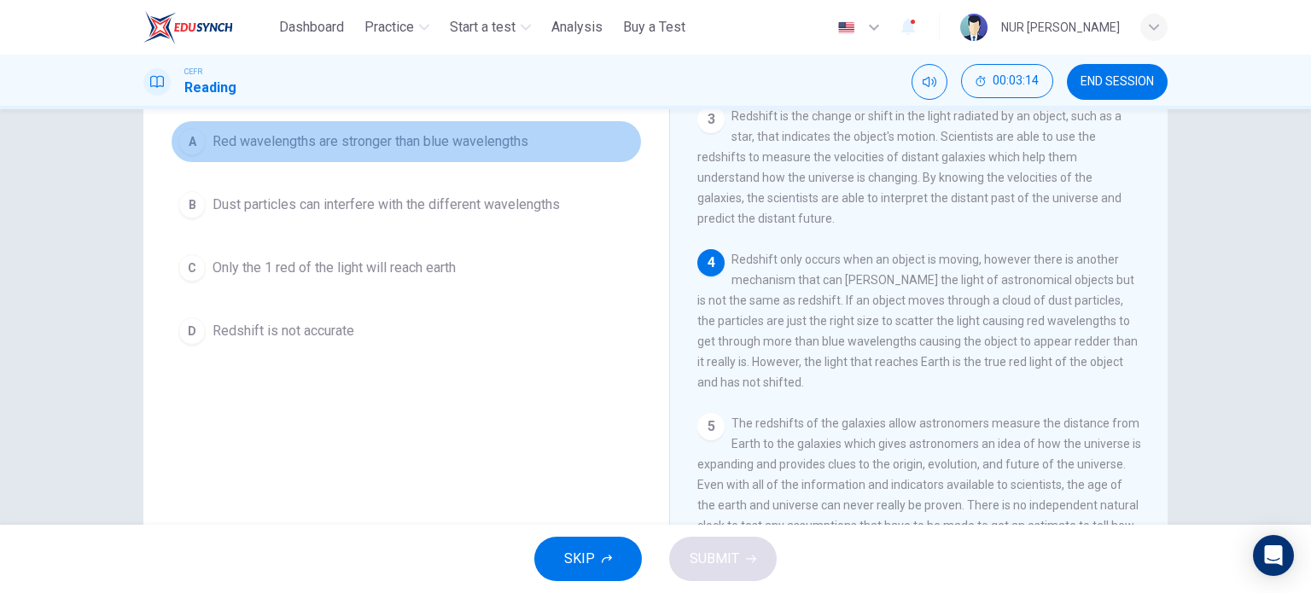
click at [478, 139] on span "Red wavelengths are stronger than blue wavelengths" at bounding box center [371, 141] width 316 height 20
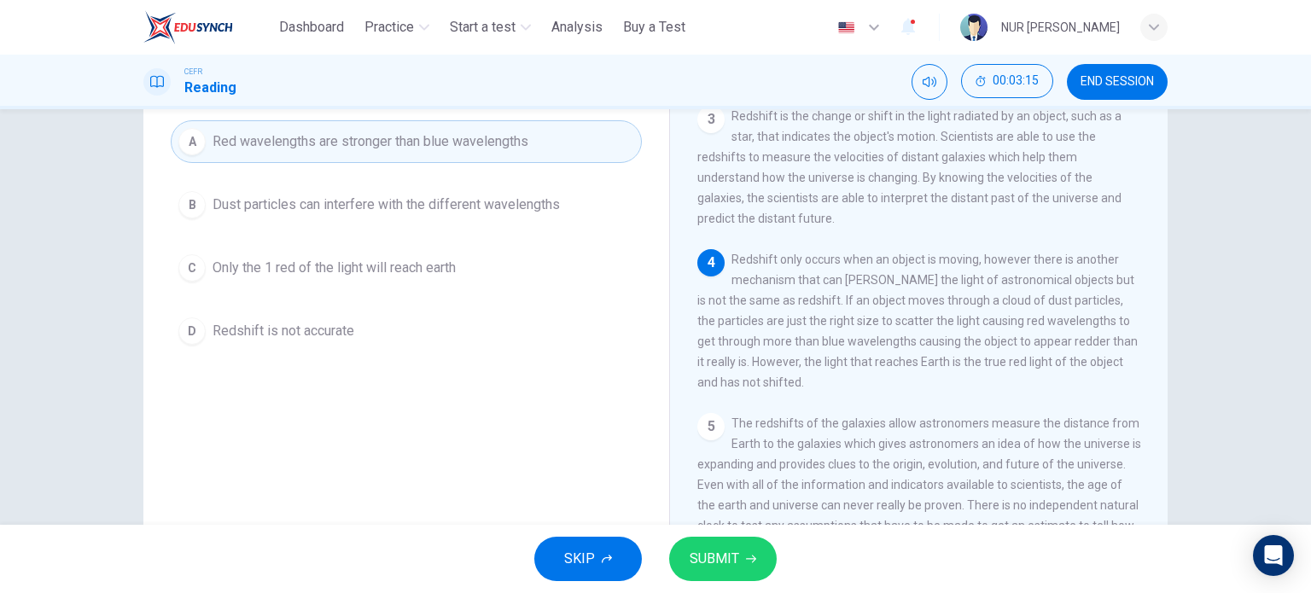
click at [709, 551] on span "SUBMIT" at bounding box center [715, 559] width 50 height 24
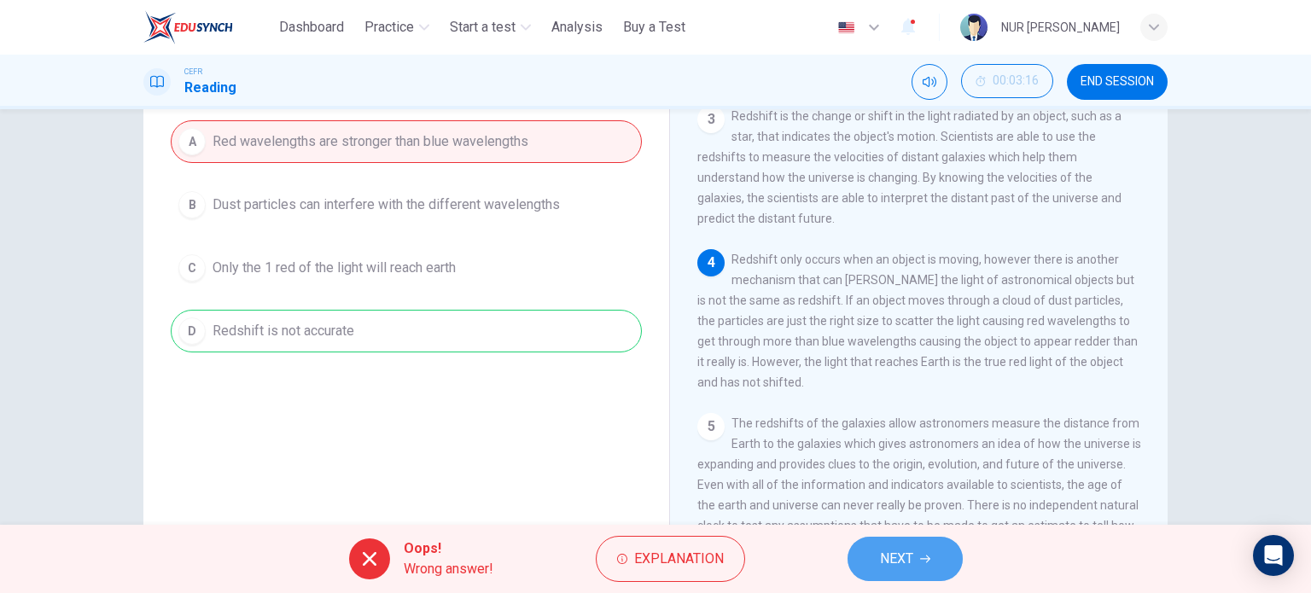
click at [890, 549] on span "NEXT" at bounding box center [896, 559] width 33 height 24
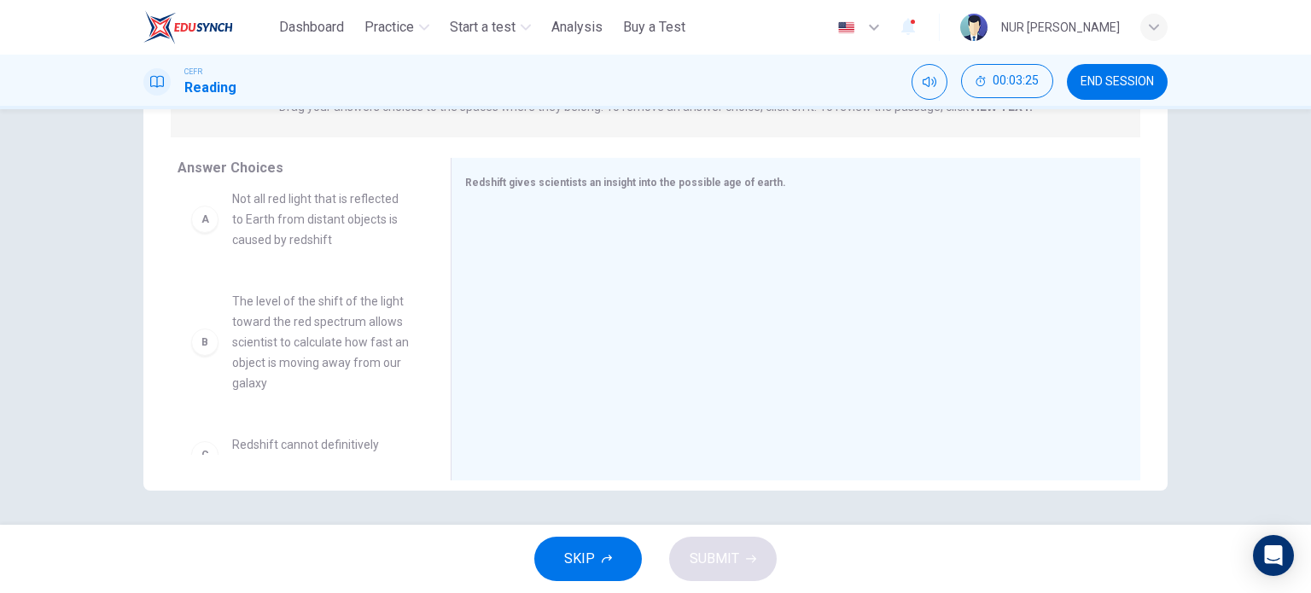
scroll to position [19, 0]
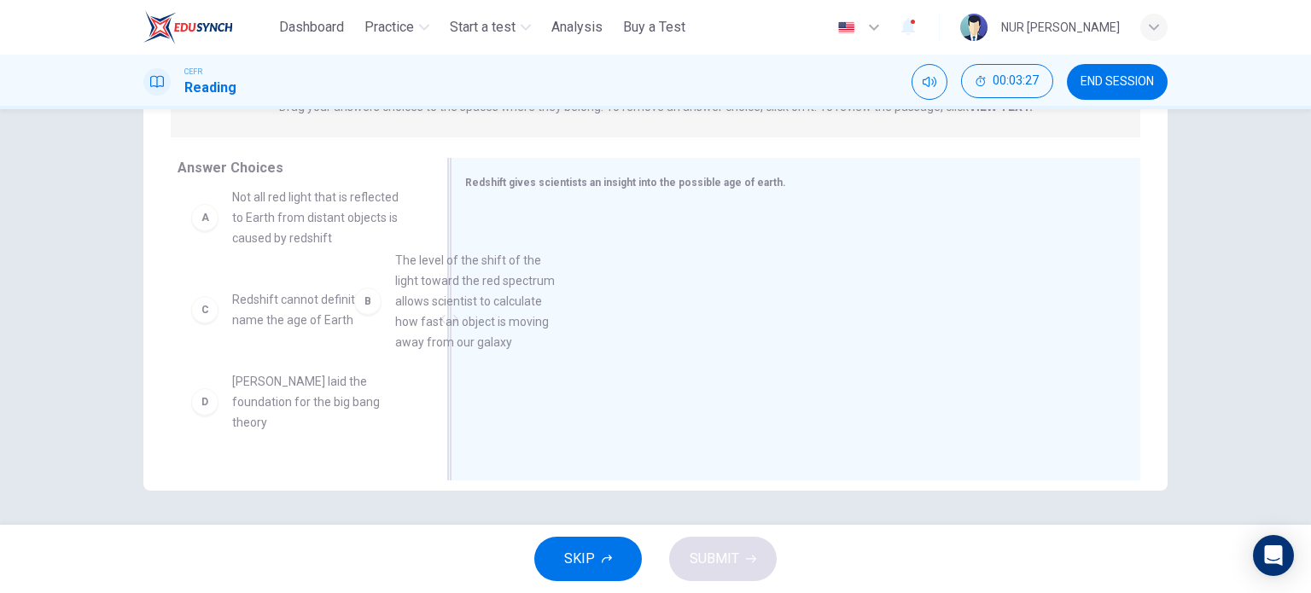
drag, startPoint x: 315, startPoint y: 354, endPoint x: 584, endPoint y: 283, distance: 278.3
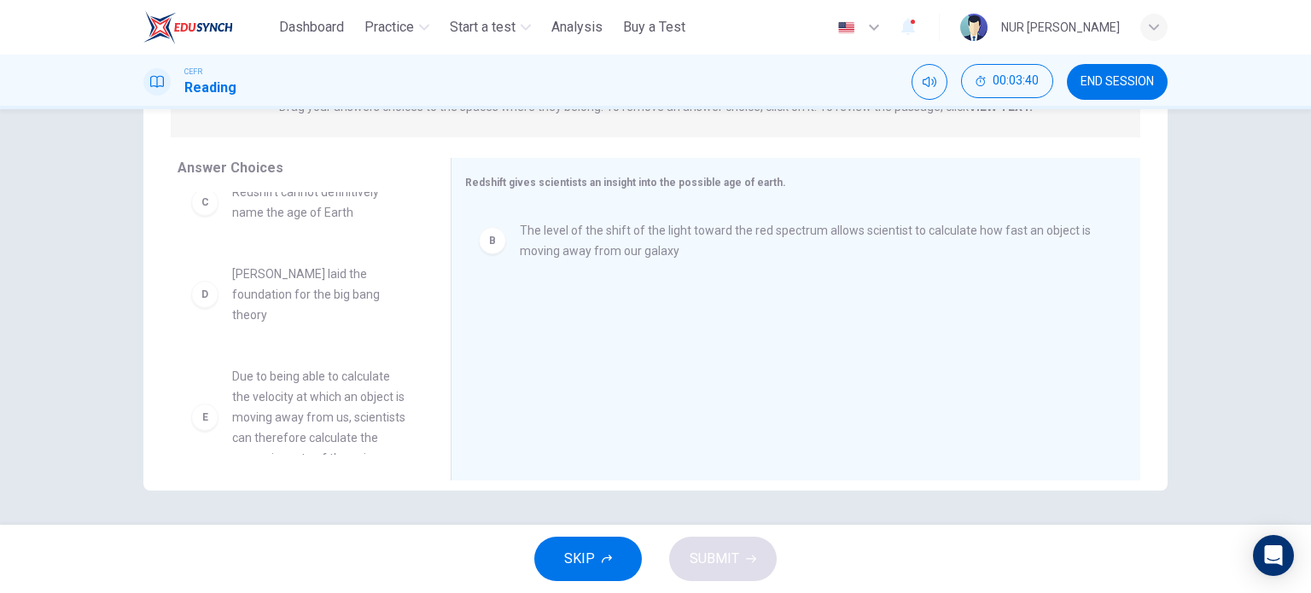
scroll to position [277, 0]
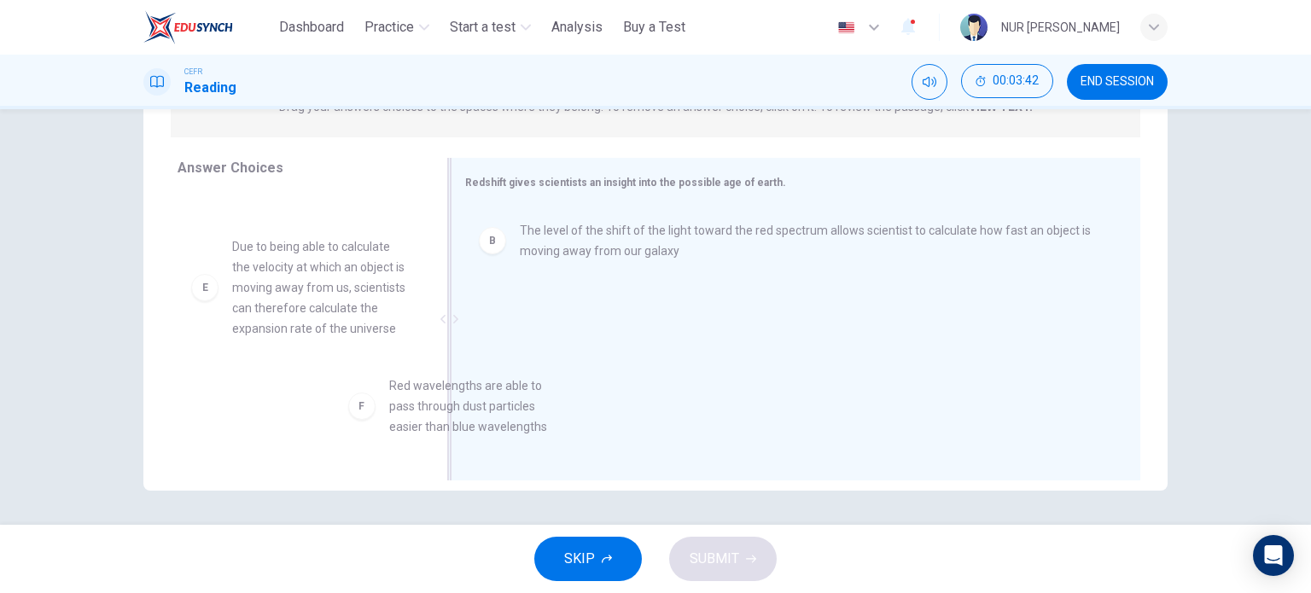
drag, startPoint x: 297, startPoint y: 427, endPoint x: 621, endPoint y: 406, distance: 324.3
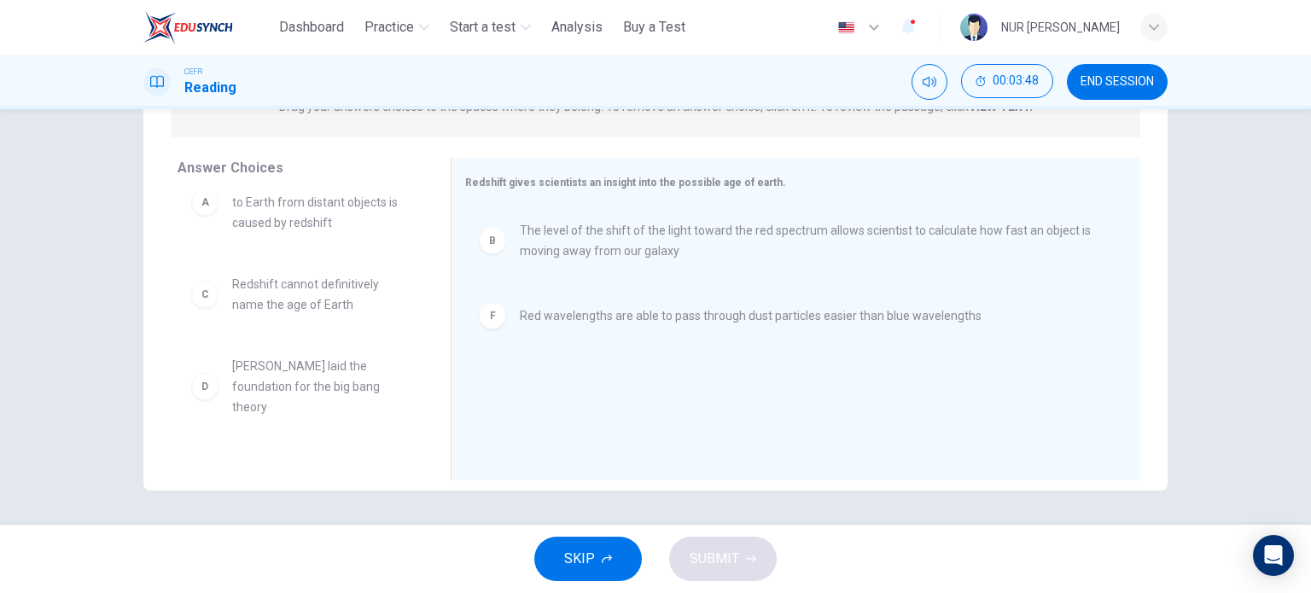
scroll to position [0, 0]
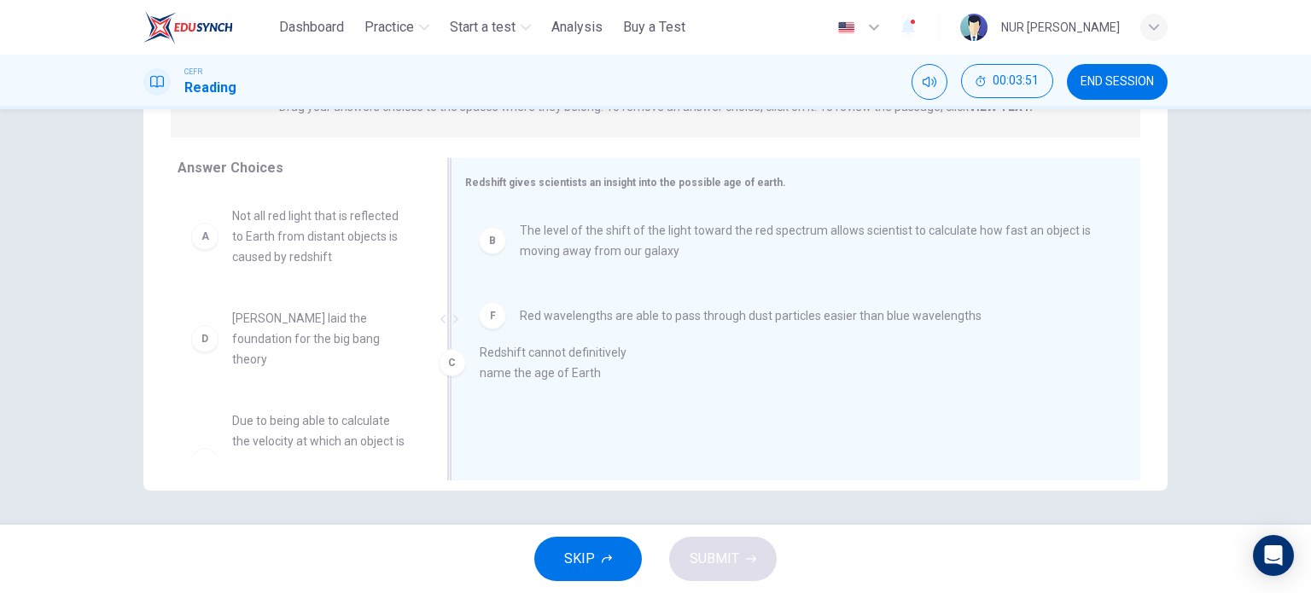
drag, startPoint x: 308, startPoint y: 343, endPoint x: 668, endPoint y: 402, distance: 365.0
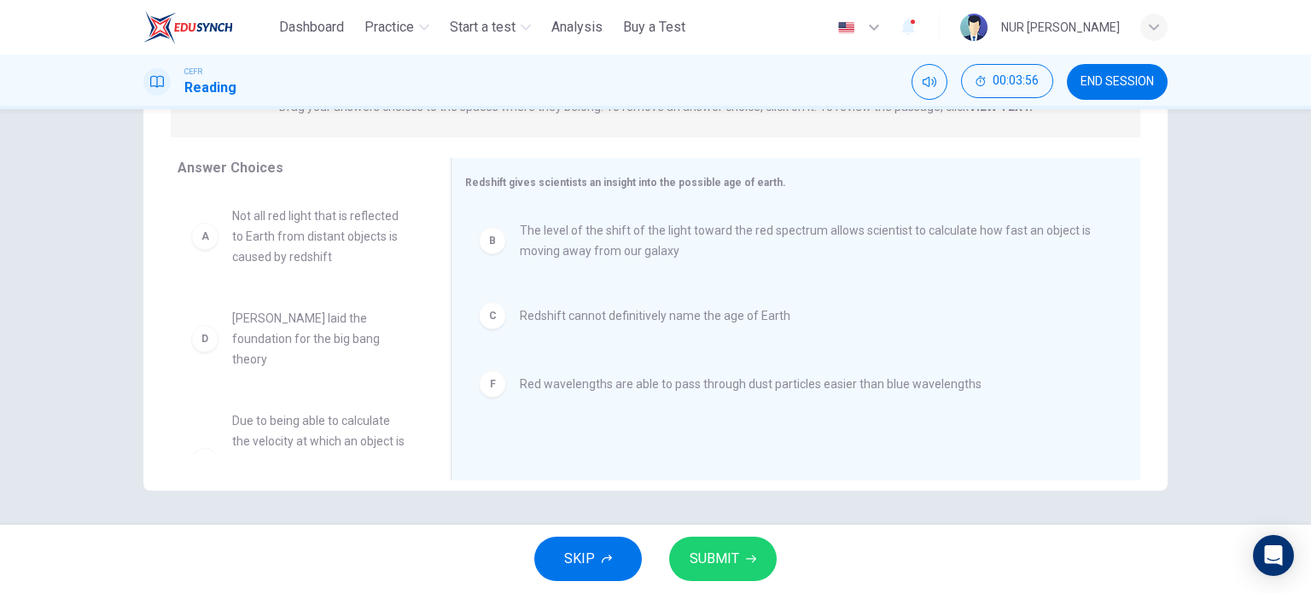
scroll to position [116, 0]
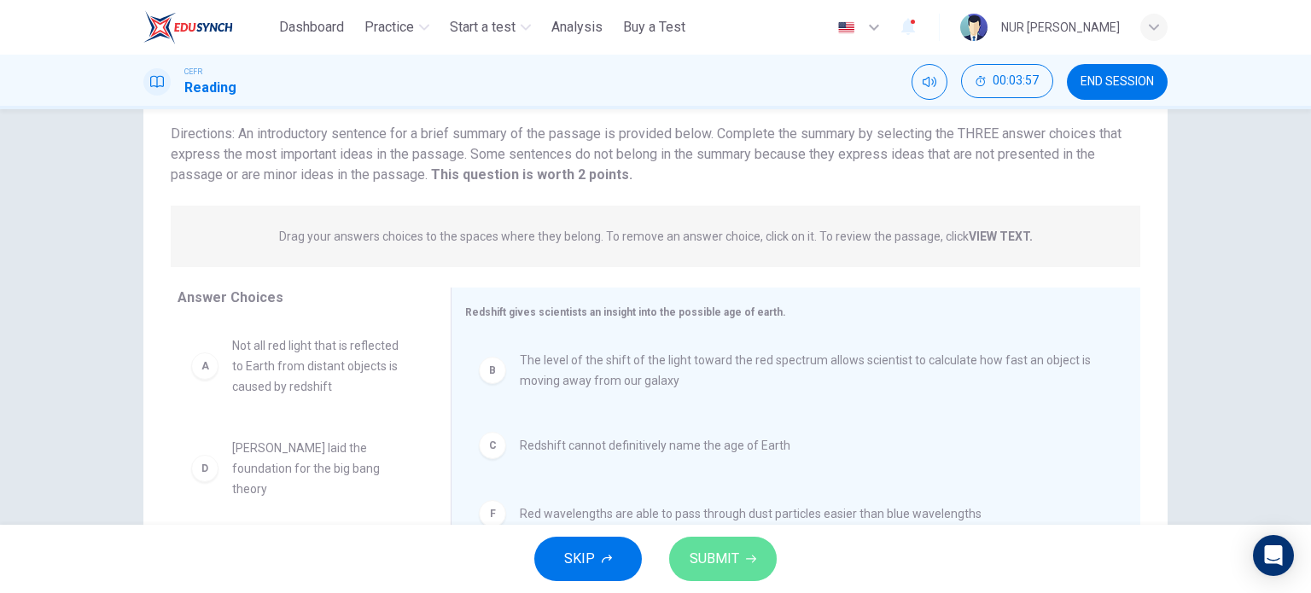
click at [758, 562] on button "SUBMIT" at bounding box center [723, 559] width 108 height 44
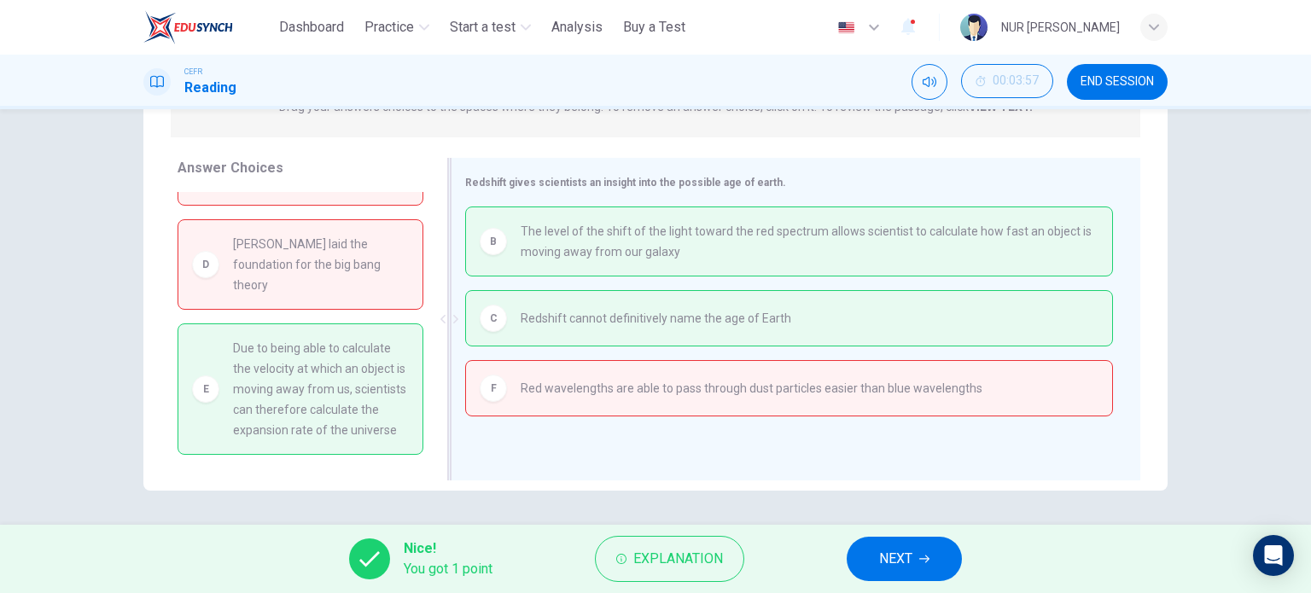
scroll to position [0, 0]
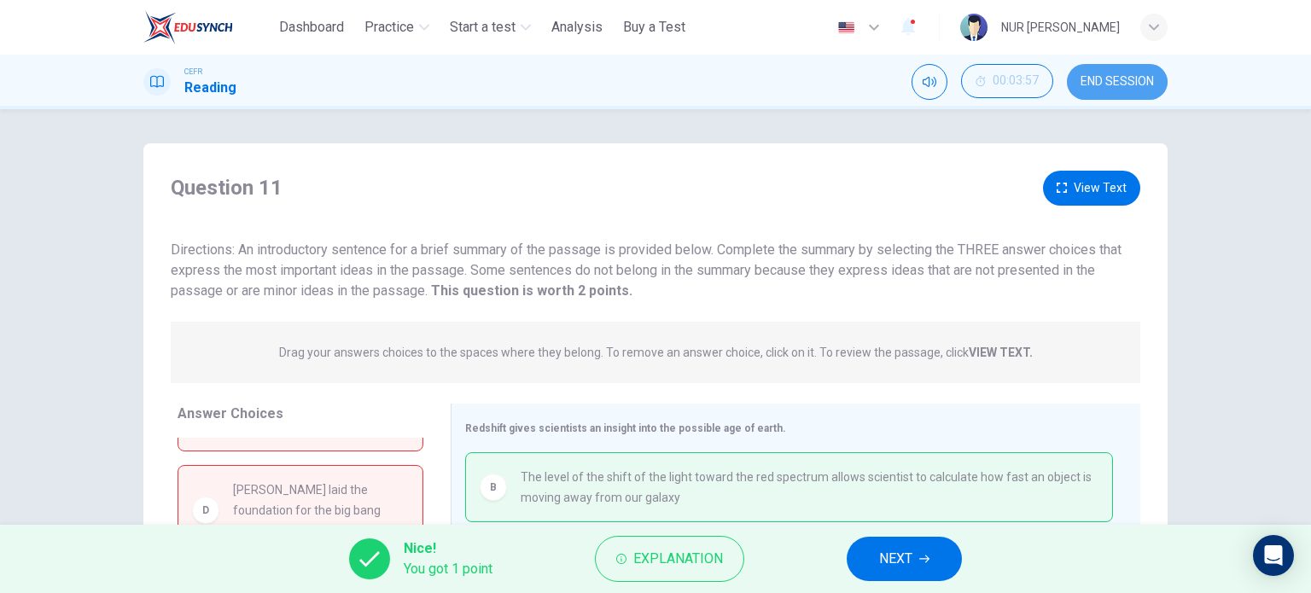
click at [1133, 96] on button "END SESSION" at bounding box center [1117, 82] width 101 height 36
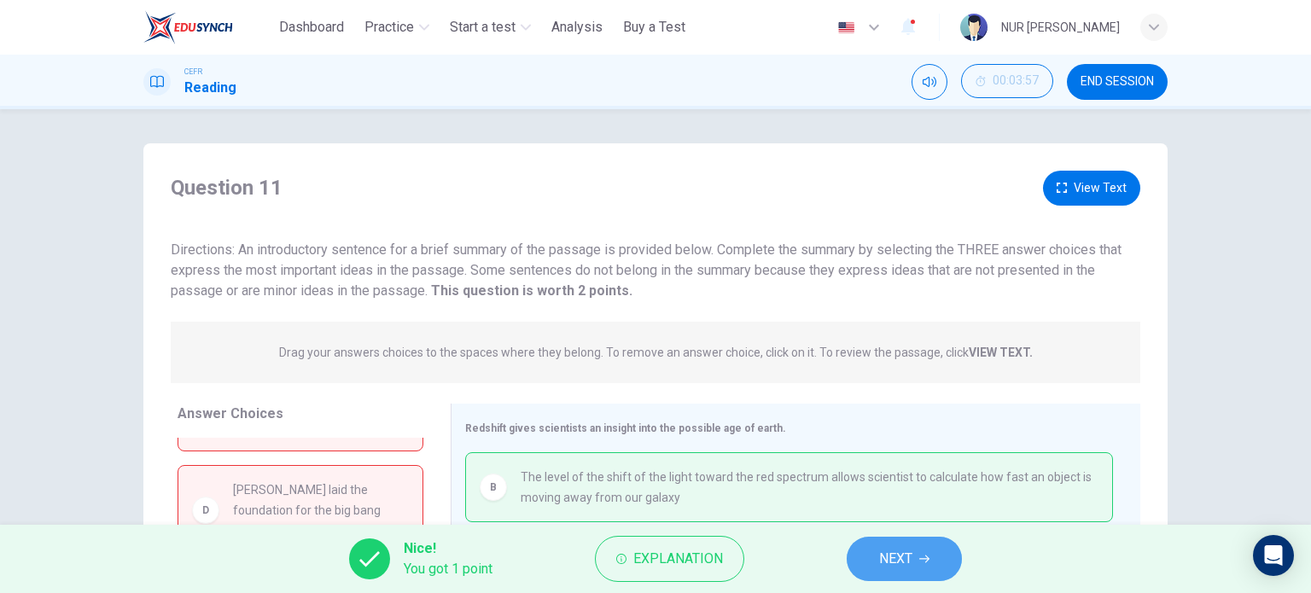
click at [890, 570] on span "NEXT" at bounding box center [895, 559] width 33 height 24
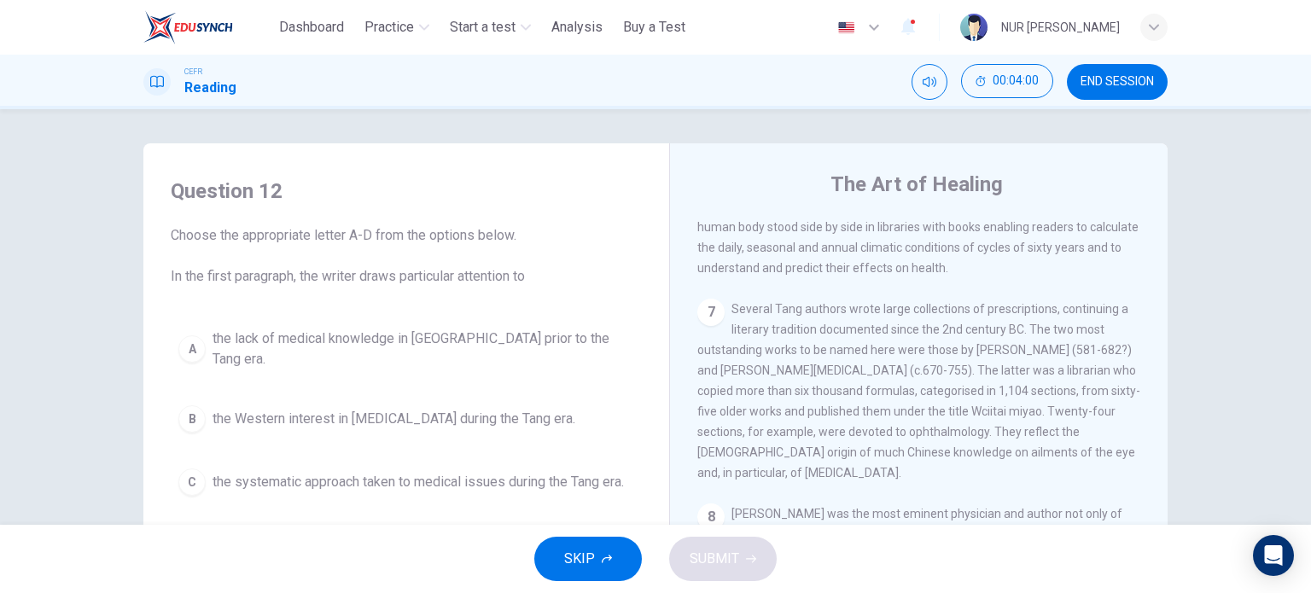
scroll to position [1739, 0]
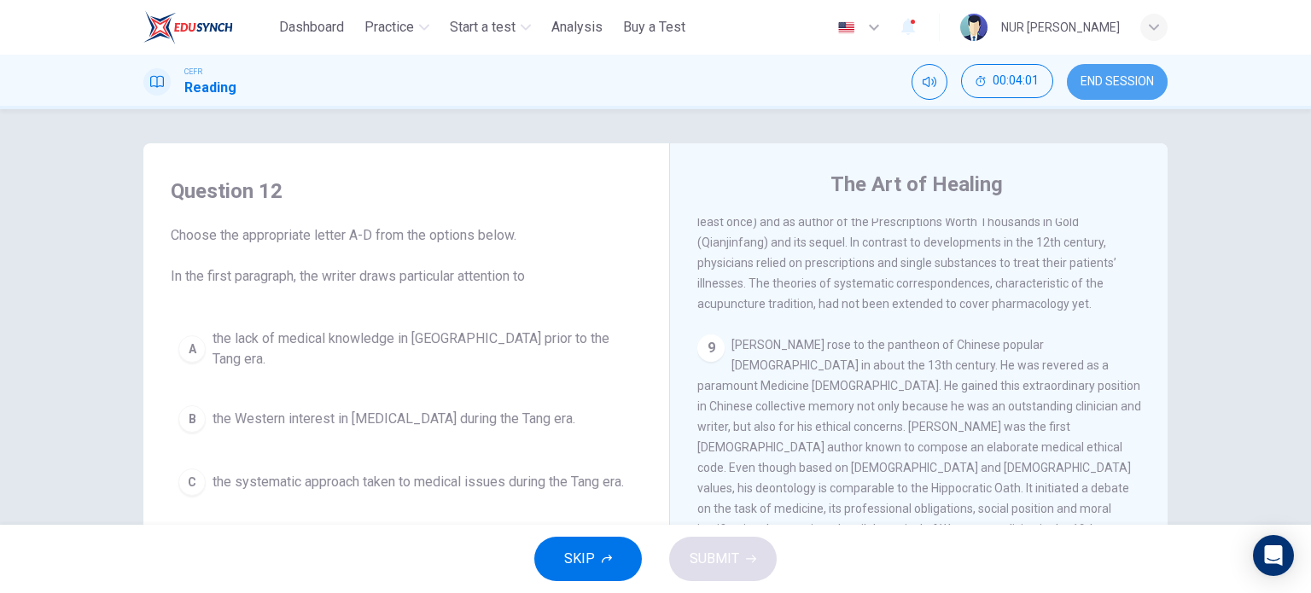
click at [1089, 75] on span "END SESSION" at bounding box center [1117, 82] width 73 height 14
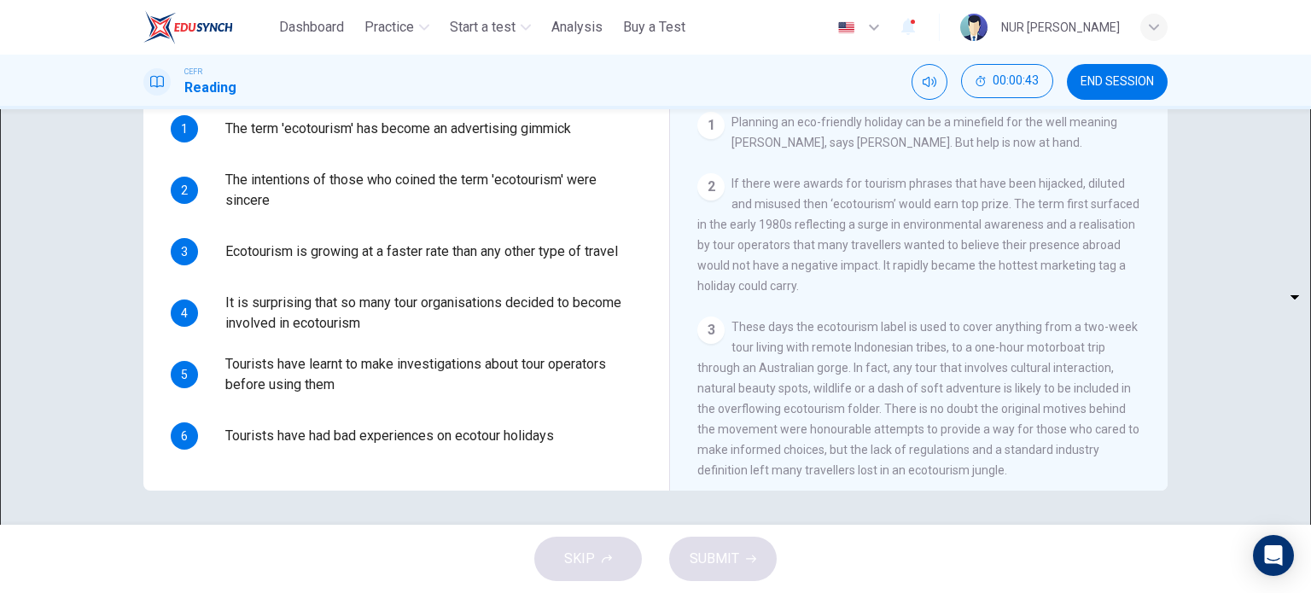
scroll to position [225, 0]
click at [287, 198] on body "This site uses cookies, as explained in our Privacy Policy . If you agree to th…" at bounding box center [655, 296] width 1311 height 593
click at [276, 592] on li "YES" at bounding box center [655, 603] width 1311 height 20
type input "***"
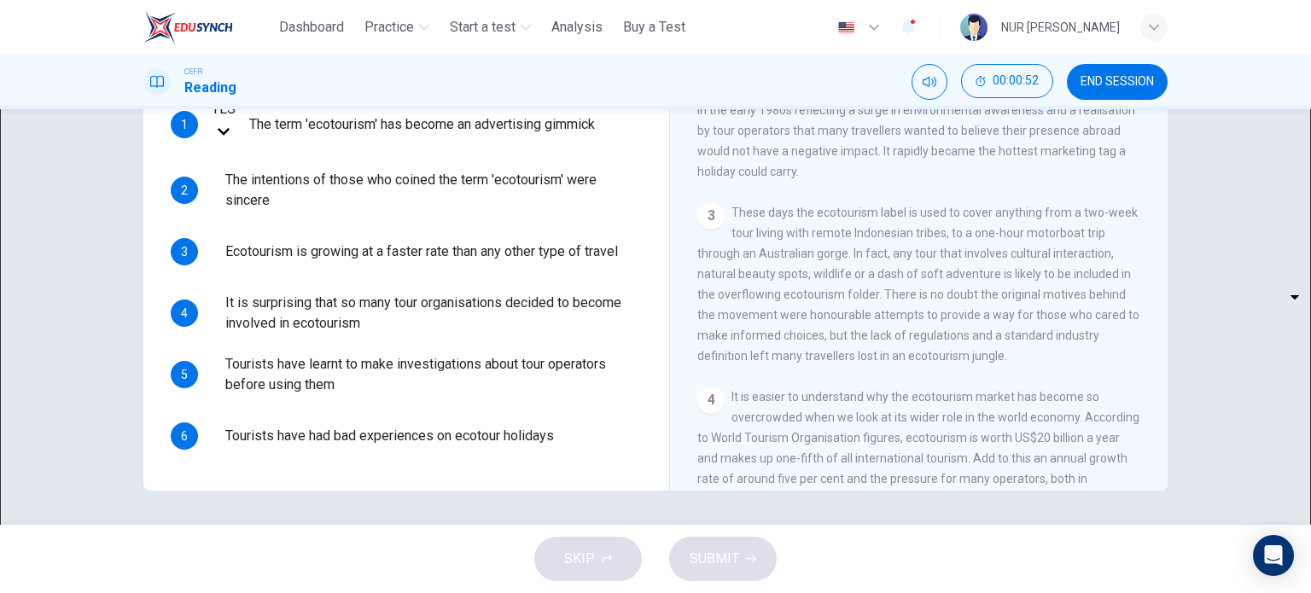
scroll to position [335, 0]
click at [283, 259] on body "This site uses cookies, as explained in our Privacy Policy . If you agree to th…" at bounding box center [655, 296] width 1311 height 593
type input "**"
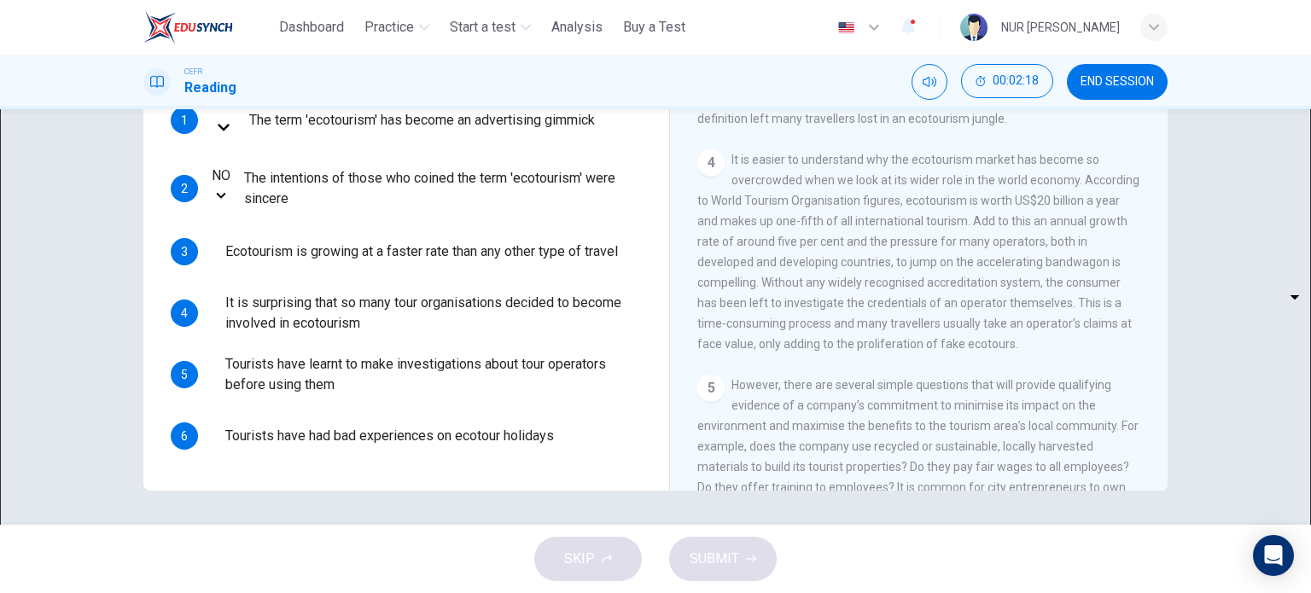
scroll to position [570, 0]
click at [295, 309] on body "This site uses cookies, as explained in our Privacy Policy . If you agree to th…" at bounding box center [655, 296] width 1311 height 593
type input "*********"
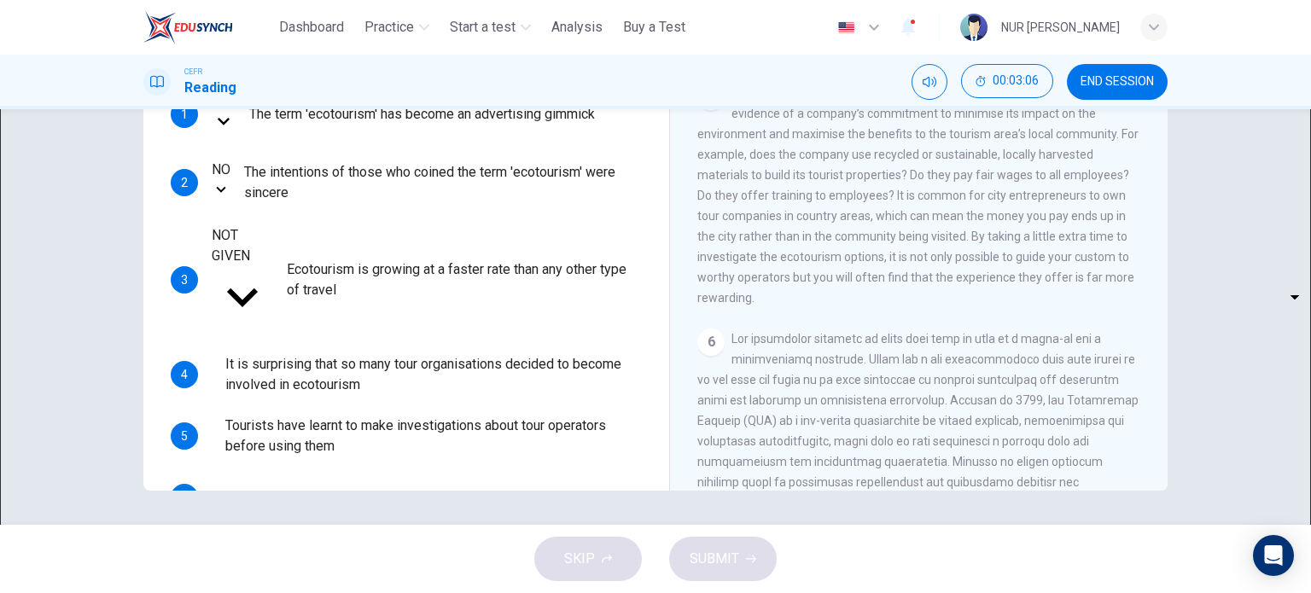
scroll to position [866, 0]
click at [281, 335] on body "This site uses cookies, as explained in our Privacy Policy . If you agree to th…" at bounding box center [655, 296] width 1311 height 593
type input "*********"
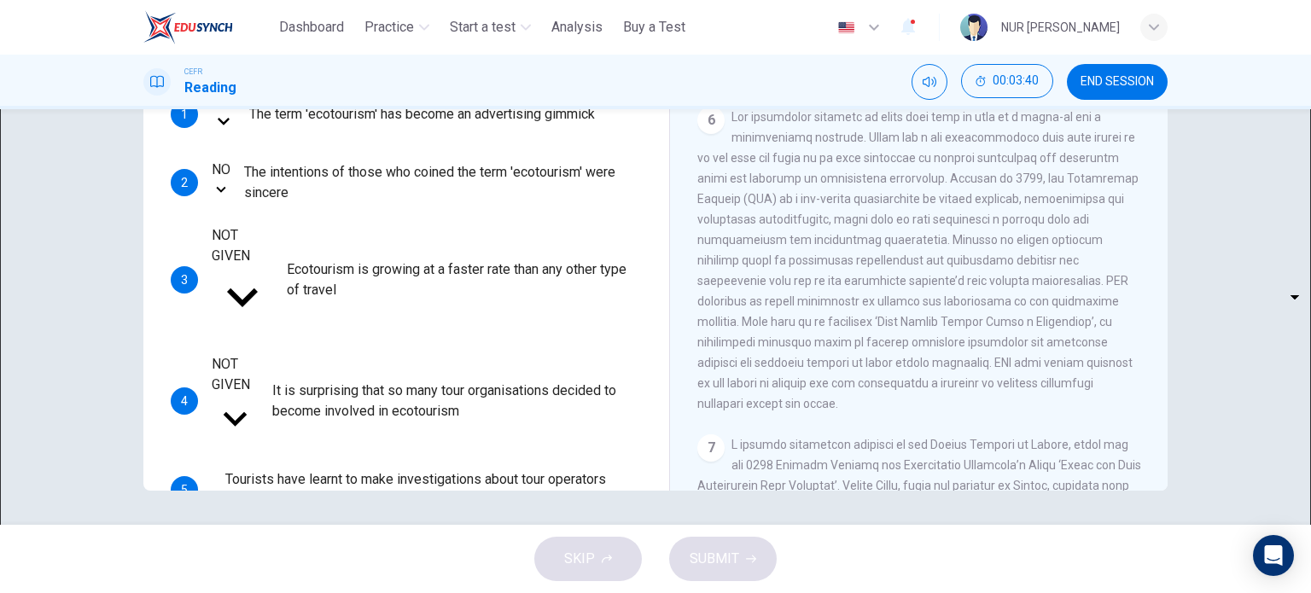
scroll to position [1082, 0]
click at [1113, 79] on span "END SESSION" at bounding box center [1117, 82] width 73 height 14
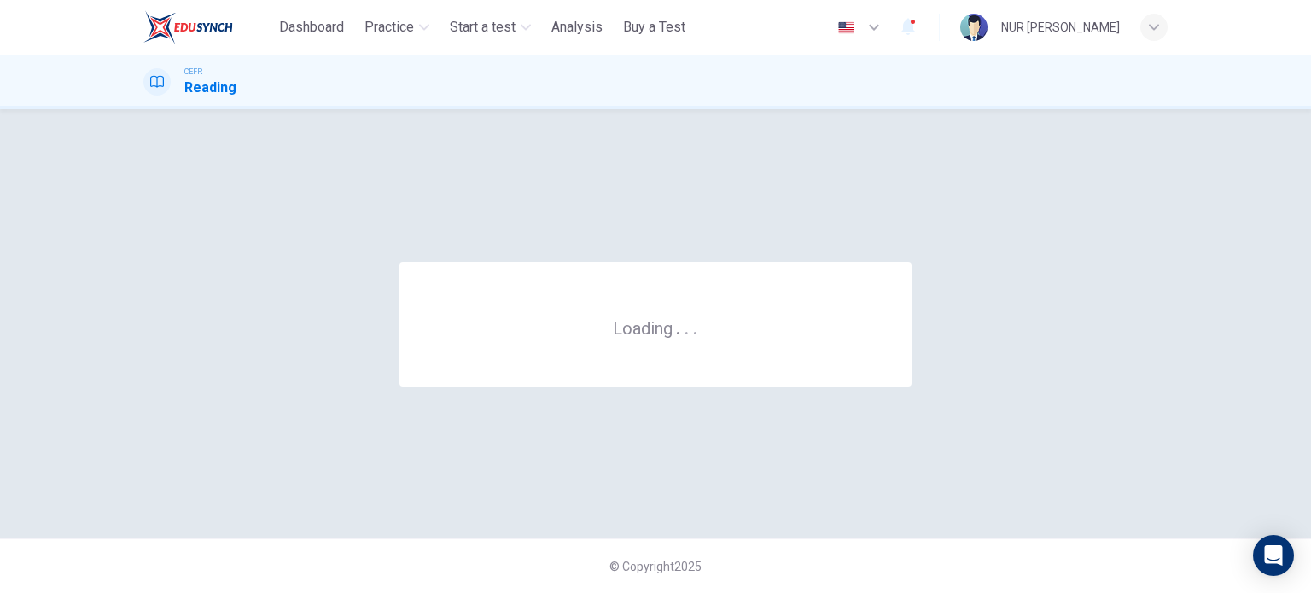
scroll to position [0, 0]
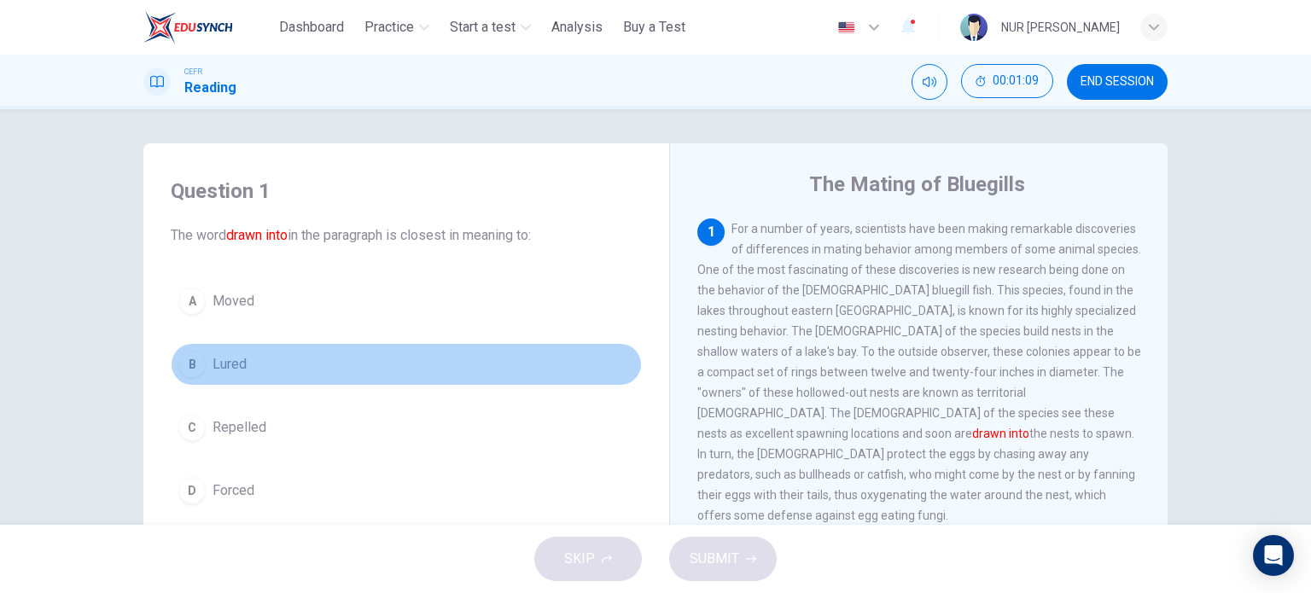
click at [184, 365] on div "B" at bounding box center [191, 364] width 27 height 27
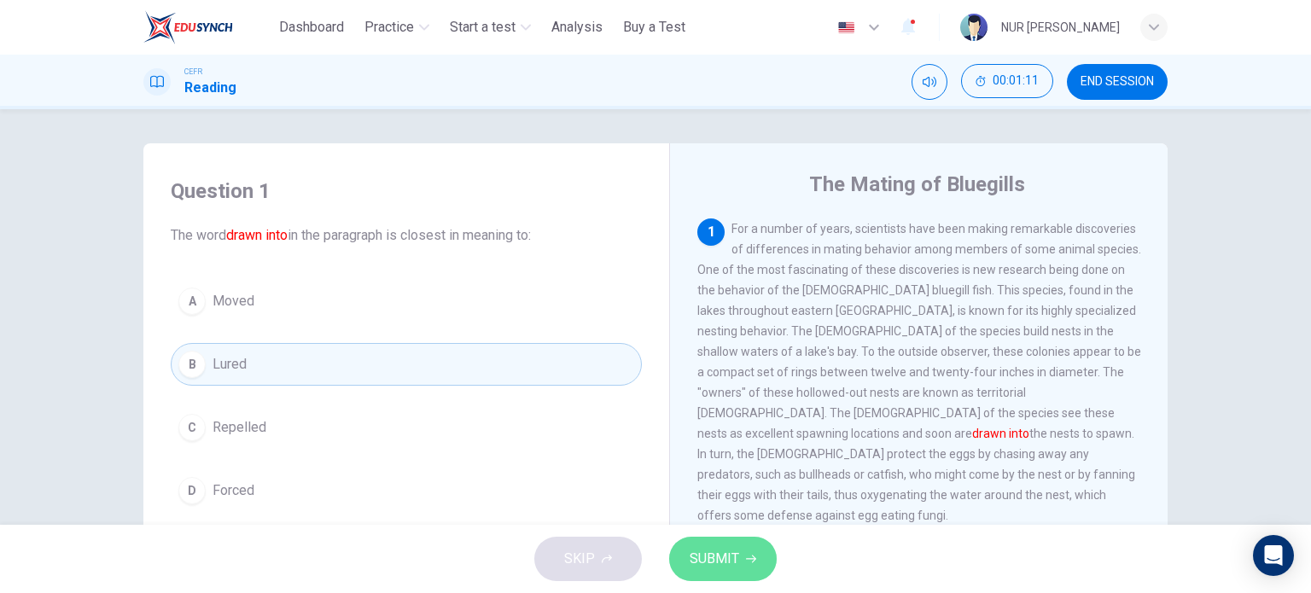
click at [691, 573] on button "SUBMIT" at bounding box center [723, 559] width 108 height 44
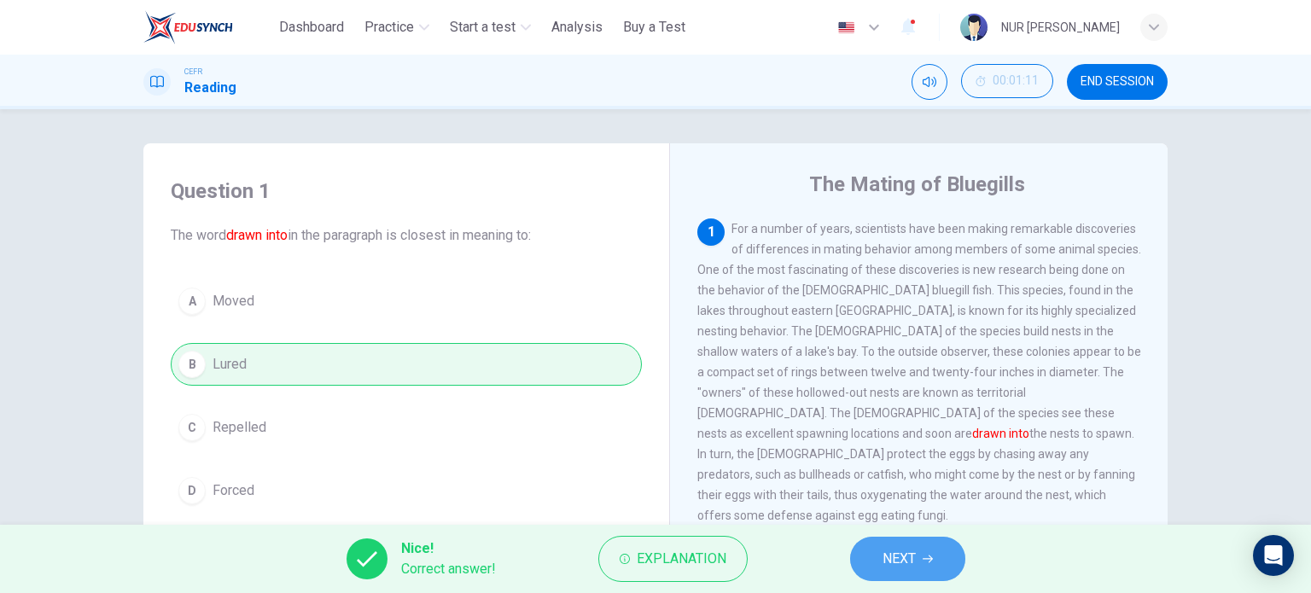
click at [891, 561] on span "NEXT" at bounding box center [899, 559] width 33 height 24
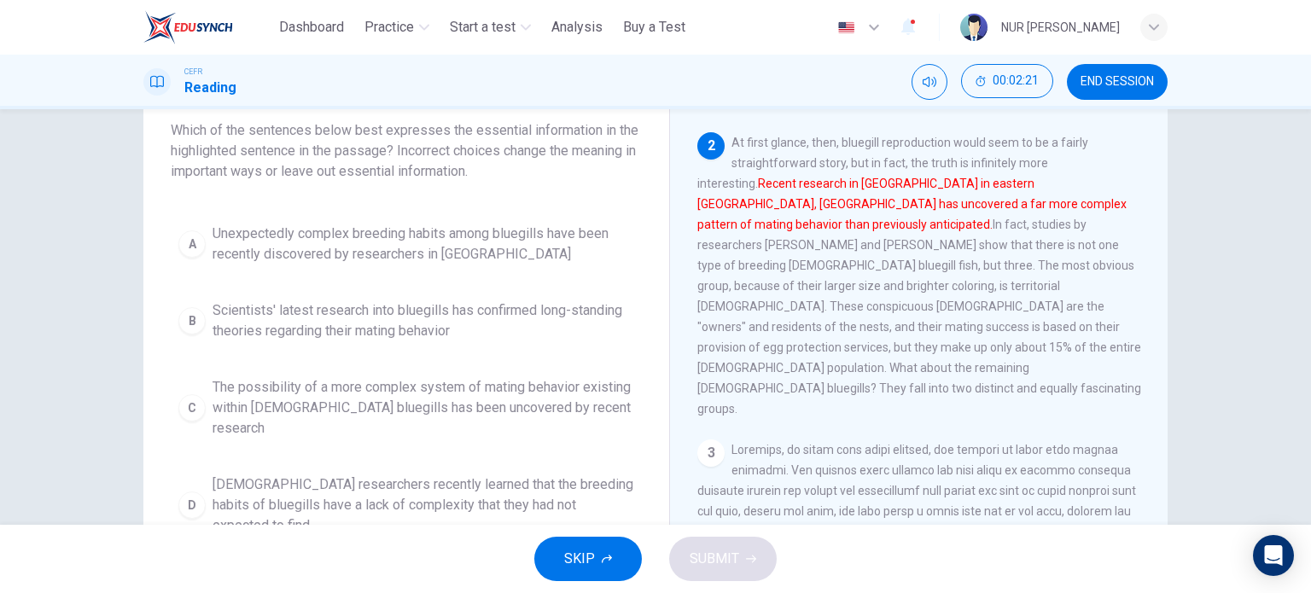
scroll to position [106, 0]
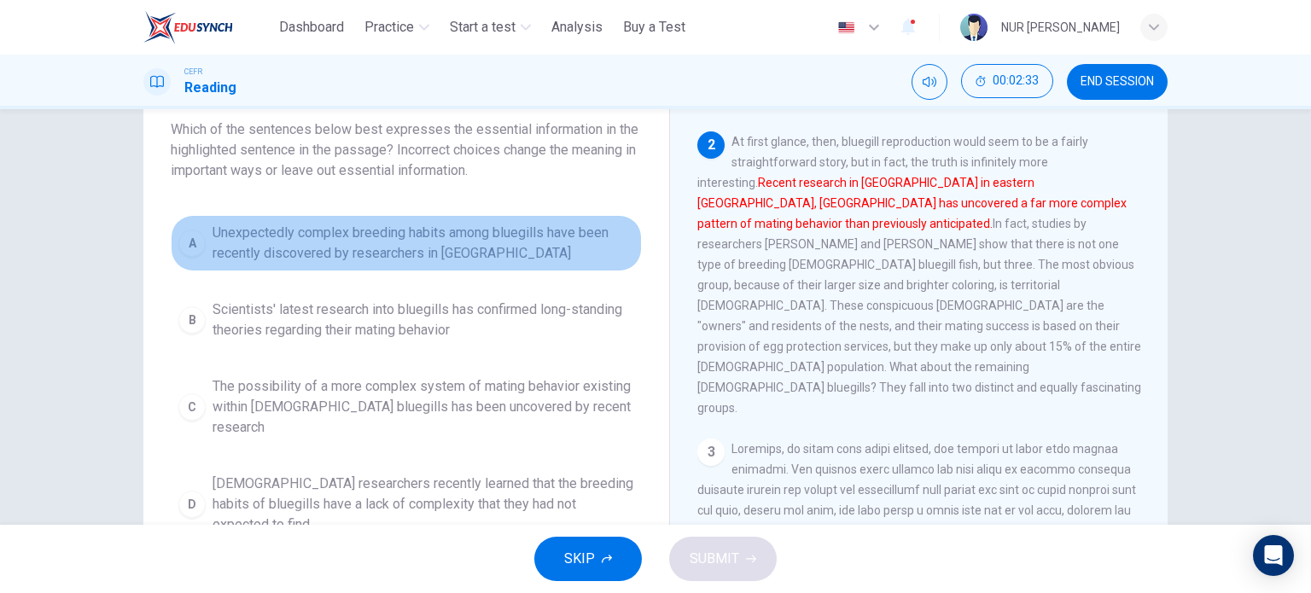
click at [560, 256] on span "Unexpectedly complex breeding habits among bluegills have been recently discove…" at bounding box center [424, 243] width 422 height 41
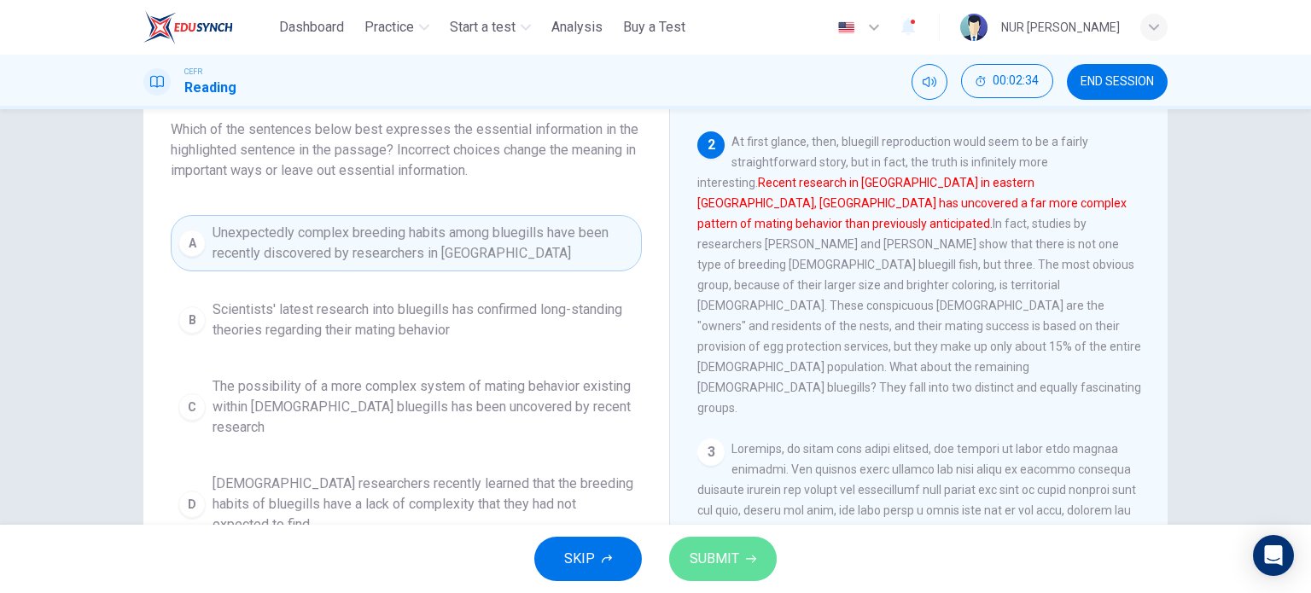
click at [703, 573] on button "SUBMIT" at bounding box center [723, 559] width 108 height 44
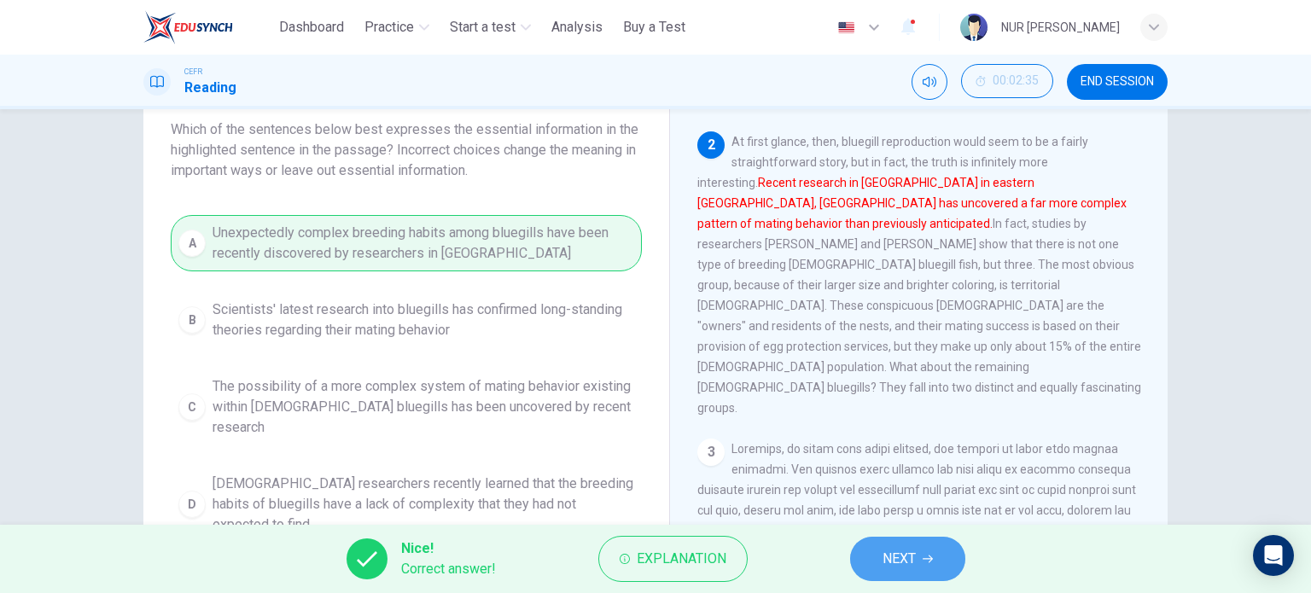
click at [881, 572] on button "NEXT" at bounding box center [907, 559] width 115 height 44
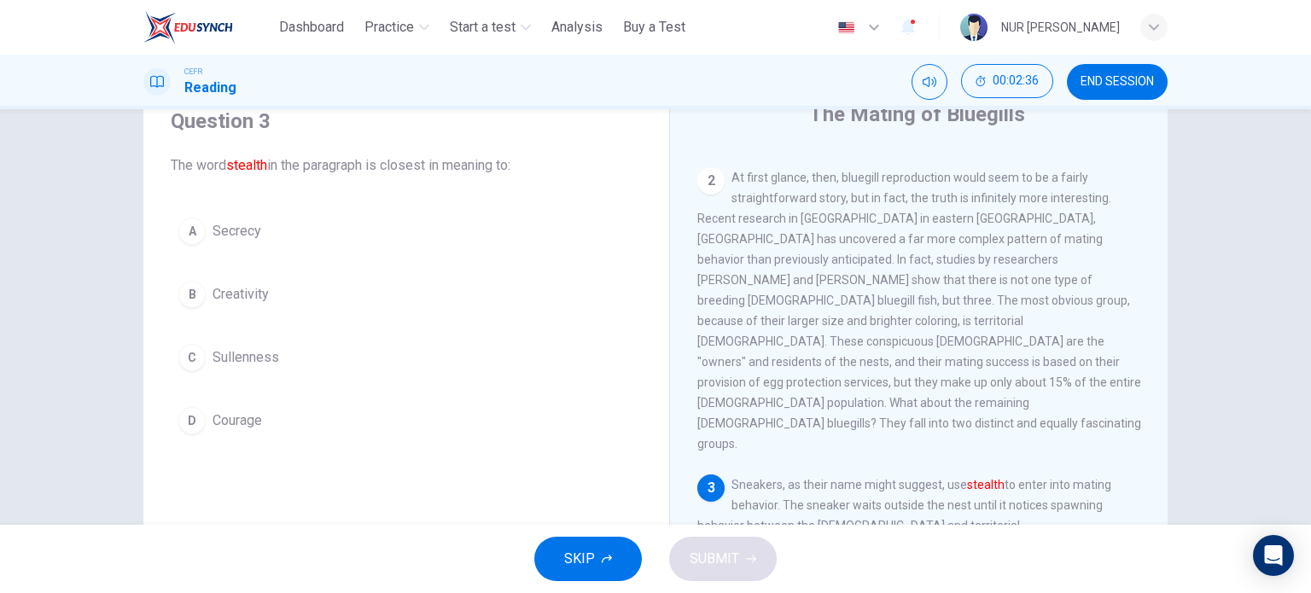
scroll to position [68, 0]
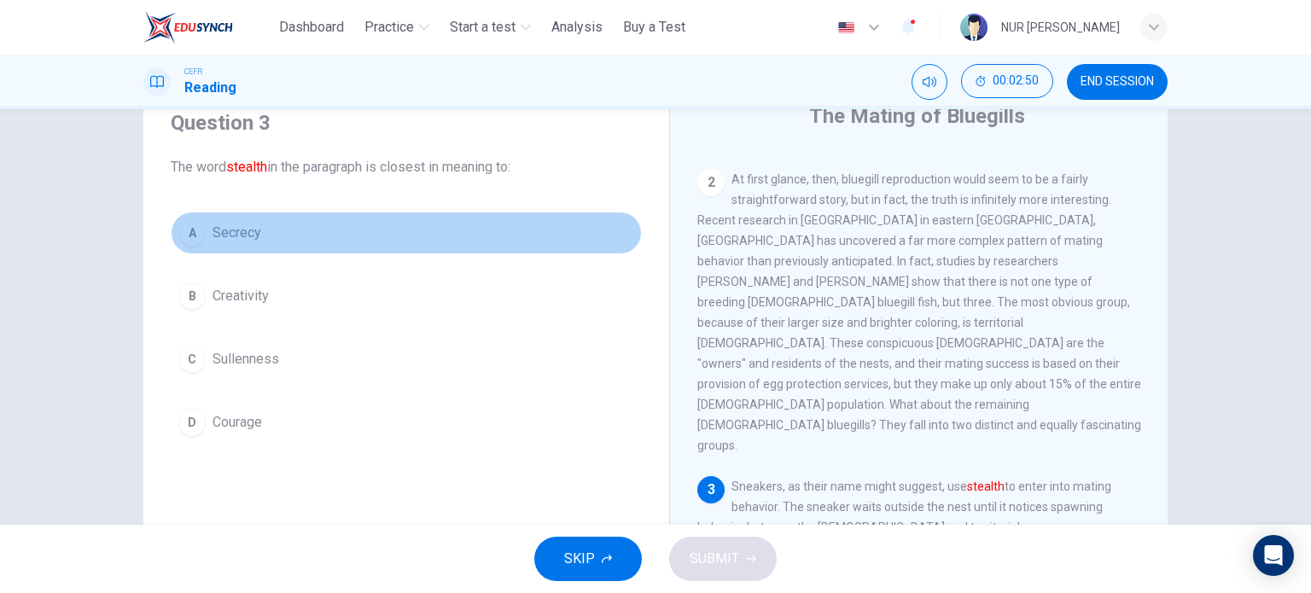
click at [251, 244] on button "A Secrecy" at bounding box center [406, 233] width 471 height 43
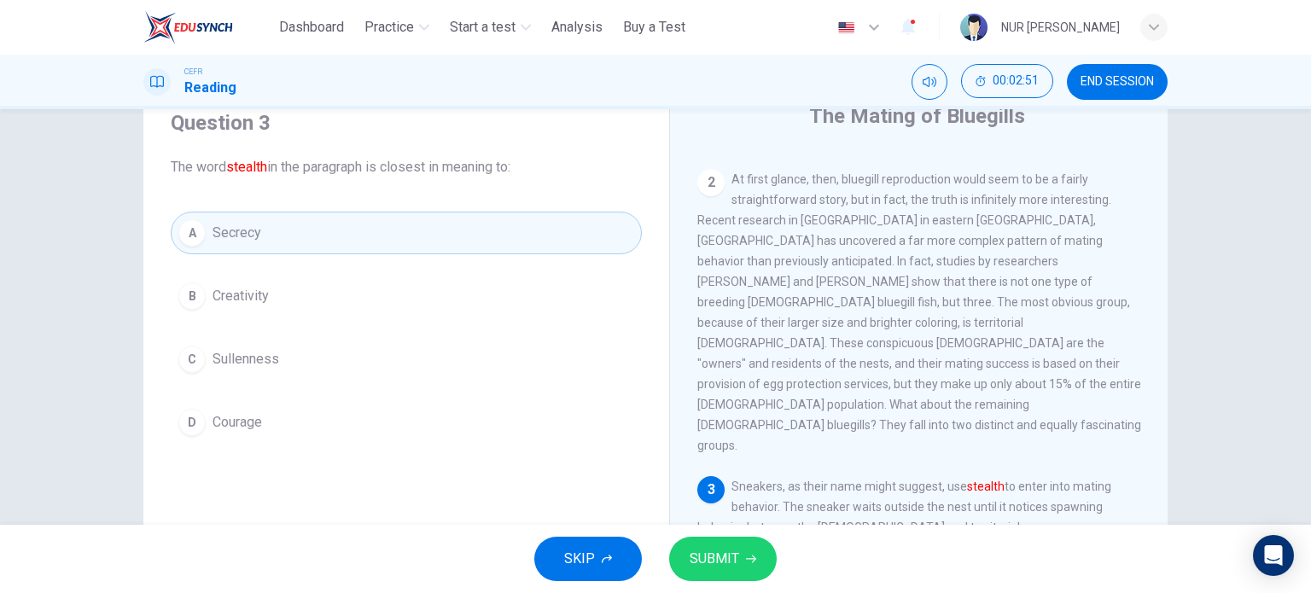
scroll to position [99, 0]
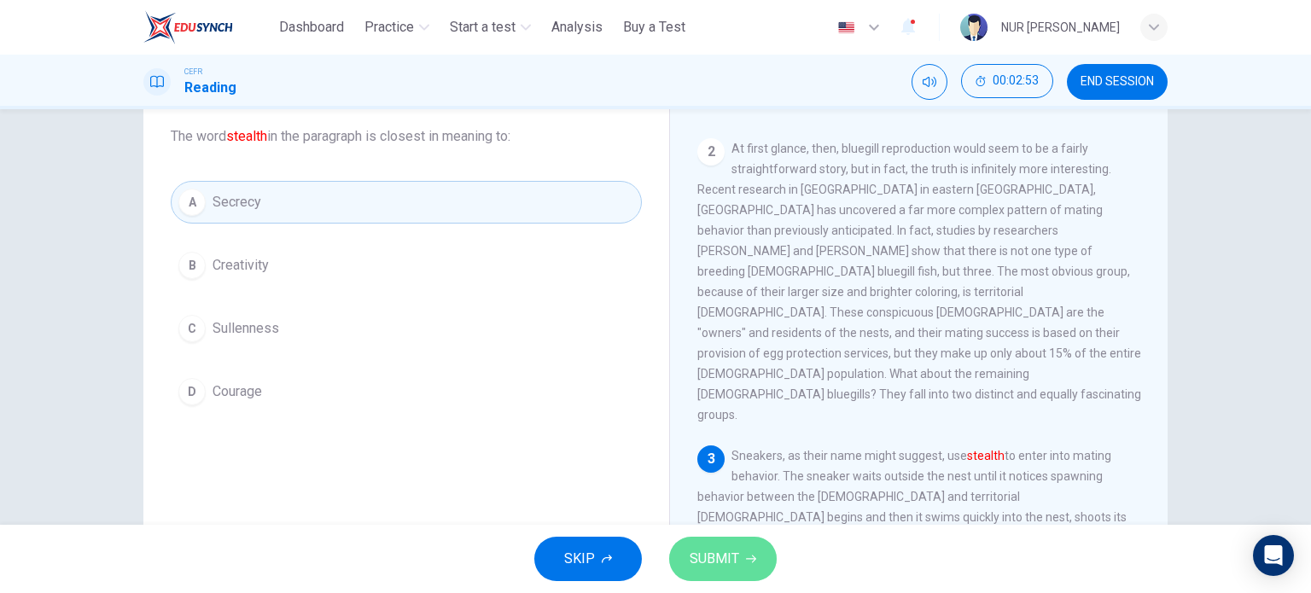
click at [725, 559] on span "SUBMIT" at bounding box center [715, 559] width 50 height 24
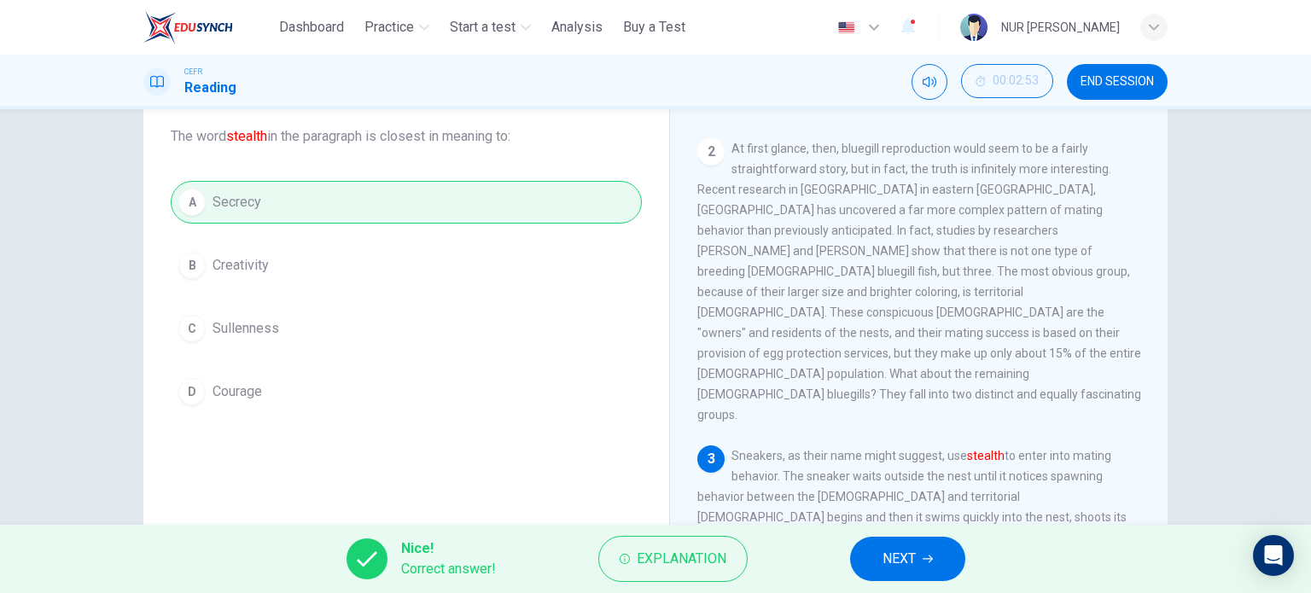
click at [945, 563] on button "NEXT" at bounding box center [907, 559] width 115 height 44
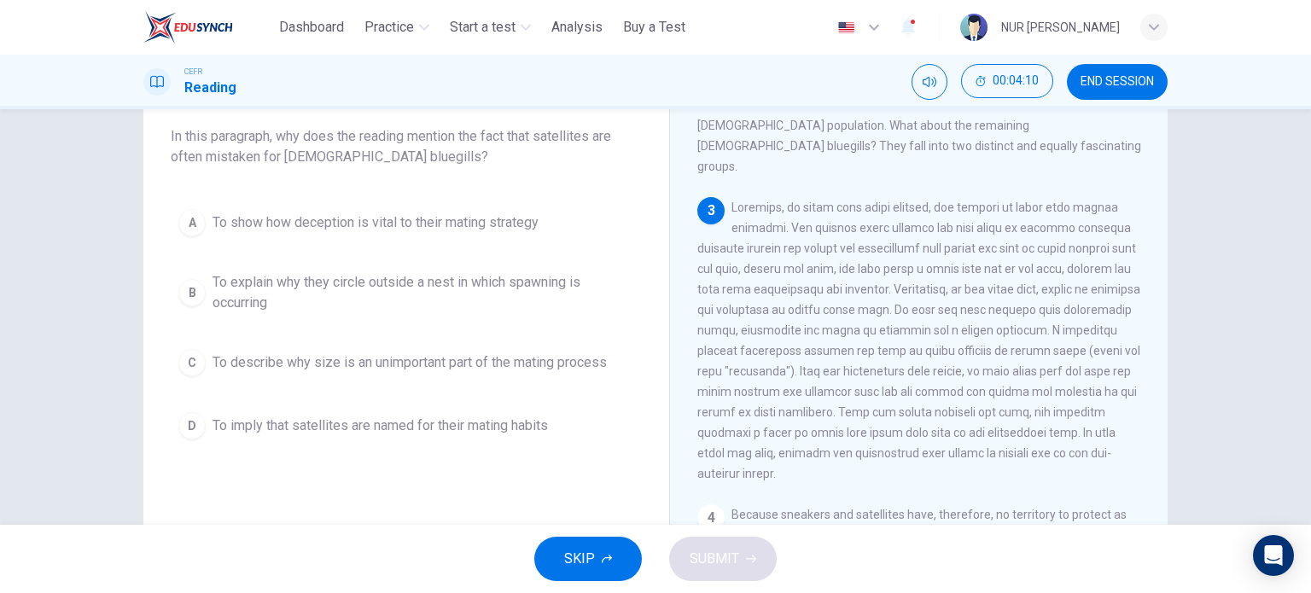
scroll to position [539, 0]
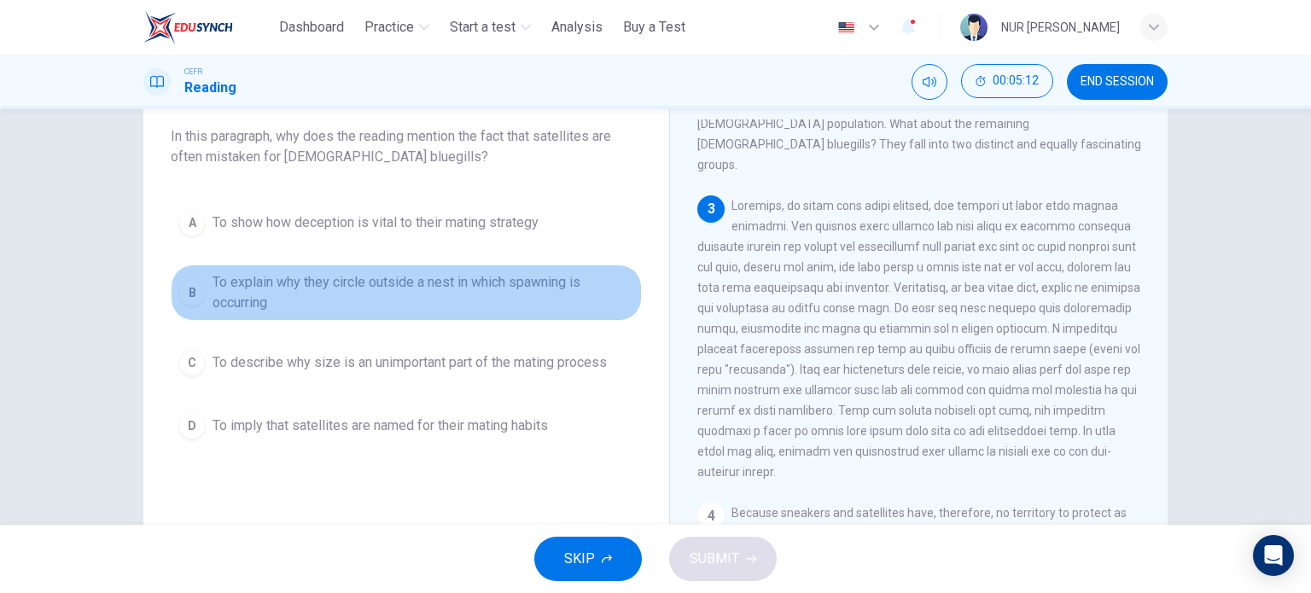
click at [568, 281] on span "To explain why they circle outside a nest in which spawning is occurring" at bounding box center [424, 292] width 422 height 41
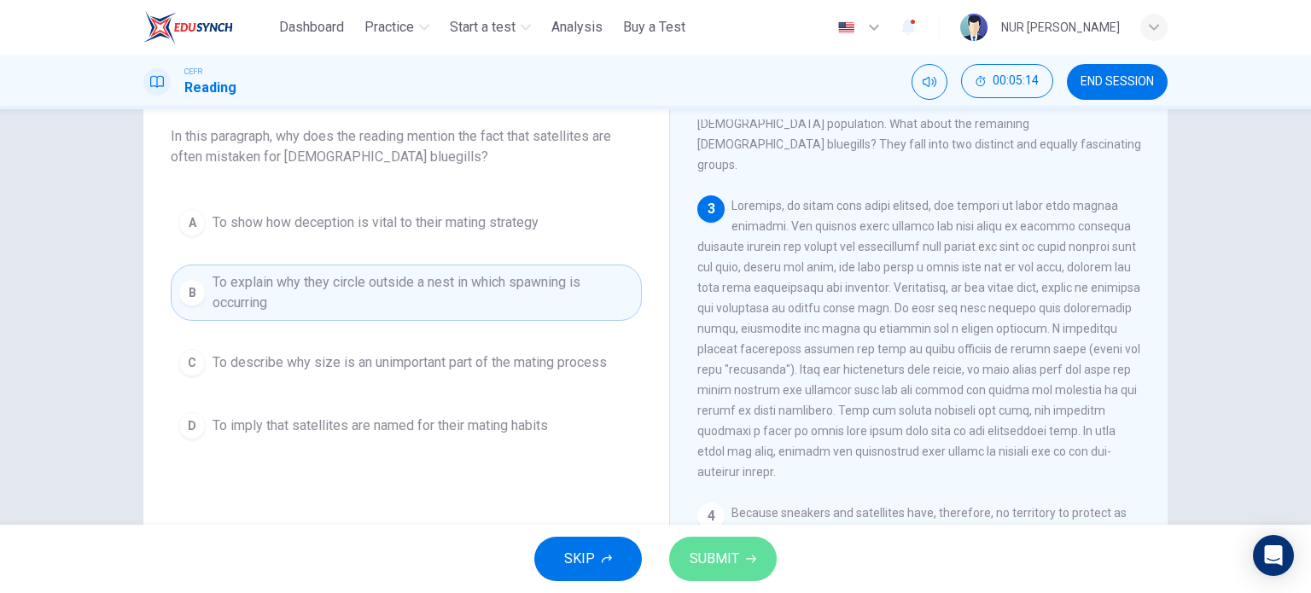
click at [728, 558] on span "SUBMIT" at bounding box center [715, 559] width 50 height 24
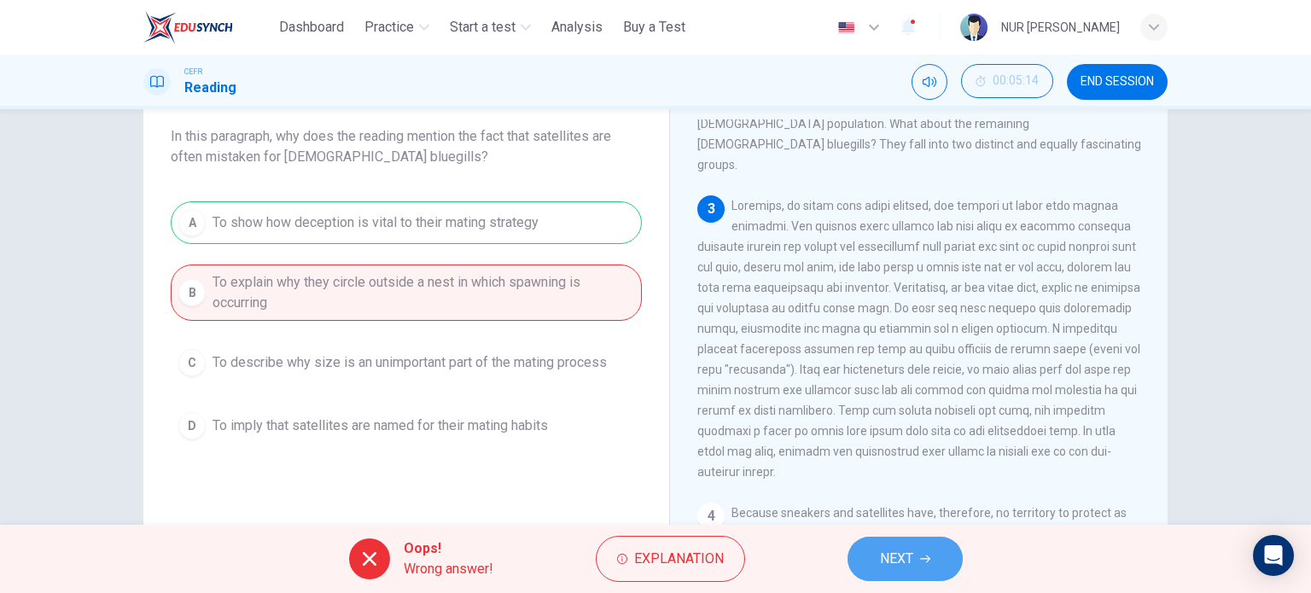
click at [872, 546] on button "NEXT" at bounding box center [905, 559] width 115 height 44
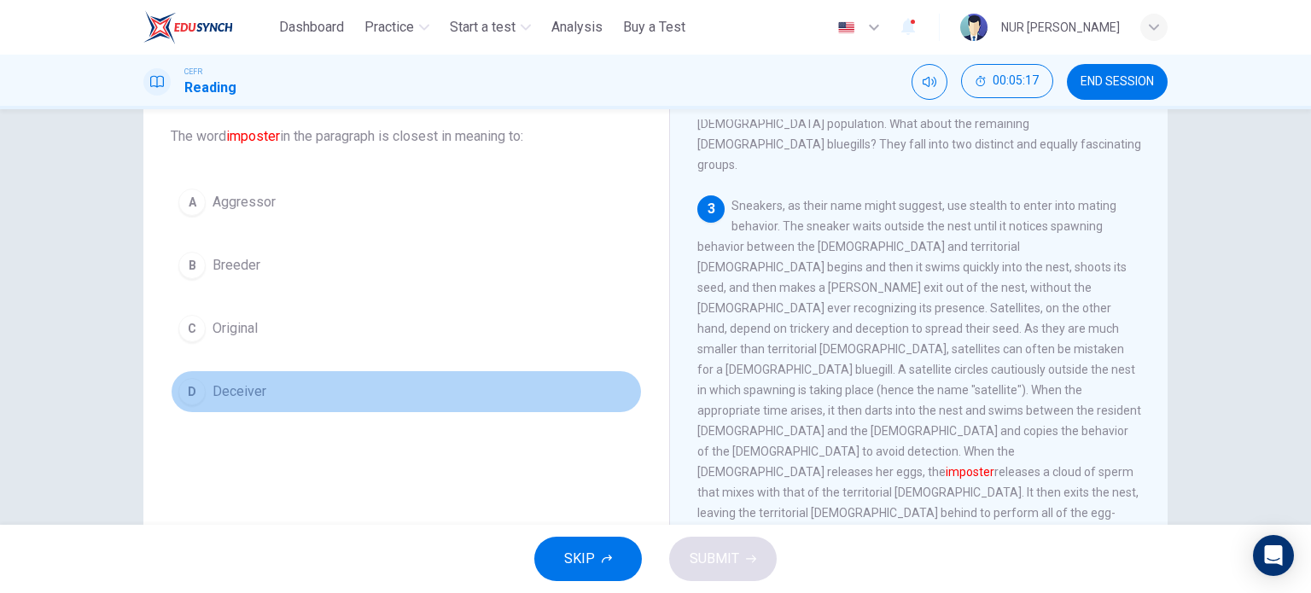
click at [229, 371] on button "D Deceiver" at bounding box center [406, 392] width 471 height 43
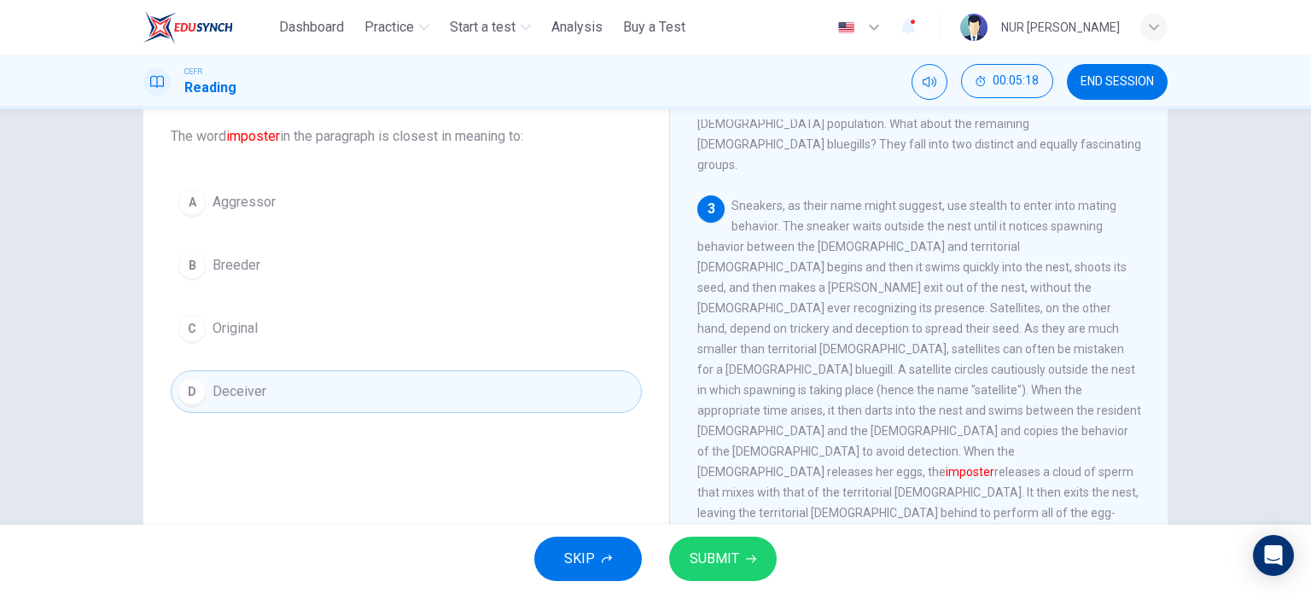
click at [728, 541] on button "SUBMIT" at bounding box center [723, 559] width 108 height 44
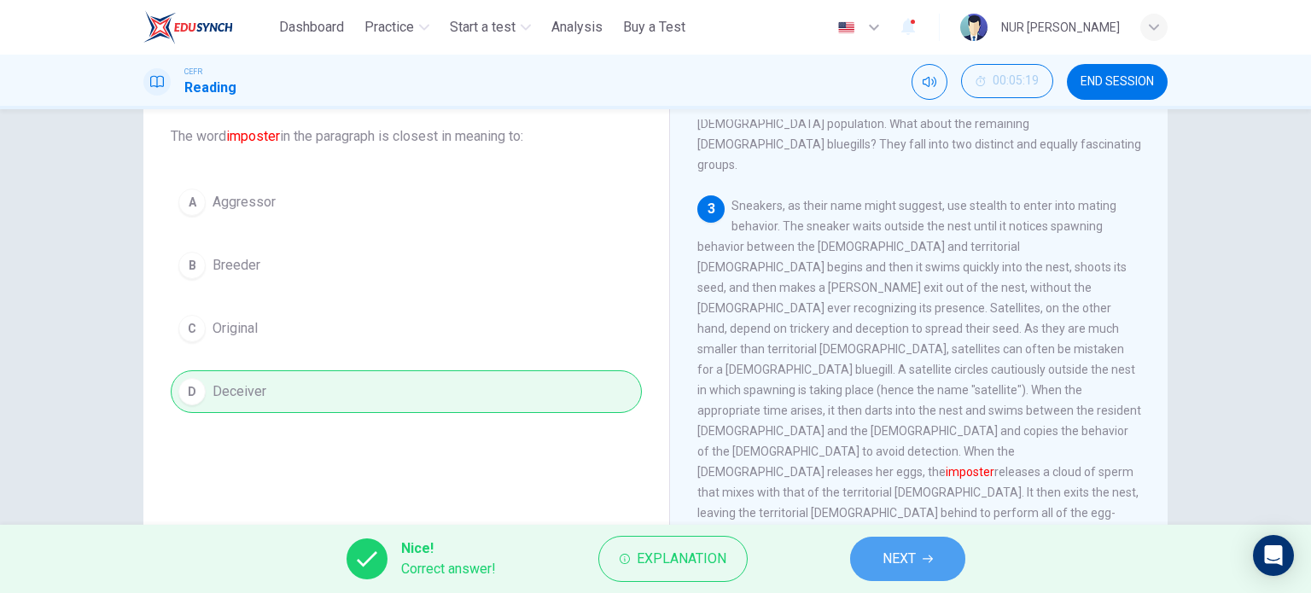
click at [895, 564] on span "NEXT" at bounding box center [899, 559] width 33 height 24
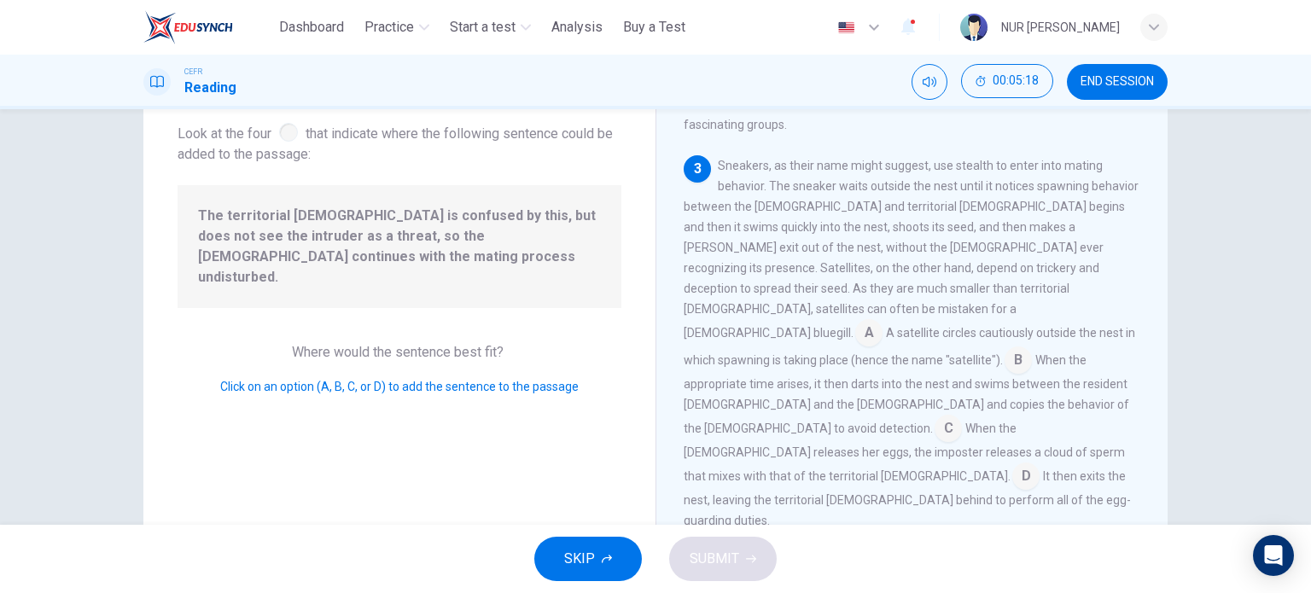
scroll to position [543, 0]
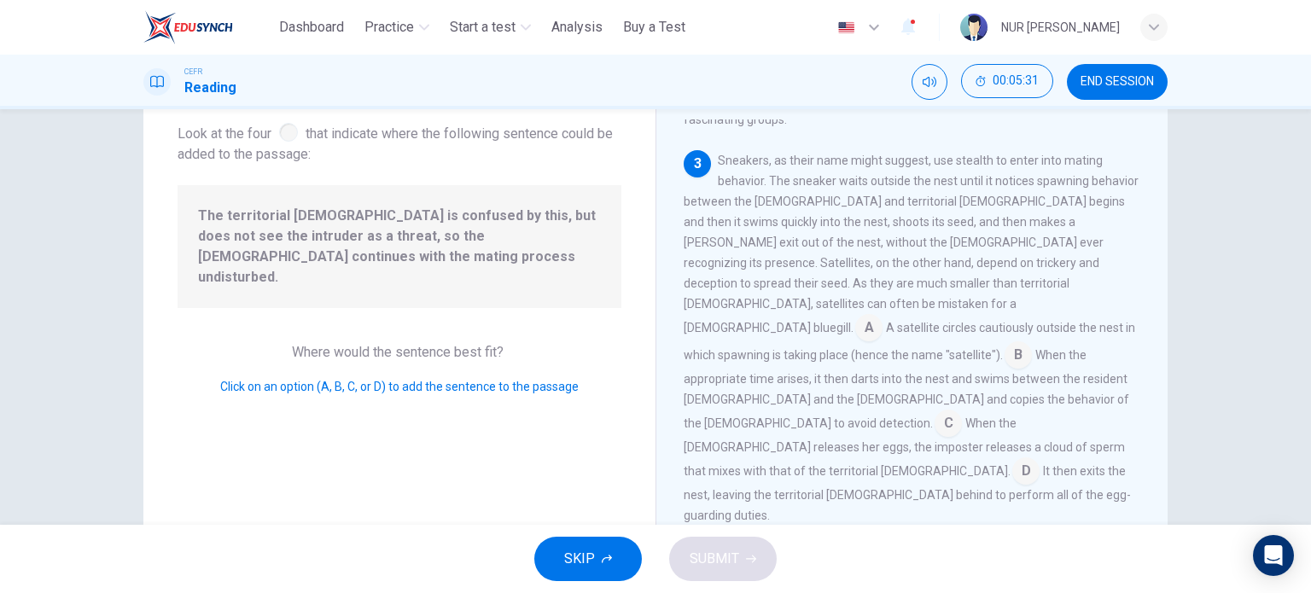
click at [1040, 459] on input at bounding box center [1025, 472] width 27 height 27
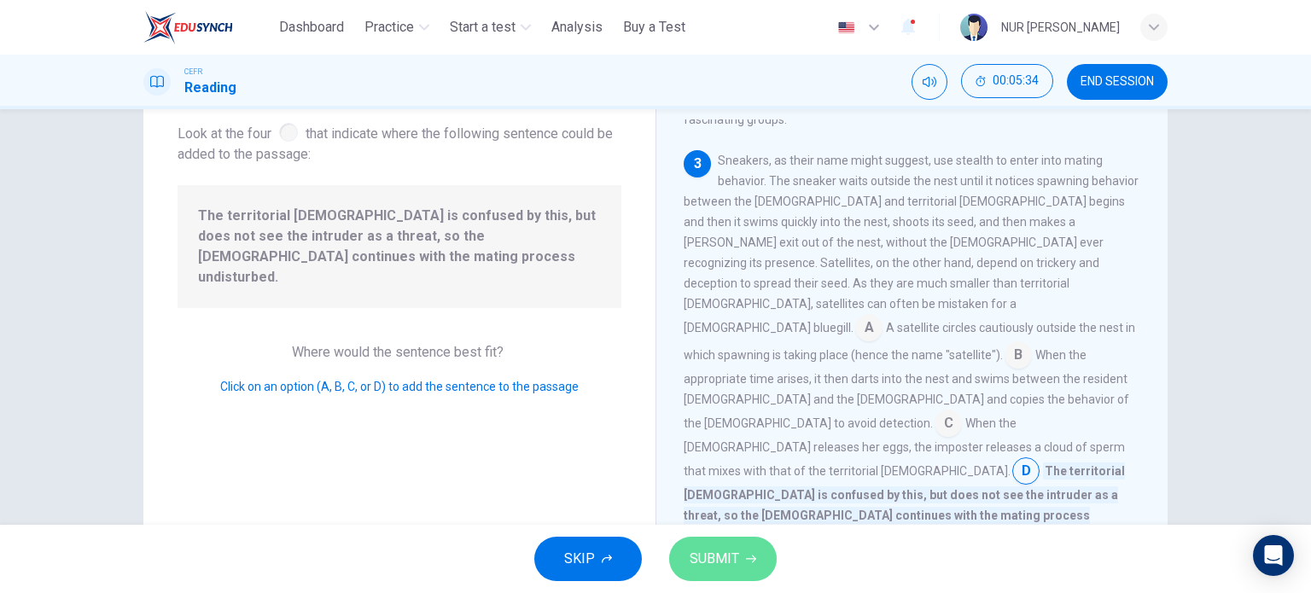
click at [734, 552] on span "SUBMIT" at bounding box center [715, 559] width 50 height 24
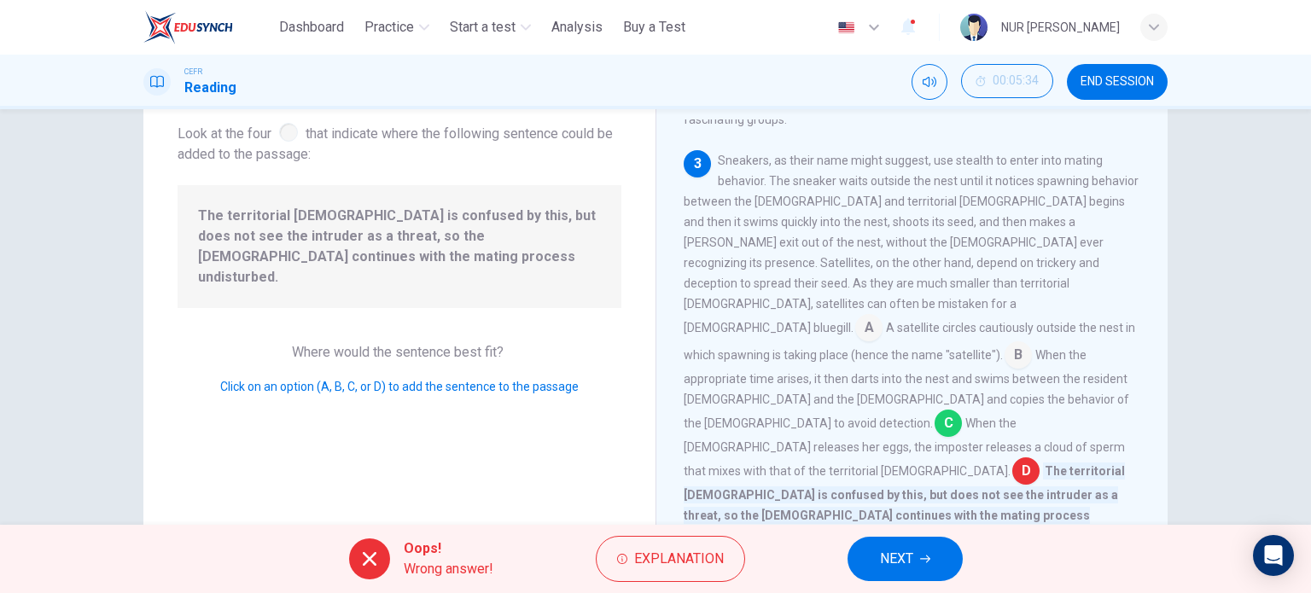
click at [892, 547] on span "NEXT" at bounding box center [896, 559] width 33 height 24
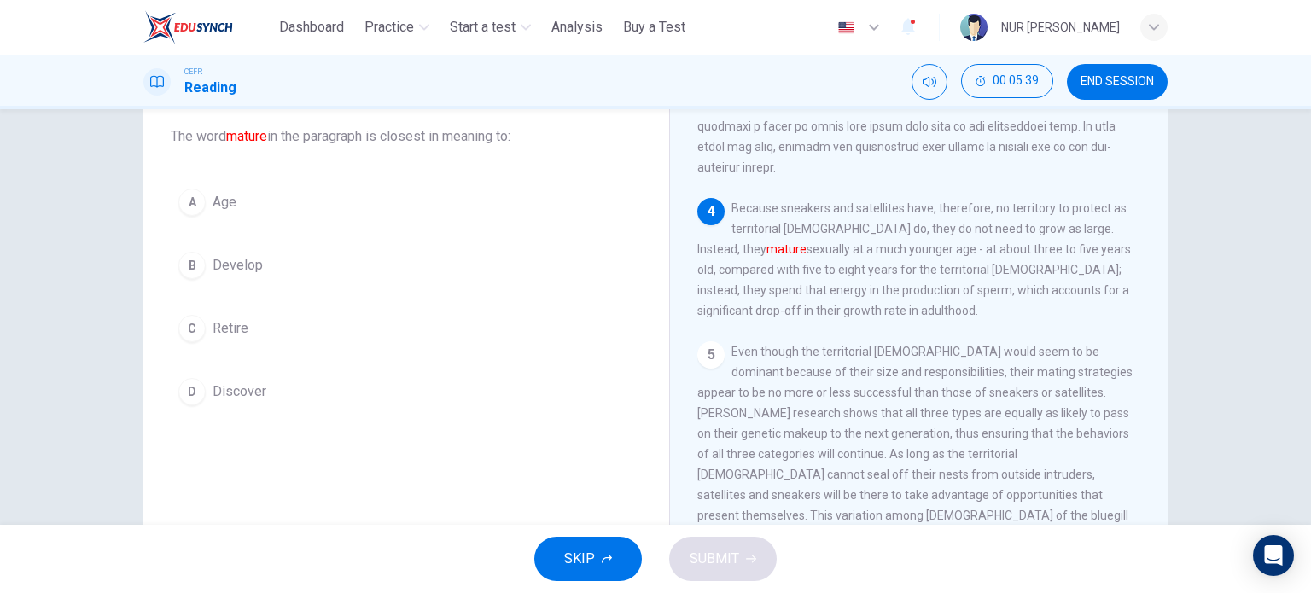
scroll to position [840, 0]
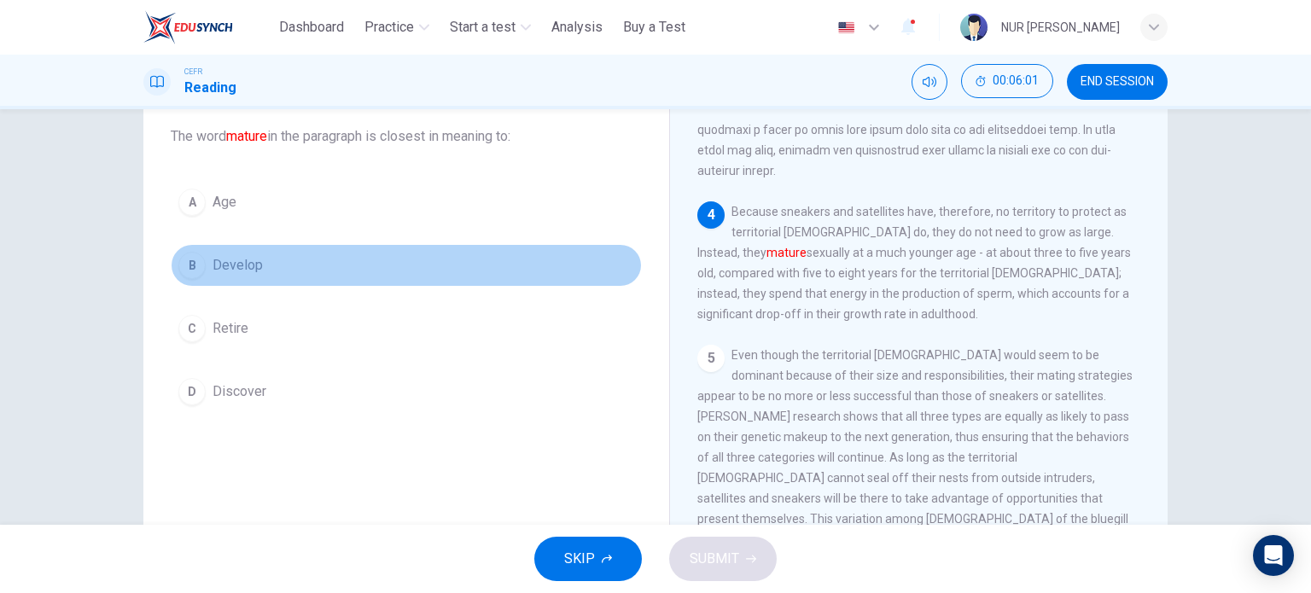
click at [236, 278] on button "B Develop" at bounding box center [406, 265] width 471 height 43
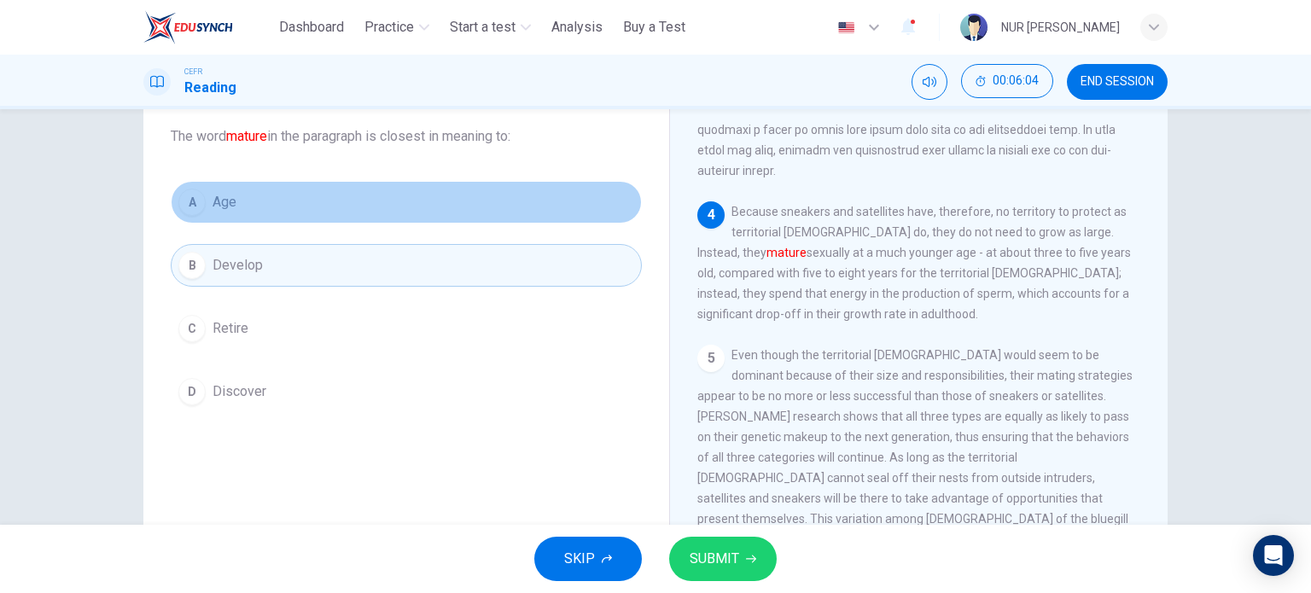
click at [215, 211] on span "Age" at bounding box center [225, 202] width 24 height 20
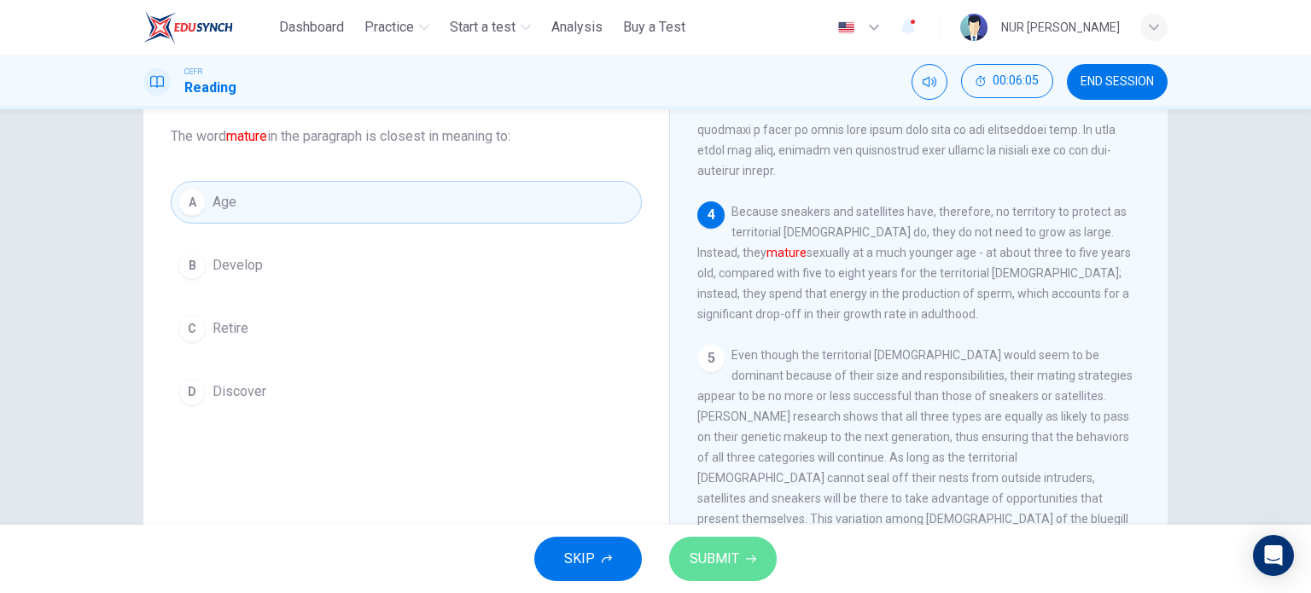
click at [709, 551] on span "SUBMIT" at bounding box center [715, 559] width 50 height 24
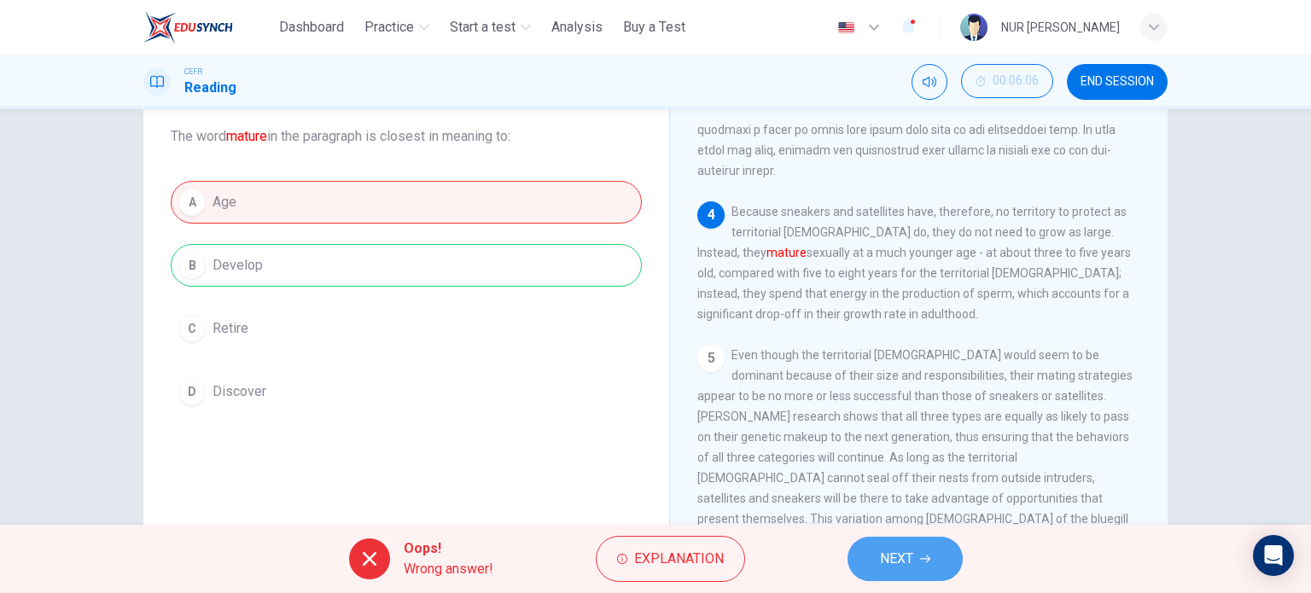
click at [891, 549] on span "NEXT" at bounding box center [896, 559] width 33 height 24
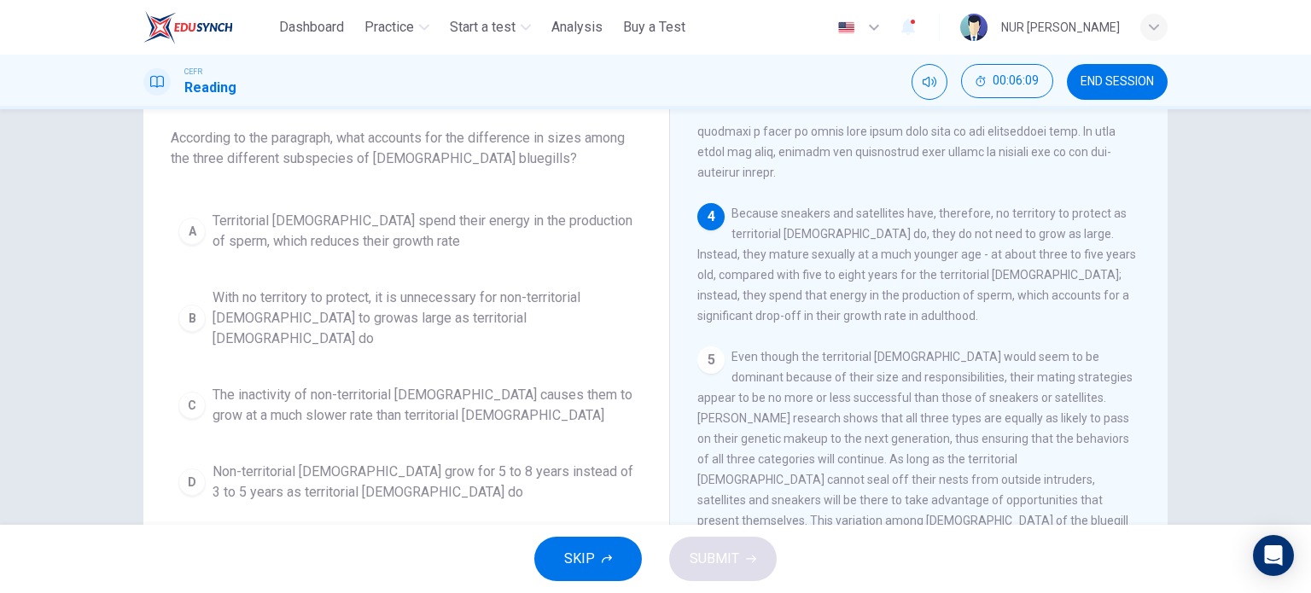
scroll to position [96, 0]
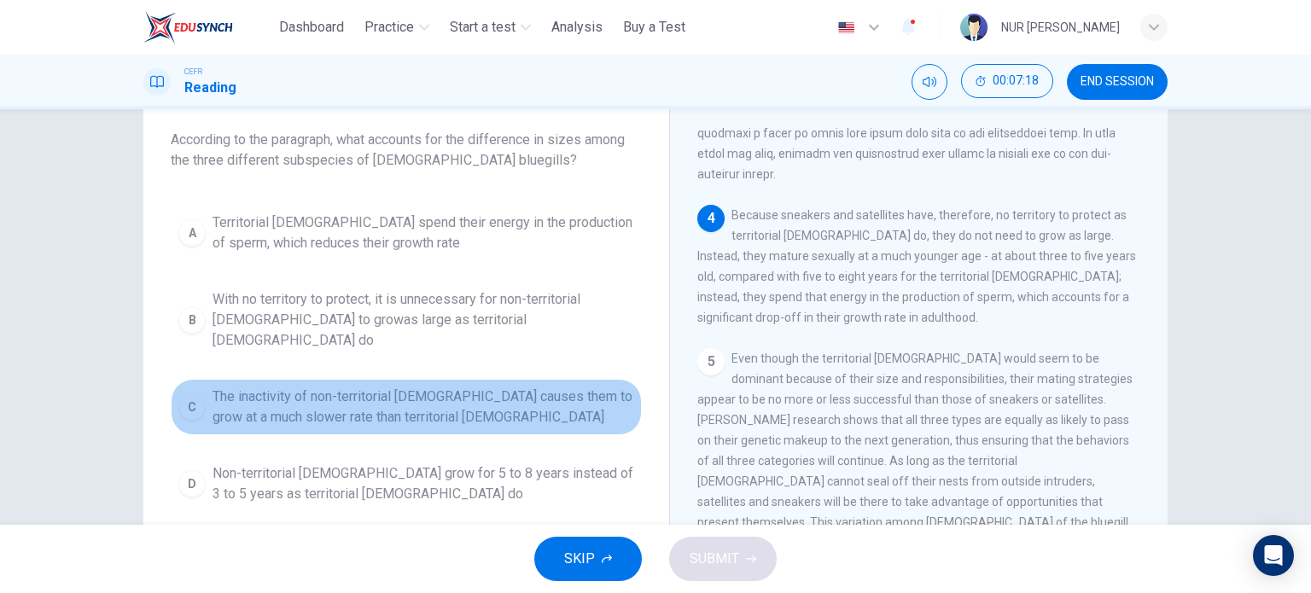
click at [587, 387] on span "The inactivity of non-territorial males causes them to grow at a much slower ra…" at bounding box center [424, 407] width 422 height 41
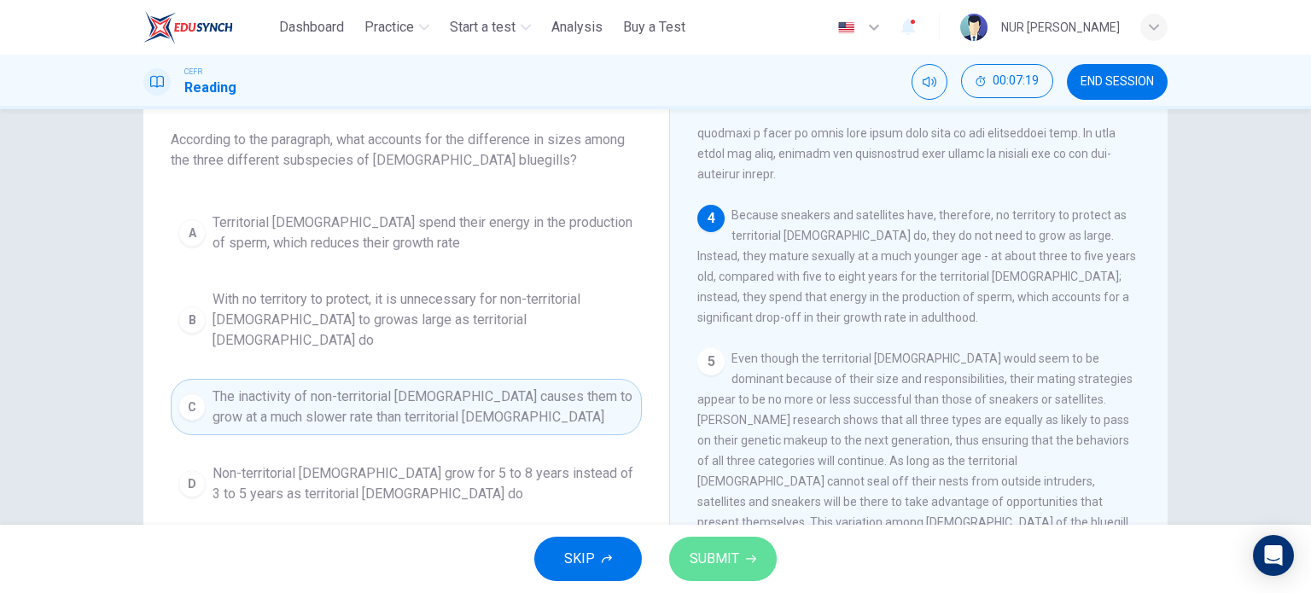
click at [732, 575] on button "SUBMIT" at bounding box center [723, 559] width 108 height 44
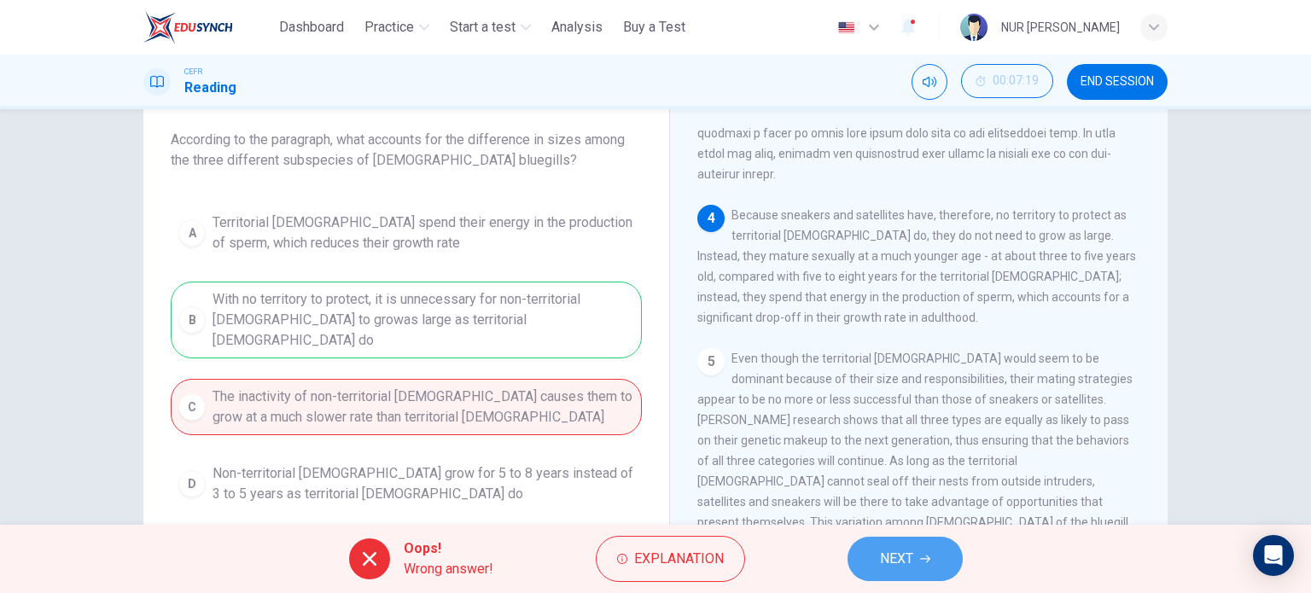
click at [927, 566] on button "NEXT" at bounding box center [905, 559] width 115 height 44
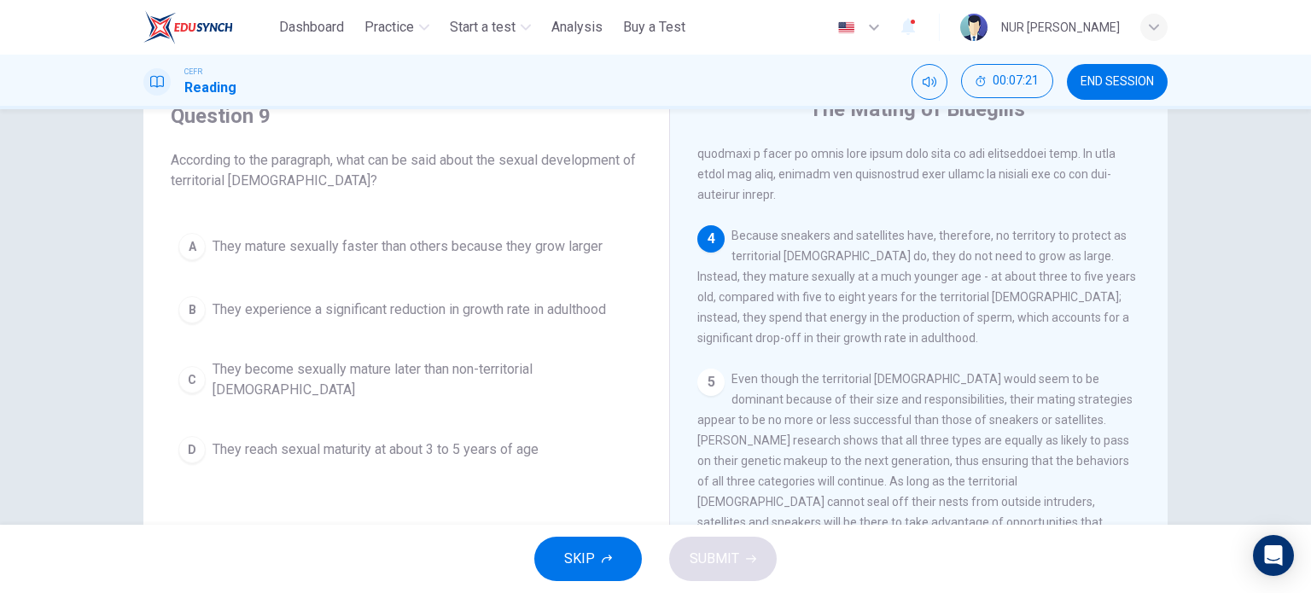
scroll to position [77, 0]
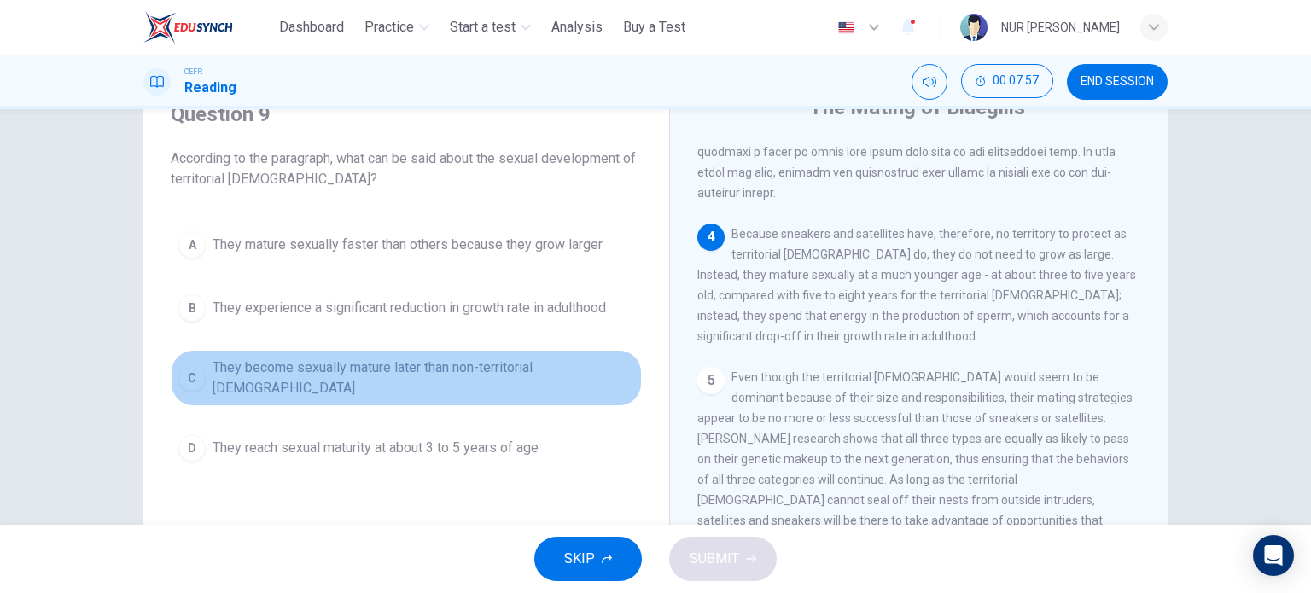
click at [479, 372] on span "They become sexually mature later than non-territorial males" at bounding box center [424, 378] width 422 height 41
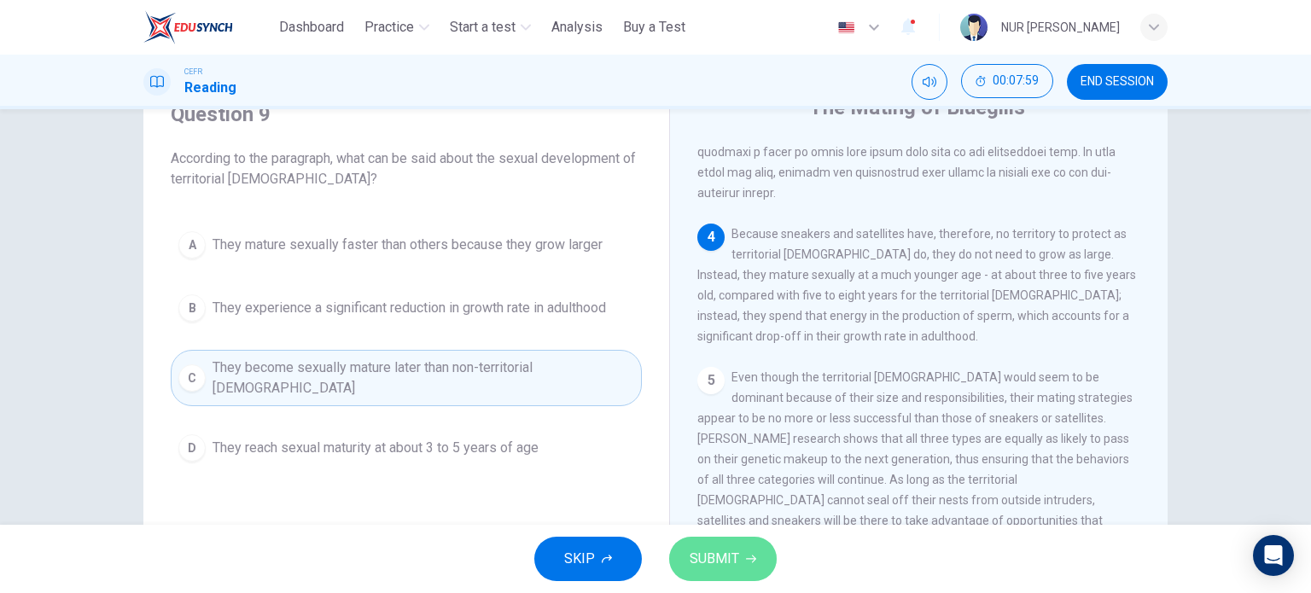
click at [732, 553] on span "SUBMIT" at bounding box center [715, 559] width 50 height 24
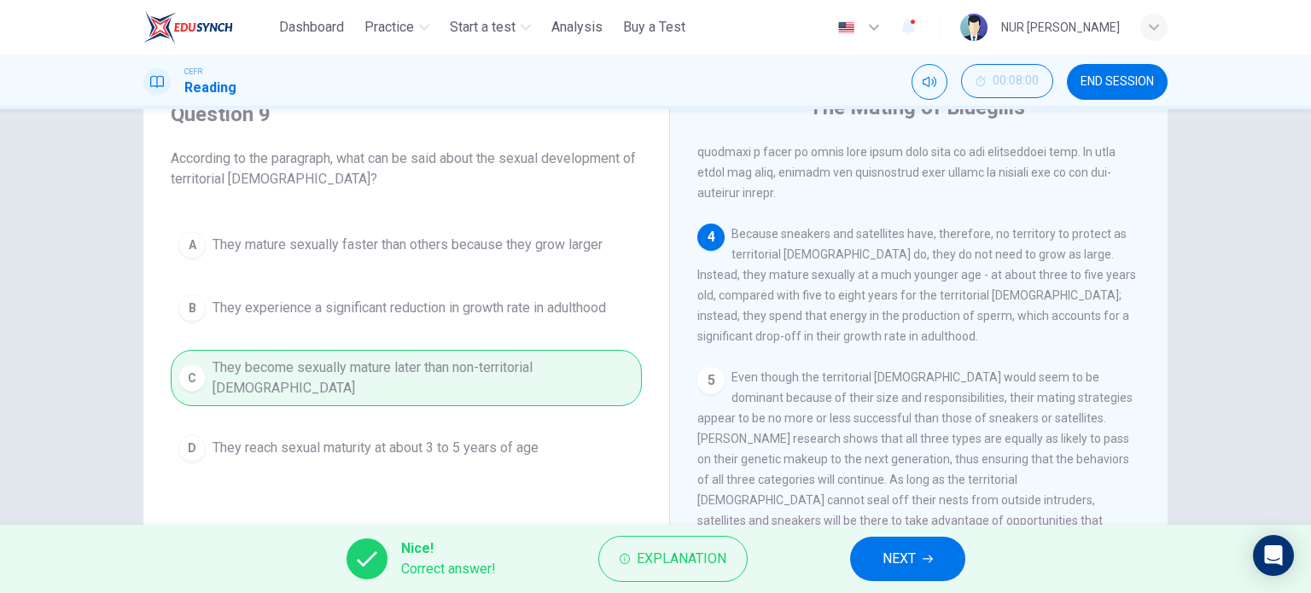
click at [878, 552] on button "NEXT" at bounding box center [907, 559] width 115 height 44
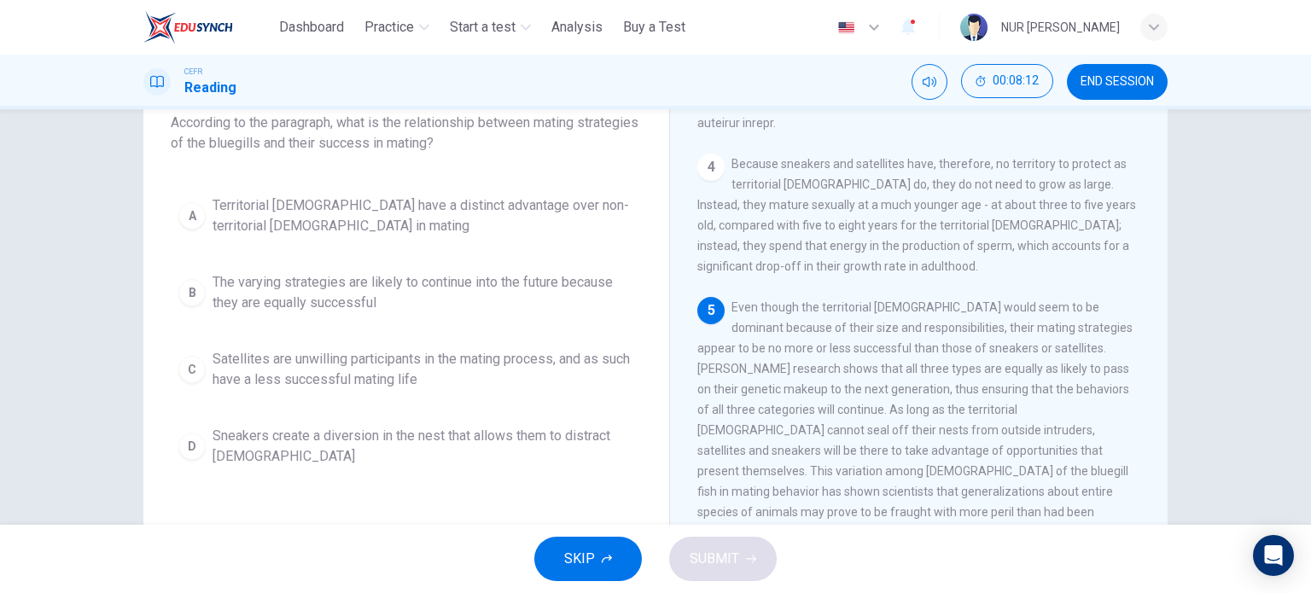
scroll to position [112, 0]
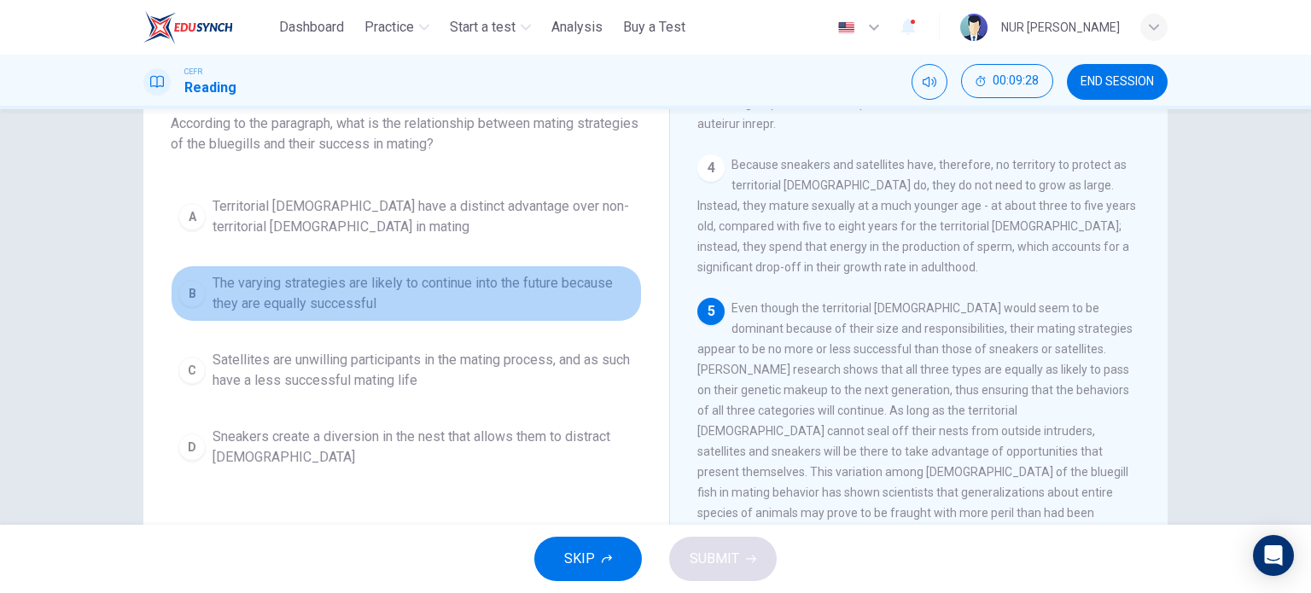
click at [507, 303] on span "The varying strategies are likely to continue into the future because they are …" at bounding box center [424, 293] width 422 height 41
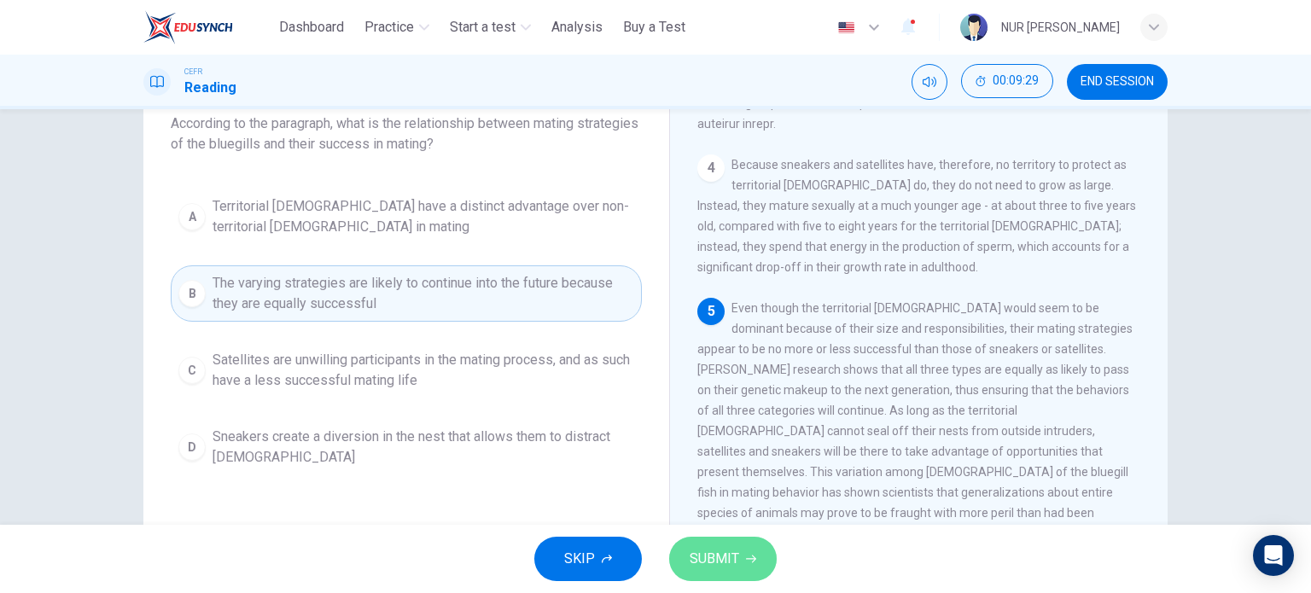
click at [741, 569] on button "SUBMIT" at bounding box center [723, 559] width 108 height 44
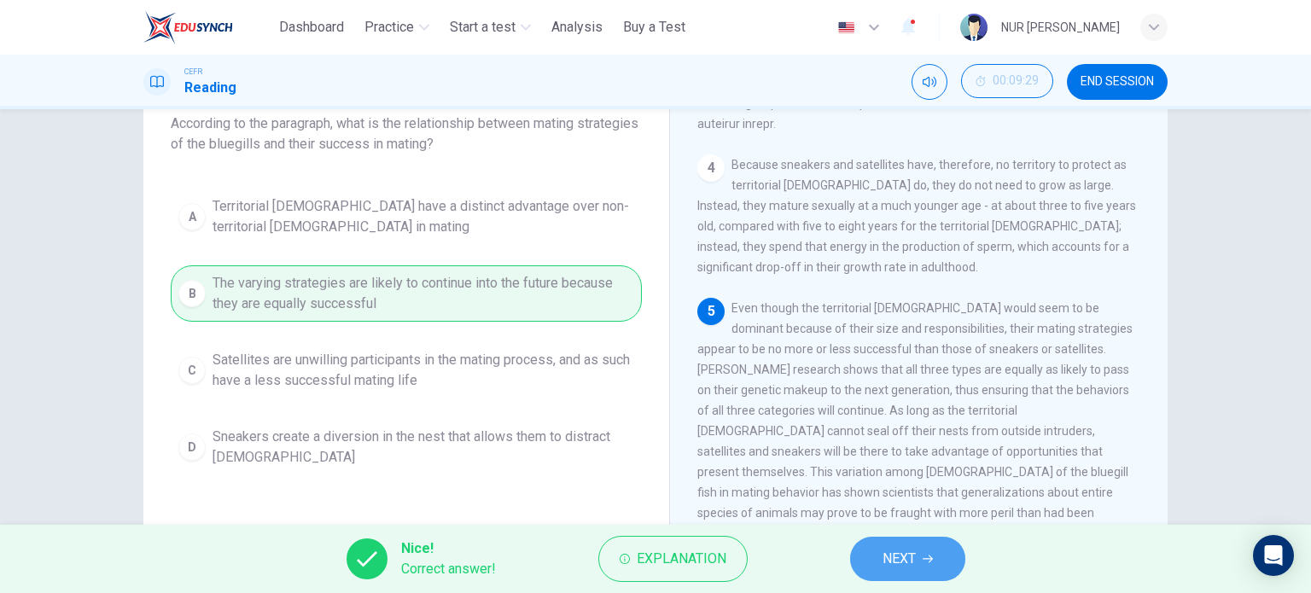
click at [871, 560] on button "NEXT" at bounding box center [907, 559] width 115 height 44
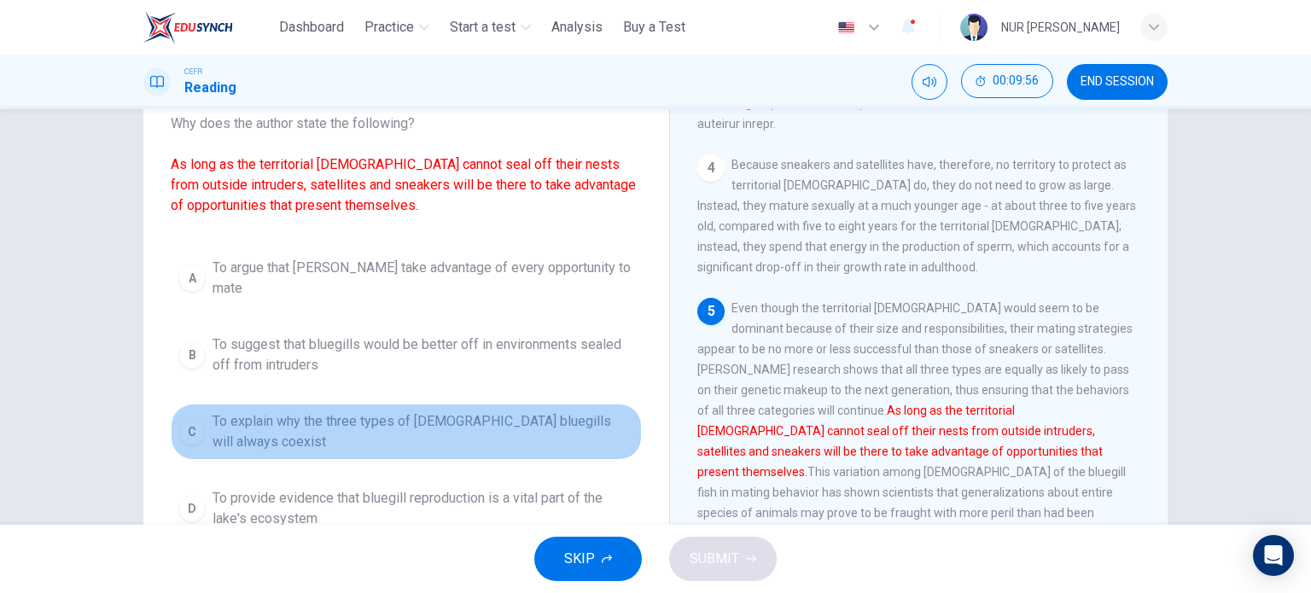
click at [546, 425] on button "C To explain why the three types of male bluegills will always coexist" at bounding box center [406, 432] width 471 height 56
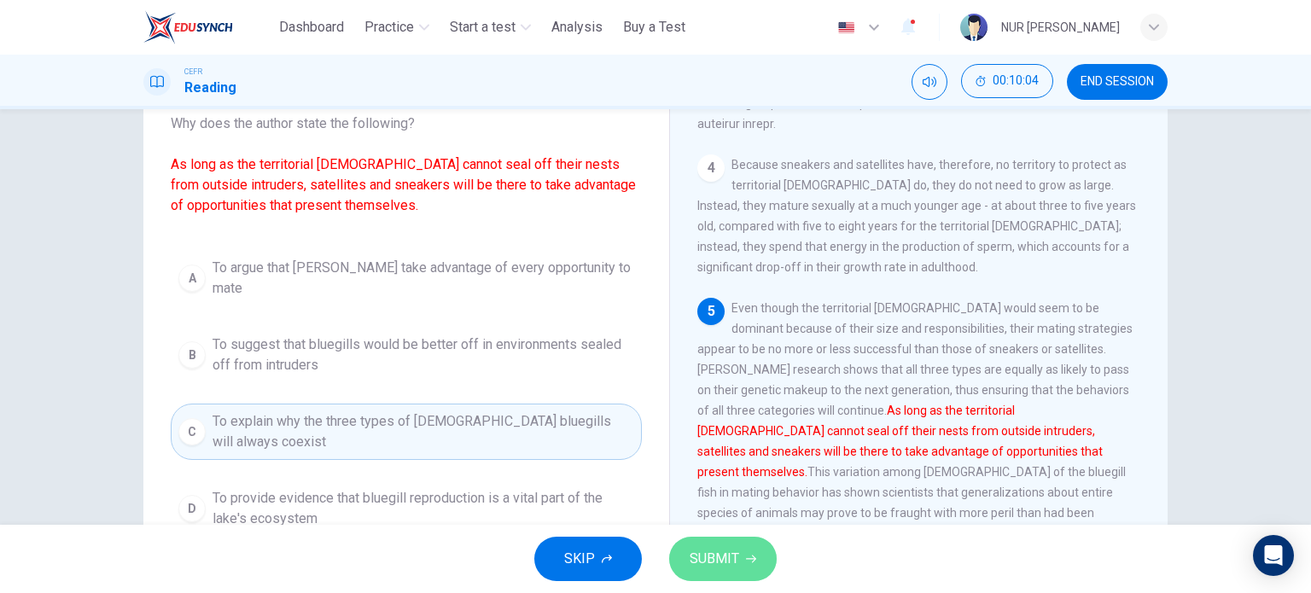
click at [723, 570] on span "SUBMIT" at bounding box center [715, 559] width 50 height 24
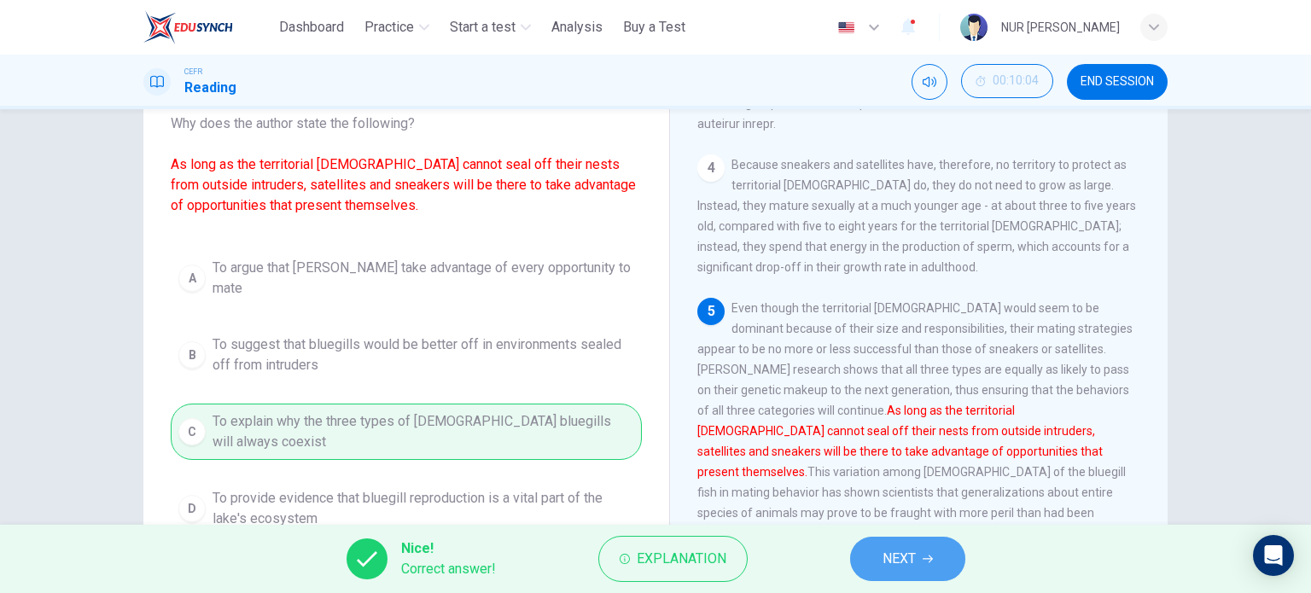
click at [903, 556] on span "NEXT" at bounding box center [899, 559] width 33 height 24
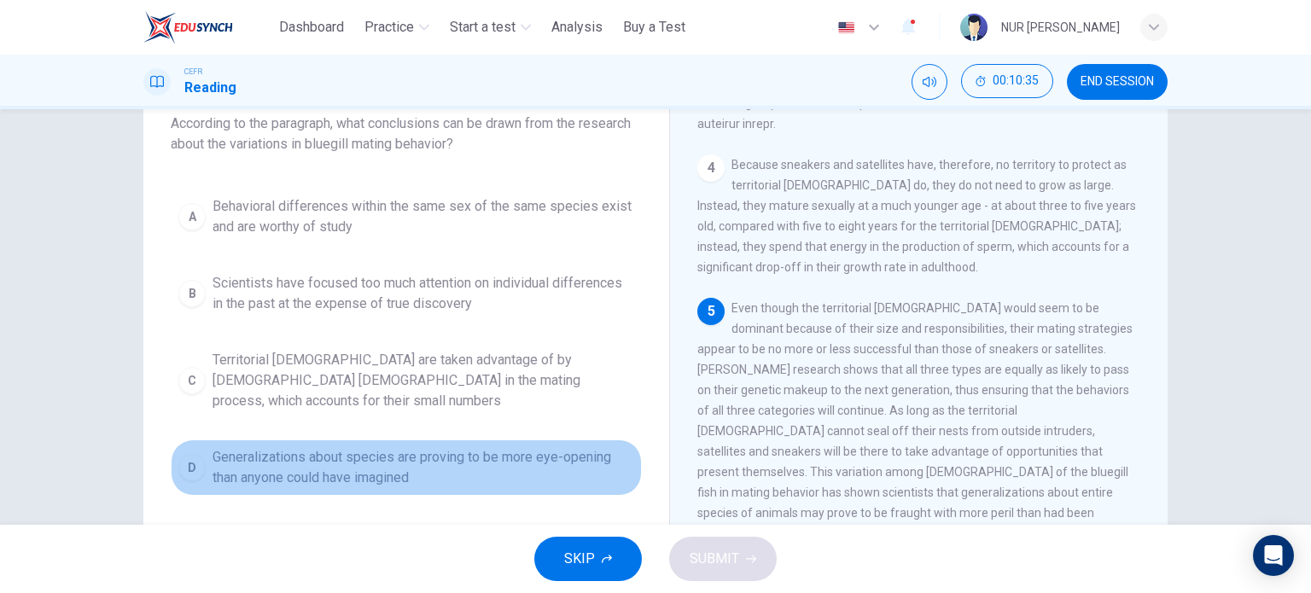
click at [518, 440] on button "D Generalizations about species are proving to be more eye-opening than anyone …" at bounding box center [406, 468] width 471 height 56
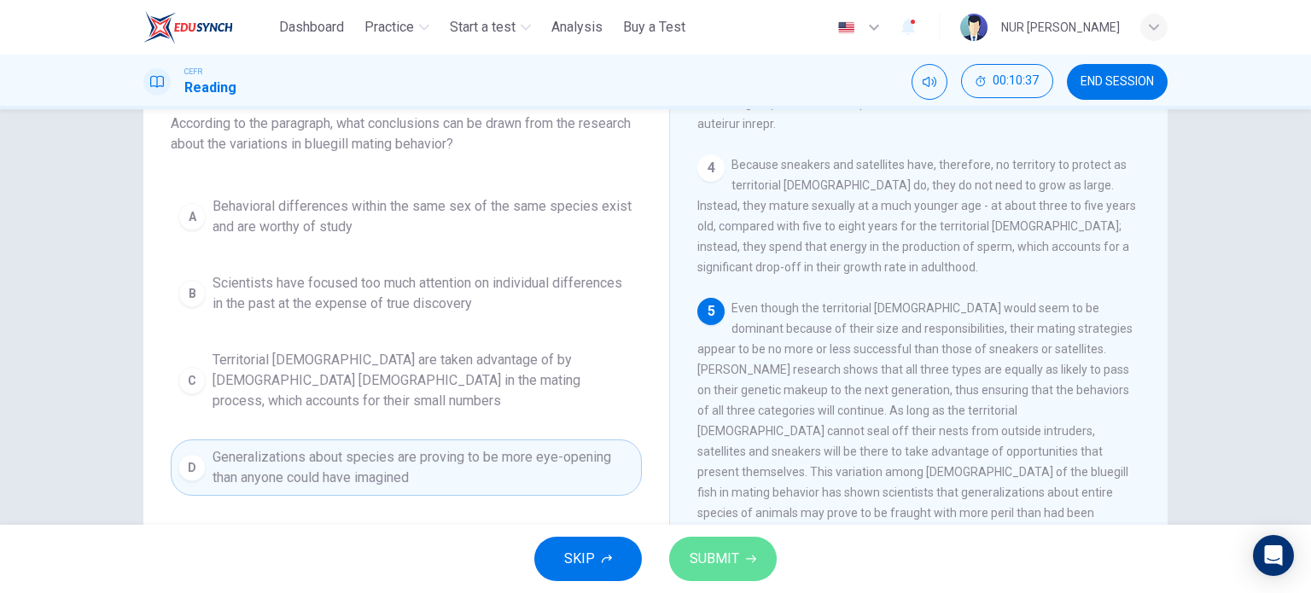
click at [729, 545] on button "SUBMIT" at bounding box center [723, 559] width 108 height 44
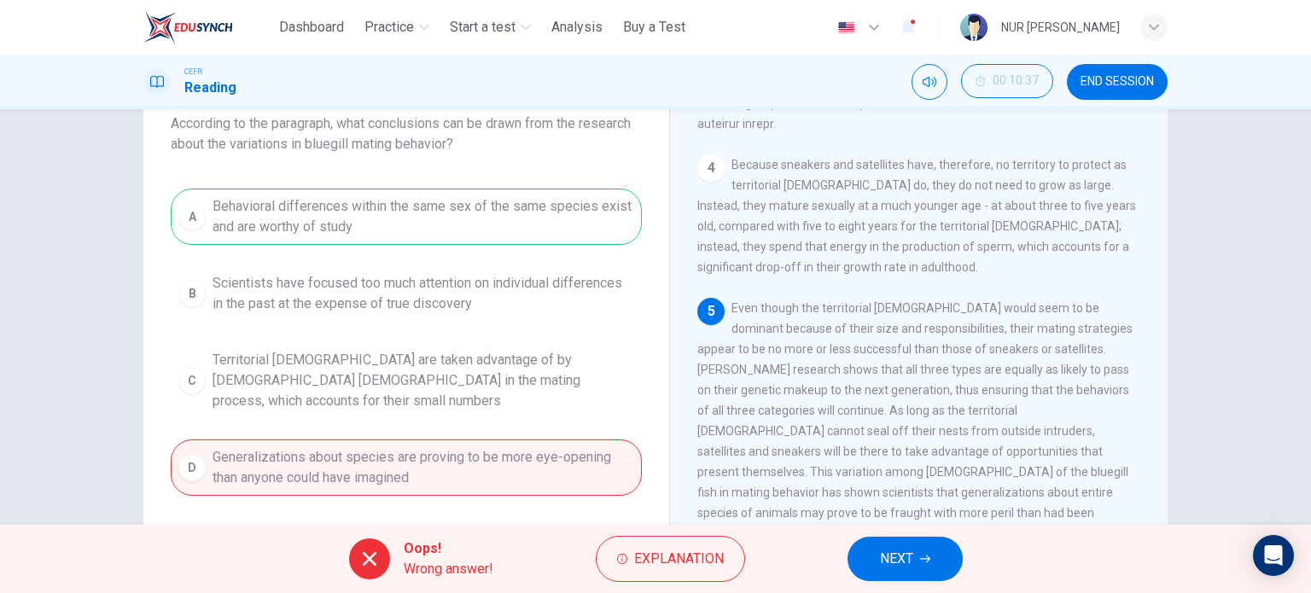
click at [867, 569] on button "NEXT" at bounding box center [905, 559] width 115 height 44
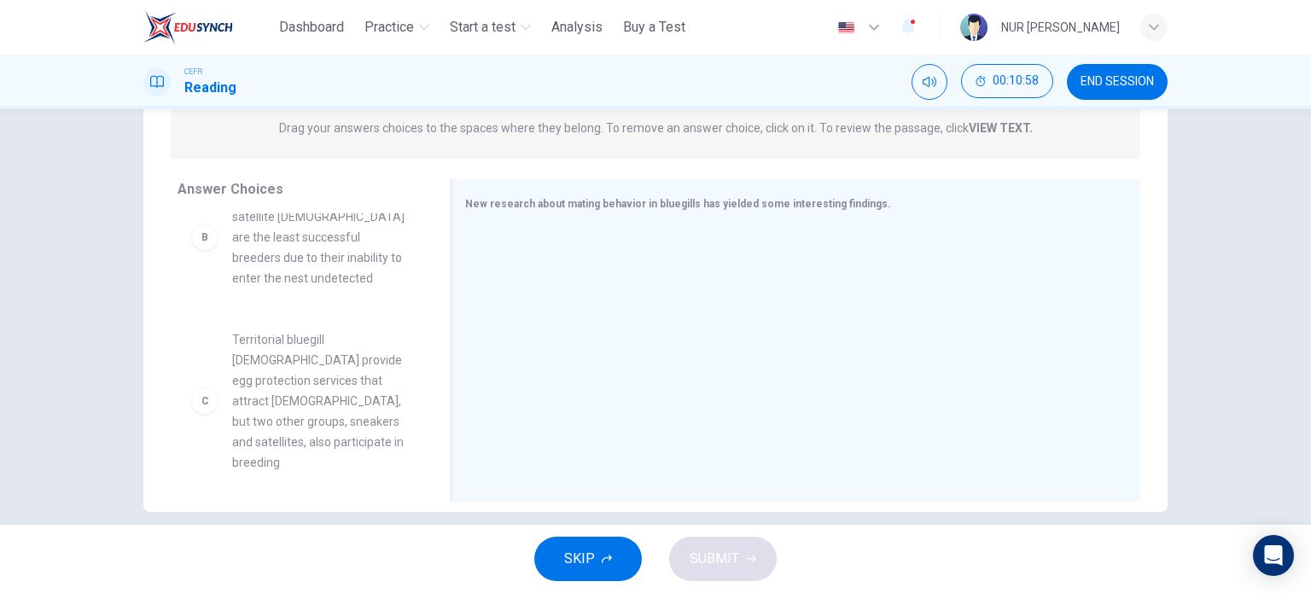
scroll to position [184, 0]
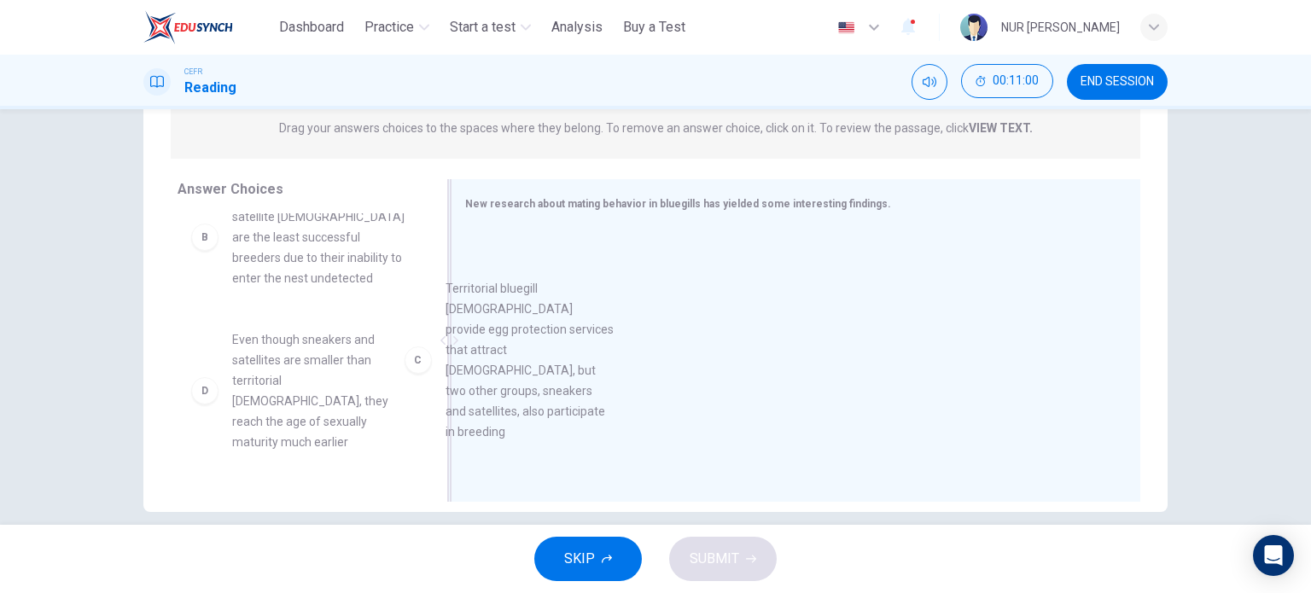
drag, startPoint x: 305, startPoint y: 376, endPoint x: 606, endPoint y: 321, distance: 306.4
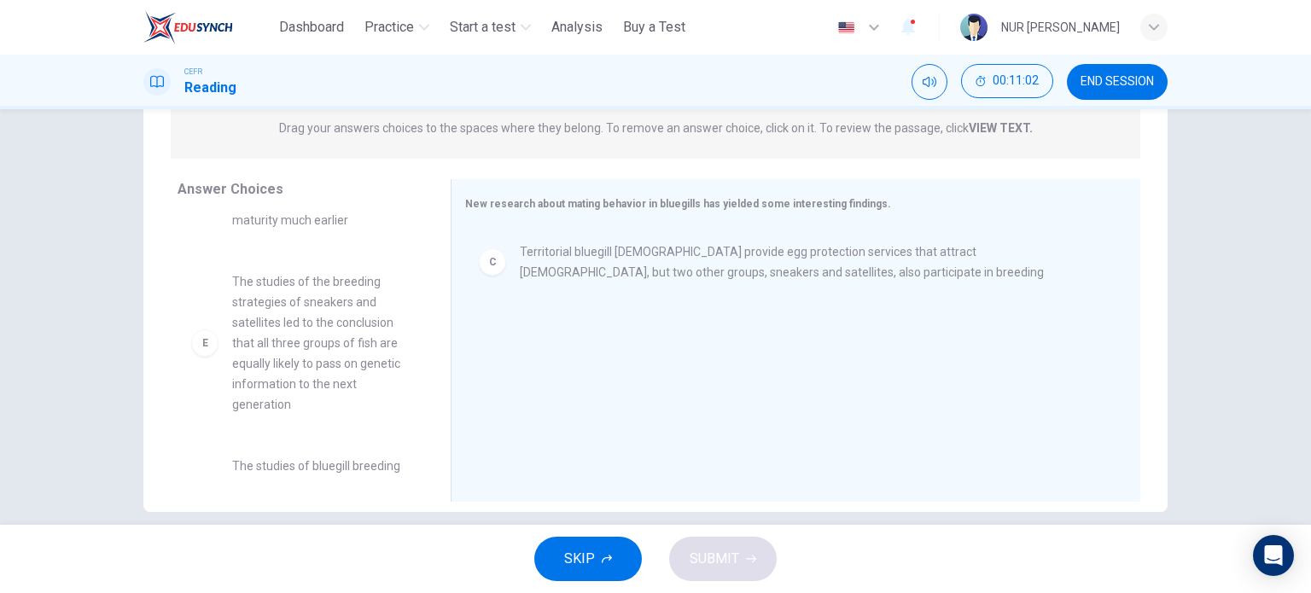
scroll to position [411, 0]
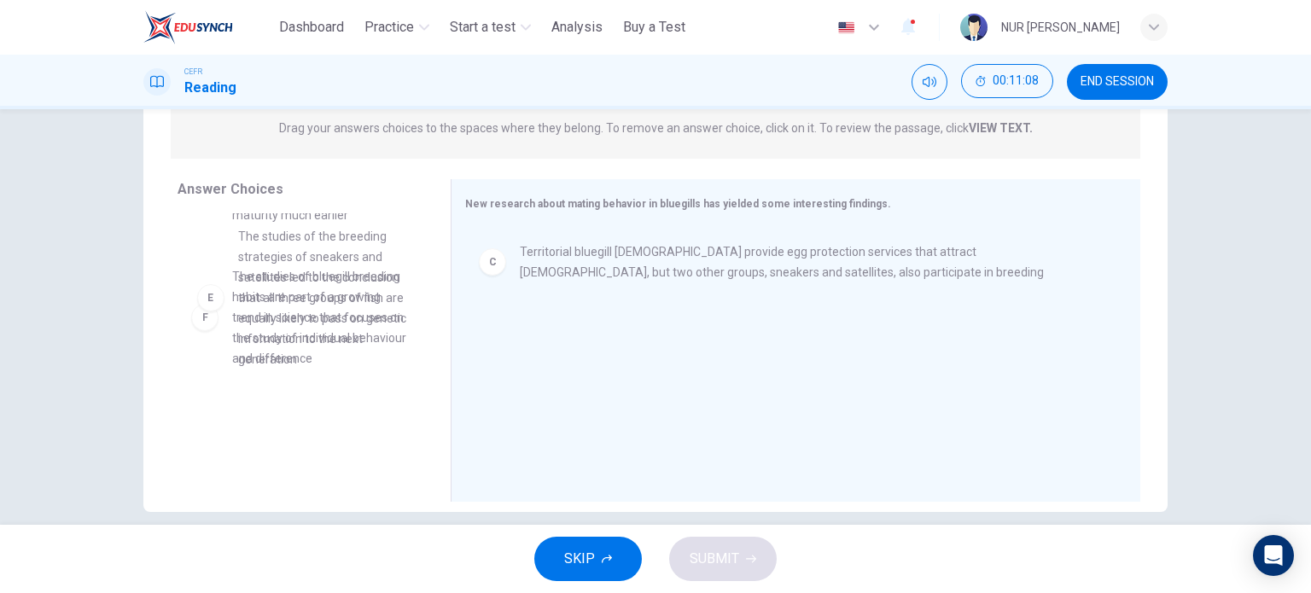
drag, startPoint x: 325, startPoint y: 307, endPoint x: 339, endPoint y: 312, distance: 14.3
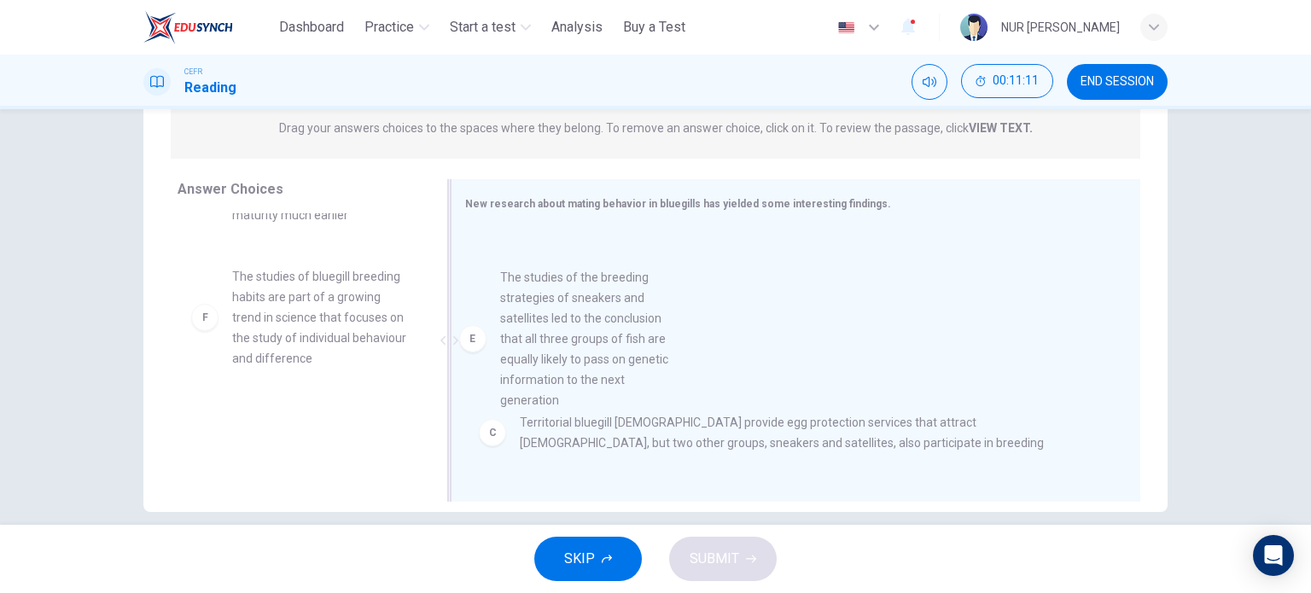
drag, startPoint x: 297, startPoint y: 361, endPoint x: 592, endPoint y: 408, distance: 298.2
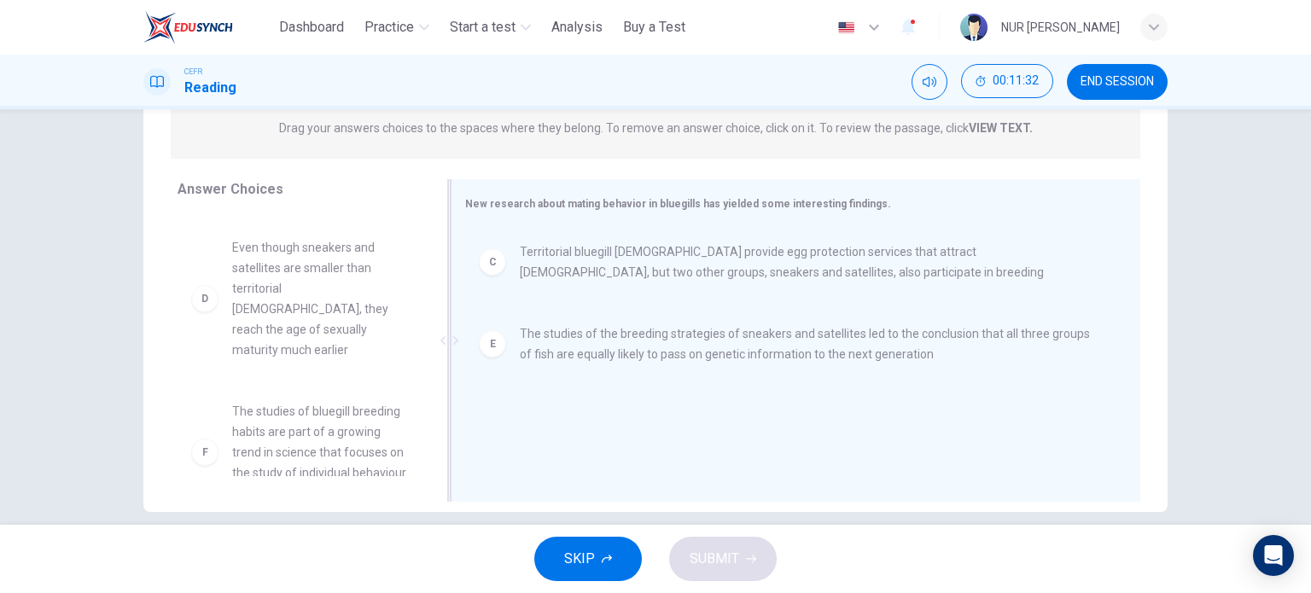
scroll to position [0, 0]
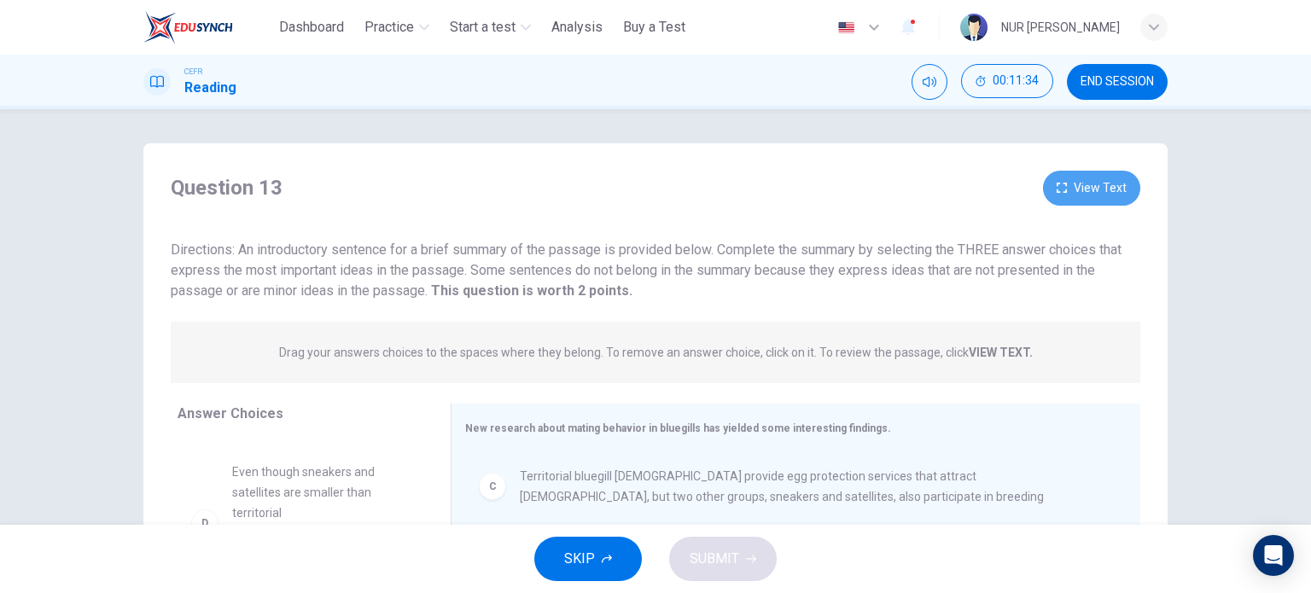
click at [1047, 188] on button "View Text" at bounding box center [1091, 188] width 97 height 35
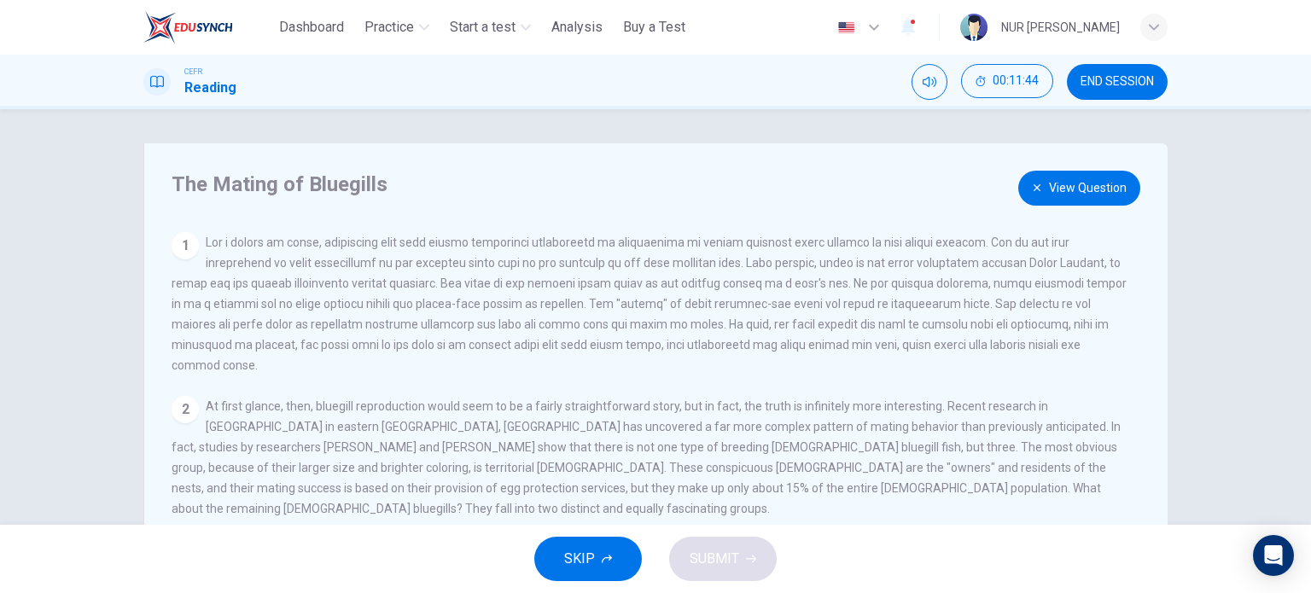
click at [1061, 197] on button "View Question" at bounding box center [1079, 188] width 122 height 35
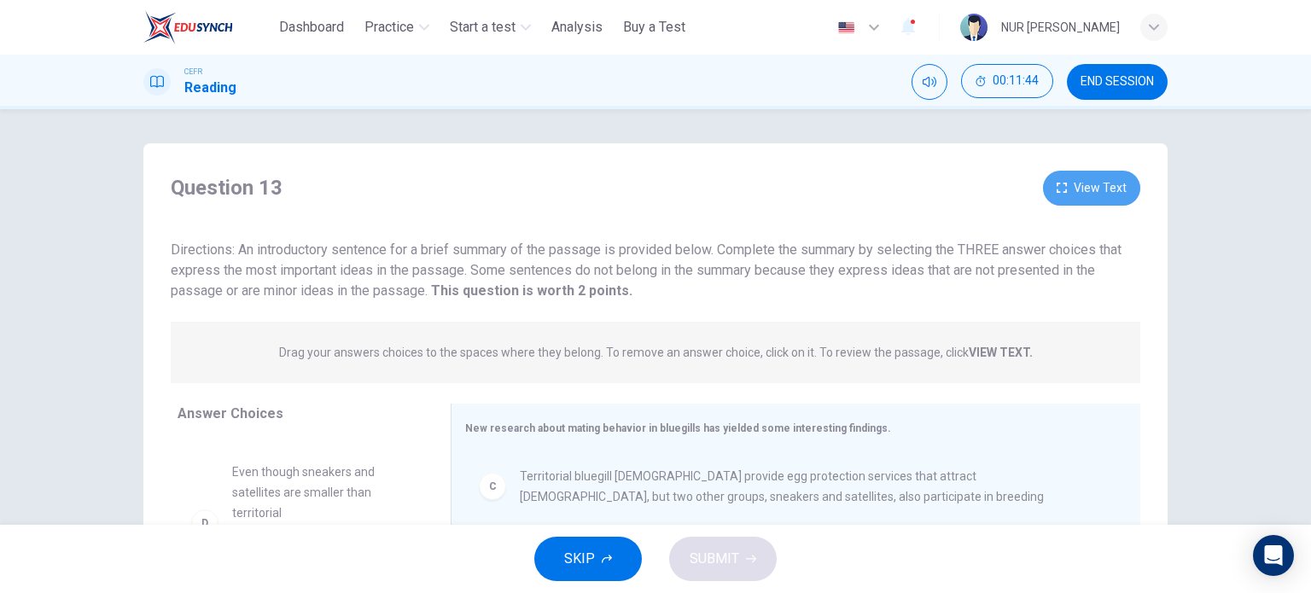
click at [1061, 197] on button "View Text" at bounding box center [1091, 188] width 97 height 35
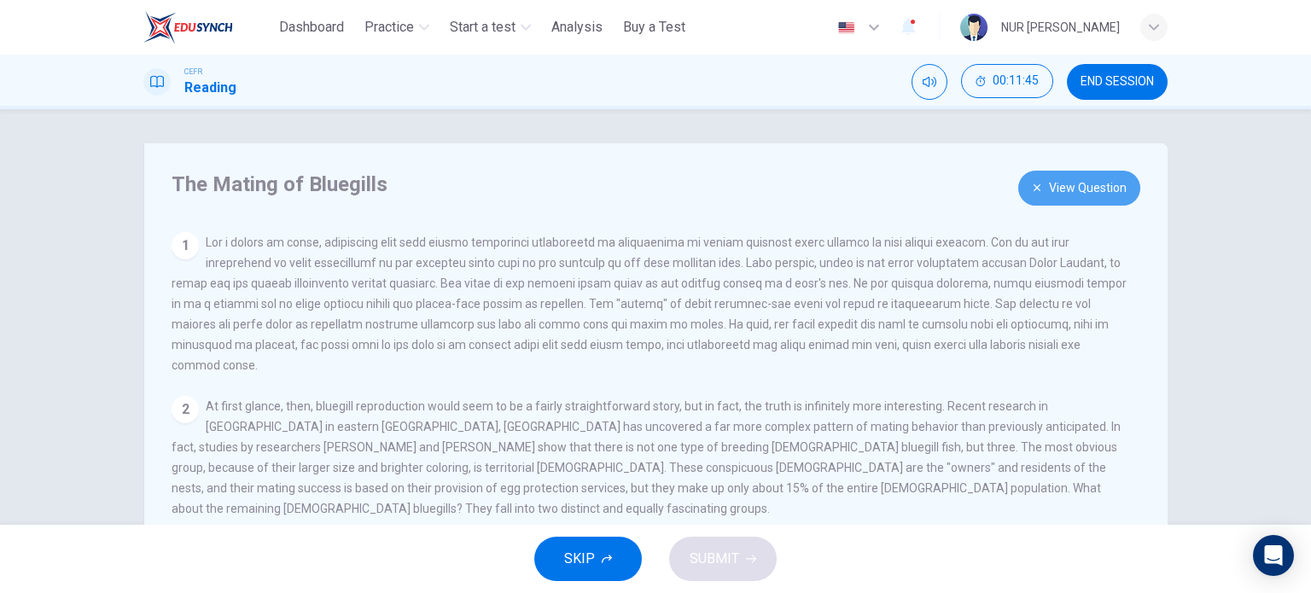
click at [1069, 192] on button "View Question" at bounding box center [1079, 188] width 122 height 35
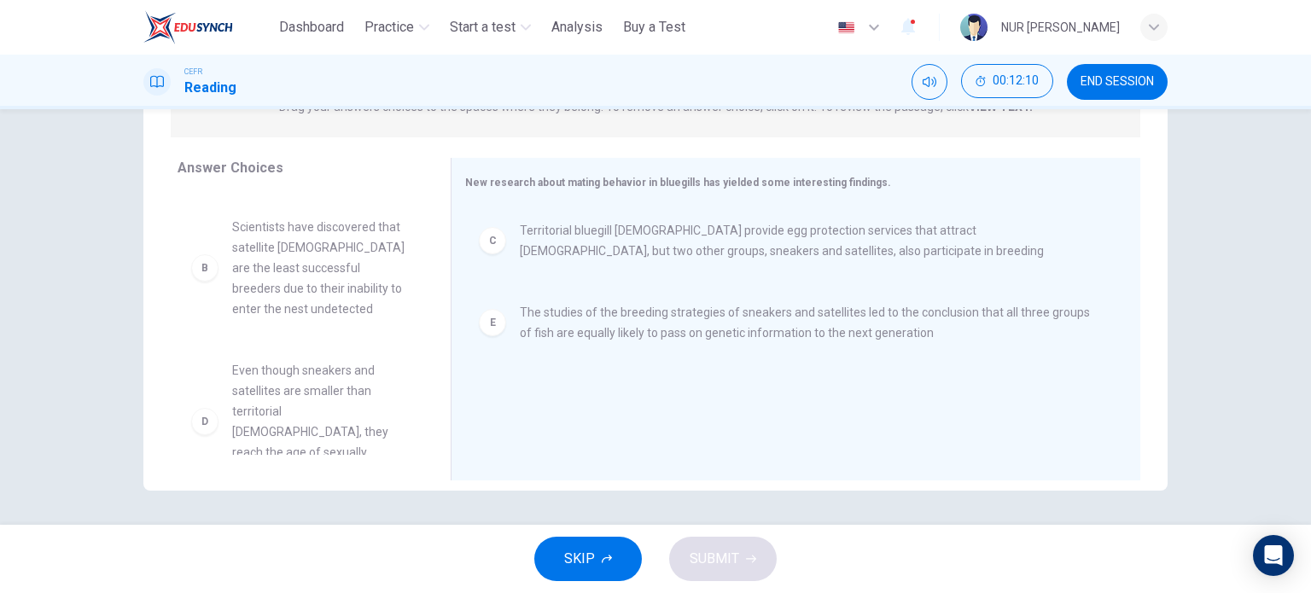
scroll to position [277, 0]
drag, startPoint x: 310, startPoint y: 373, endPoint x: 591, endPoint y: 380, distance: 281.0
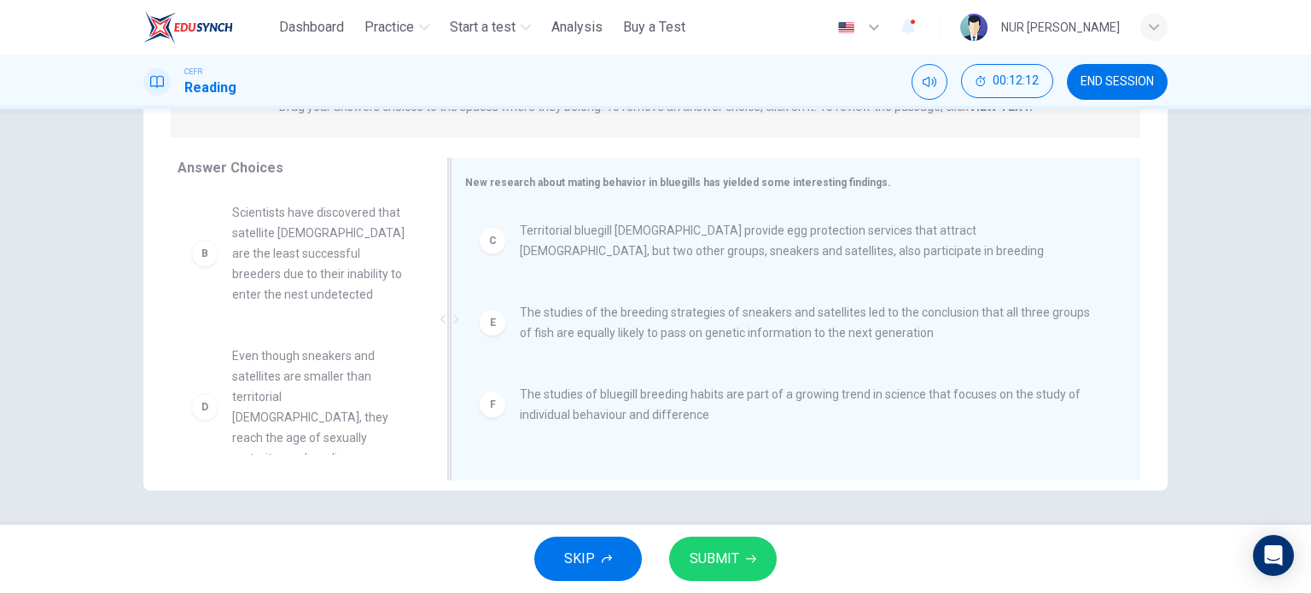
scroll to position [133, 0]
click at [723, 542] on button "SUBMIT" at bounding box center [723, 559] width 108 height 44
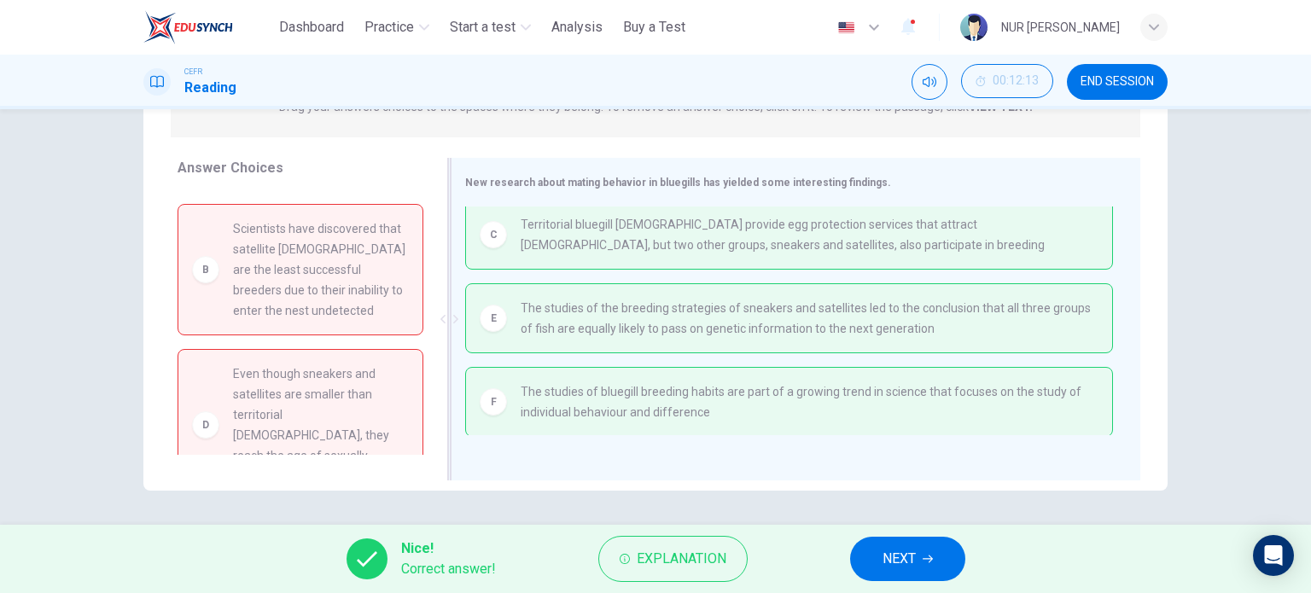
scroll to position [3, 0]
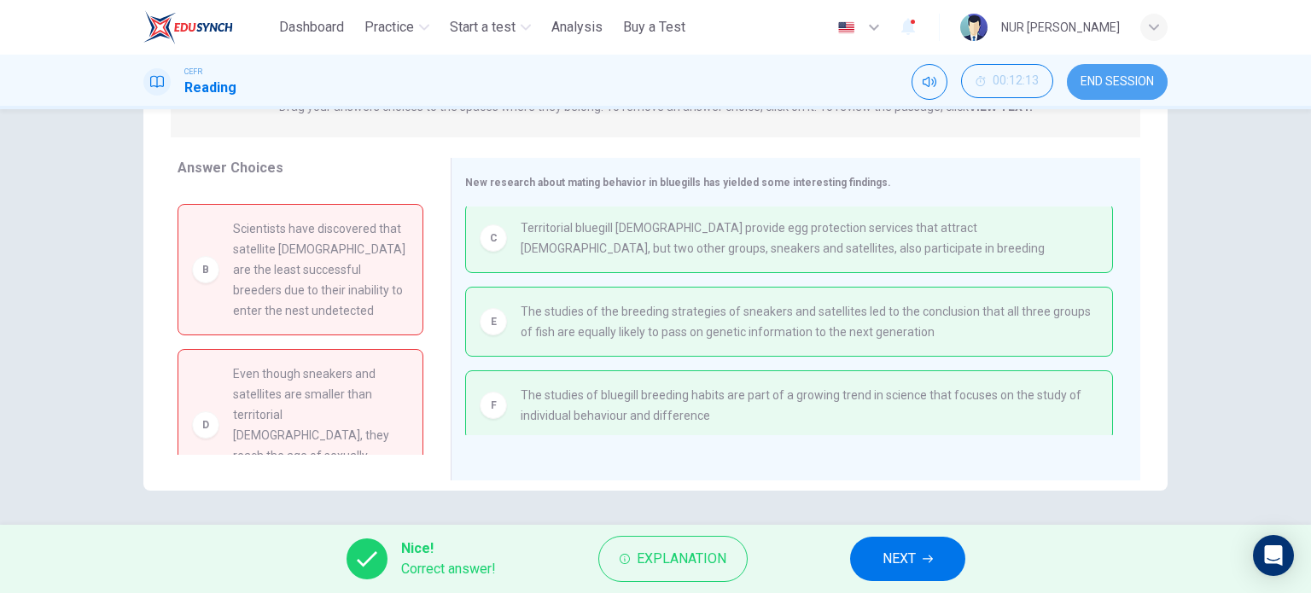
click at [1131, 86] on span "END SESSION" at bounding box center [1117, 82] width 73 height 14
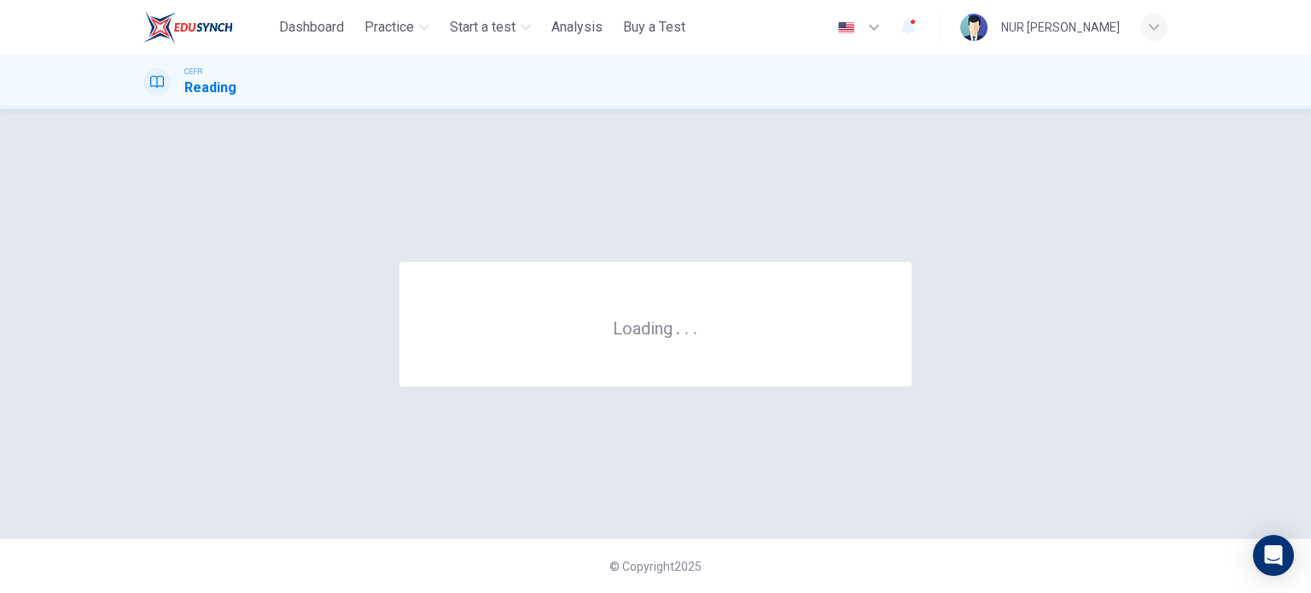
scroll to position [0, 0]
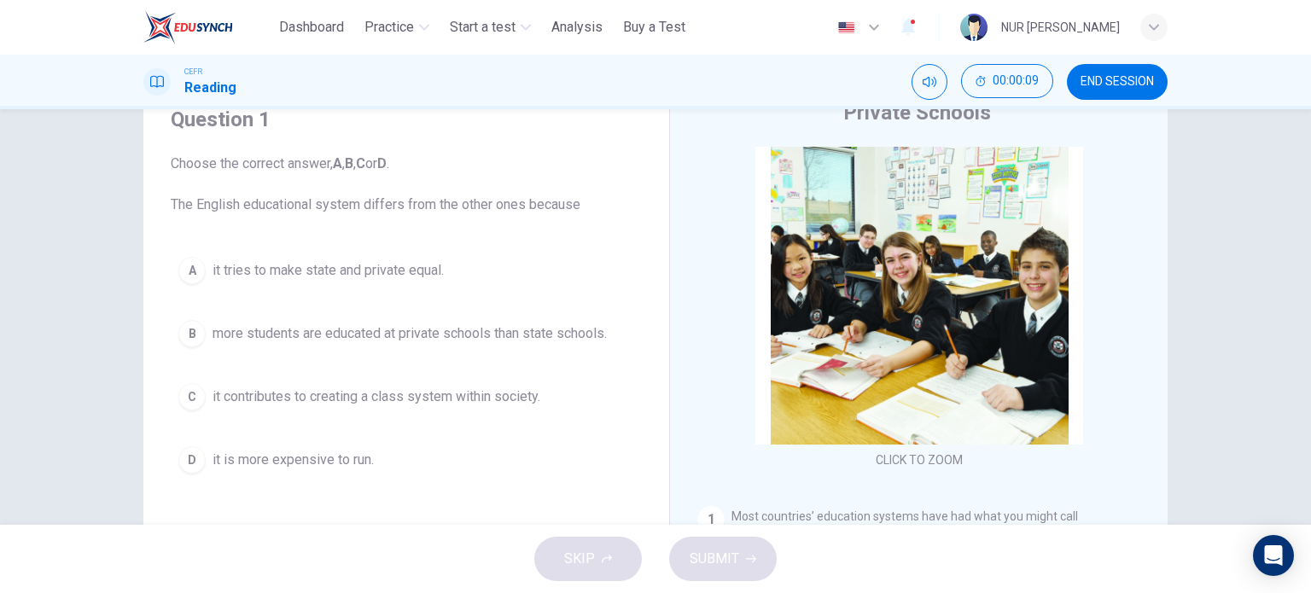
scroll to position [89, 0]
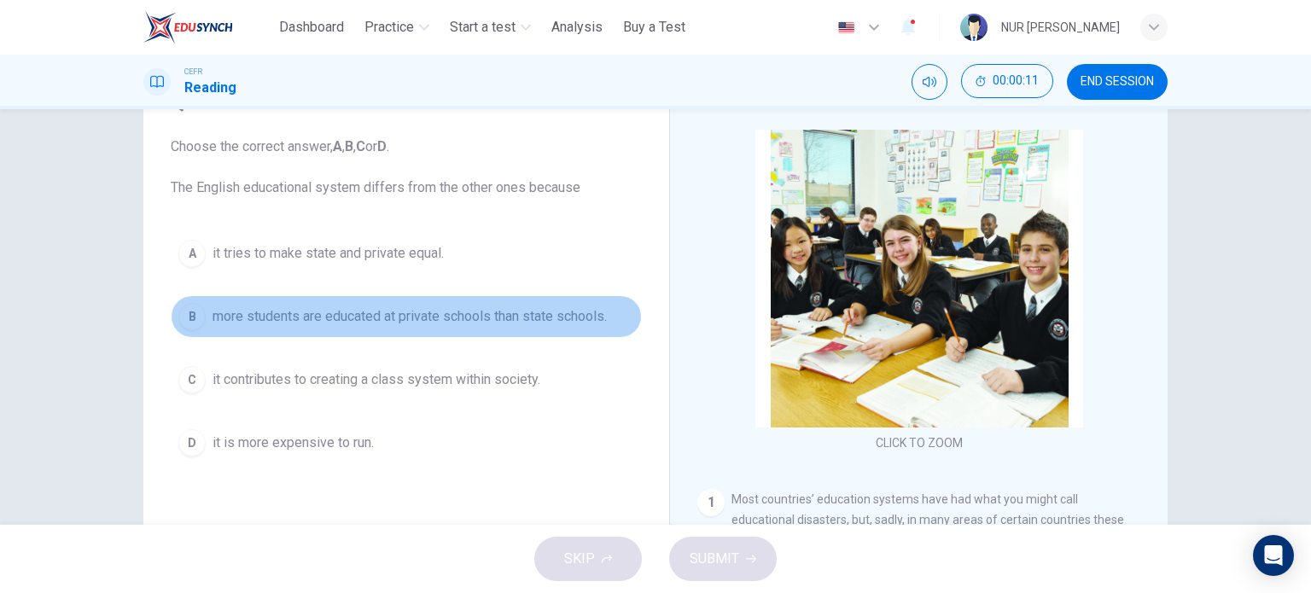
click at [510, 301] on button "B more students are educated at private schools than state schools." at bounding box center [406, 316] width 471 height 43
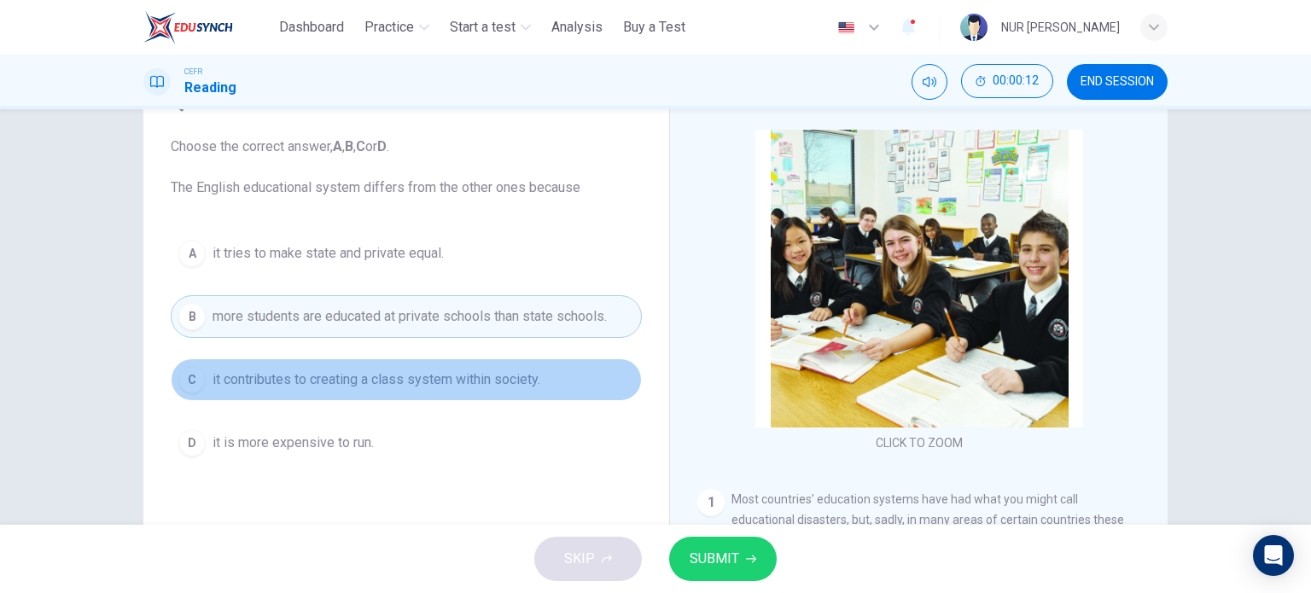
click at [488, 395] on button "C it contributes to creating a class system within society." at bounding box center [406, 380] width 471 height 43
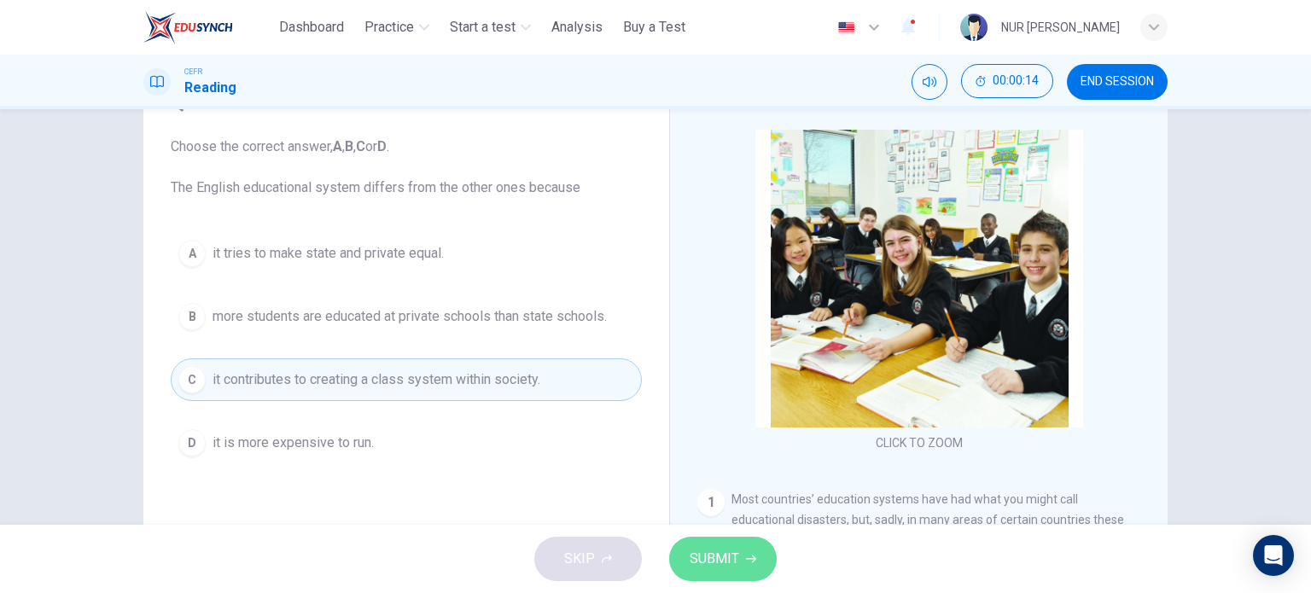
click at [703, 549] on span "SUBMIT" at bounding box center [715, 559] width 50 height 24
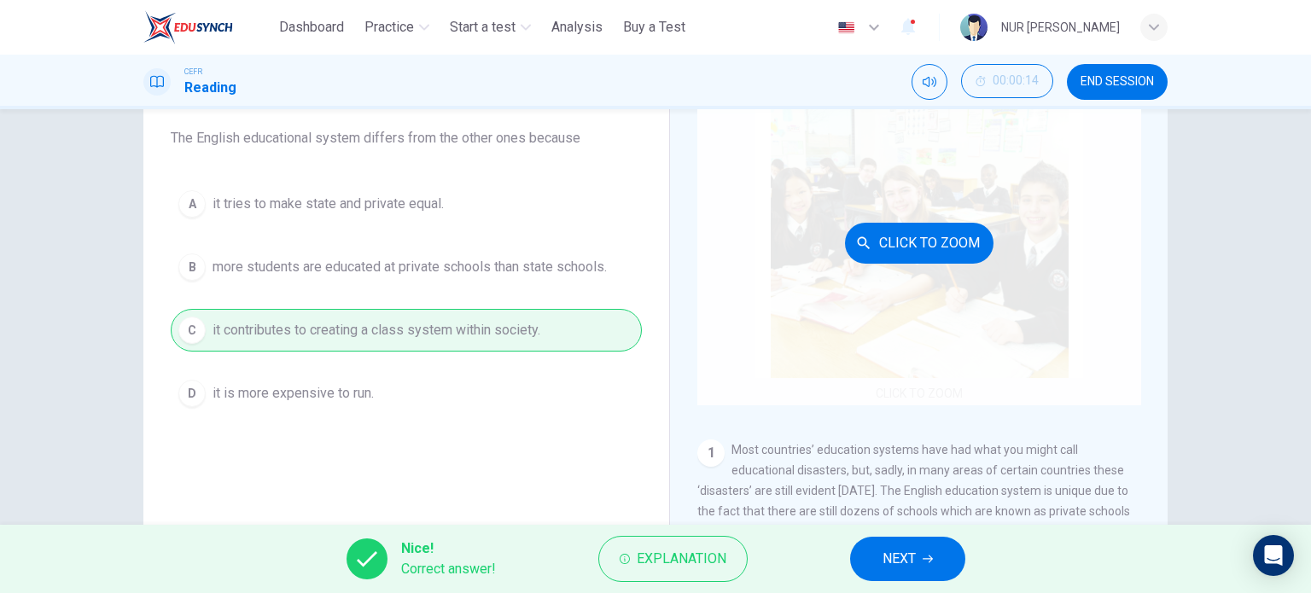
scroll to position [143, 0]
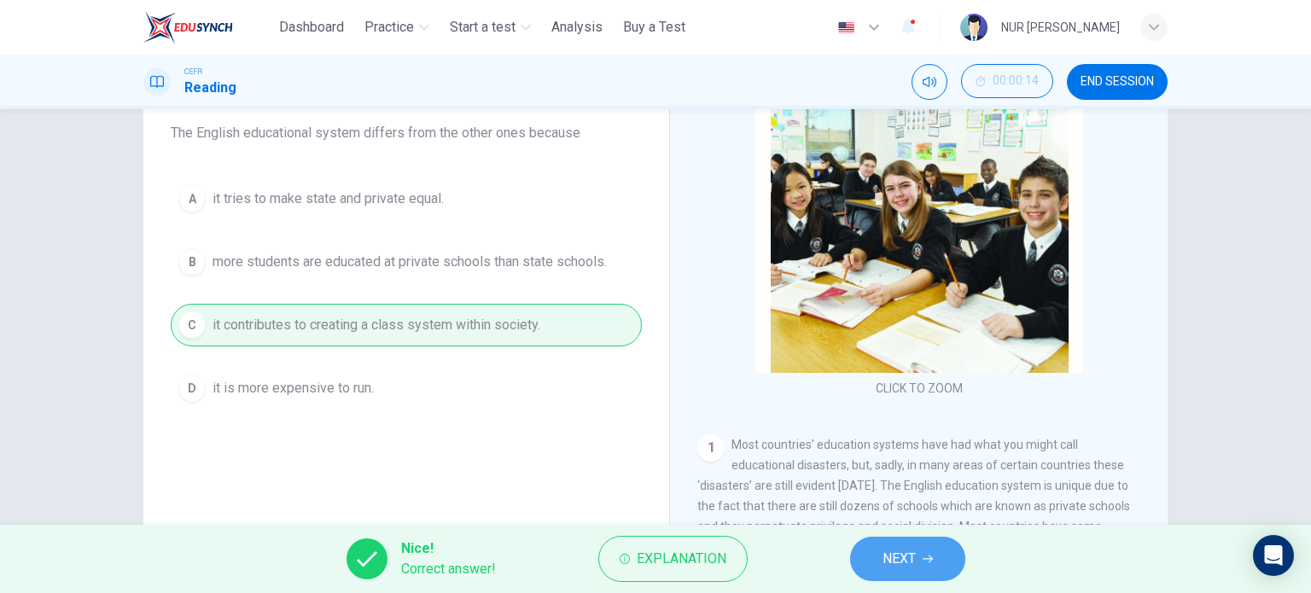
click at [901, 549] on span "NEXT" at bounding box center [899, 559] width 33 height 24
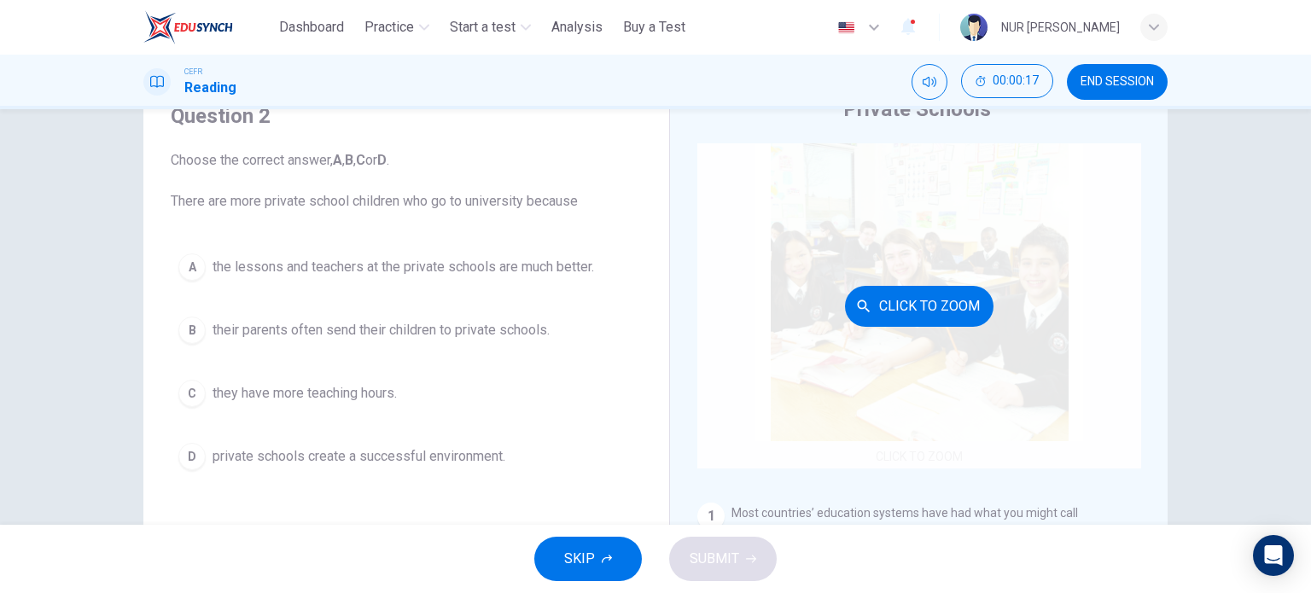
scroll to position [125, 0]
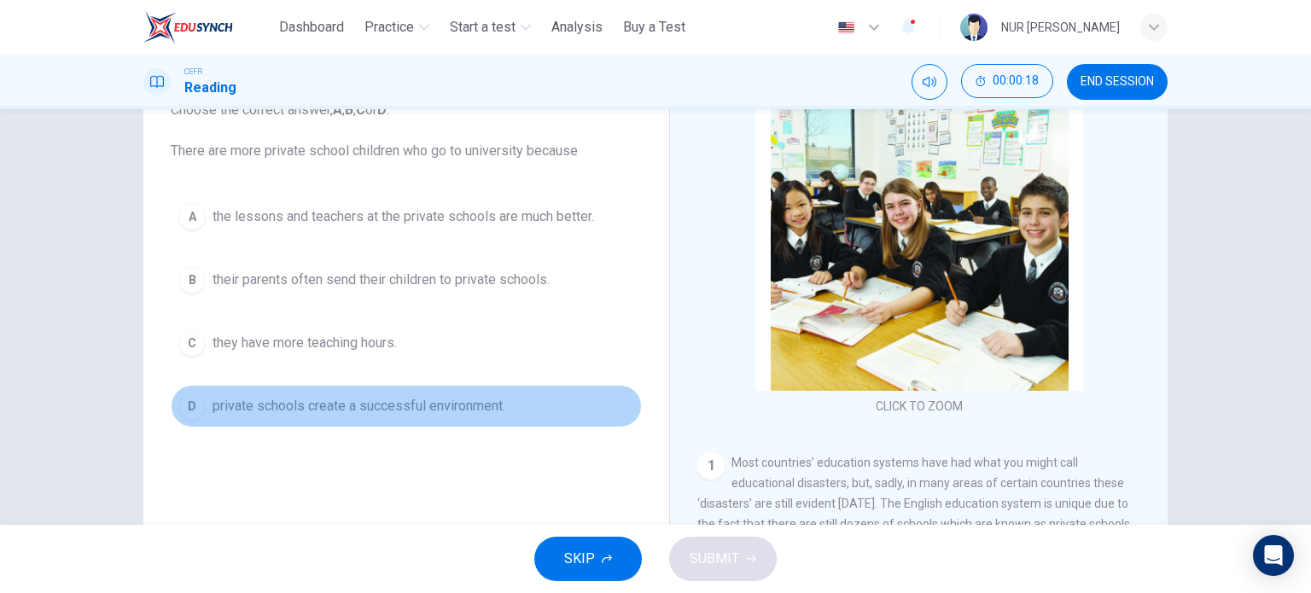
click at [411, 399] on span "private schools create a successful environment." at bounding box center [359, 406] width 293 height 20
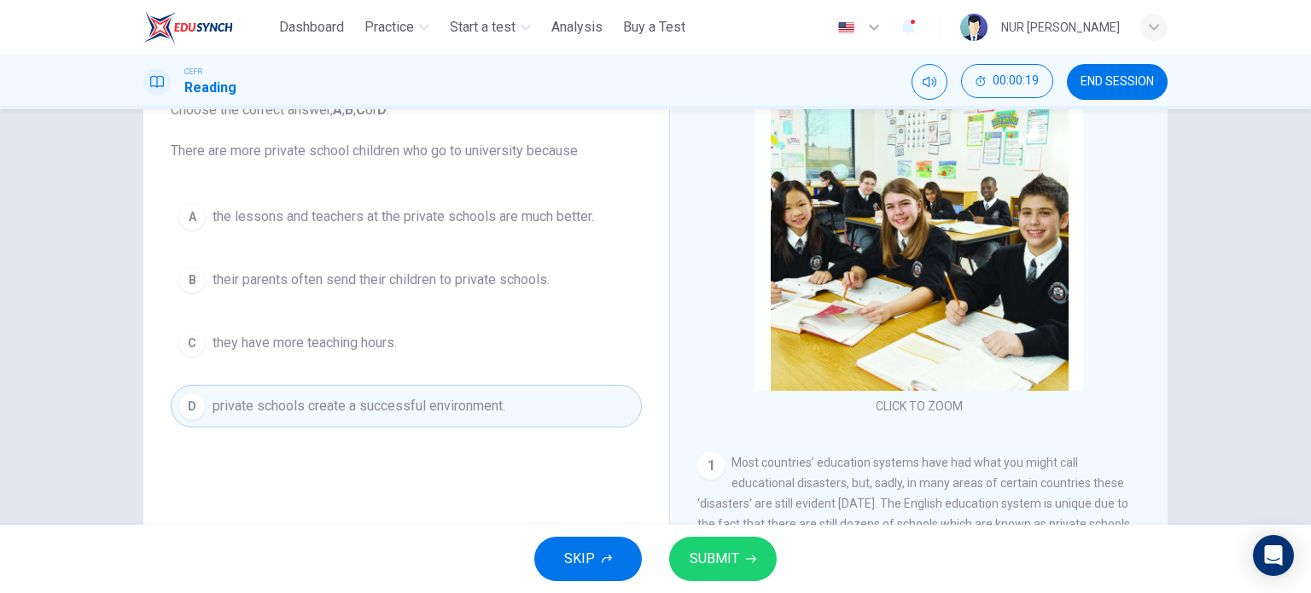
click at [721, 562] on span "SUBMIT" at bounding box center [715, 559] width 50 height 24
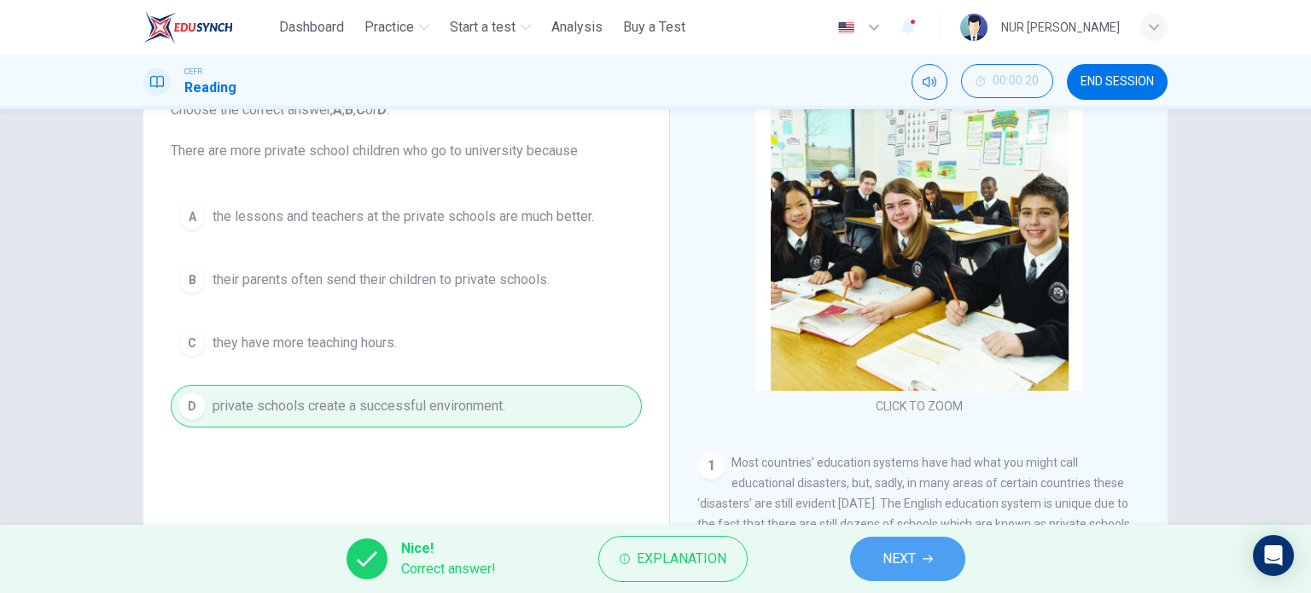
click at [898, 547] on span "NEXT" at bounding box center [899, 559] width 33 height 24
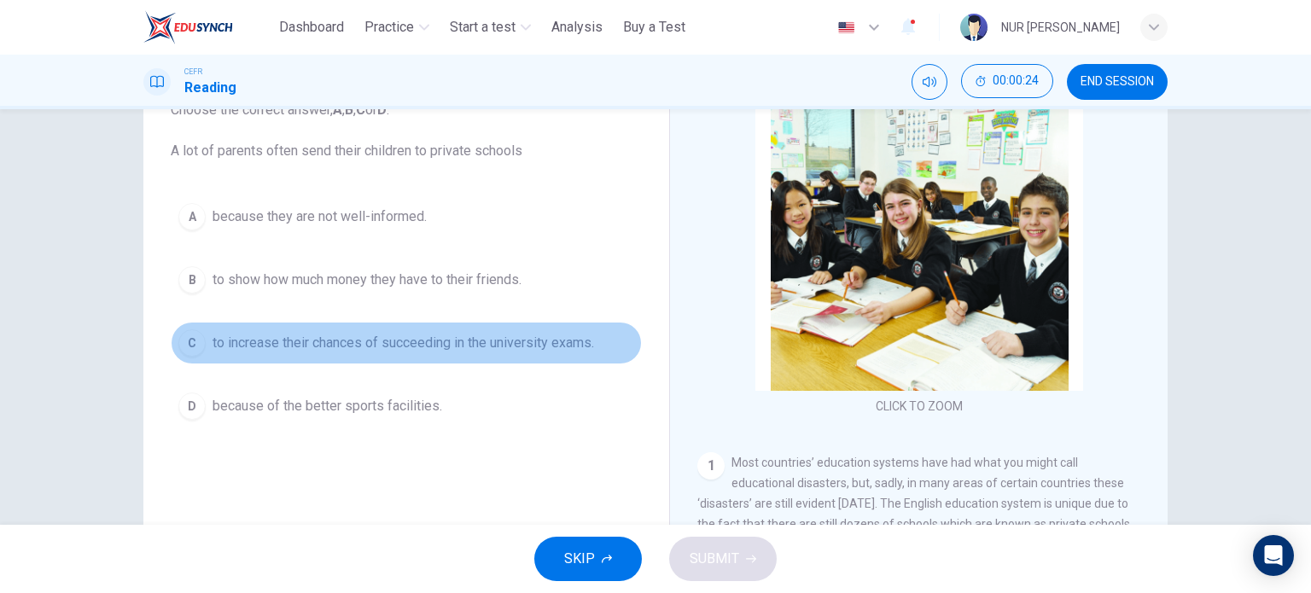
click at [372, 327] on button "C to increase their chances of succeeding in the university exams." at bounding box center [406, 343] width 471 height 43
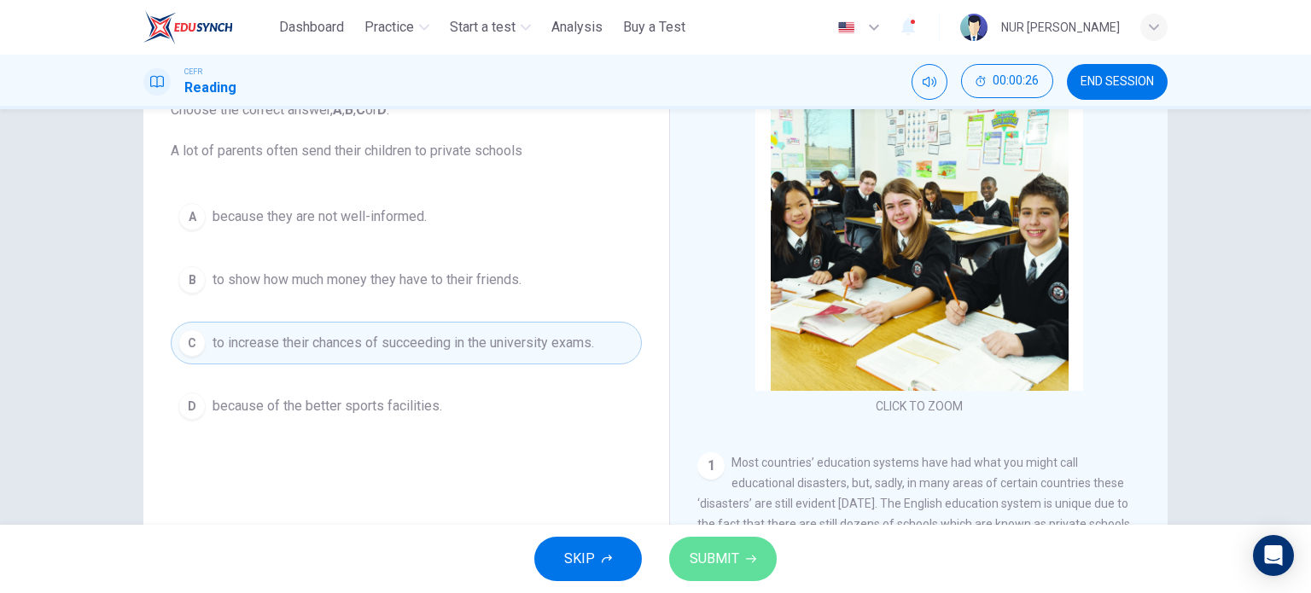
click at [726, 549] on span "SUBMIT" at bounding box center [715, 559] width 50 height 24
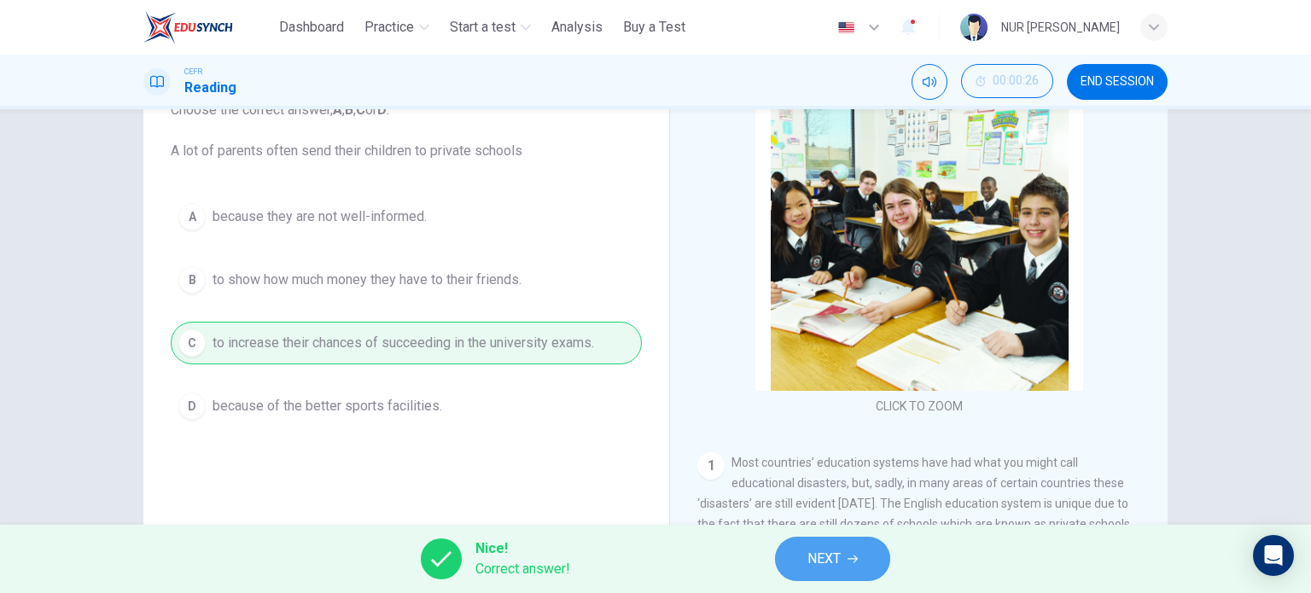
click at [813, 547] on span "NEXT" at bounding box center [824, 559] width 33 height 24
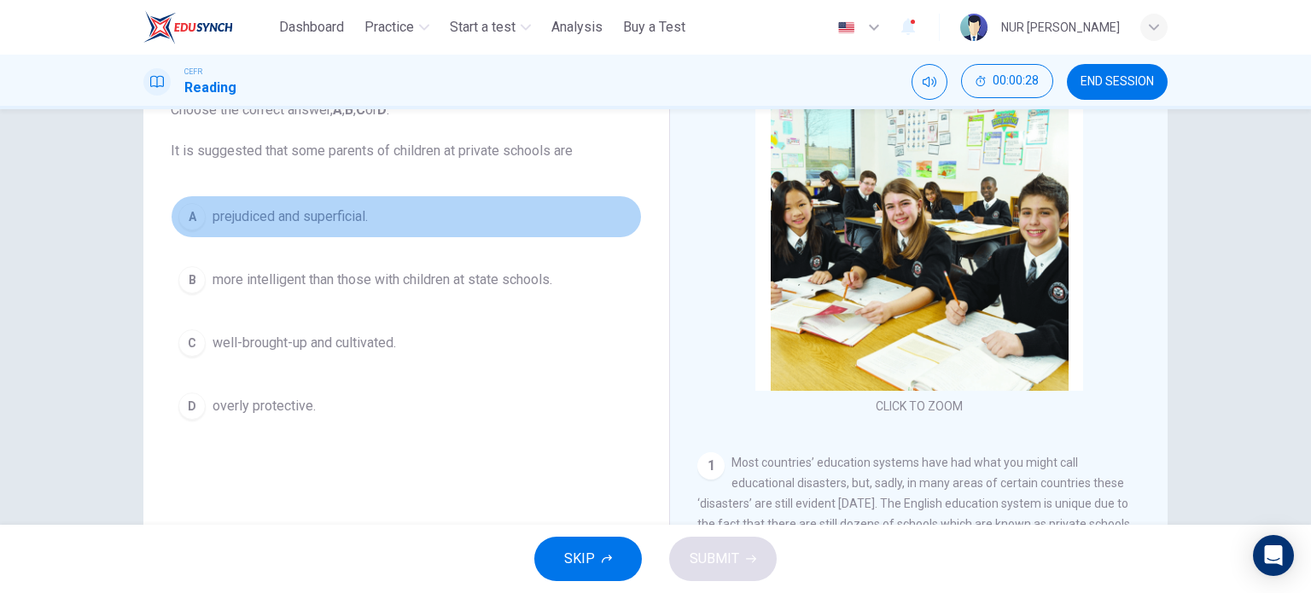
click at [334, 236] on button "A prejudiced and superficial." at bounding box center [406, 216] width 471 height 43
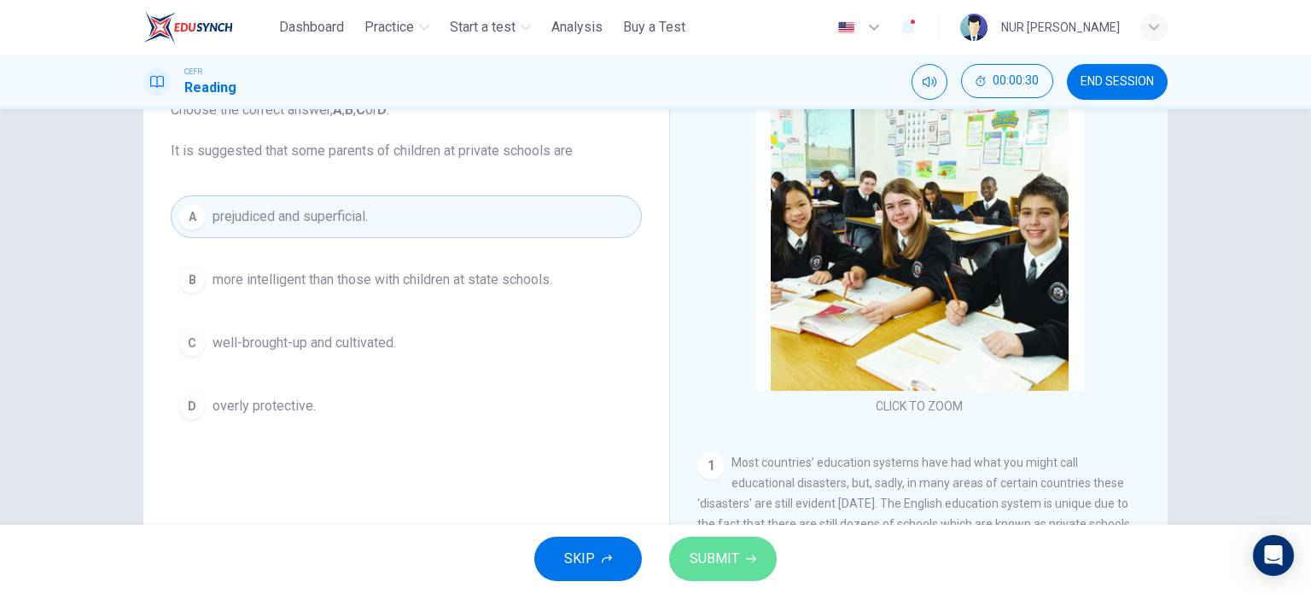
click at [732, 552] on span "SUBMIT" at bounding box center [715, 559] width 50 height 24
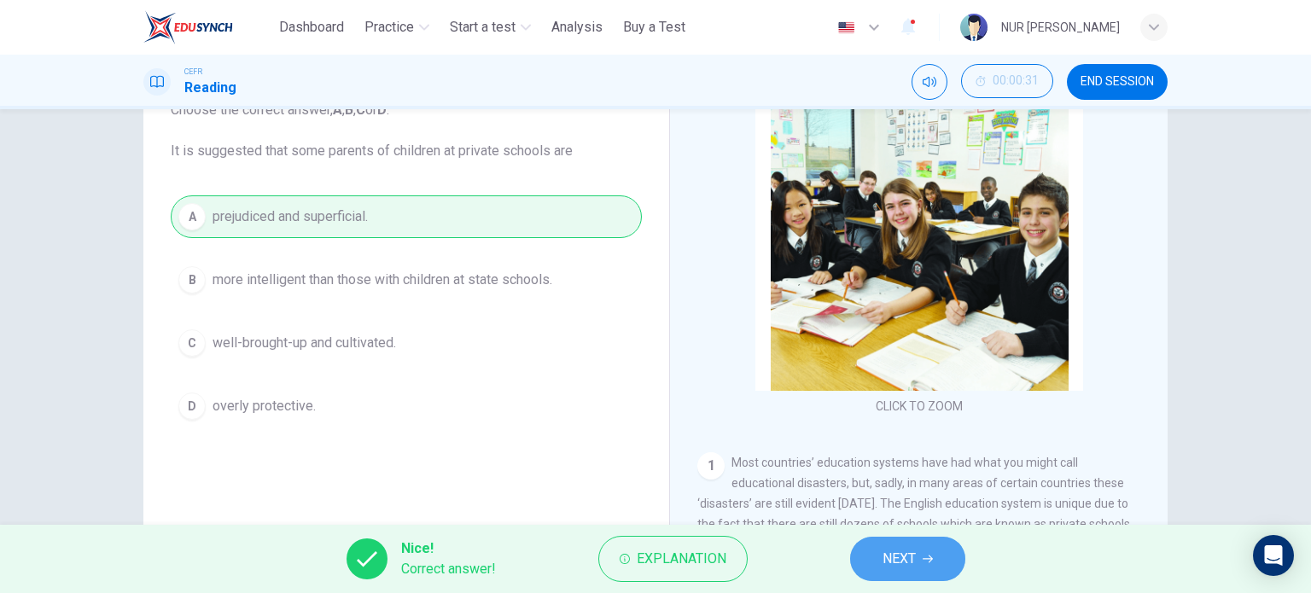
click at [915, 559] on span "NEXT" at bounding box center [899, 559] width 33 height 24
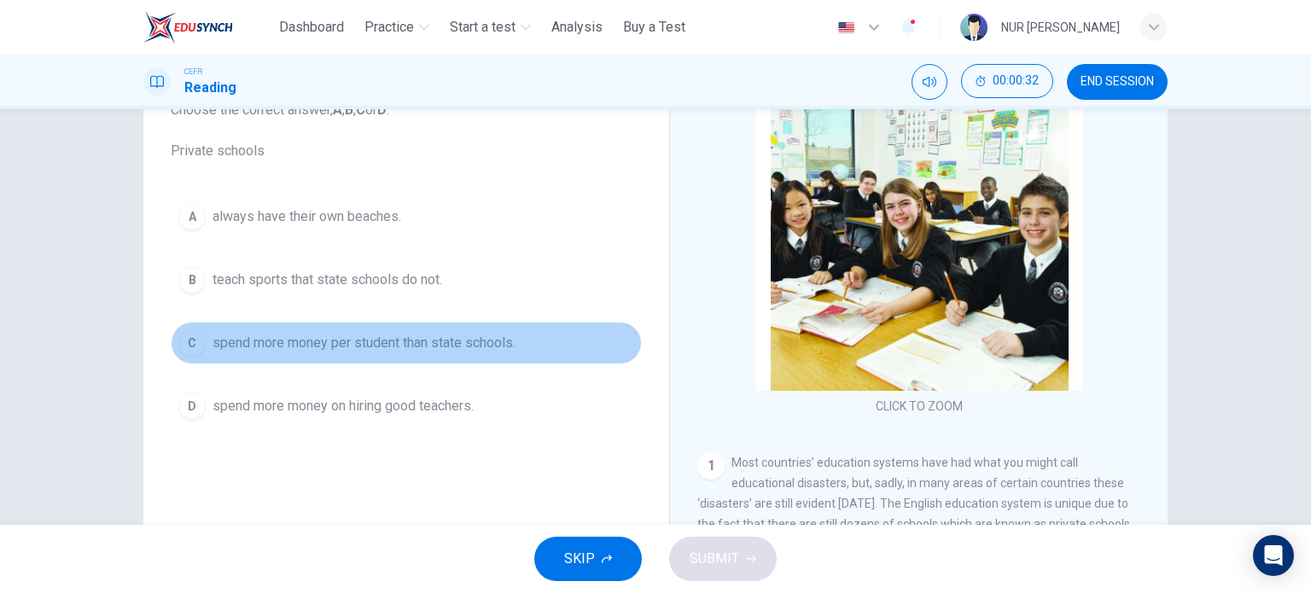
click at [330, 330] on button "C spend more money per student than state schools." at bounding box center [406, 343] width 471 height 43
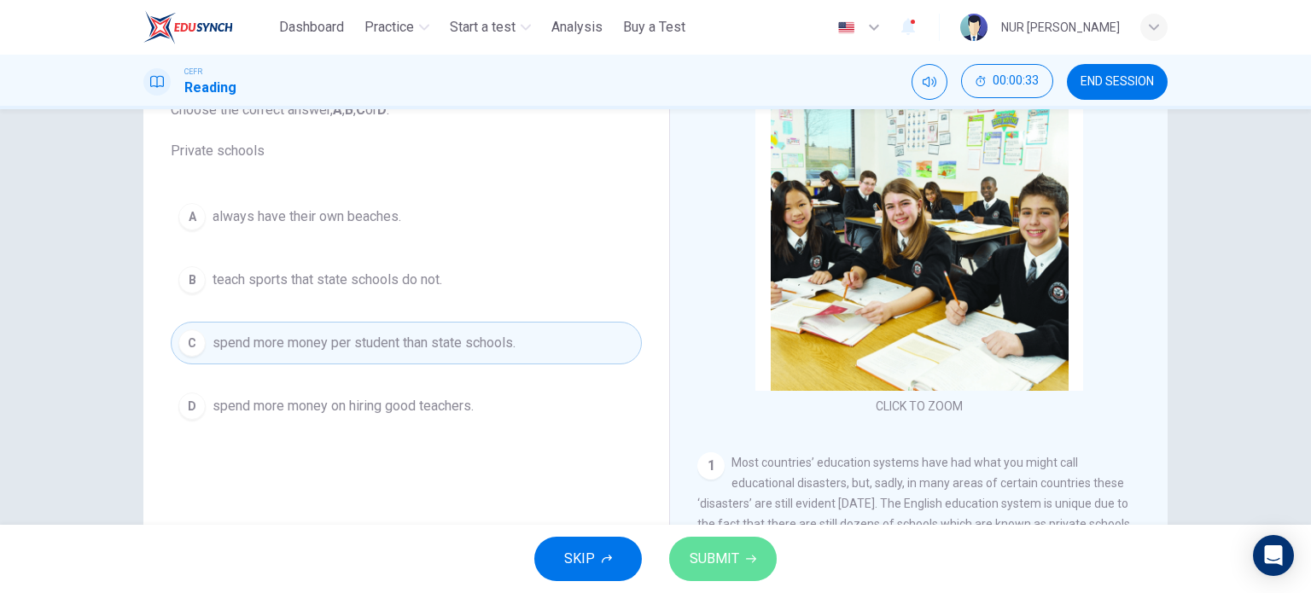
click at [729, 556] on span "SUBMIT" at bounding box center [715, 559] width 50 height 24
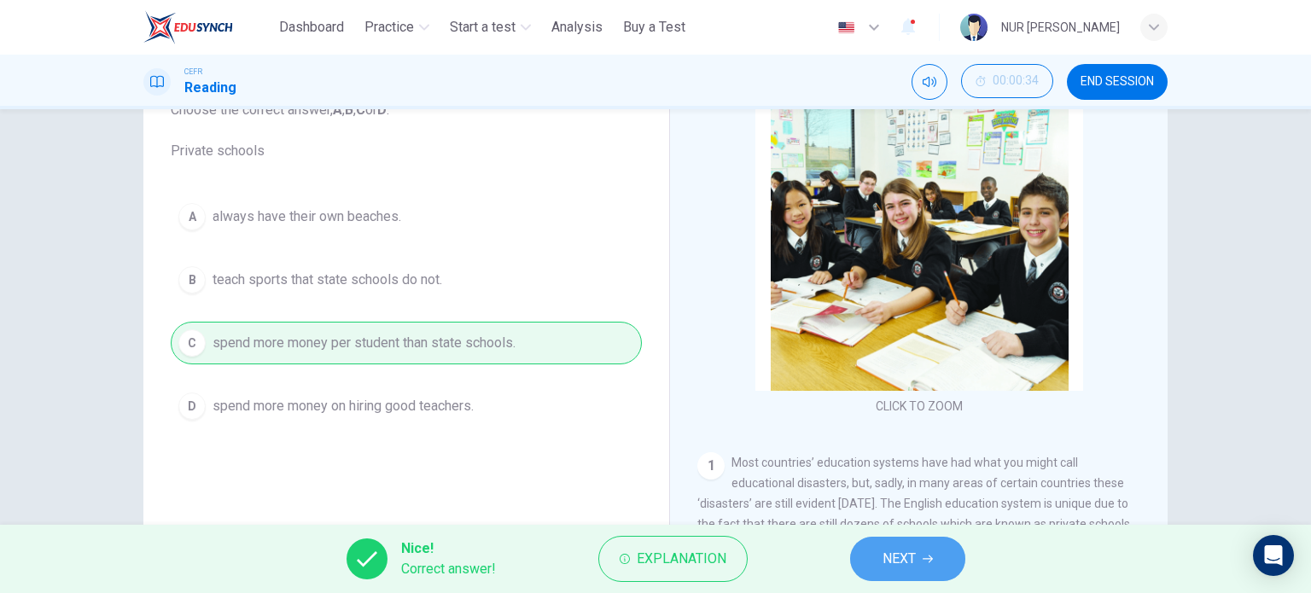
click at [889, 542] on button "NEXT" at bounding box center [907, 559] width 115 height 44
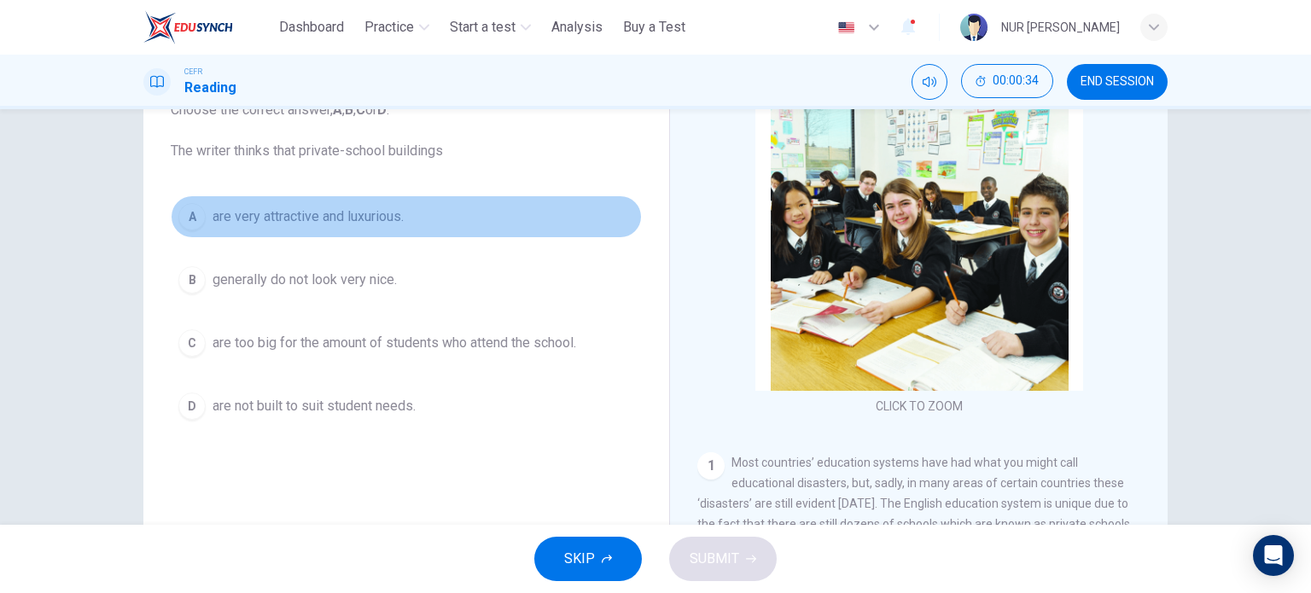
click at [362, 213] on span "are very attractive and luxurious." at bounding box center [308, 217] width 191 height 20
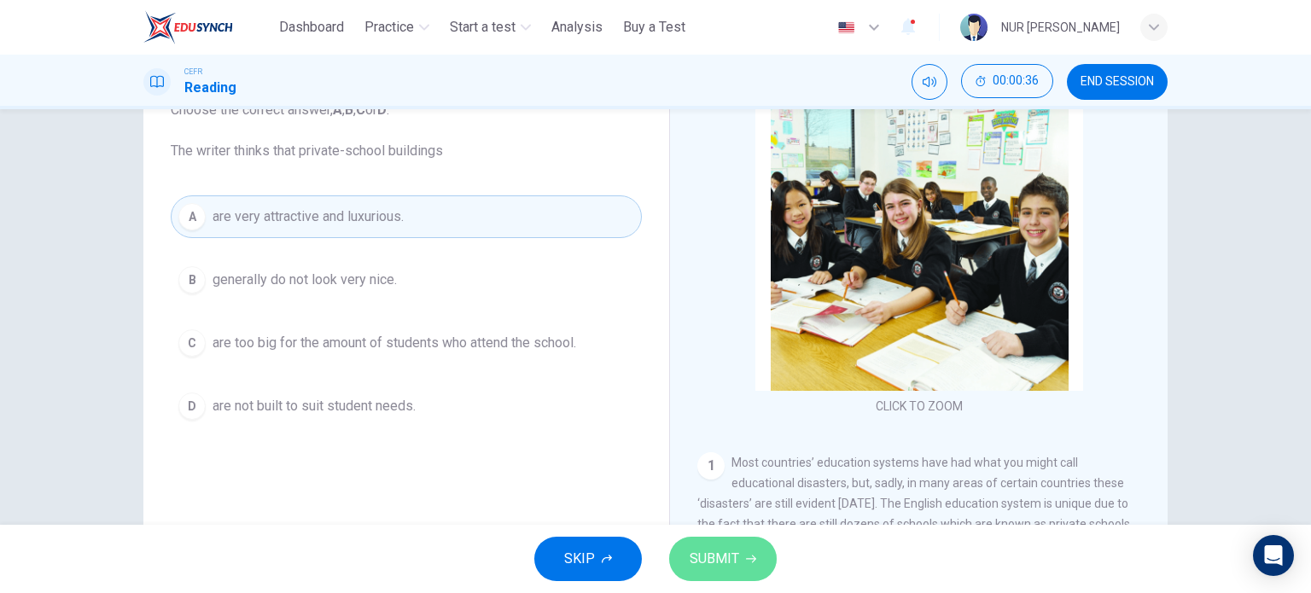
click at [748, 557] on icon "button" at bounding box center [751, 559] width 10 height 10
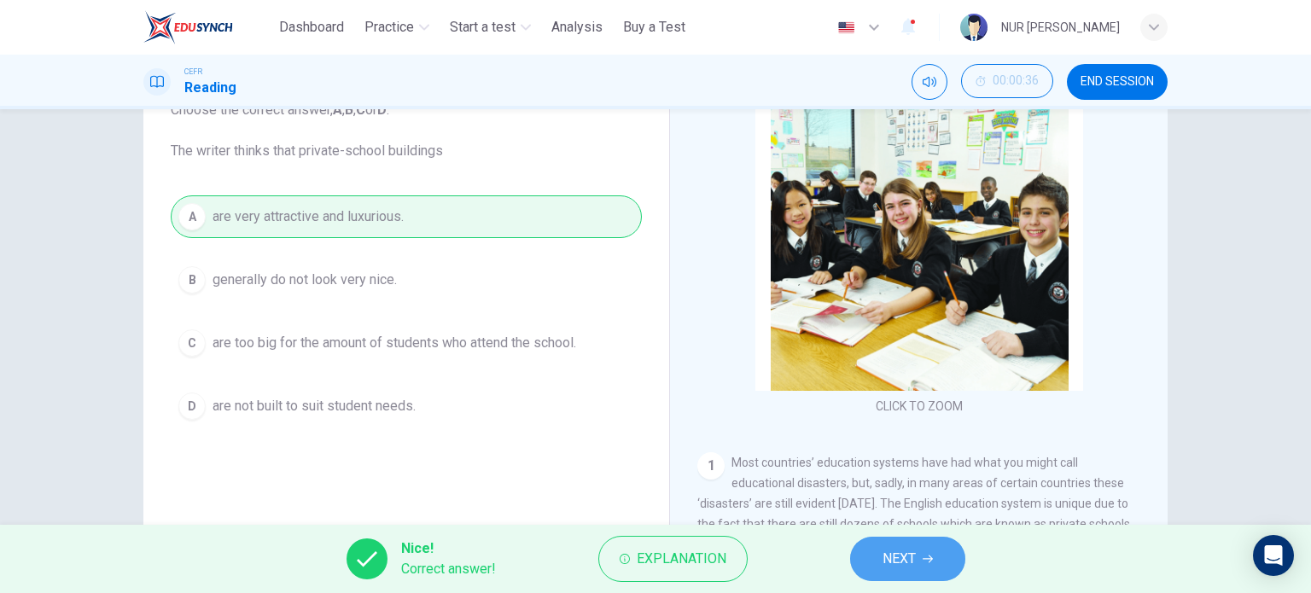
click at [875, 549] on button "NEXT" at bounding box center [907, 559] width 115 height 44
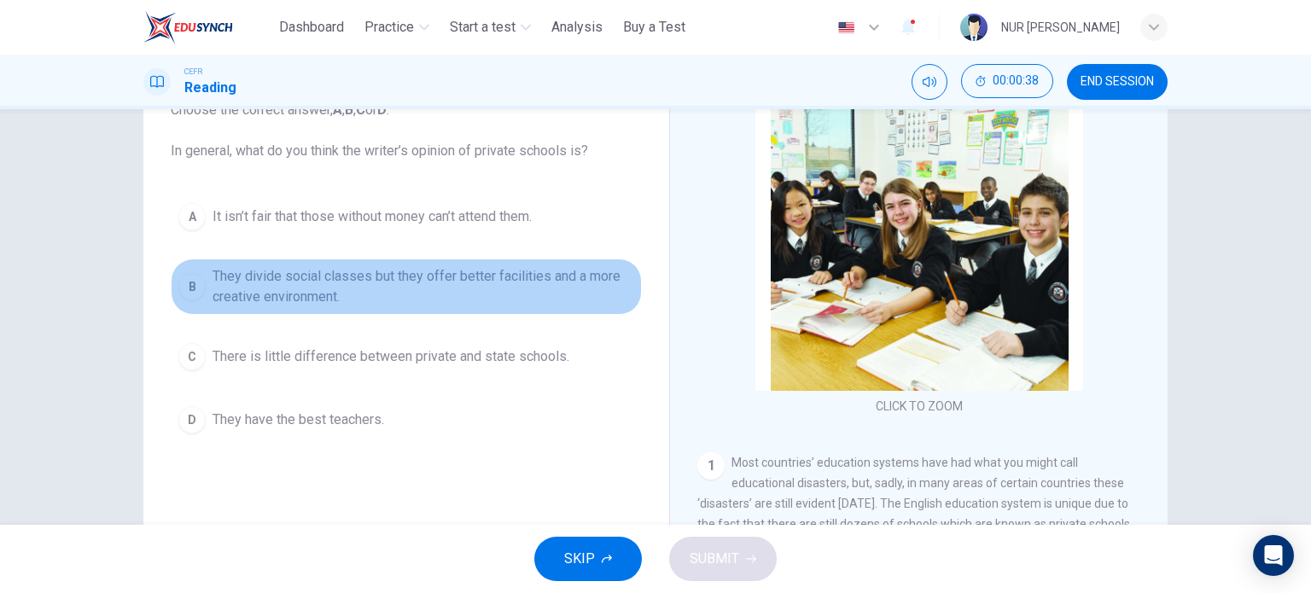
click at [396, 287] on span "They divide social classes but they offer better facilities and a more creative…" at bounding box center [424, 286] width 422 height 41
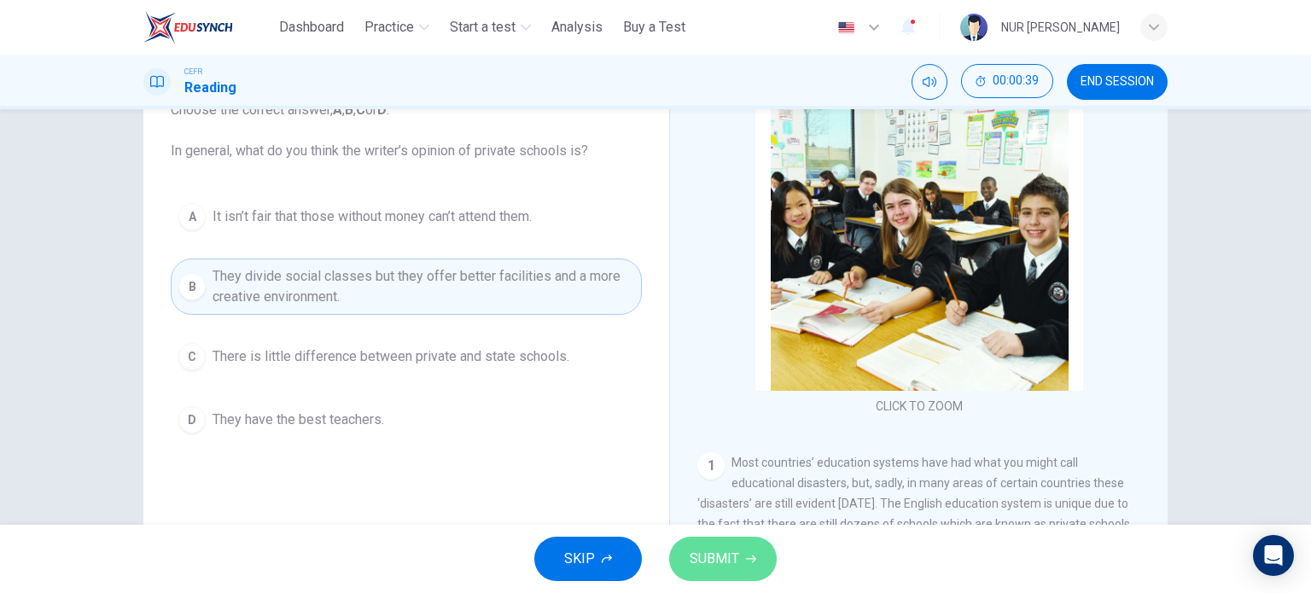
click at [721, 563] on span "SUBMIT" at bounding box center [715, 559] width 50 height 24
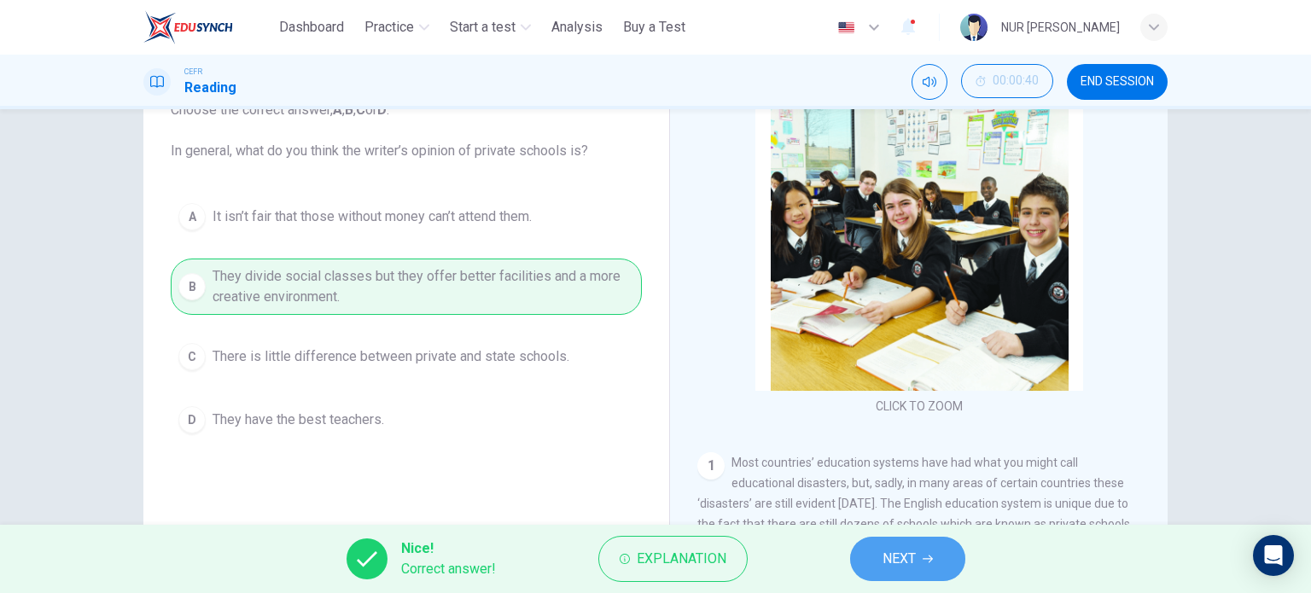
click at [929, 546] on button "NEXT" at bounding box center [907, 559] width 115 height 44
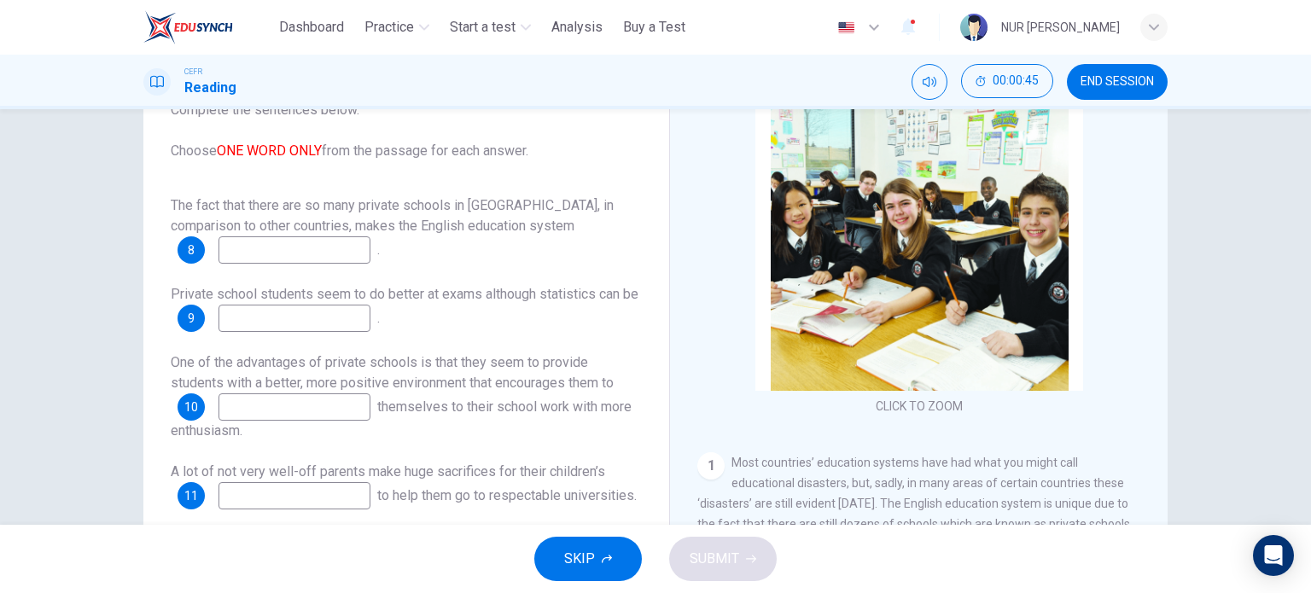
click at [323, 242] on input at bounding box center [295, 249] width 152 height 27
type input "*"
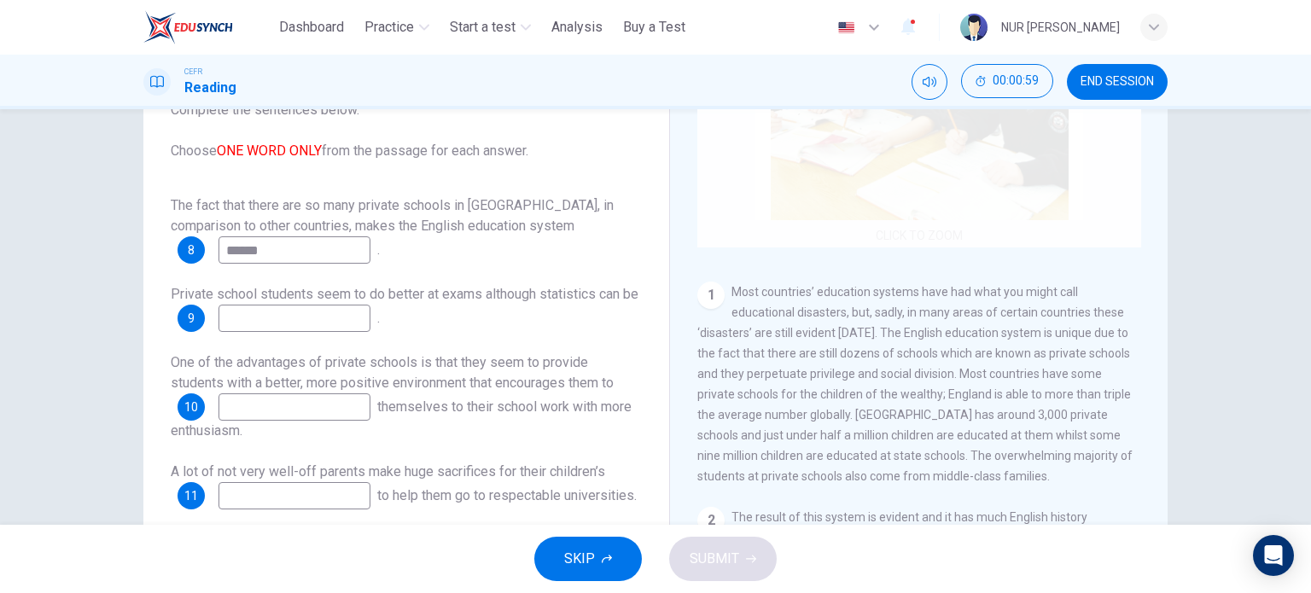
scroll to position [172, 0]
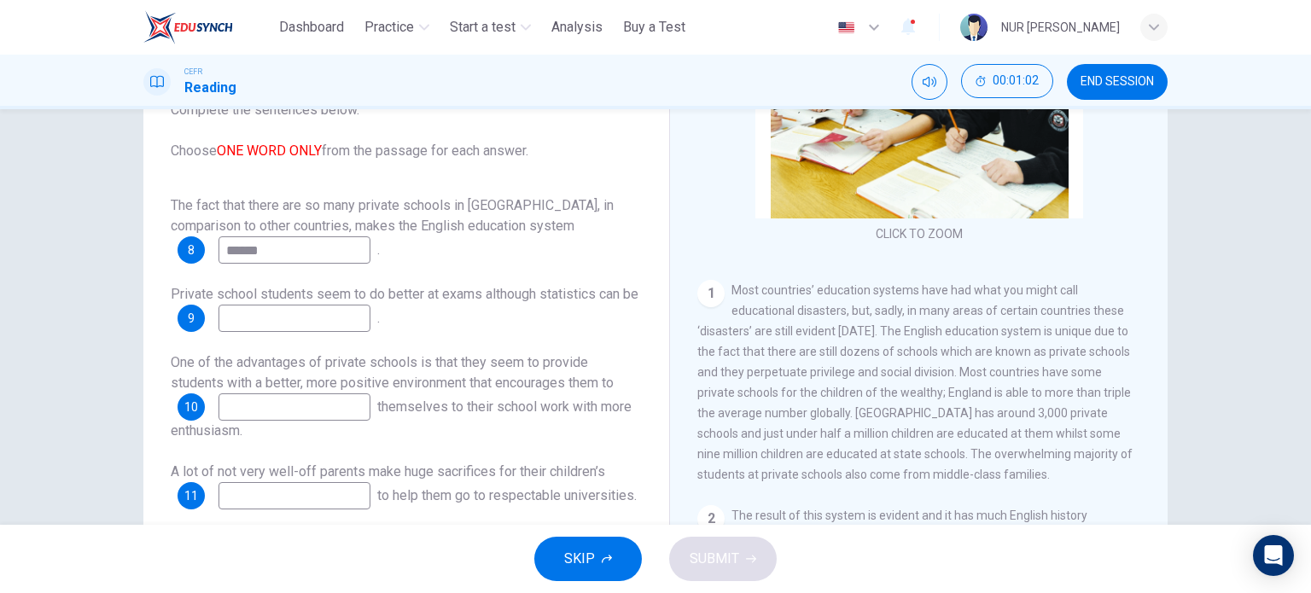
type input "******"
click at [340, 317] on input at bounding box center [295, 318] width 152 height 27
type input "*********"
click at [301, 398] on input at bounding box center [295, 407] width 152 height 27
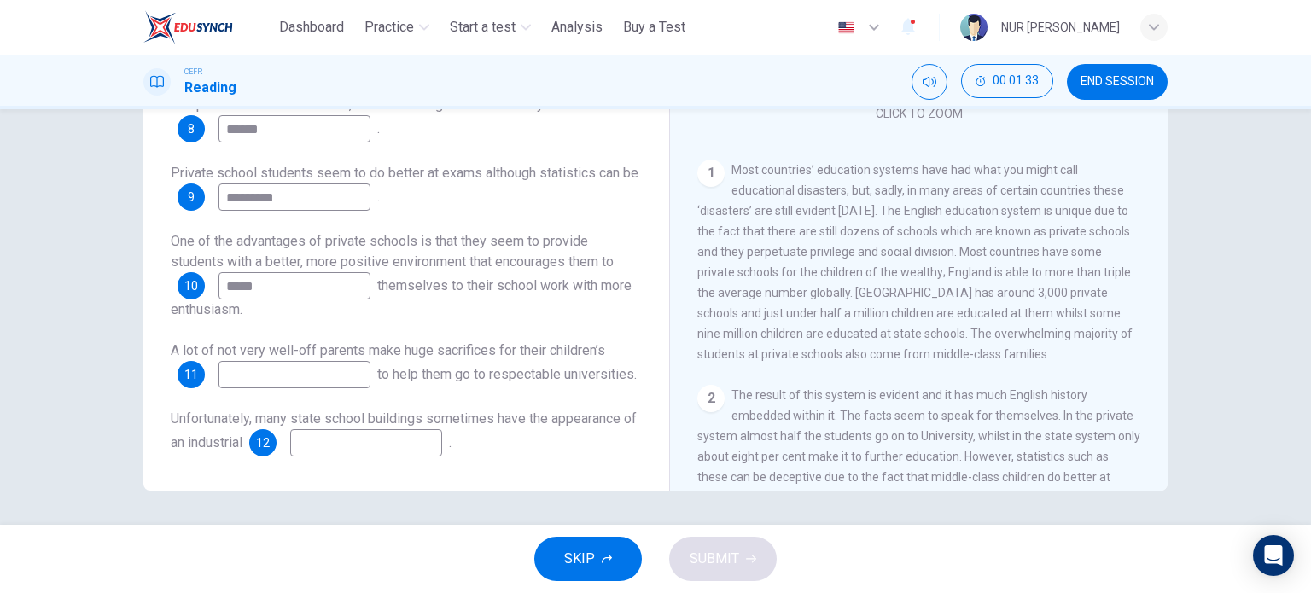
type input "*****"
click at [352, 361] on input at bounding box center [295, 374] width 152 height 27
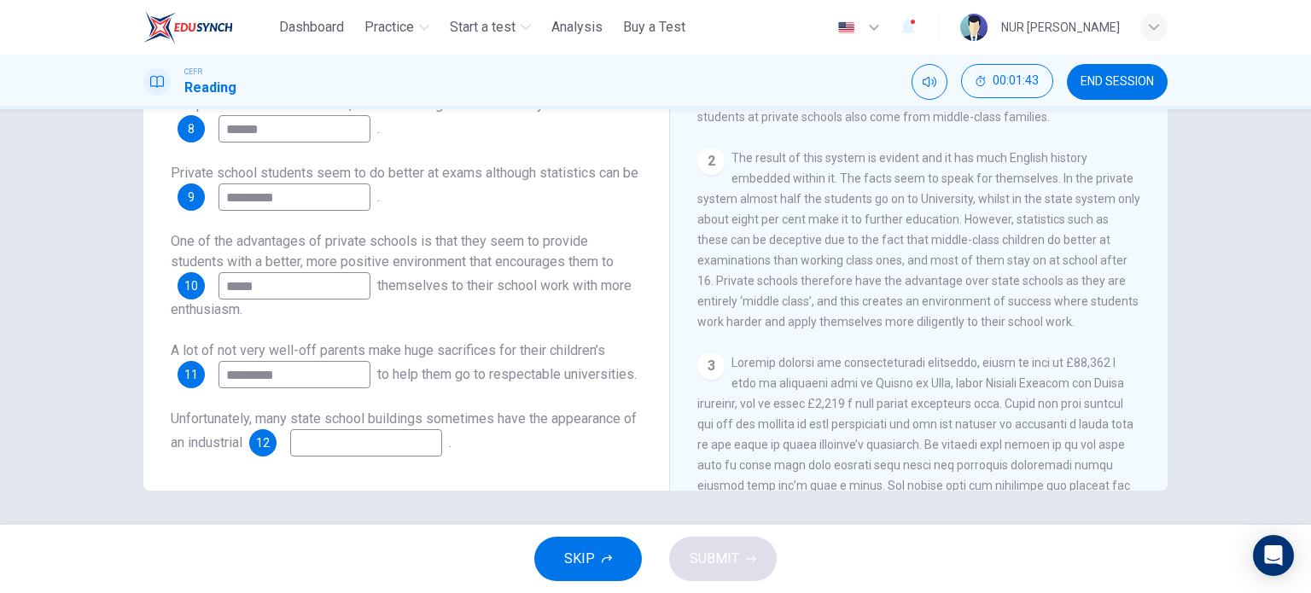
scroll to position [1086, 0]
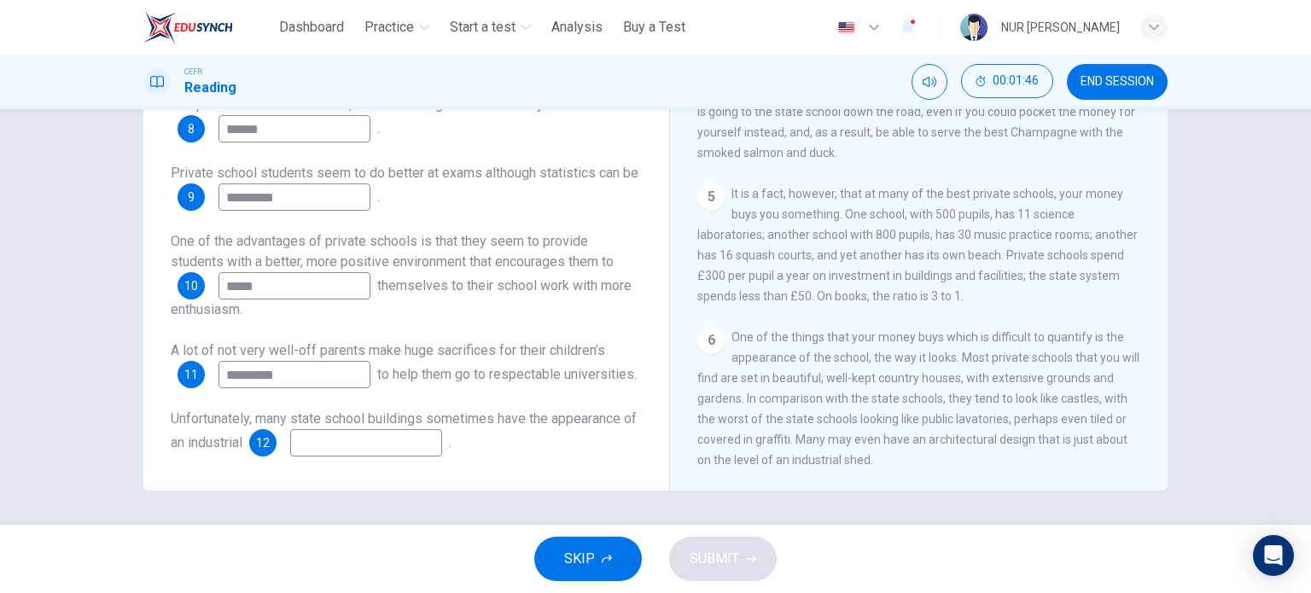
type input "*********"
click at [396, 446] on input at bounding box center [366, 442] width 152 height 27
type input "****"
click at [726, 556] on span "SUBMIT" at bounding box center [715, 559] width 50 height 24
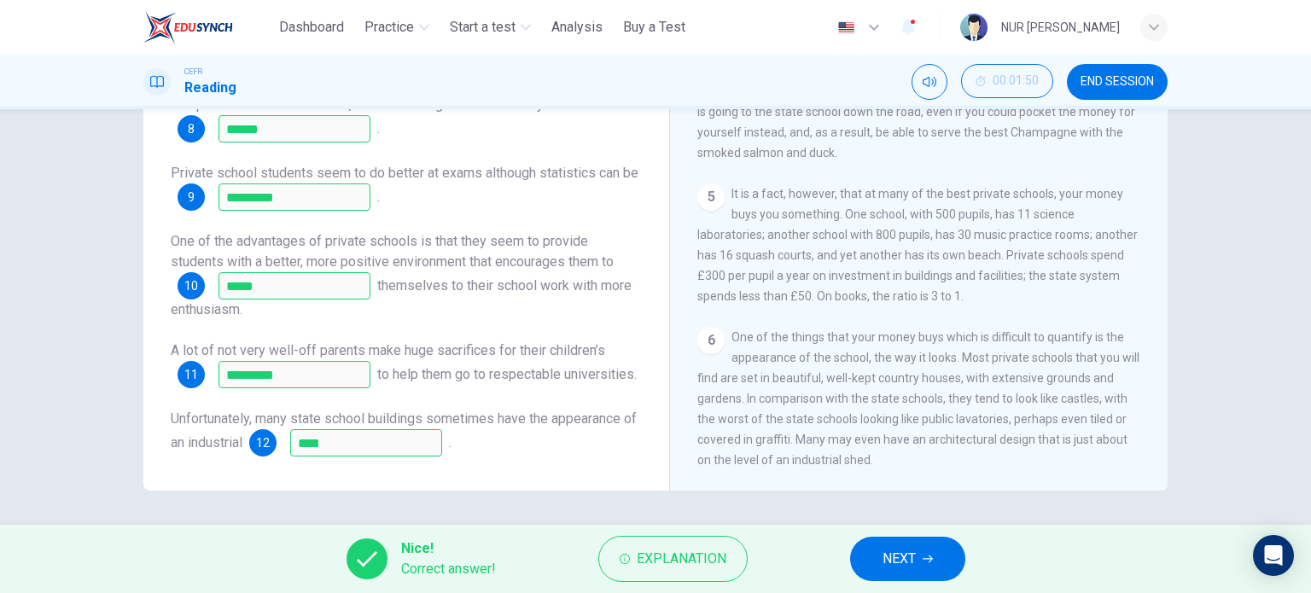
click at [1108, 89] on button "END SESSION" at bounding box center [1117, 82] width 101 height 36
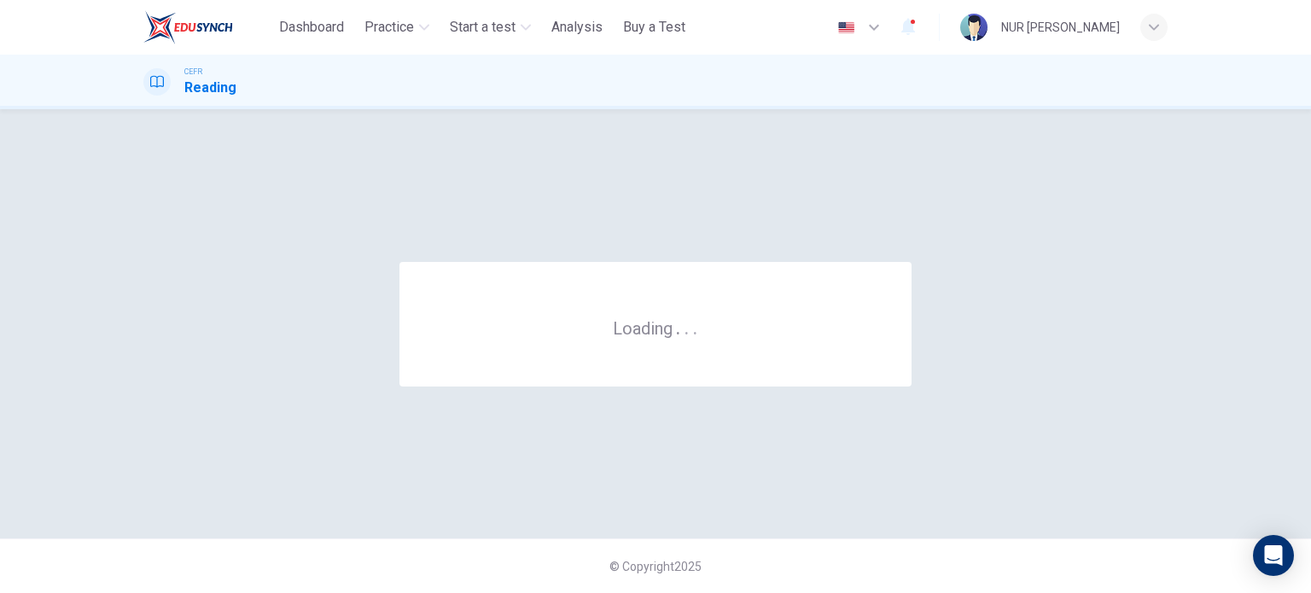
scroll to position [0, 0]
